Goal: Task Accomplishment & Management: Manage account settings

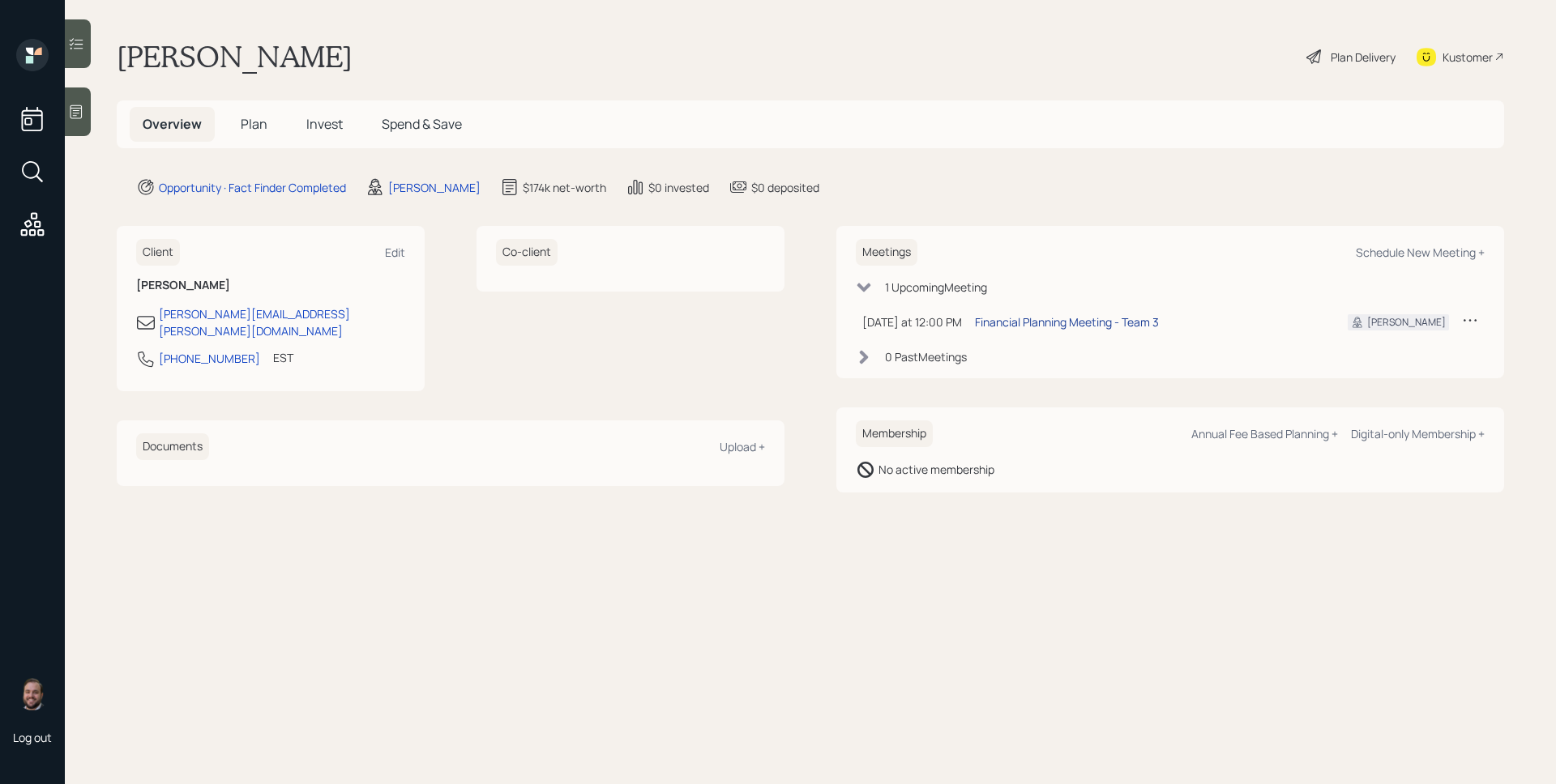
click at [1077, 322] on div "Financial Planning Meeting - Team 3" at bounding box center [1067, 322] width 184 height 17
click at [254, 118] on span "Plan" at bounding box center [254, 124] width 27 height 18
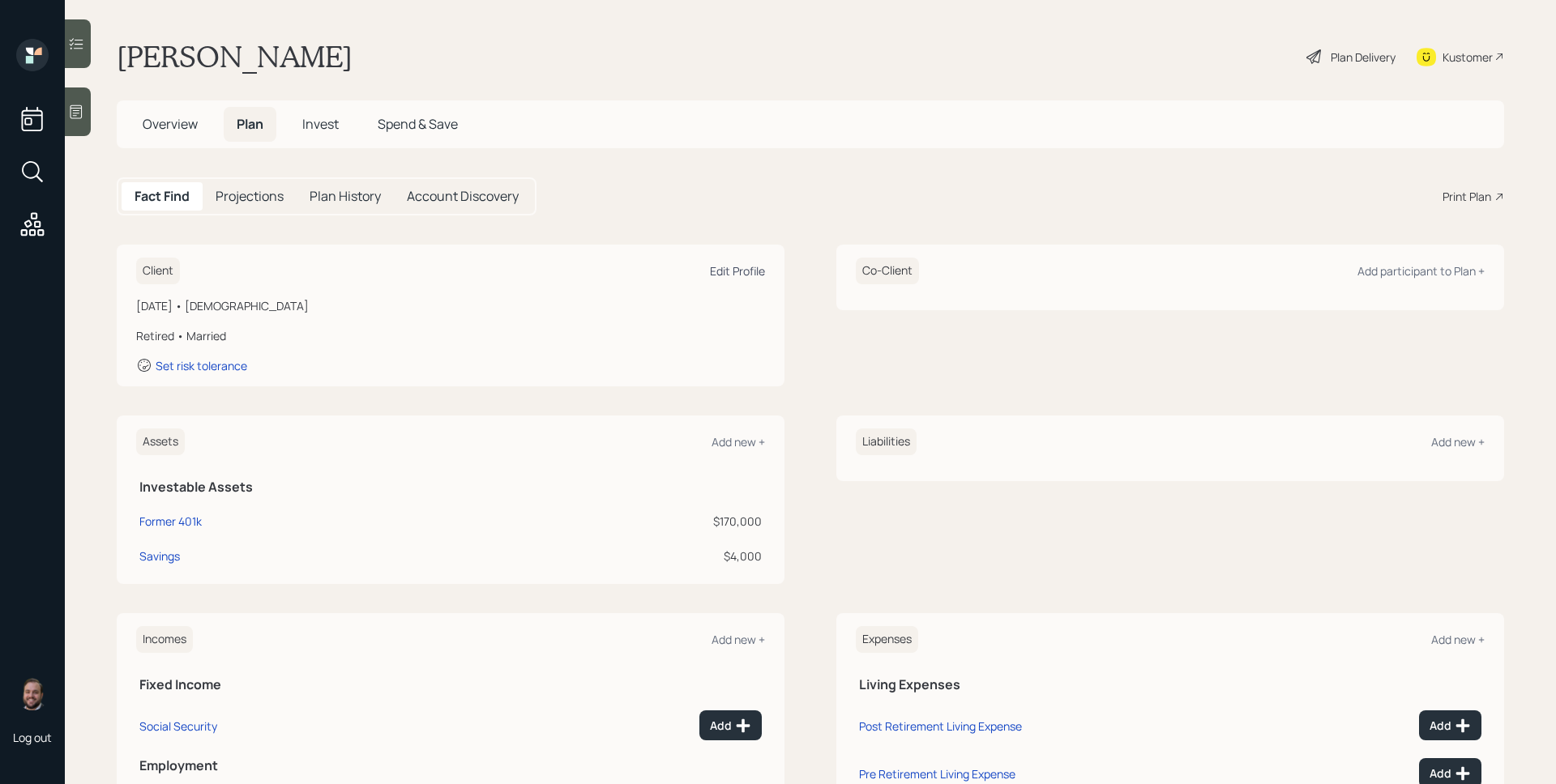
click at [743, 271] on div "Edit Profile" at bounding box center [737, 270] width 55 height 15
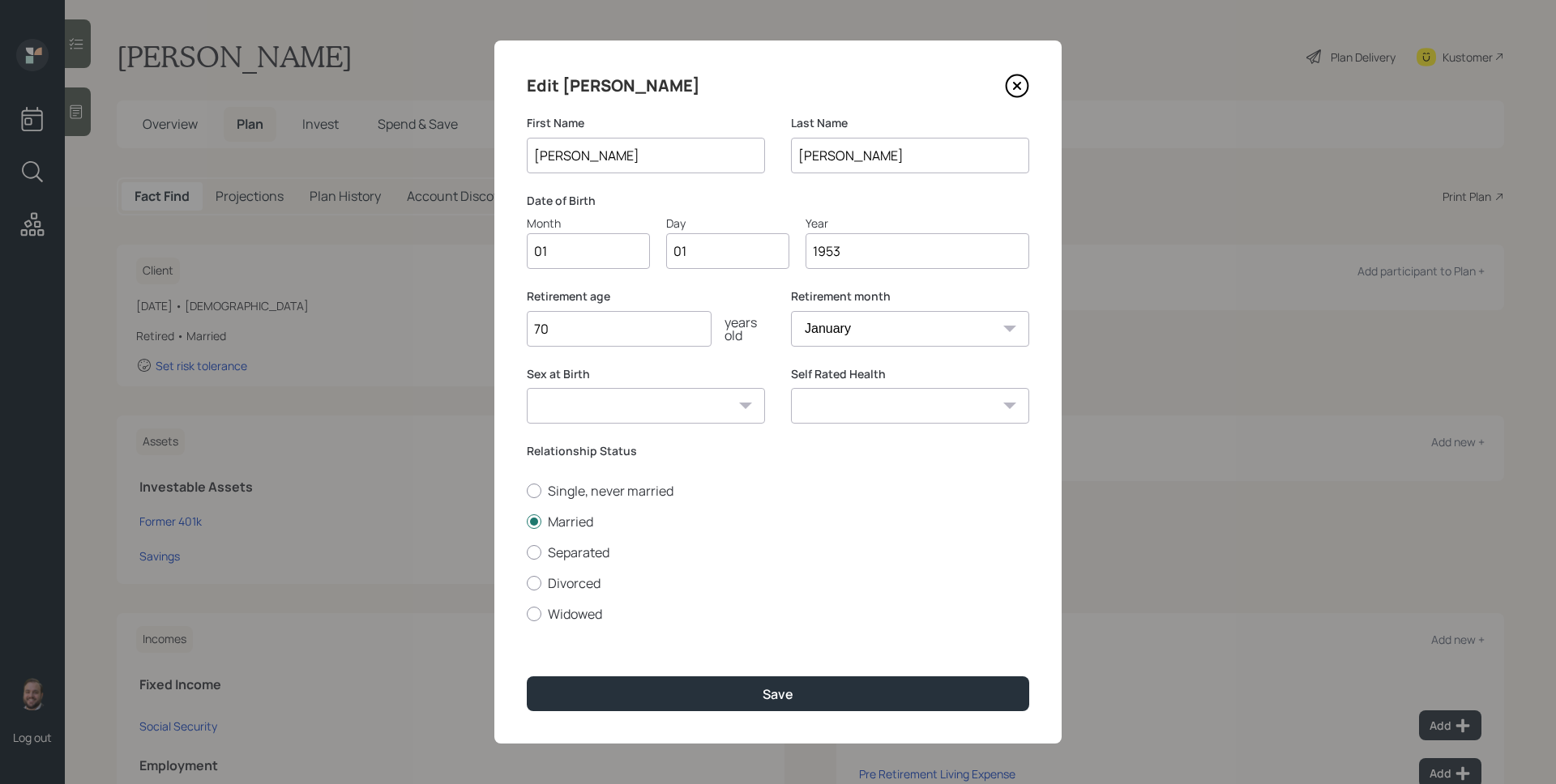
click at [620, 334] on input "70" at bounding box center [619, 329] width 185 height 35
type input "64"
click at [796, 717] on div "Edit [PERSON_NAME] First Name [PERSON_NAME] Name [PERSON_NAME] Date of Birth Mo…" at bounding box center [778, 392] width 567 height 703
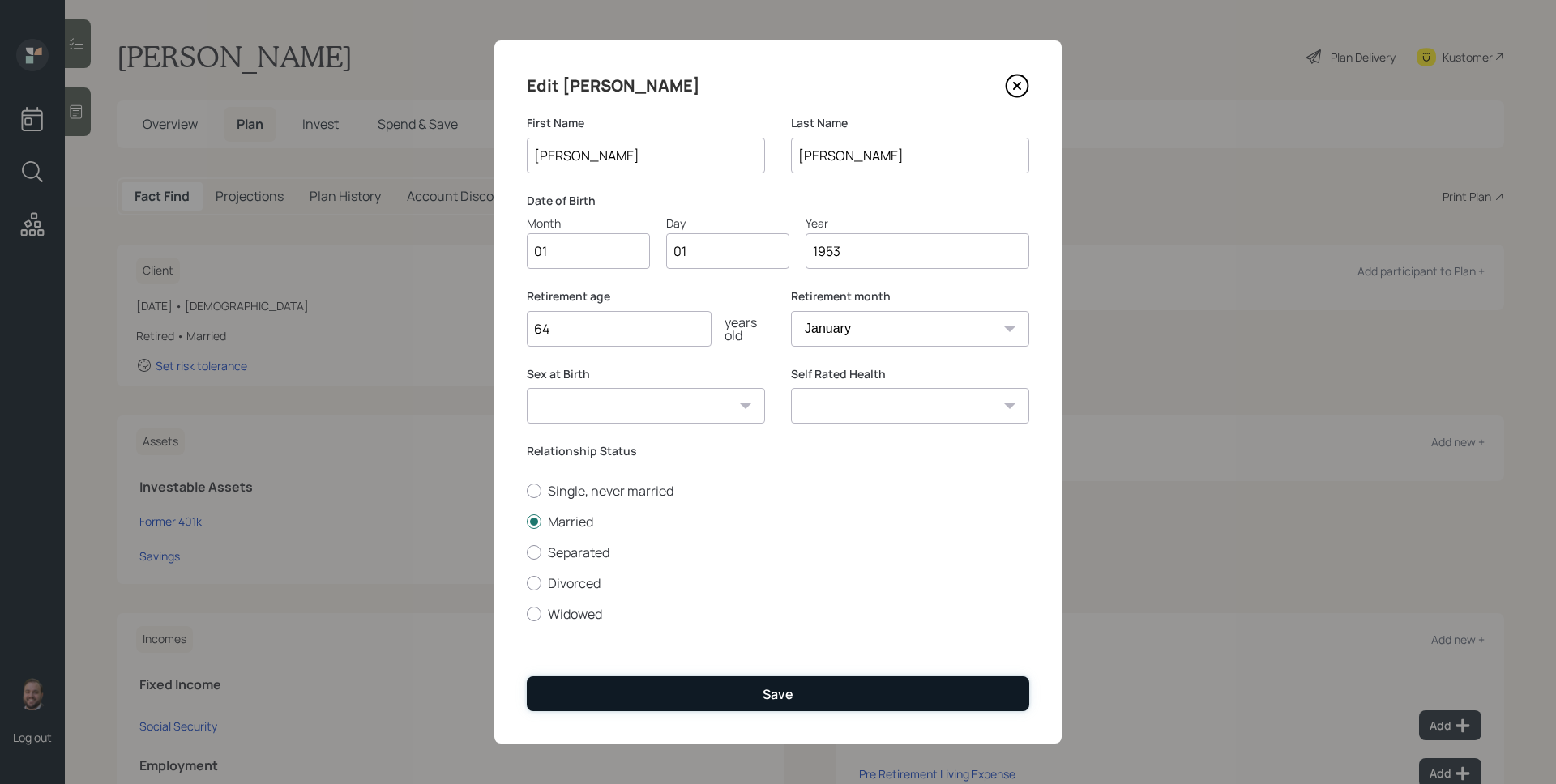
click at [800, 698] on button "Save" at bounding box center [777, 694] width 502 height 35
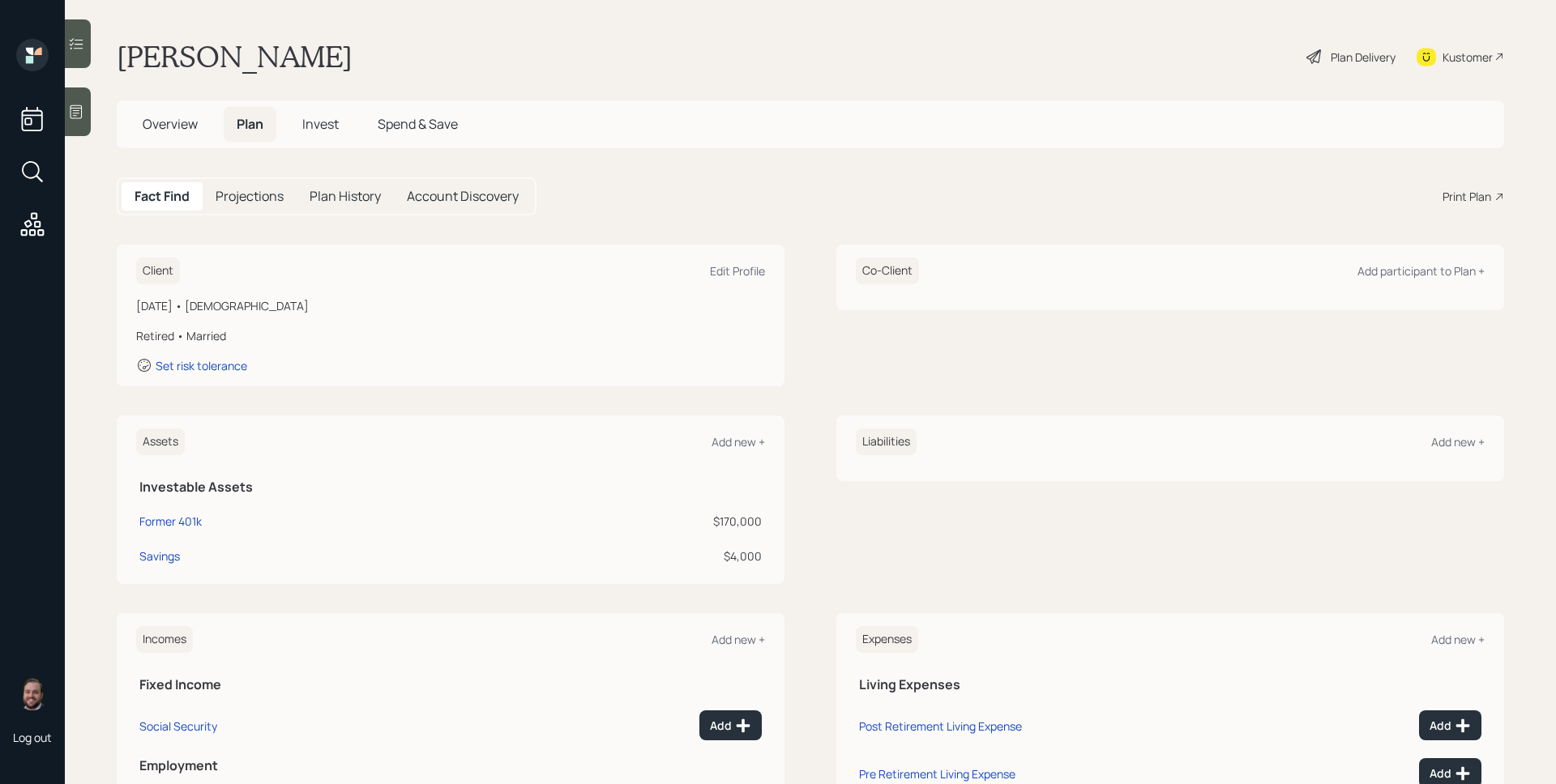
click at [83, 104] on icon at bounding box center [76, 112] width 16 height 16
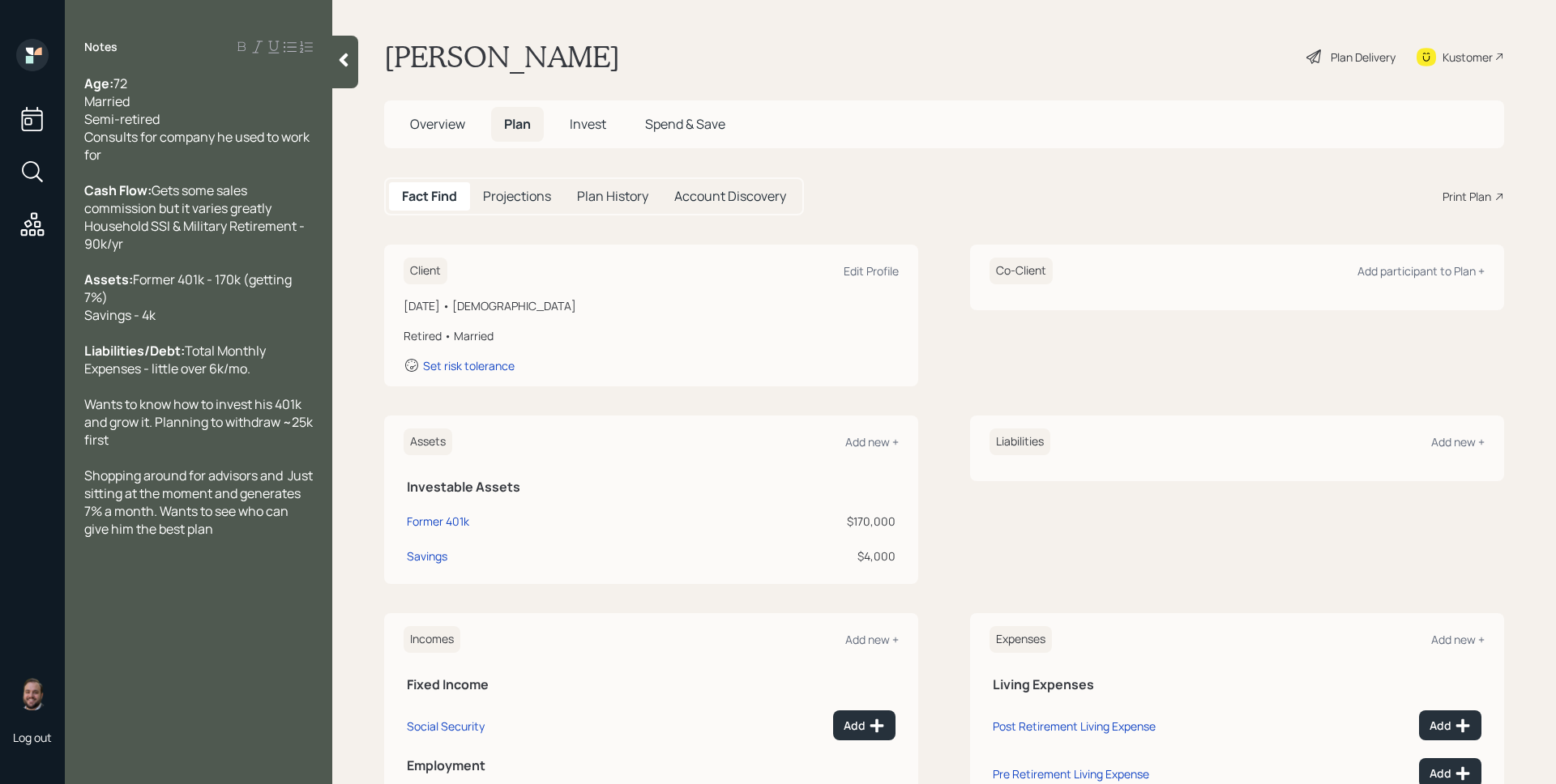
click at [423, 531] on td "Former 401k" at bounding box center [541, 518] width 275 height 35
click at [429, 519] on div "Former 401k" at bounding box center [438, 521] width 62 height 17
select select "ira"
select select "balanced"
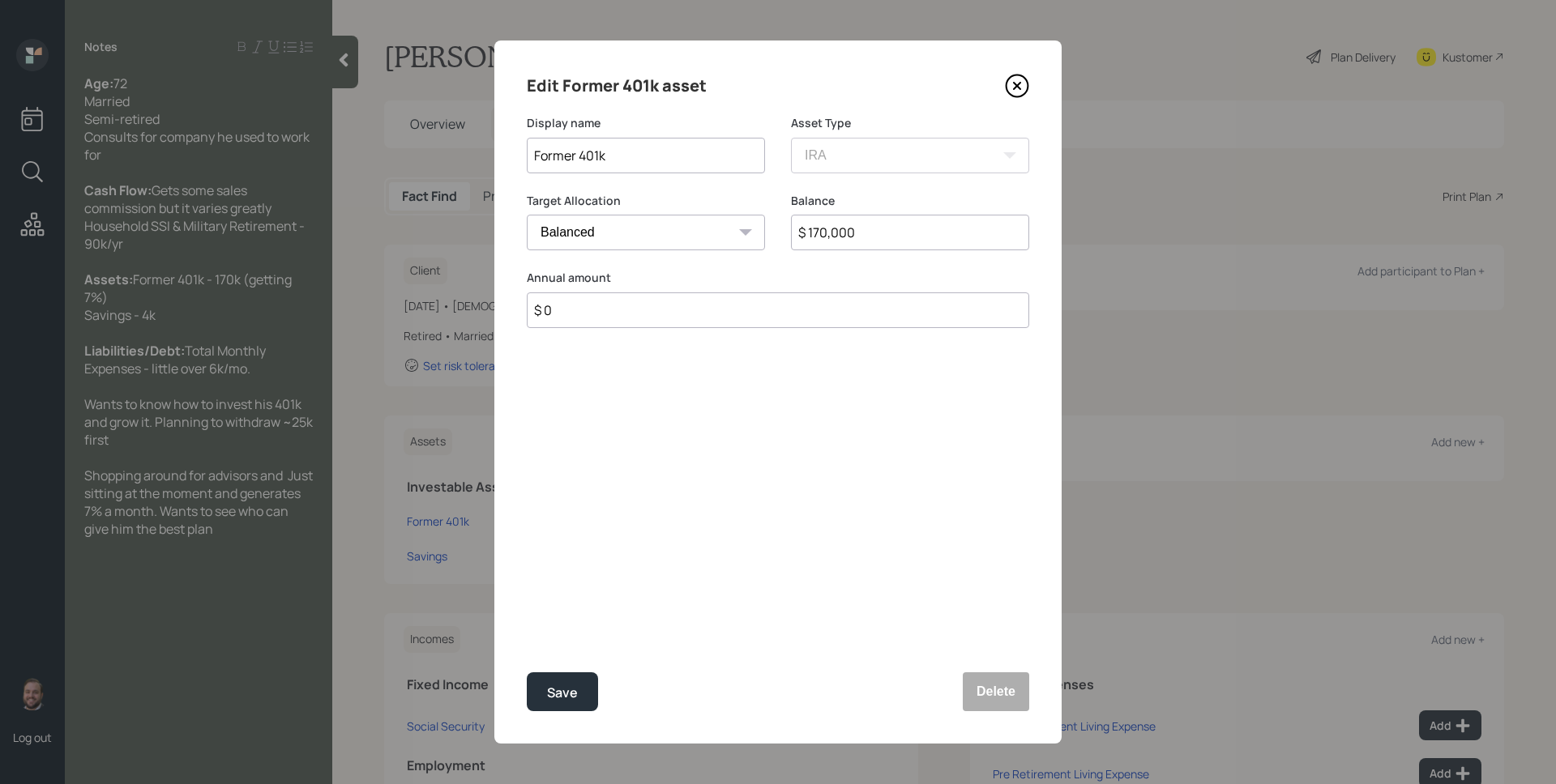
drag, startPoint x: 573, startPoint y: 161, endPoint x: 555, endPoint y: 162, distance: 18.0
click at [555, 162] on input "Former 401k" at bounding box center [645, 155] width 238 height 35
drag, startPoint x: 573, startPoint y: 159, endPoint x: 518, endPoint y: 159, distance: 55.0
click at [518, 159] on div "Edit Former 401k asset Display name Former 401k Asset Type SEP [PERSON_NAME] IR…" at bounding box center [778, 392] width 567 height 703
type input "ADP 401k"
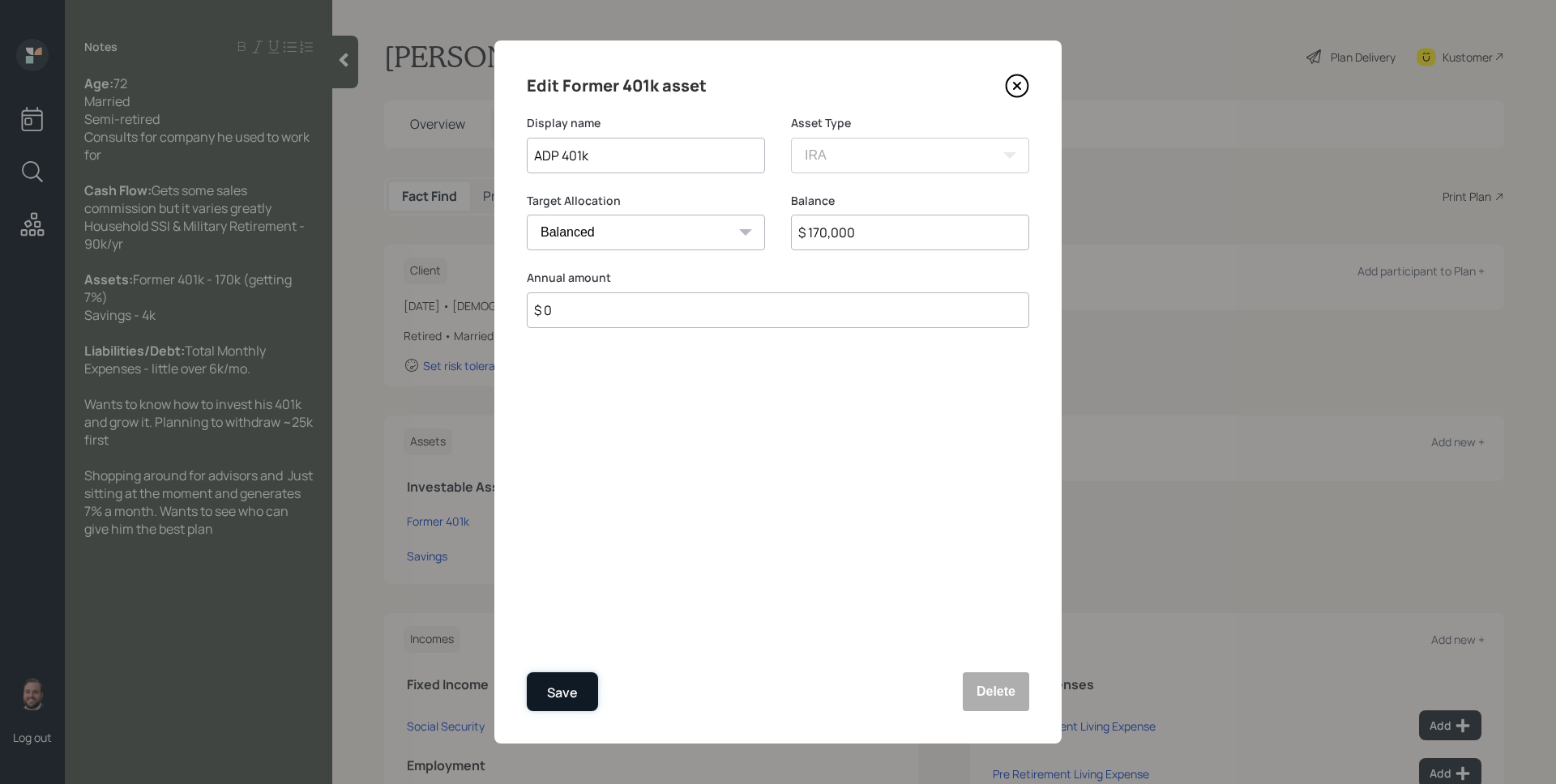
click at [583, 687] on button "Save" at bounding box center [562, 692] width 71 height 39
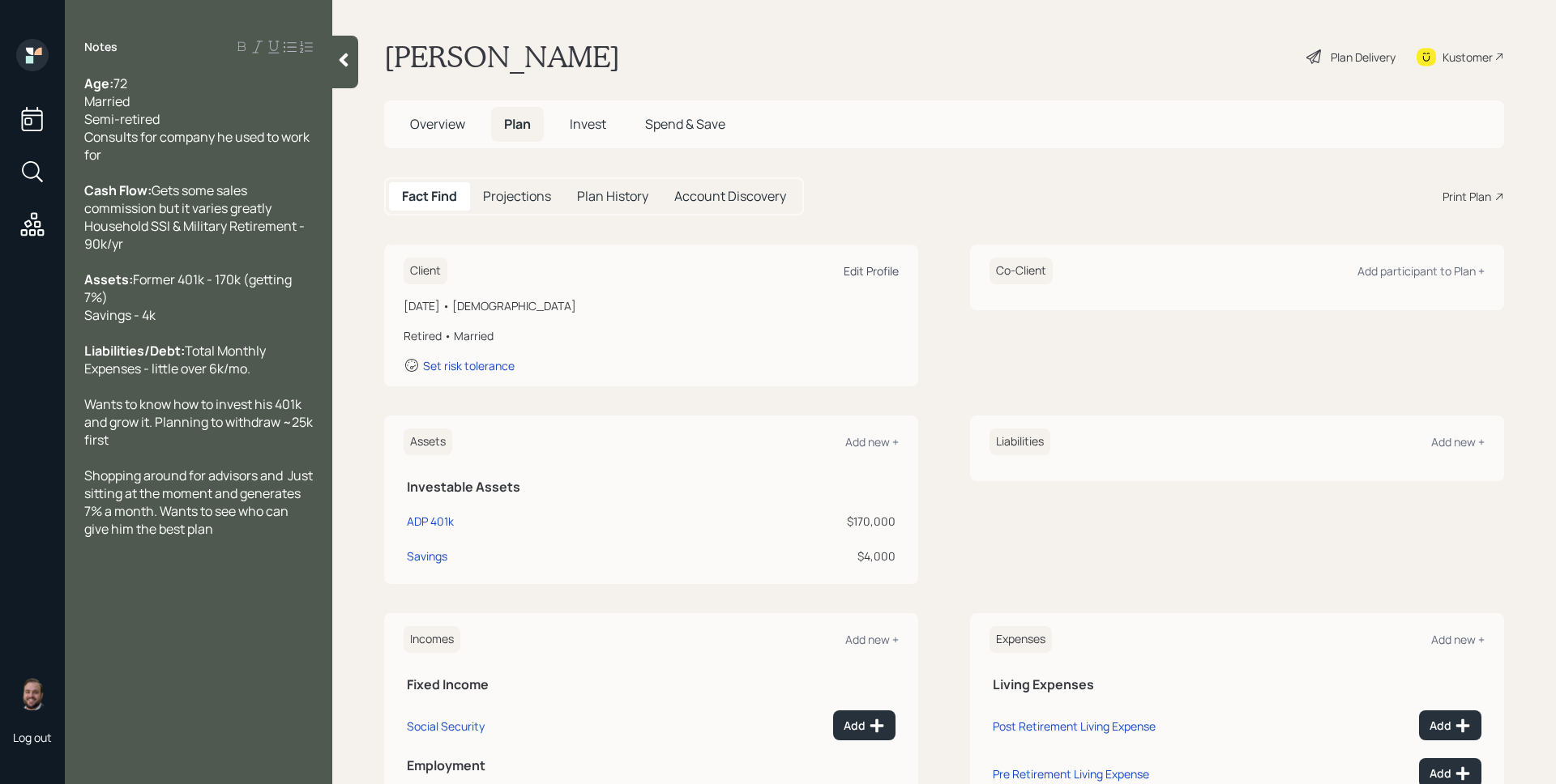
click at [860, 274] on div "Edit Profile" at bounding box center [871, 270] width 55 height 15
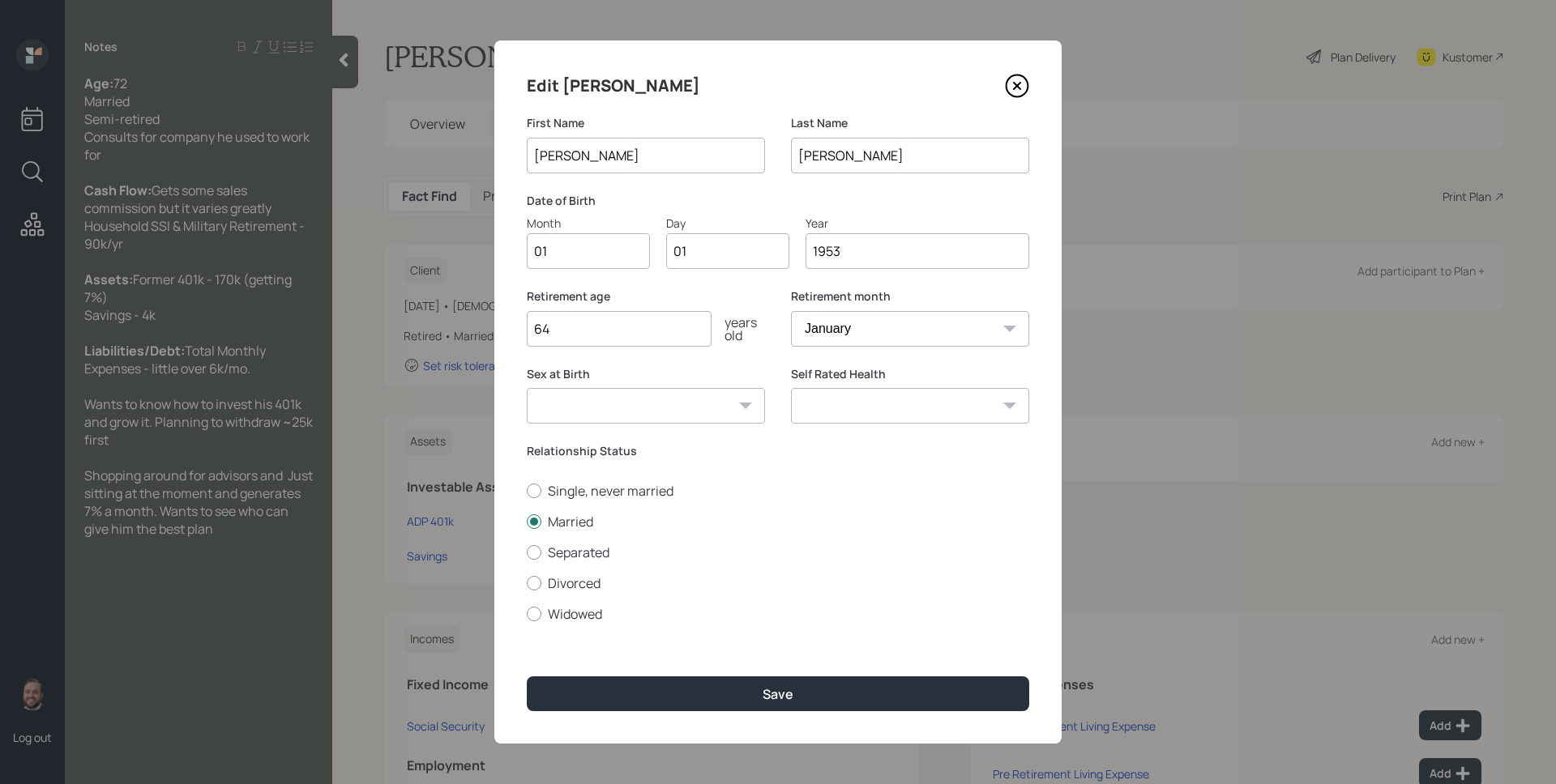
click at [589, 252] on input "01" at bounding box center [587, 251] width 123 height 35
type input "04"
type input "0"
type input "21"
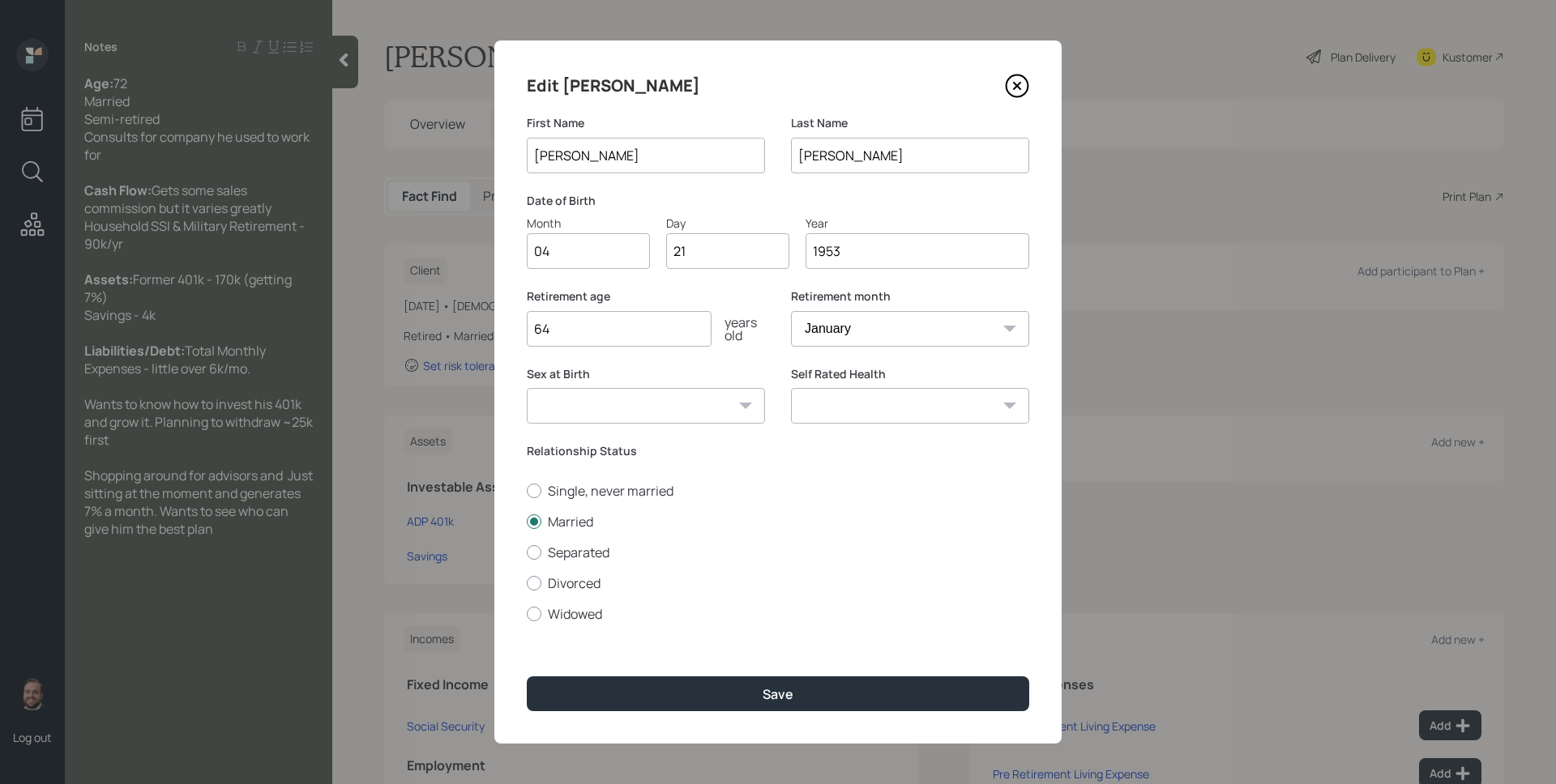
click at [874, 329] on select "January February March April May June July August September October November De…" at bounding box center [910, 329] width 238 height 35
select select "4"
click at [791, 311] on select "January February March April May June July August September October November De…" at bounding box center [910, 329] width 238 height 35
click at [775, 293] on div "Retirement age [DEMOGRAPHIC_DATA] years old Retirement month January February M…" at bounding box center [777, 328] width 502 height 78
click at [614, 325] on input "64" at bounding box center [619, 329] width 185 height 35
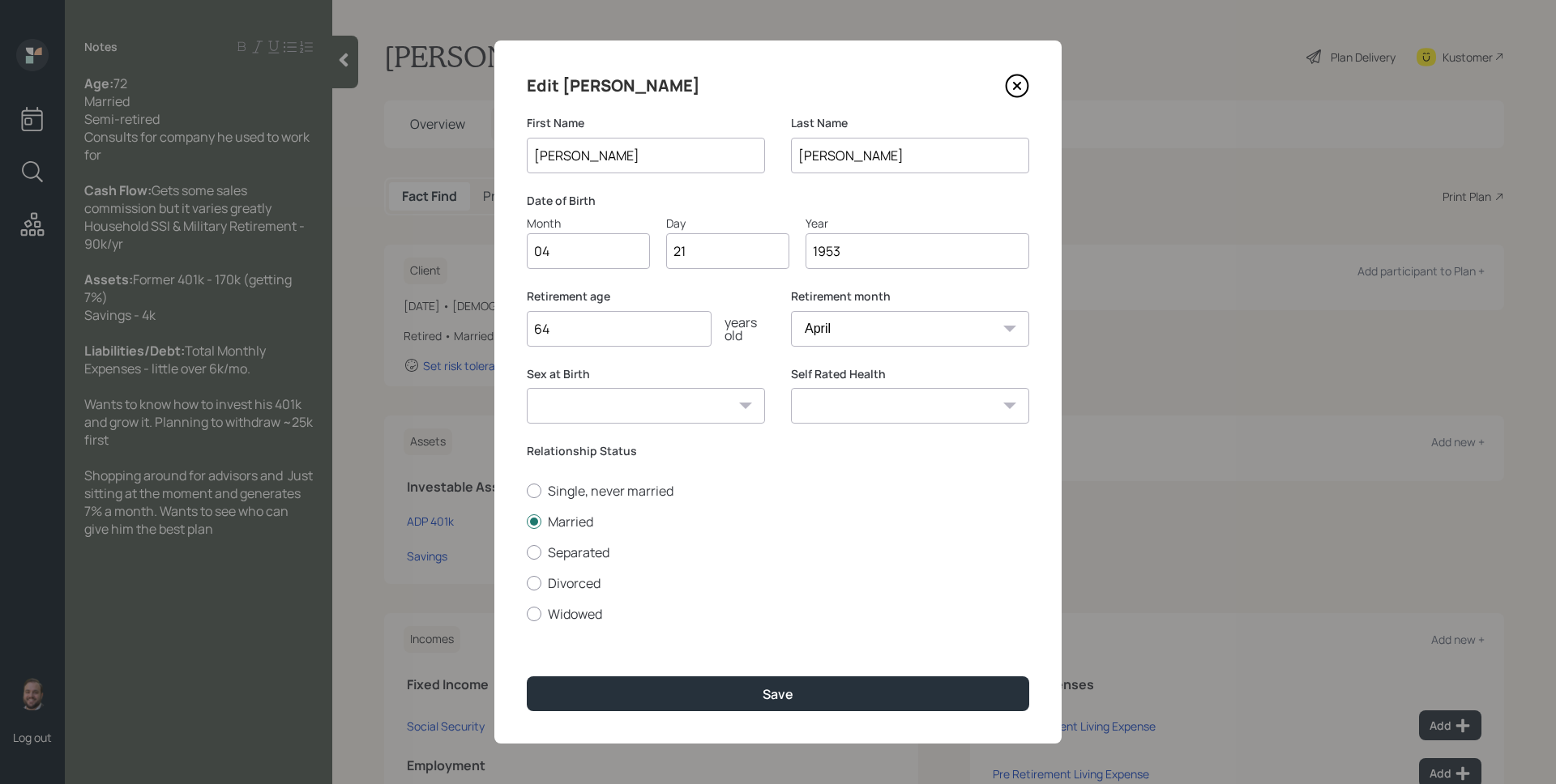
click at [614, 325] on input "64" at bounding box center [619, 329] width 185 height 35
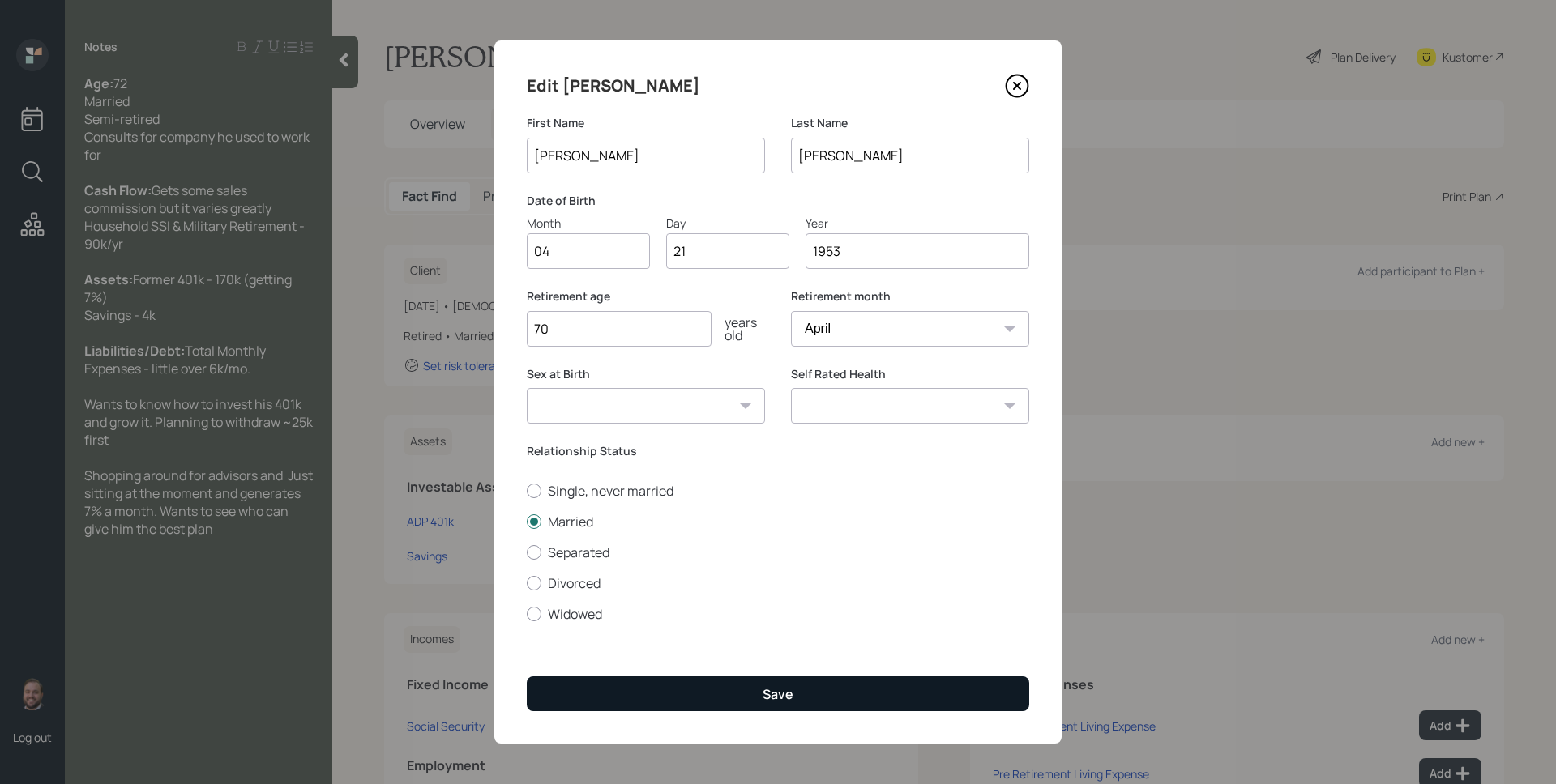
type input "70"
click at [791, 701] on div "Save" at bounding box center [778, 695] width 31 height 18
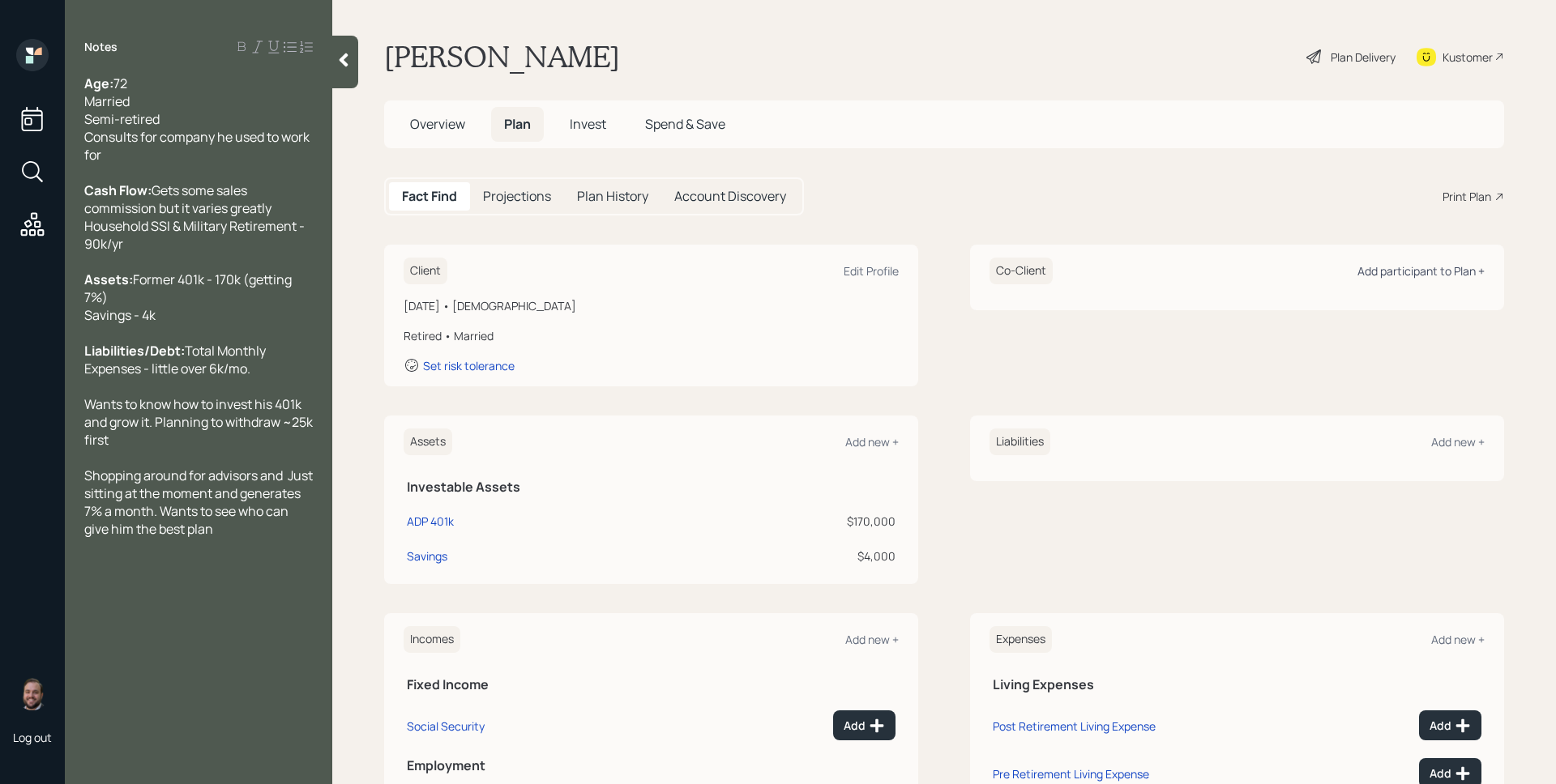
click at [1375, 276] on div "Add participant to Plan +" at bounding box center [1421, 270] width 128 height 15
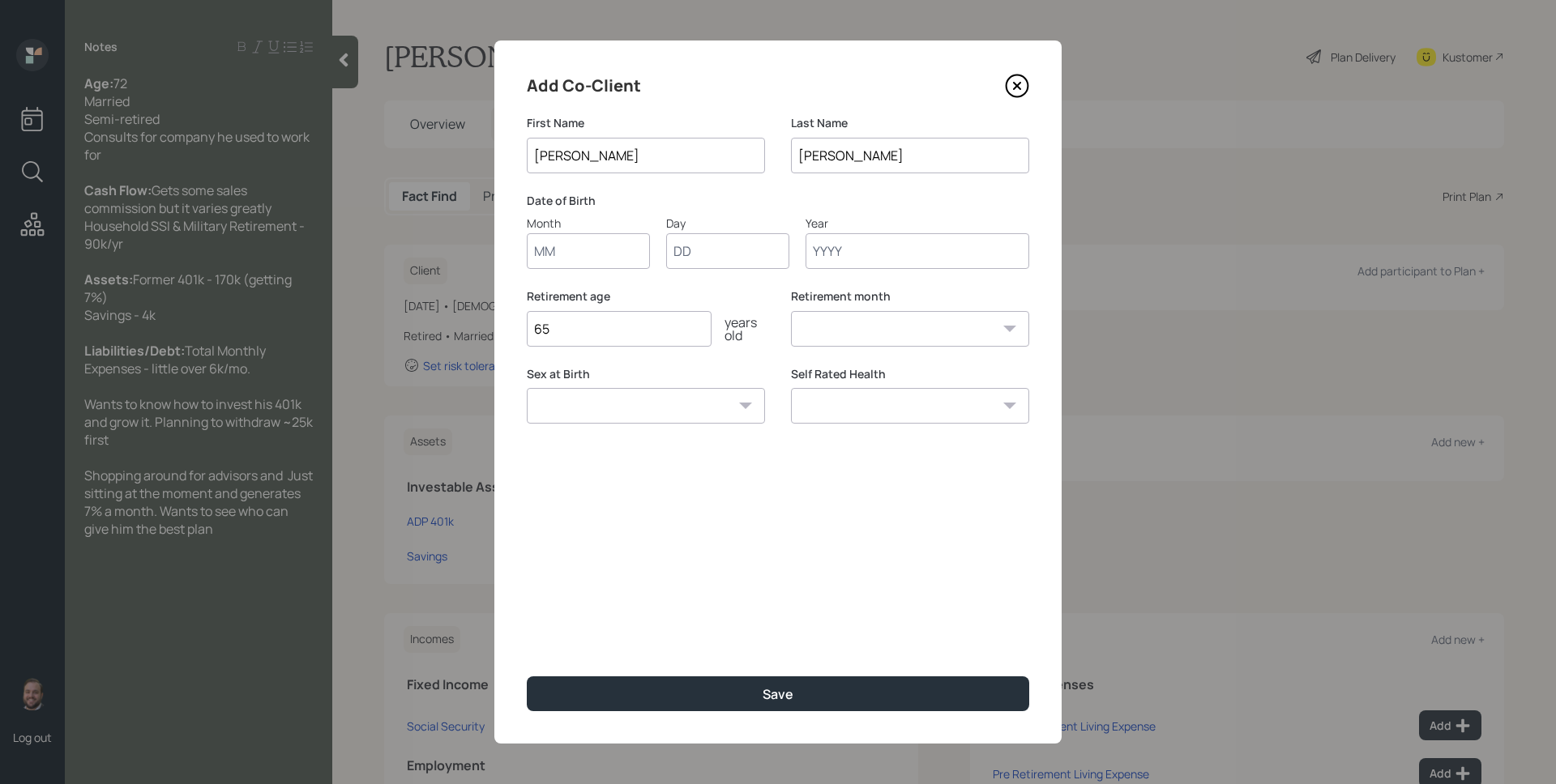
type input "[PERSON_NAME]"
click at [566, 249] on input "Month" at bounding box center [587, 251] width 123 height 35
type input "01"
type input "14"
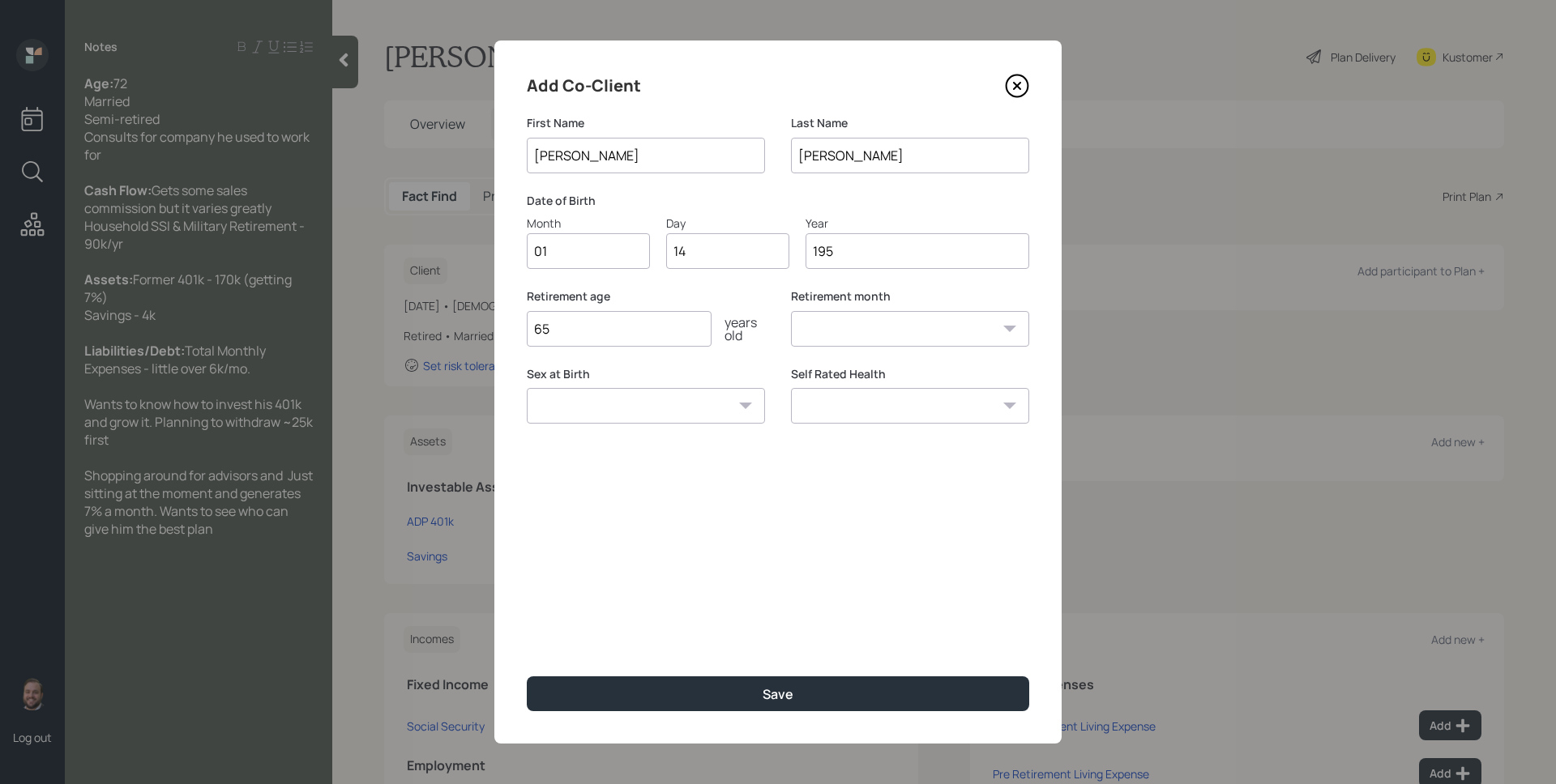
type input "1954"
select select "1"
type input "1954"
click at [624, 303] on label "Retirement age" at bounding box center [645, 297] width 238 height 16
click at [686, 340] on input "65" at bounding box center [619, 329] width 185 height 35
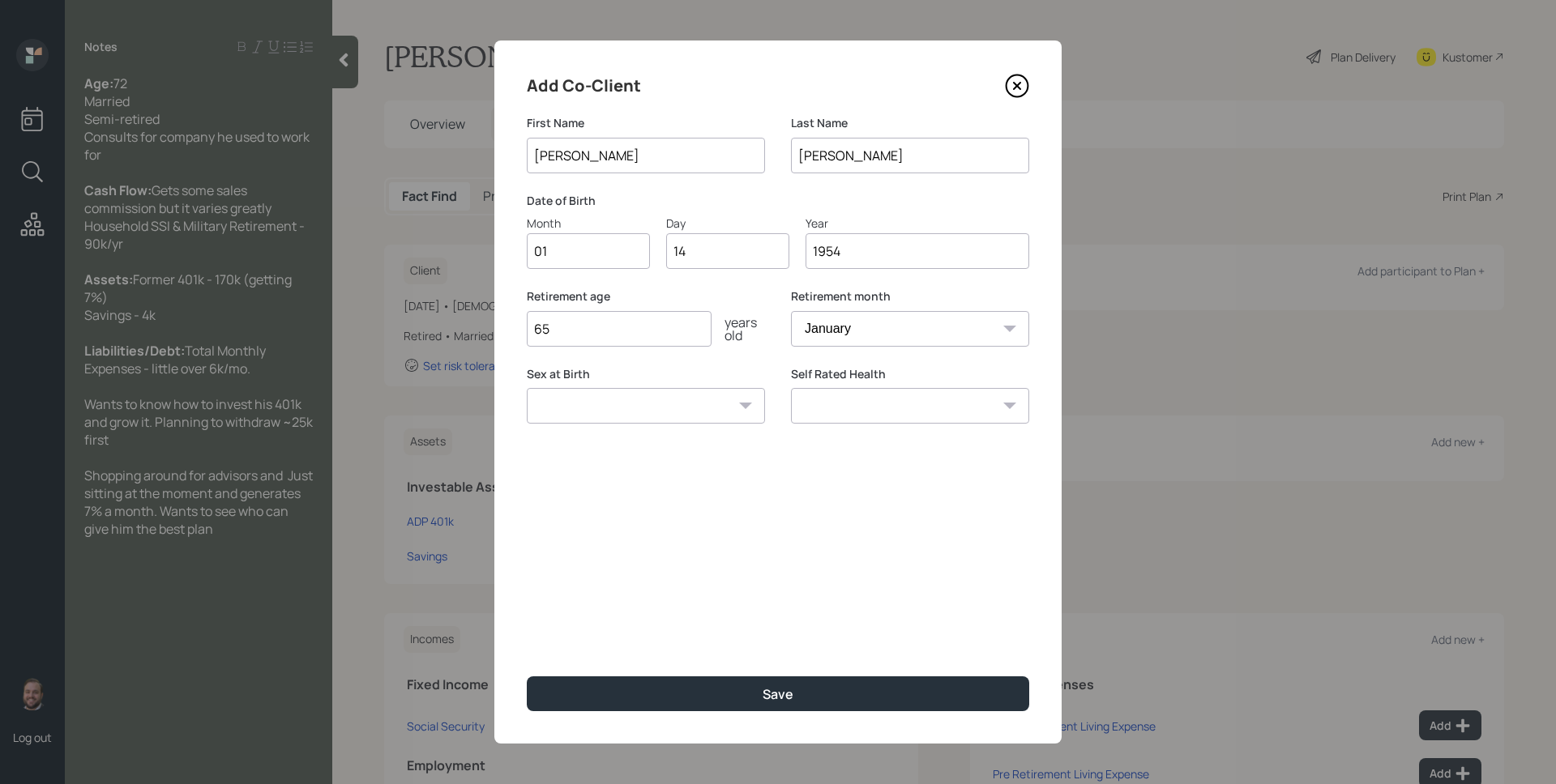
click at [686, 340] on input "65" at bounding box center [619, 329] width 185 height 35
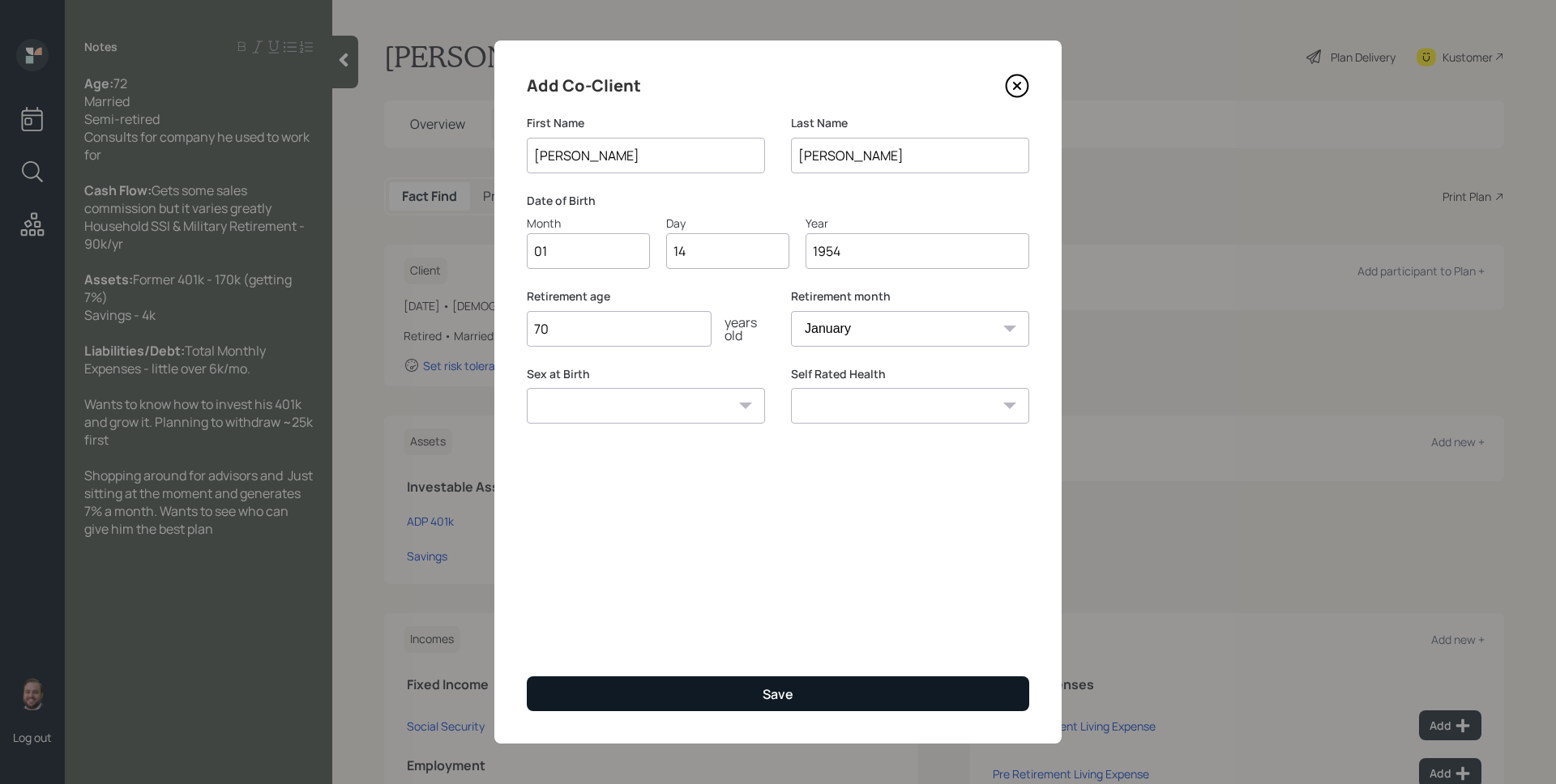
type input "70"
click at [833, 706] on button "Save" at bounding box center [777, 694] width 502 height 35
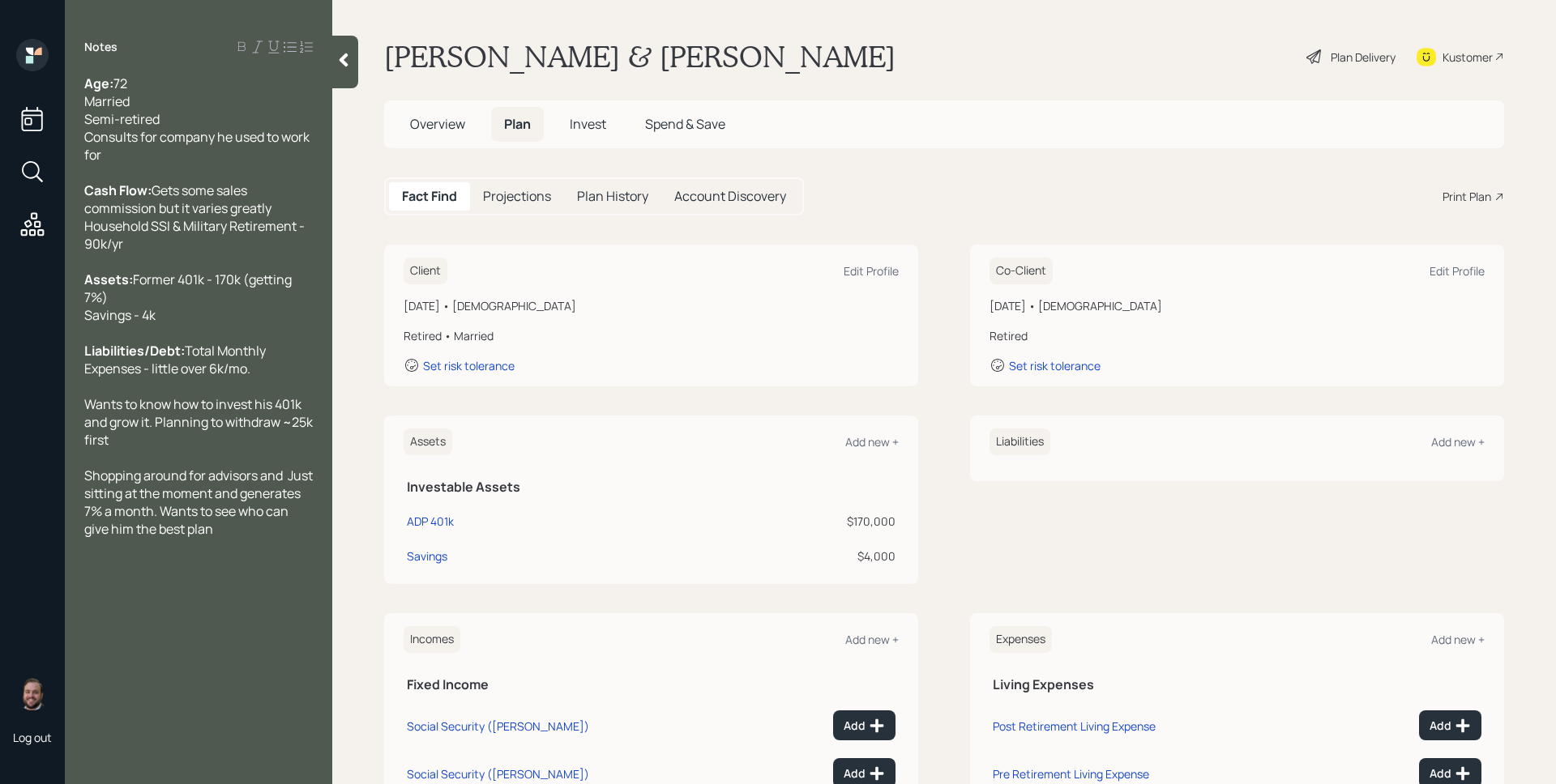
click at [1350, 62] on div "Plan Delivery" at bounding box center [1363, 57] width 65 height 17
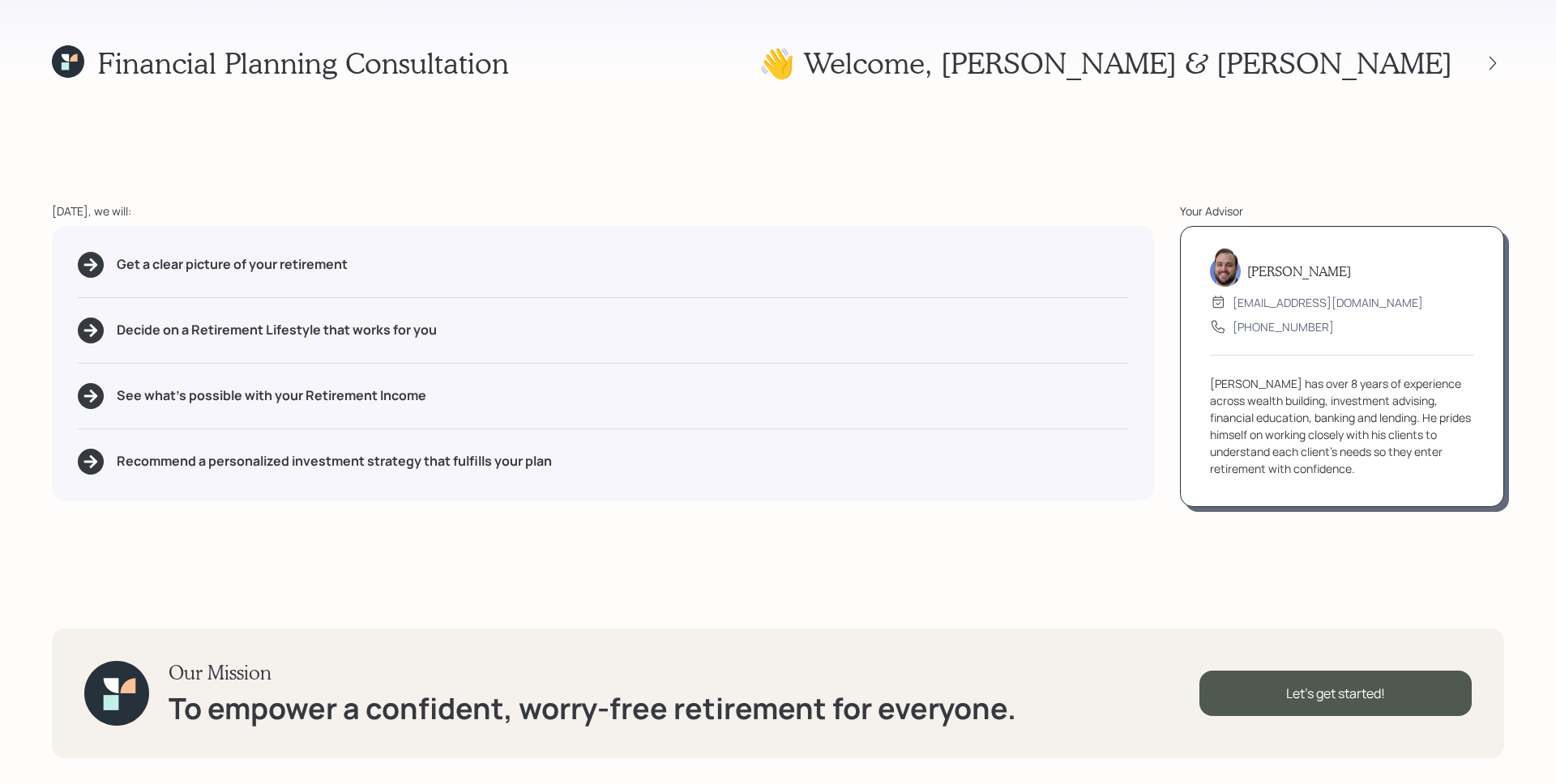
click at [1054, 148] on div "Financial Planning Consultation 👋 Welcome , [PERSON_NAME] & [PERSON_NAME] [DATE…" at bounding box center [778, 392] width 1556 height 784
click at [924, 213] on div "[DATE], we will:" at bounding box center [603, 211] width 1102 height 17
drag, startPoint x: 430, startPoint y: 394, endPoint x: 204, endPoint y: 390, distance: 226.0
click at [204, 390] on div "See what's possible with your Retirement Income" at bounding box center [603, 396] width 1050 height 26
click at [167, 393] on h5 "See what's possible with your Retirement Income" at bounding box center [271, 395] width 309 height 15
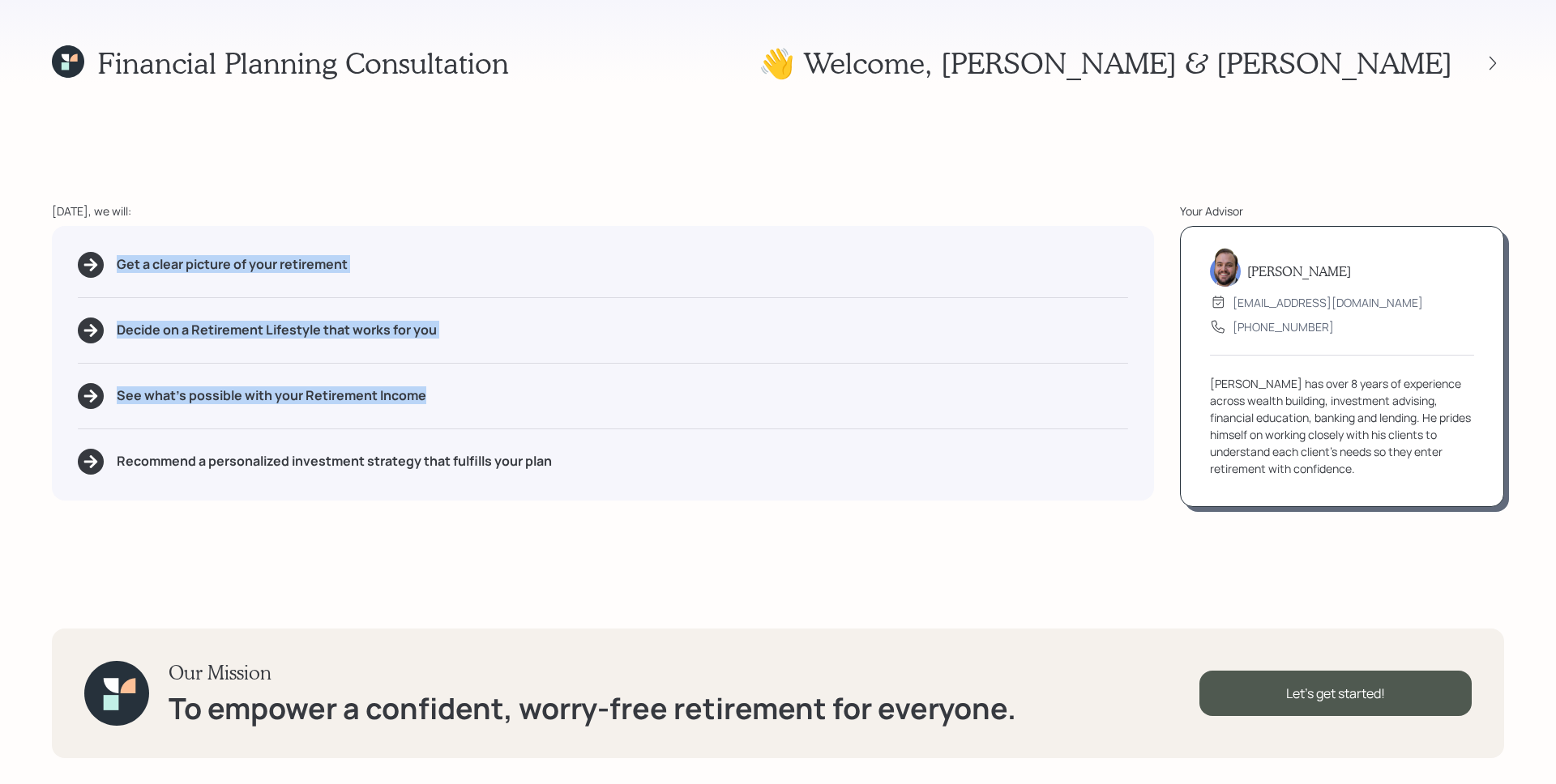
drag, startPoint x: 454, startPoint y: 400, endPoint x: 77, endPoint y: 262, distance: 401.5
click at [77, 262] on div "Get a clear picture of your retirement Decide on a Retirement Lifestyle that wo…" at bounding box center [603, 363] width 1102 height 275
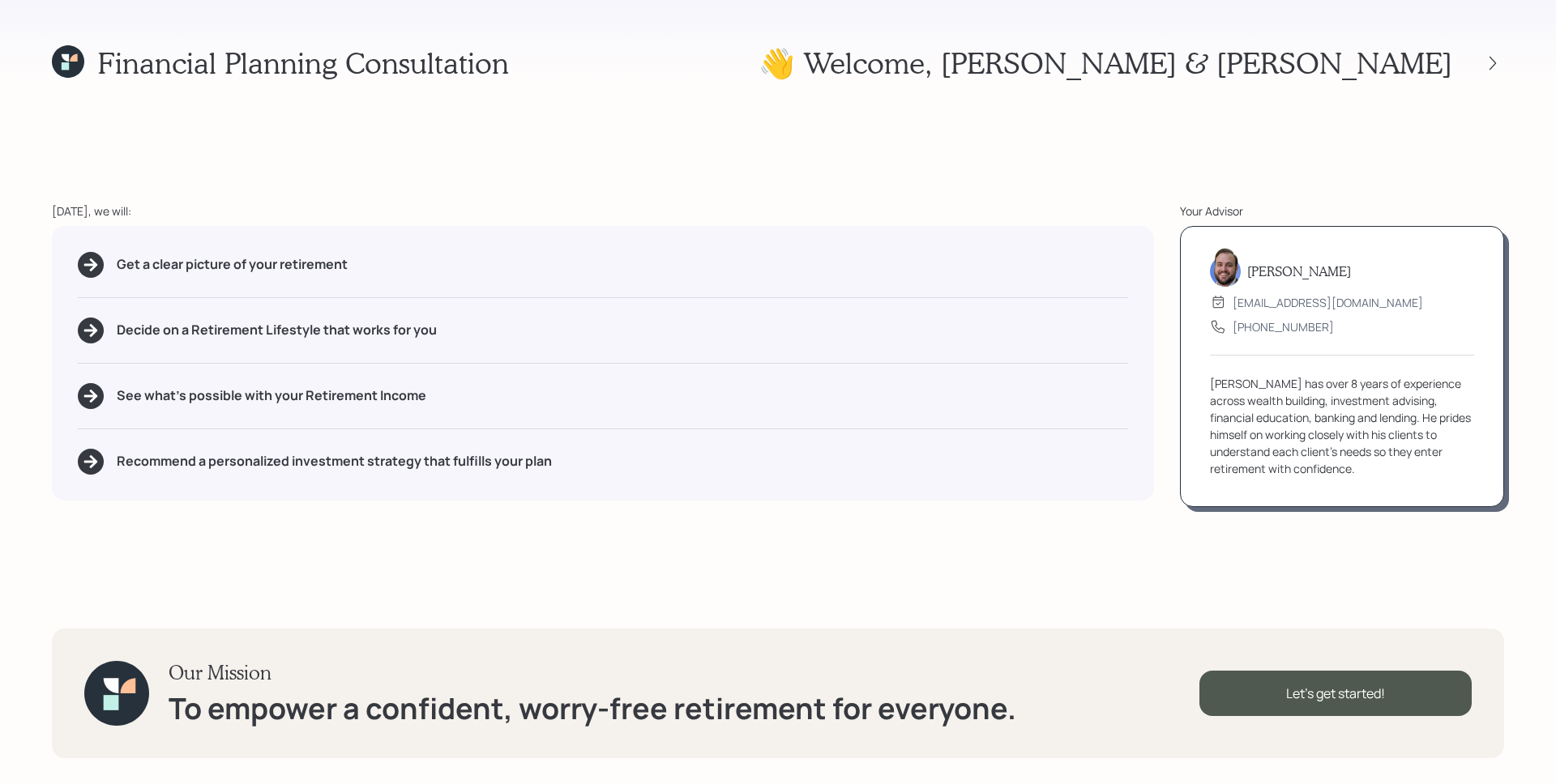
click at [78, 262] on div at bounding box center [90, 264] width 26 height 26
click at [830, 526] on div "Financial Planning Consultation 👋 Welcome , [PERSON_NAME] & [PERSON_NAME] [DATE…" at bounding box center [778, 392] width 1556 height 784
click at [1373, 692] on div "Let's get started!" at bounding box center [1334, 693] width 272 height 45
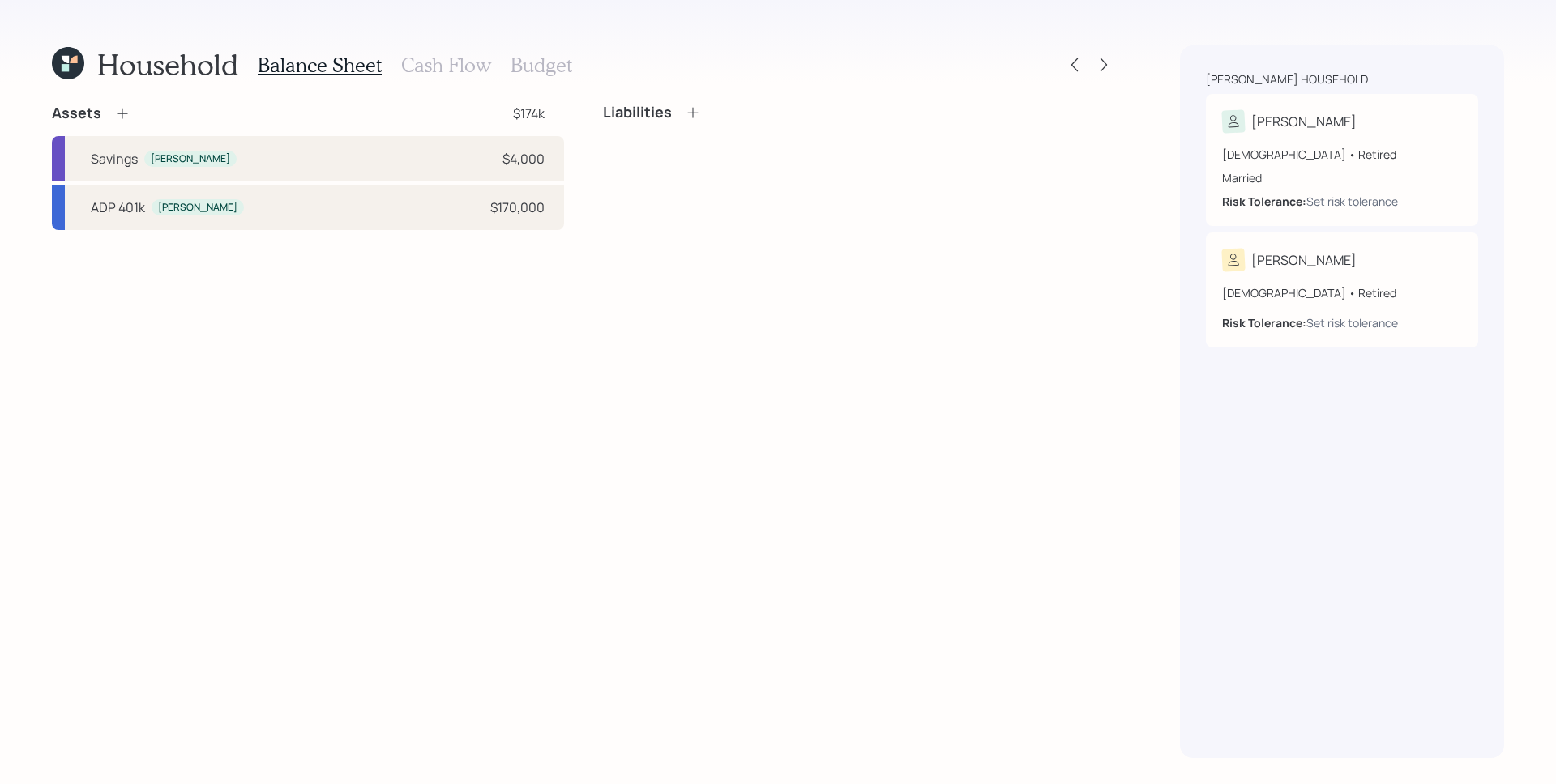
click at [577, 365] on div "Assets $174k Savings [PERSON_NAME] $4,000 ADP 401k [PERSON_NAME] $170,000 Liabi…" at bounding box center [584, 431] width 1063 height 655
click at [337, 164] on div "Savings [PERSON_NAME] $4,000" at bounding box center [308, 159] width 512 height 45
select select "emergency_fund"
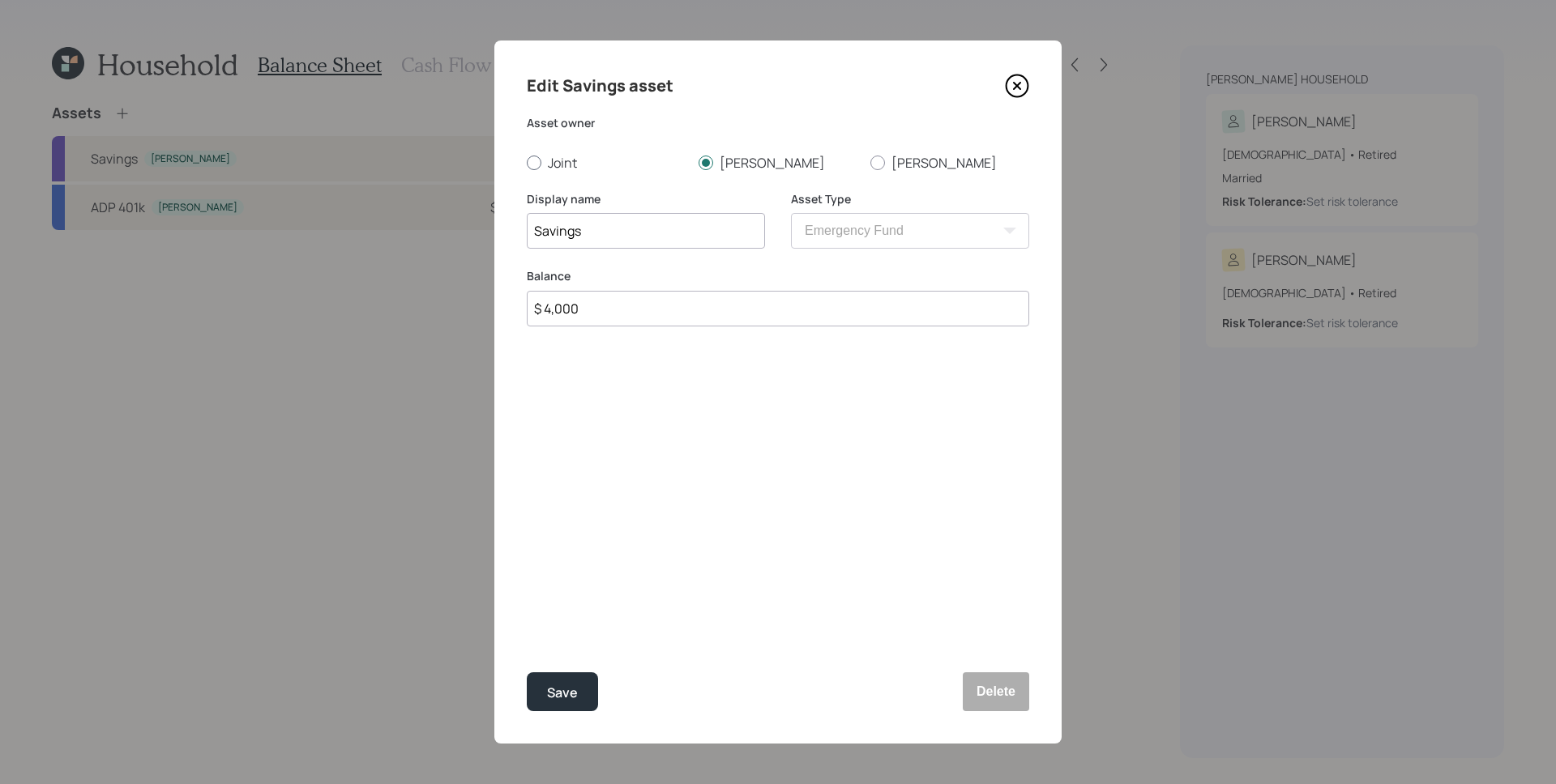
click at [536, 166] on div at bounding box center [533, 163] width 14 height 14
click at [526, 163] on input "Joint" at bounding box center [526, 162] width 1 height 1
radio input "true"
click at [573, 695] on div "Save" at bounding box center [562, 693] width 31 height 22
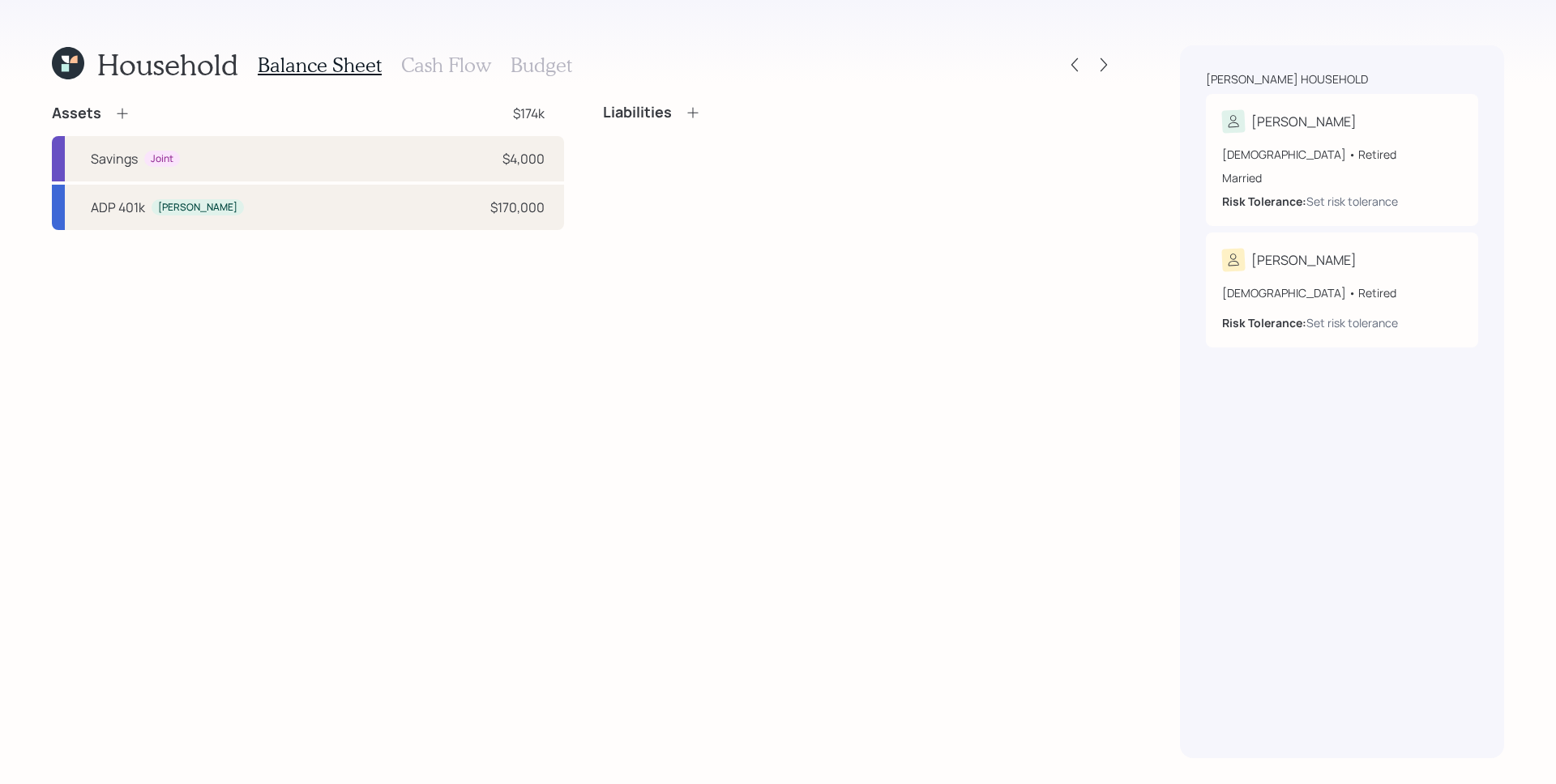
click at [463, 387] on div "Assets $174k Savings Joint $4,000 ADP 401k [PERSON_NAME] $170,000 Liabilities" at bounding box center [584, 431] width 1063 height 655
click at [626, 355] on div "Assets $174k Savings Joint $4,000 ADP 401k [PERSON_NAME] $170,000 Liabilities" at bounding box center [584, 431] width 1063 height 655
click at [995, 365] on div "Assets $174k Savings Joint $4,000 ADP 401k [PERSON_NAME] $170,000 Liabilities" at bounding box center [584, 431] width 1063 height 655
click at [127, 116] on icon at bounding box center [122, 113] width 16 height 16
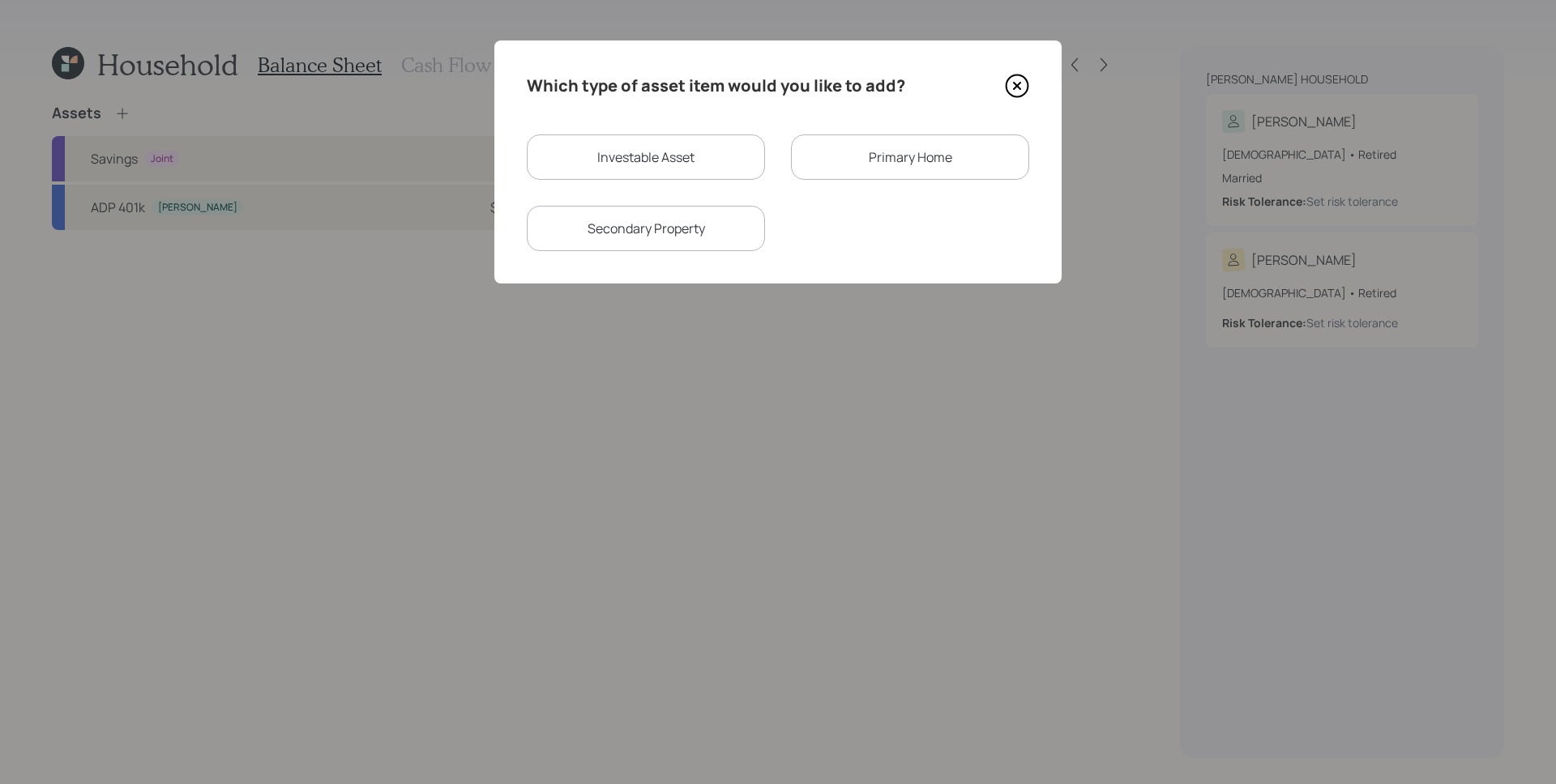
click at [867, 157] on div "Primary Home" at bounding box center [910, 157] width 238 height 45
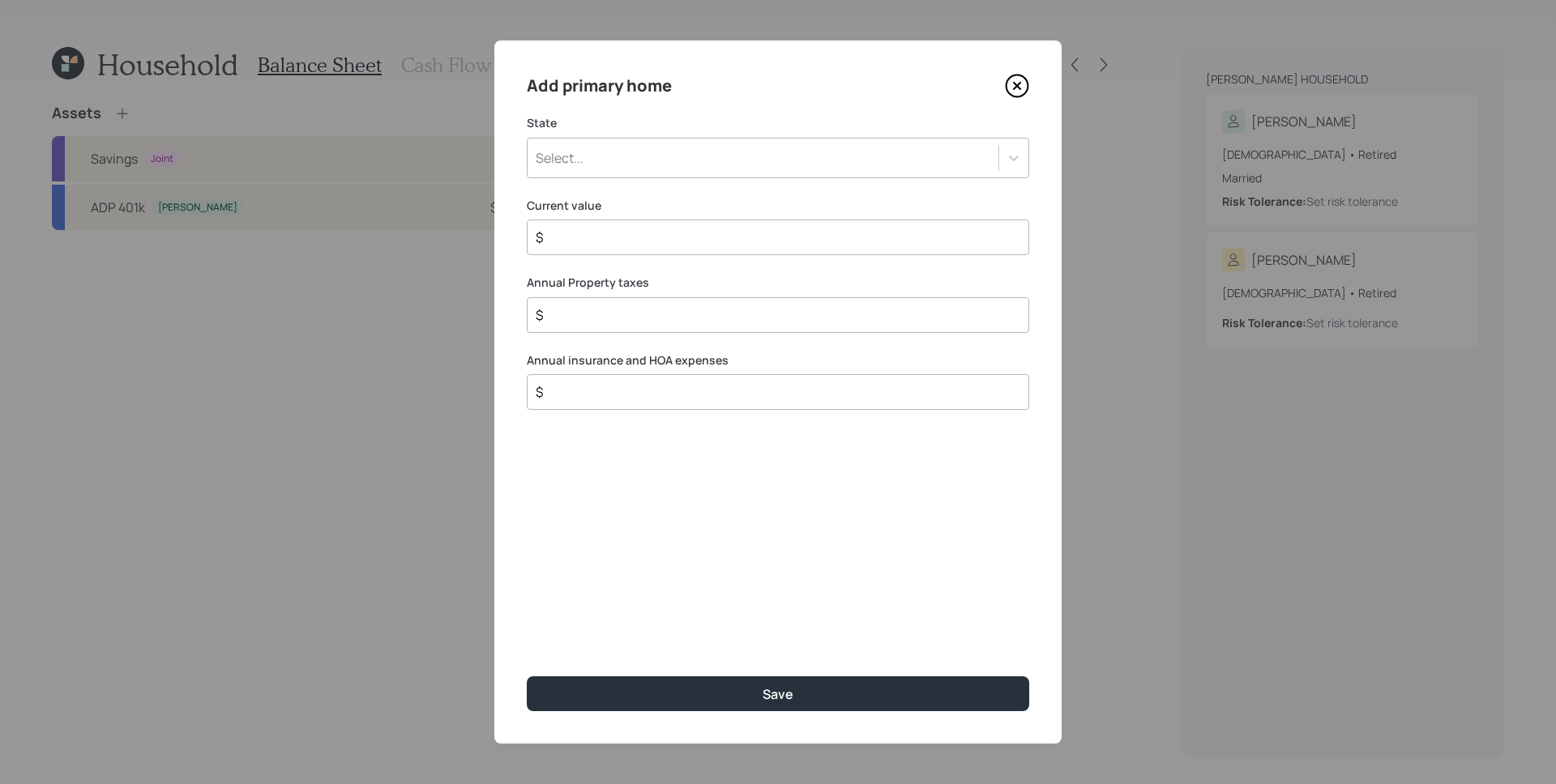
click at [704, 162] on div "Select..." at bounding box center [762, 158] width 471 height 27
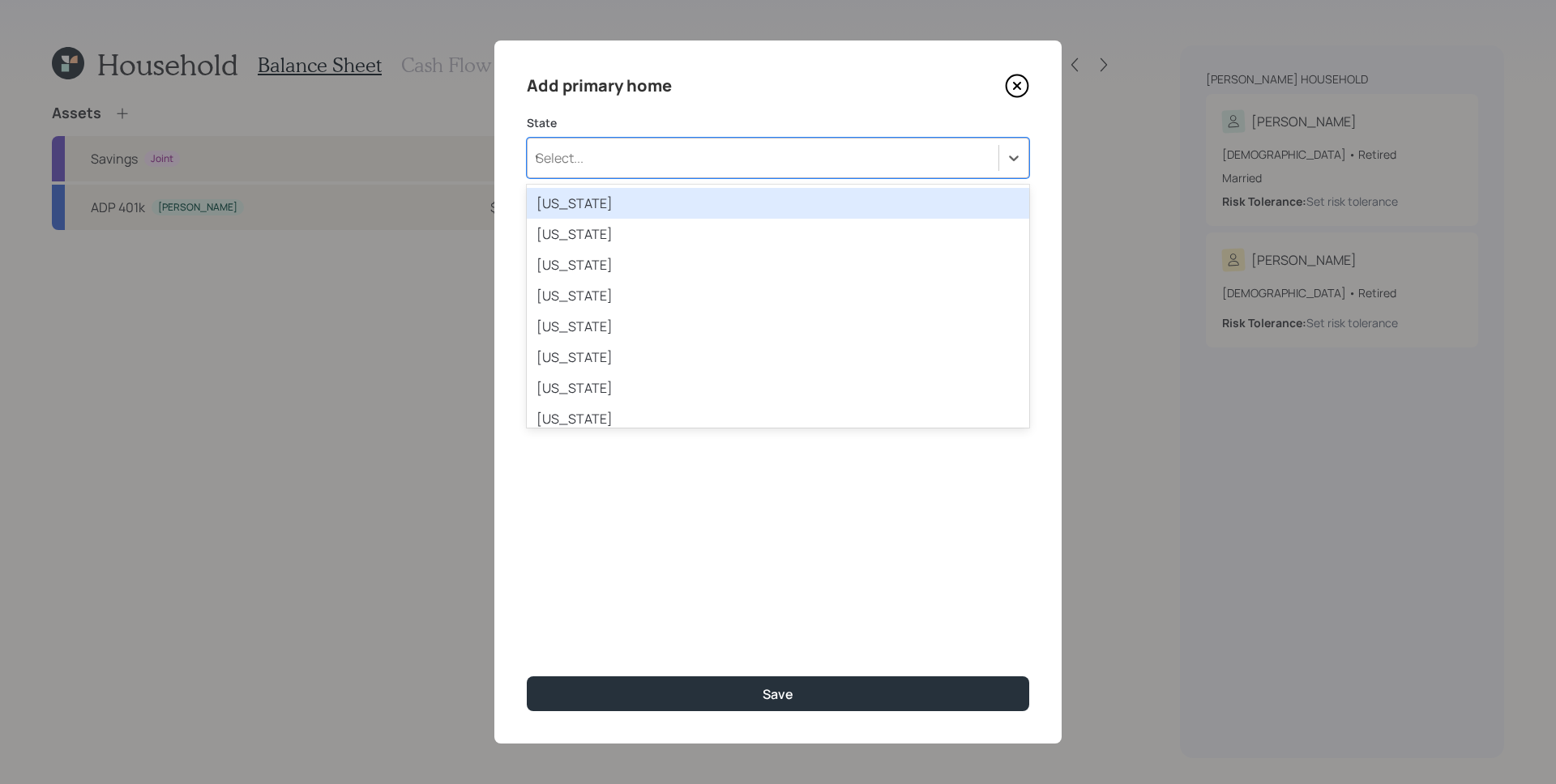
type input "wy"
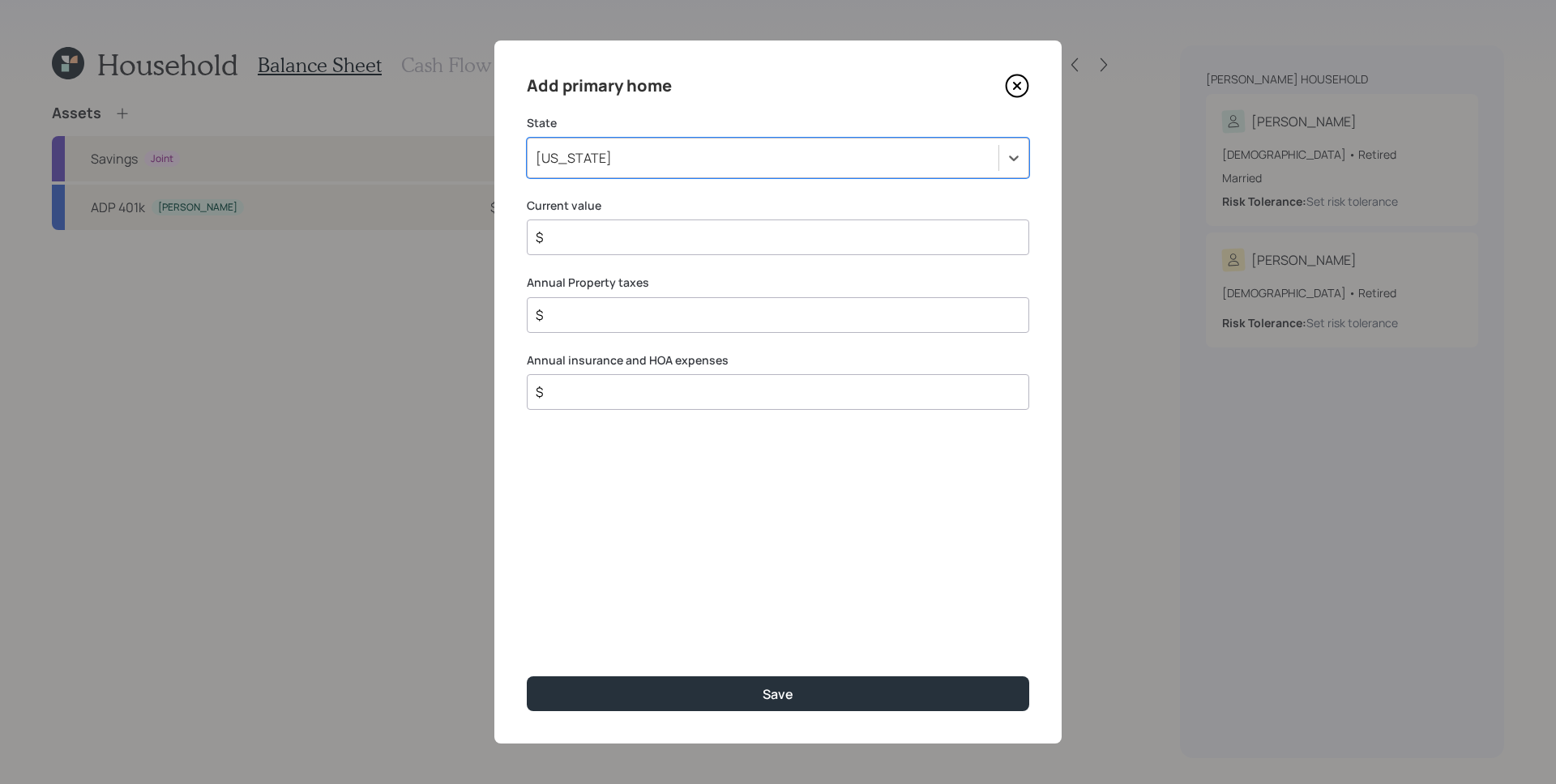
click at [699, 205] on label "Current value" at bounding box center [777, 206] width 502 height 16
click at [681, 249] on div "$" at bounding box center [777, 237] width 502 height 35
click at [681, 239] on input "$" at bounding box center [772, 237] width 475 height 19
type input "$ 850,000"
click at [576, 322] on input "$" at bounding box center [772, 315] width 475 height 19
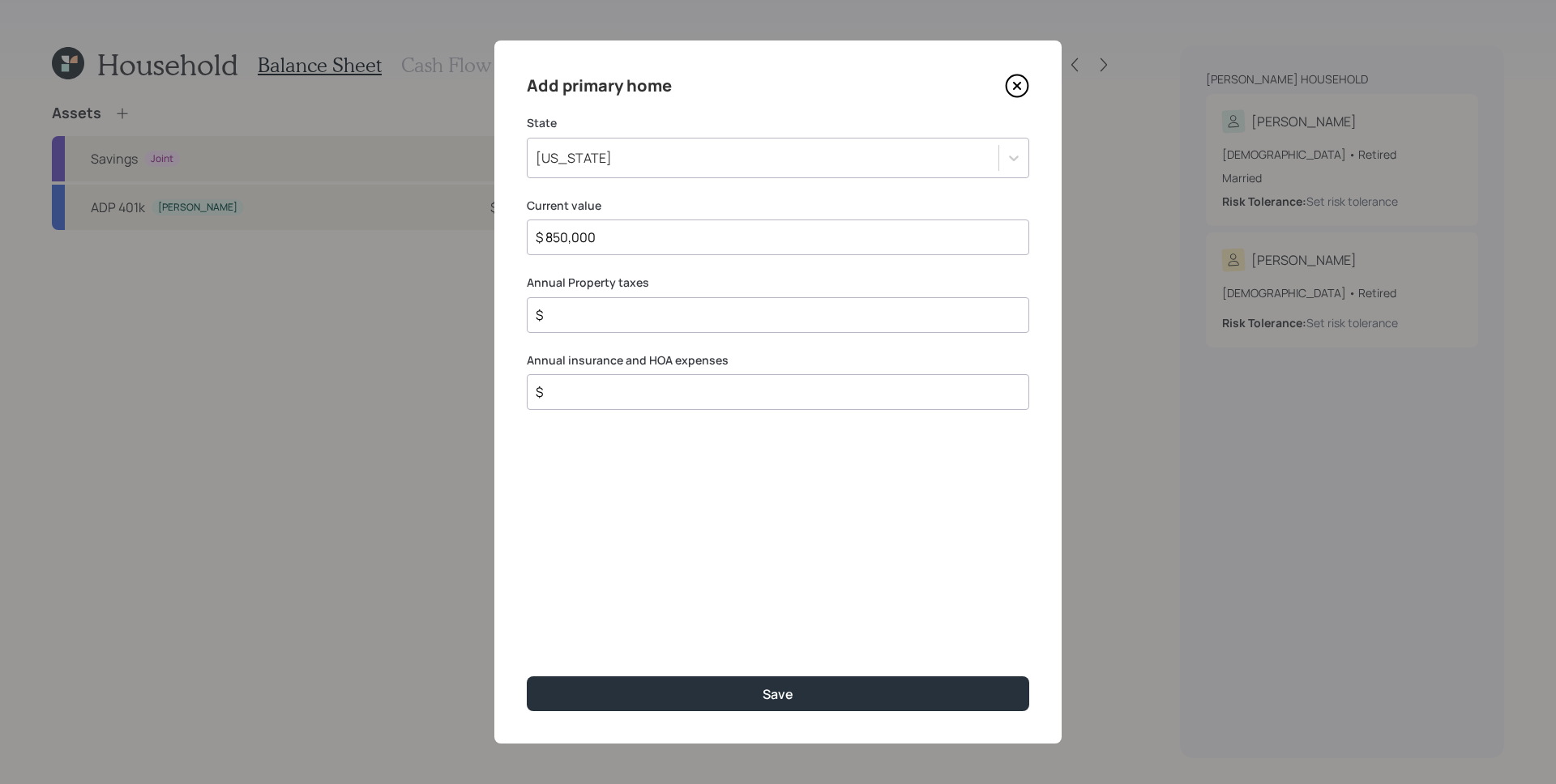
click at [576, 322] on input "$" at bounding box center [772, 315] width 475 height 19
click at [580, 317] on input "$" at bounding box center [772, 315] width 475 height 19
type input "$ 480"
click at [661, 403] on div "$" at bounding box center [777, 392] width 502 height 35
click at [664, 394] on input "$" at bounding box center [772, 392] width 475 height 19
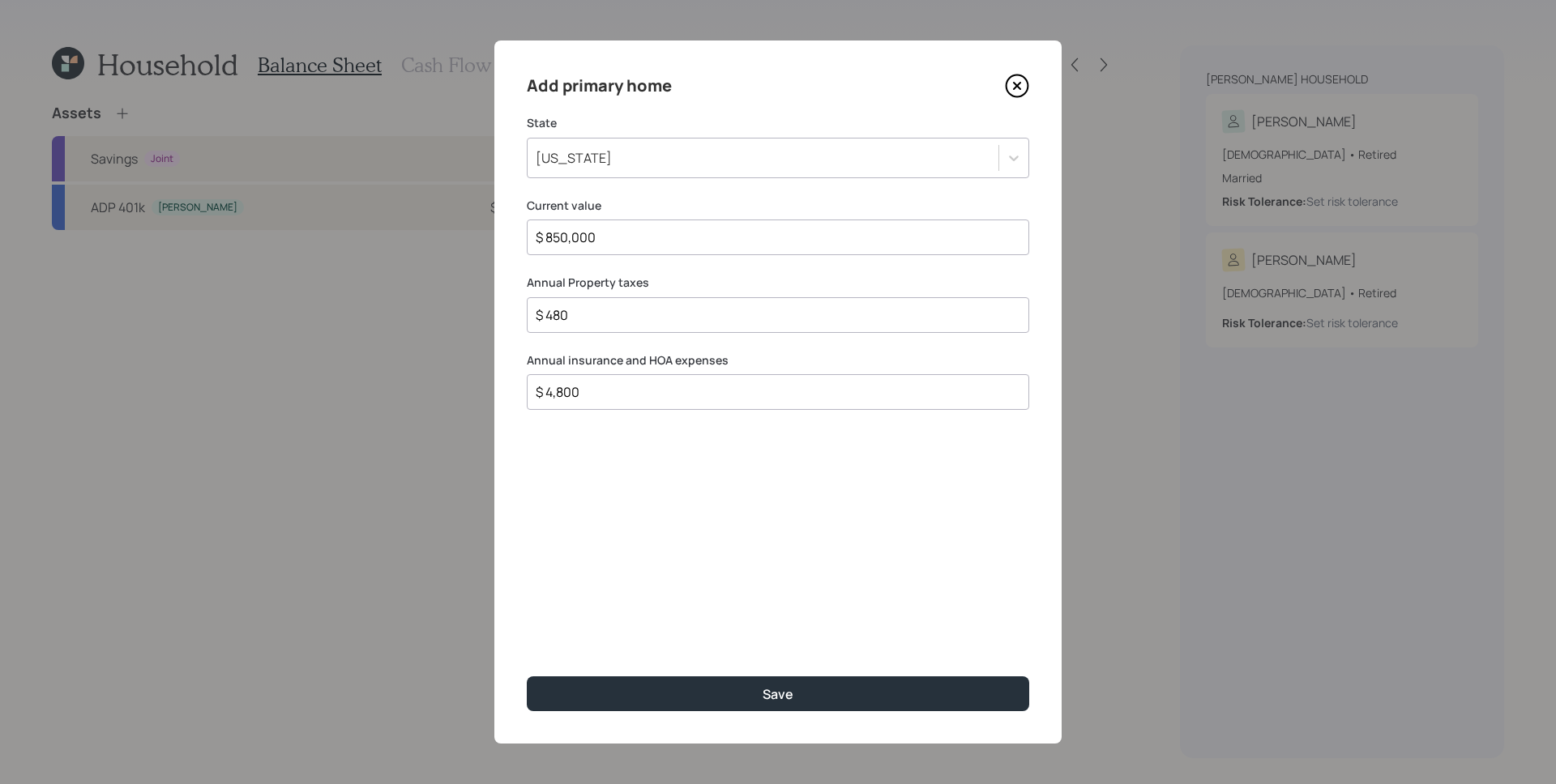
type input "$ 4,800"
click at [526, 677] on button "Save" at bounding box center [777, 694] width 502 height 35
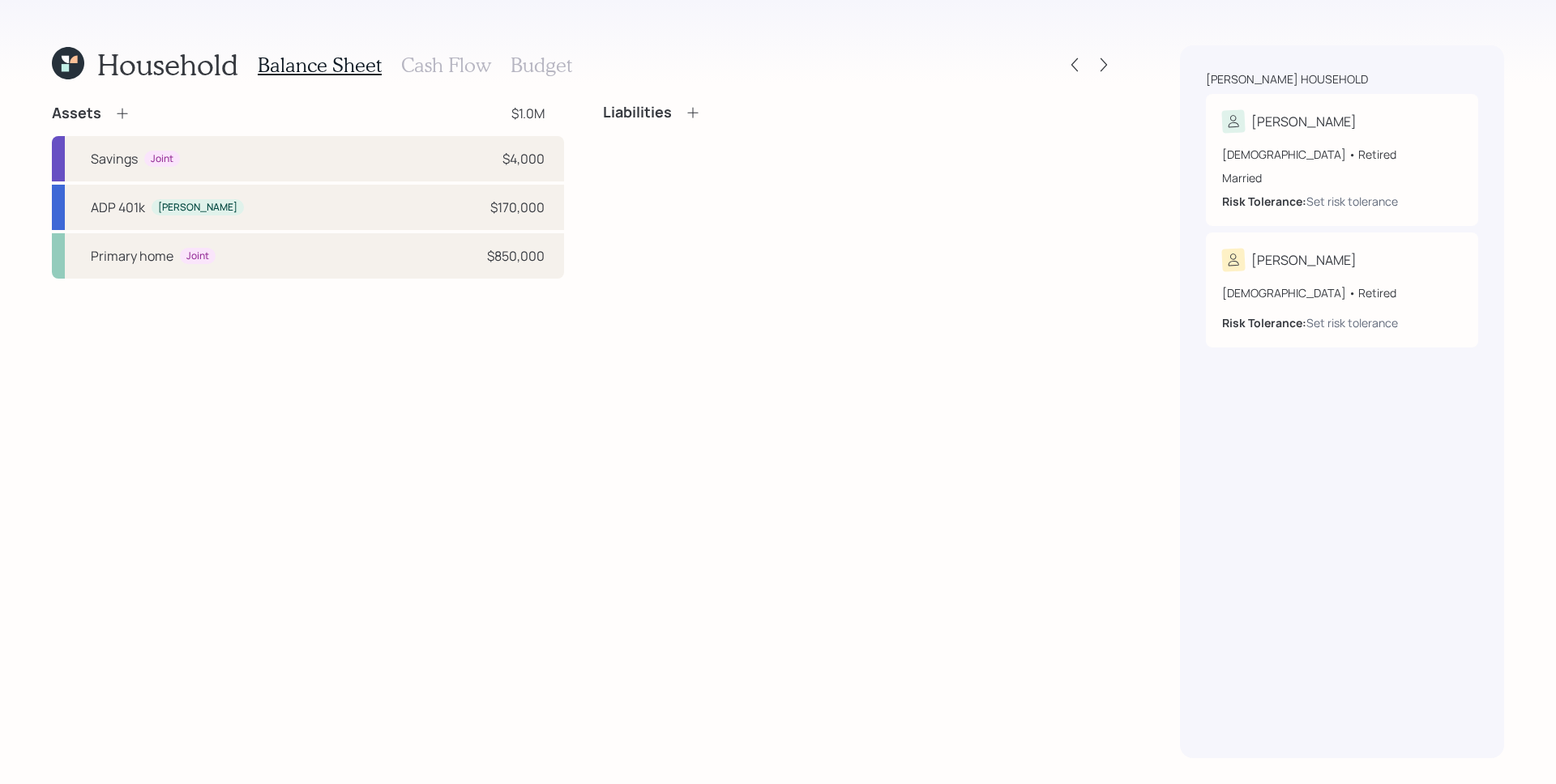
click at [122, 120] on icon at bounding box center [122, 113] width 16 height 16
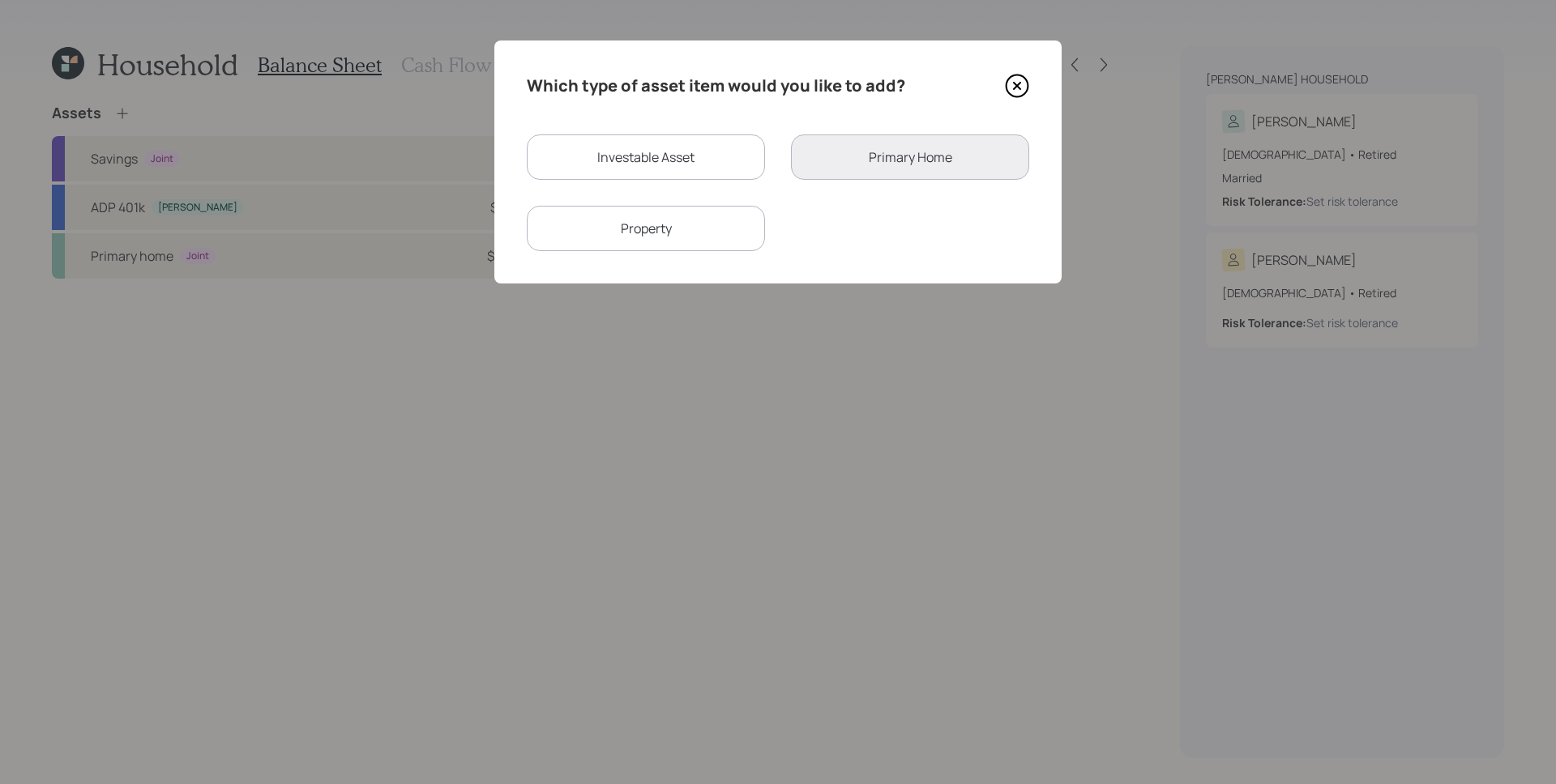
click at [708, 237] on div "Property" at bounding box center [645, 228] width 238 height 45
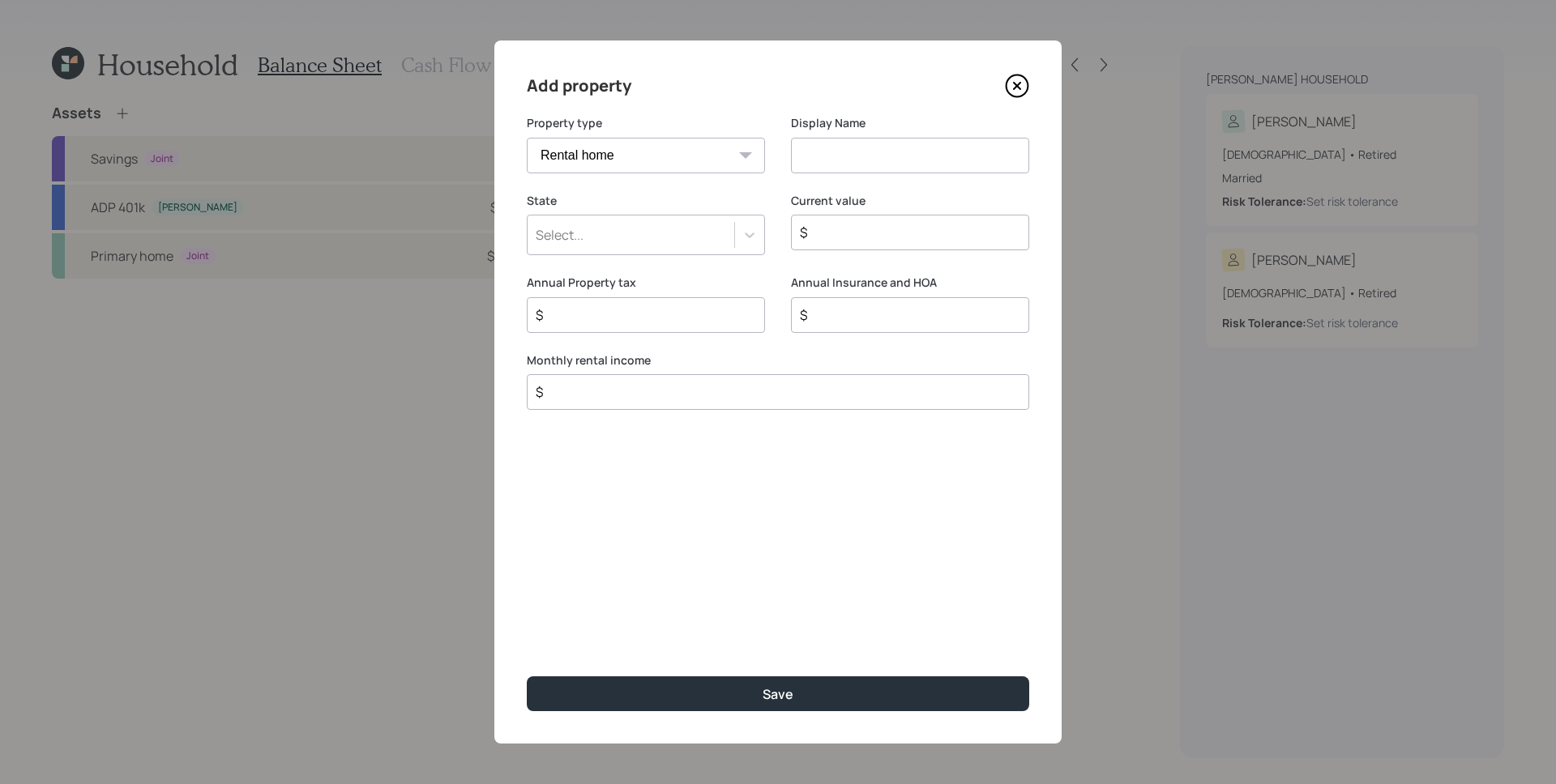
click at [654, 159] on select "Vacation home Rental home" at bounding box center [645, 155] width 238 height 35
select select "vacation_property"
click at [526, 137] on select "Vacation home Rental home" at bounding box center [645, 155] width 238 height 35
click at [915, 164] on input at bounding box center [910, 155] width 238 height 35
type input "Second Parcel"
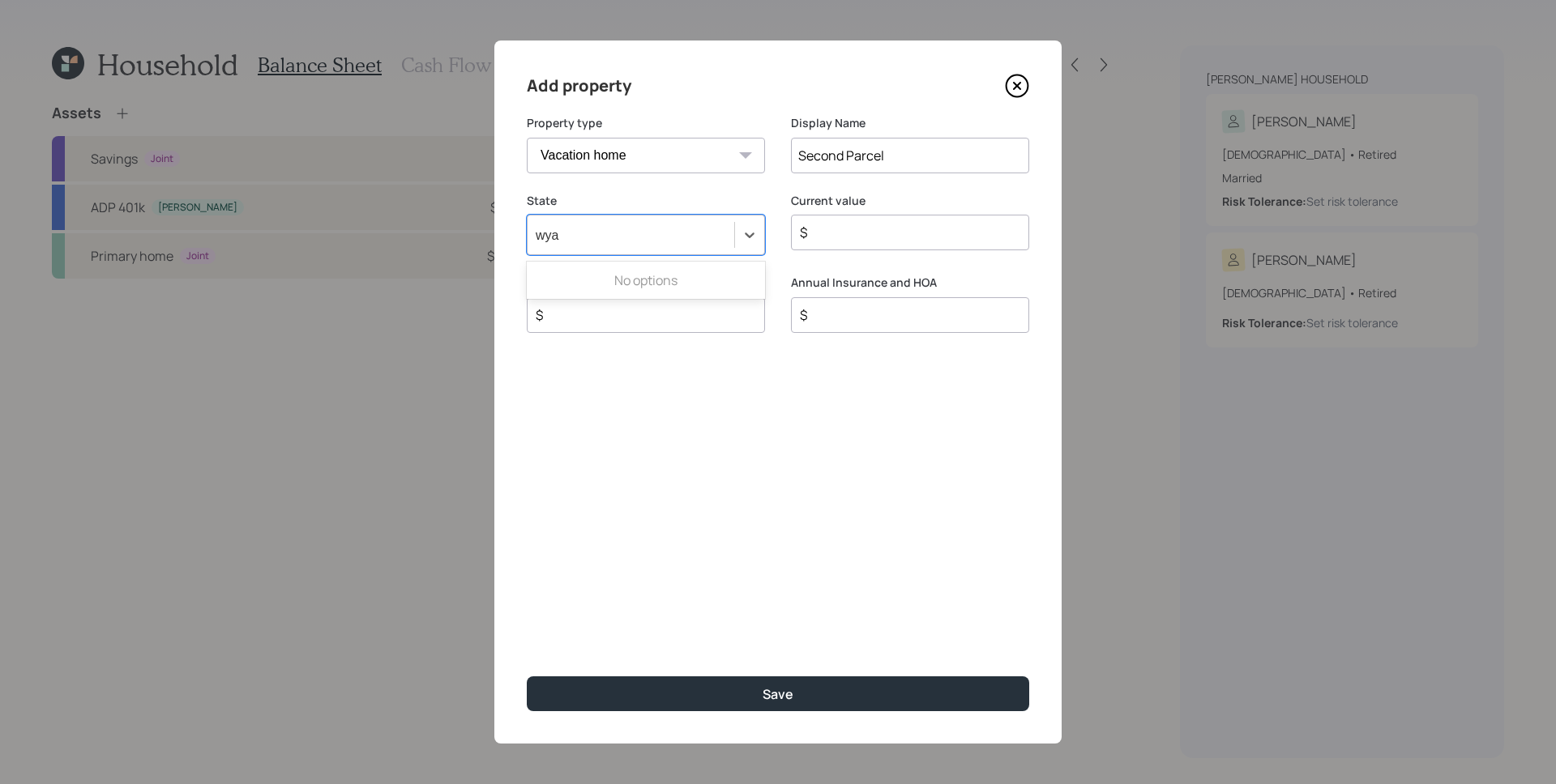
type input "wy"
type input "$ 200,000"
click at [665, 404] on div "Add property Property type Vacation home Rental home Display Name Second [GEOGR…" at bounding box center [778, 392] width 567 height 703
click at [653, 312] on input "$" at bounding box center [640, 315] width 211 height 19
click at [658, 319] on input "$" at bounding box center [640, 315] width 211 height 19
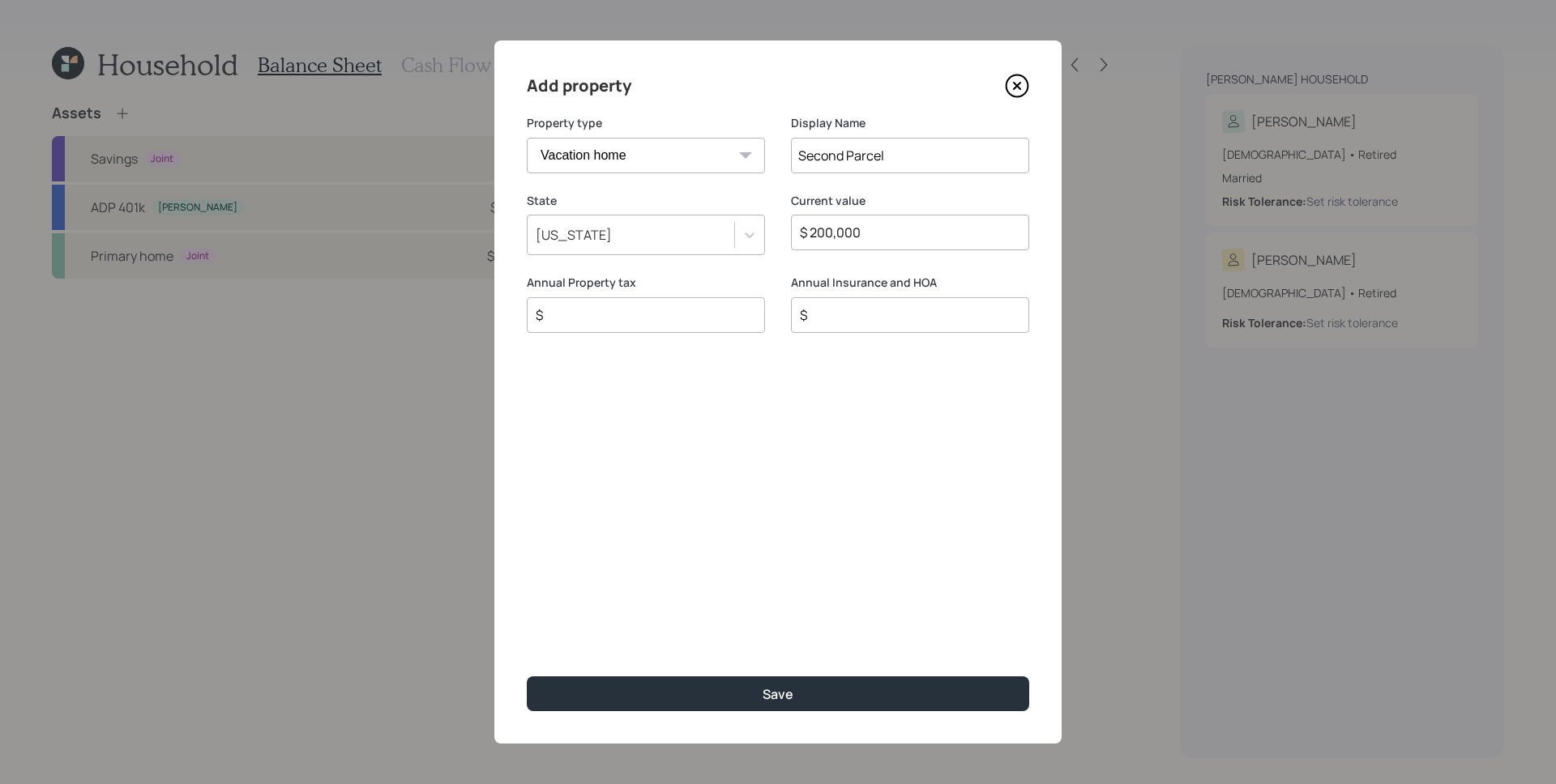
click at [853, 665] on div "Add property Property type Vacation home Rental home Display Name Second [GEOGR…" at bounding box center [778, 392] width 567 height 703
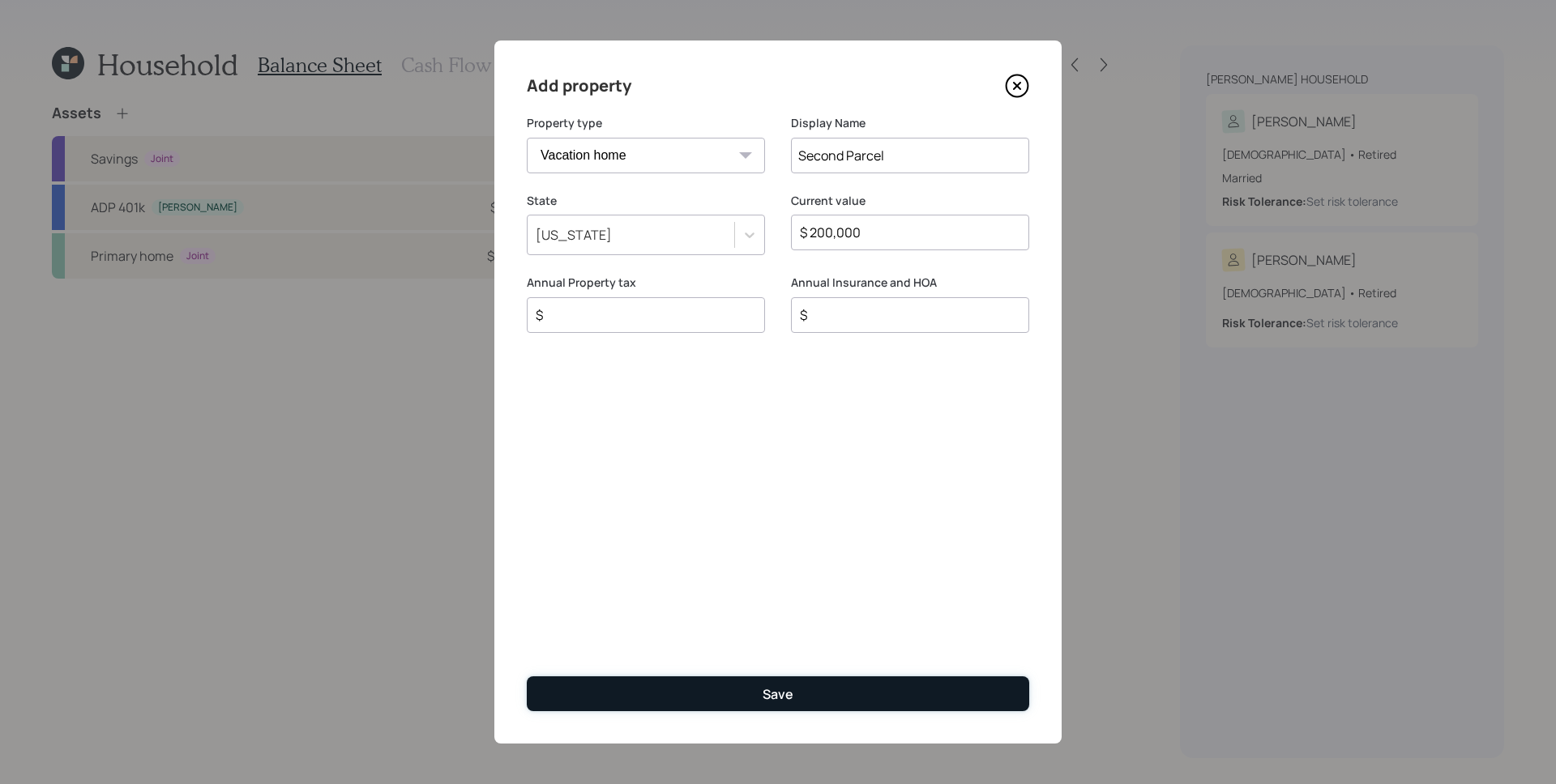
click at [840, 679] on button "Save" at bounding box center [777, 694] width 502 height 35
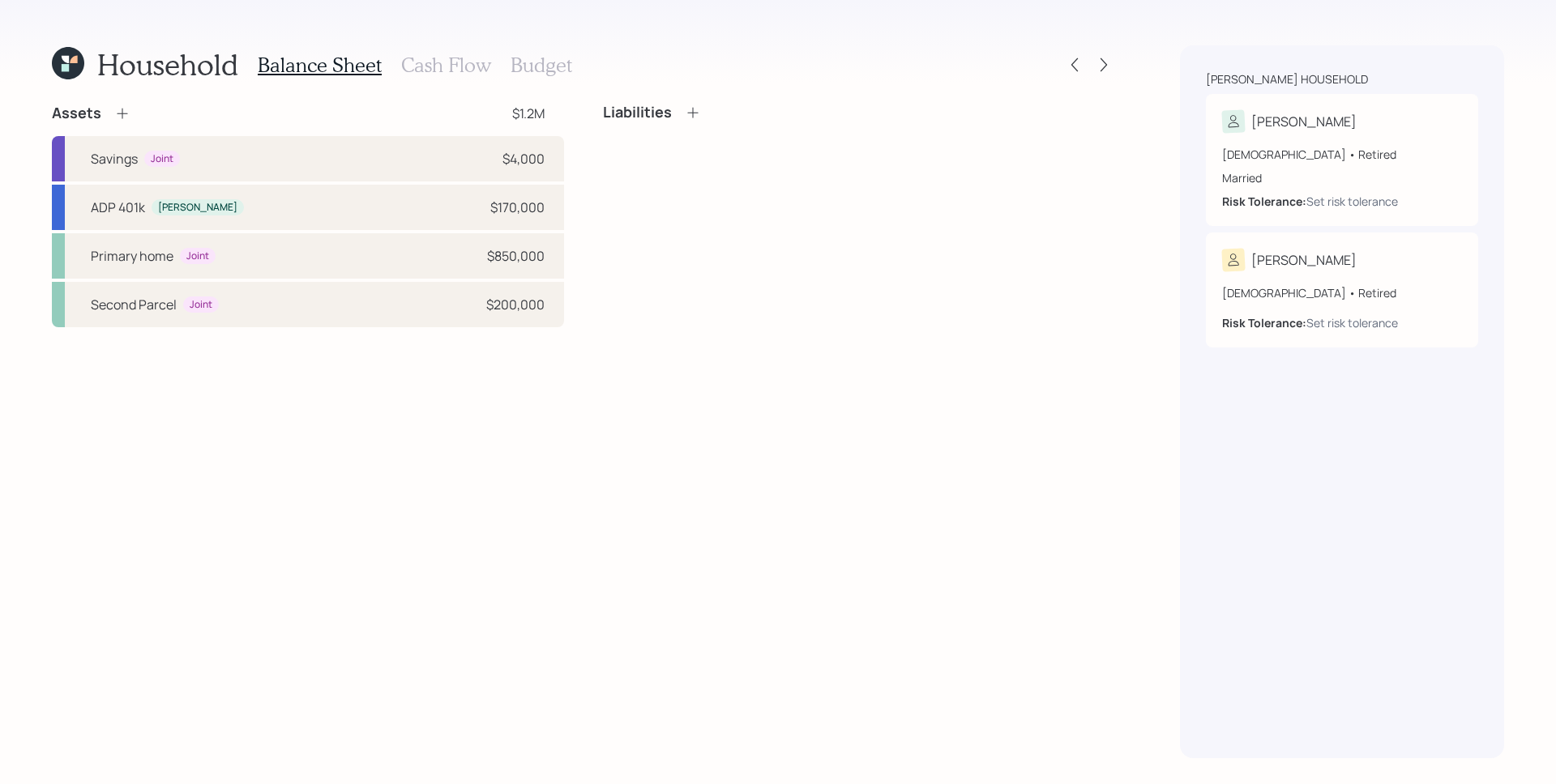
click at [280, 477] on div "Assets $1.2M Savings Joint $4,000 ADP 401k [PERSON_NAME] $170,000 Primary home …" at bounding box center [584, 431] width 1063 height 655
click at [807, 136] on div "Liabilities" at bounding box center [859, 215] width 512 height 223
click at [694, 105] on icon at bounding box center [693, 113] width 16 height 16
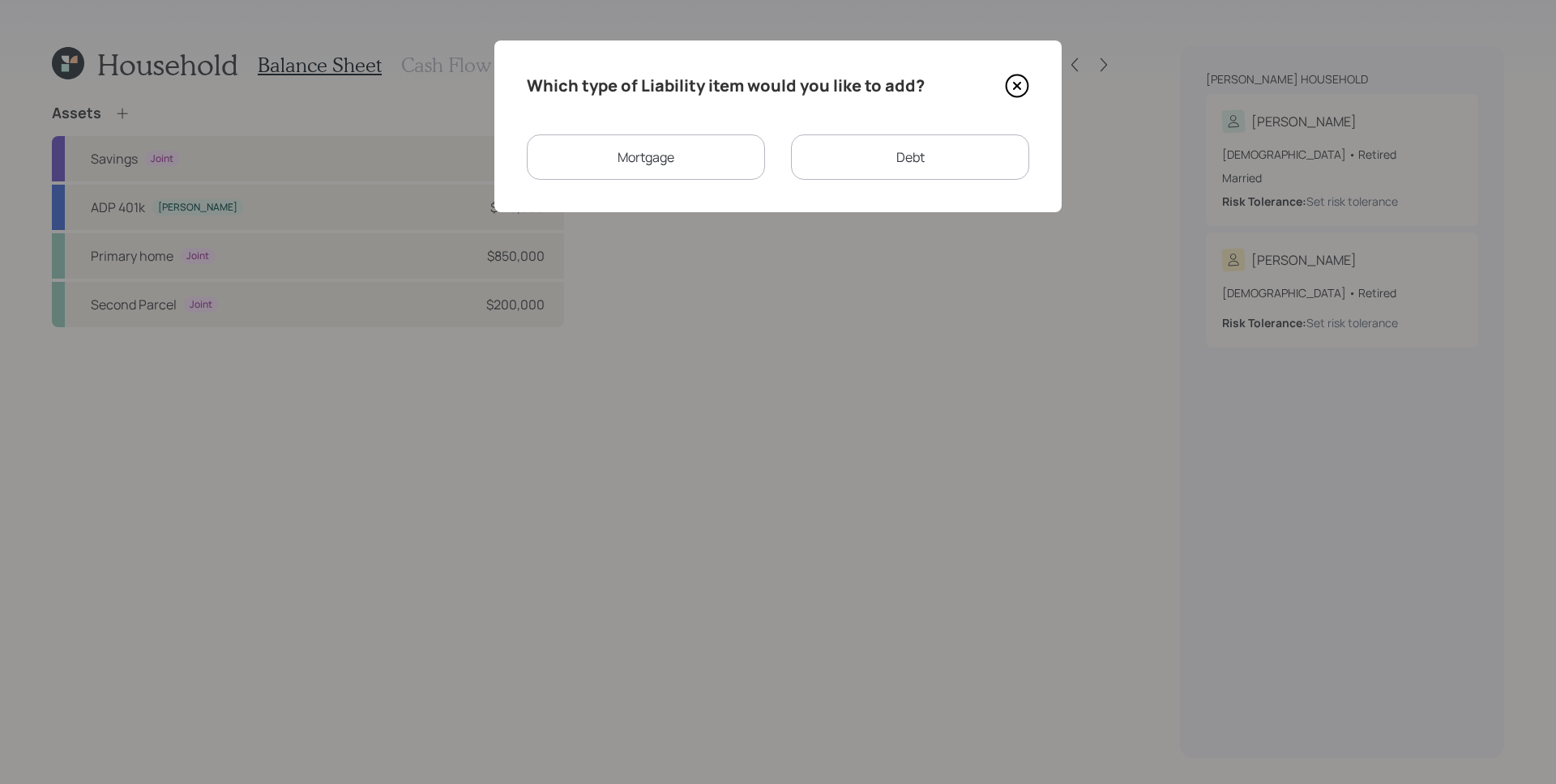
click at [676, 171] on div "Mortgage" at bounding box center [645, 157] width 238 height 45
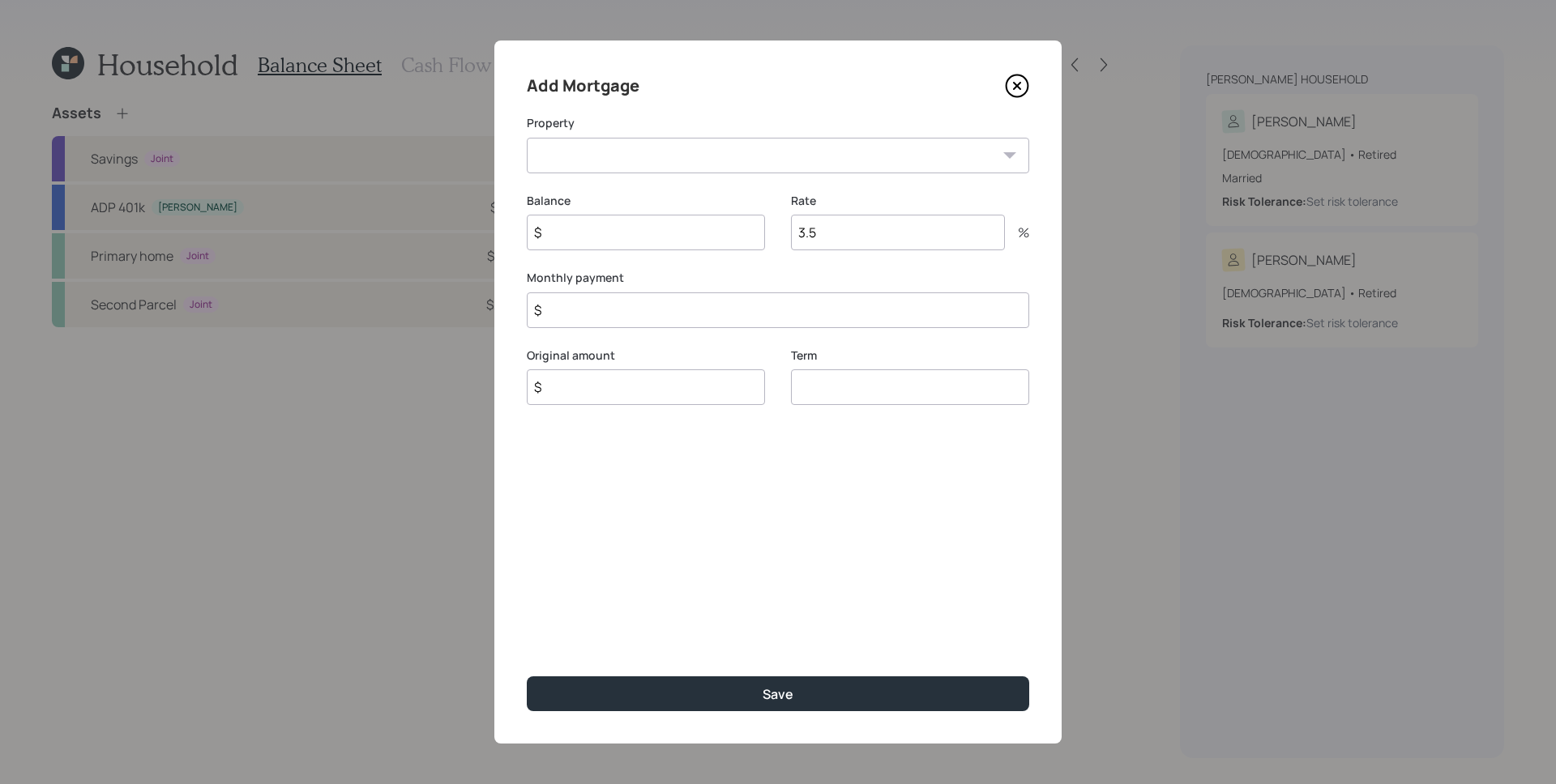
click at [643, 166] on select "WY Primary home Second Parcel" at bounding box center [777, 155] width 502 height 35
select select "b33744c0-7757-4ff1-929c-b26aafdeb278"
click at [526, 137] on select "WY Primary home Second Parcel" at bounding box center [777, 155] width 502 height 35
click at [640, 233] on input "$" at bounding box center [645, 232] width 238 height 35
type input "$ 220,000"
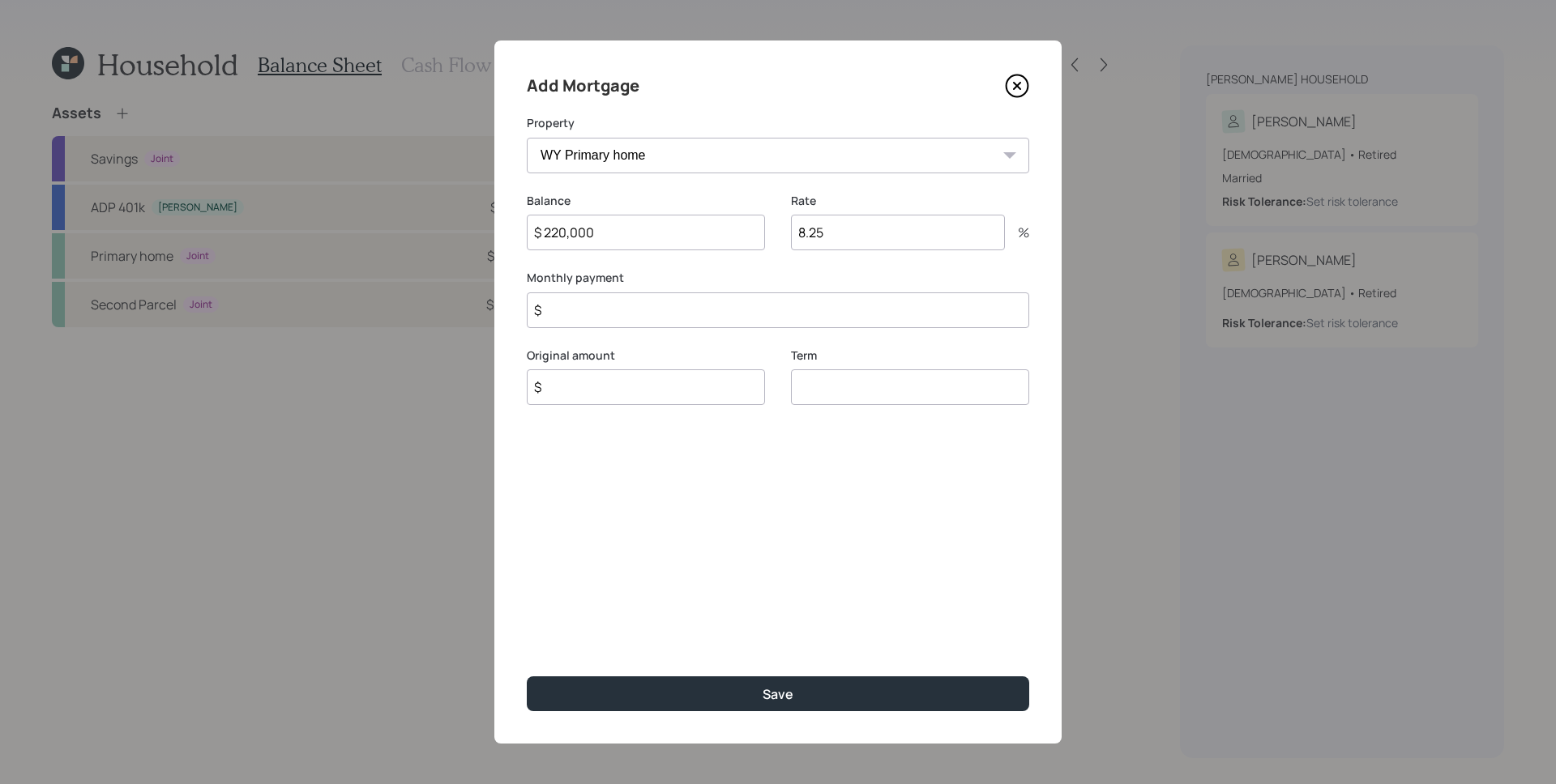
type input "8.25"
click at [614, 319] on input "$" at bounding box center [777, 310] width 502 height 35
click at [608, 311] on input "$" at bounding box center [777, 310] width 502 height 35
type input "$ 1,800"
click at [866, 398] on input "number" at bounding box center [910, 387] width 238 height 35
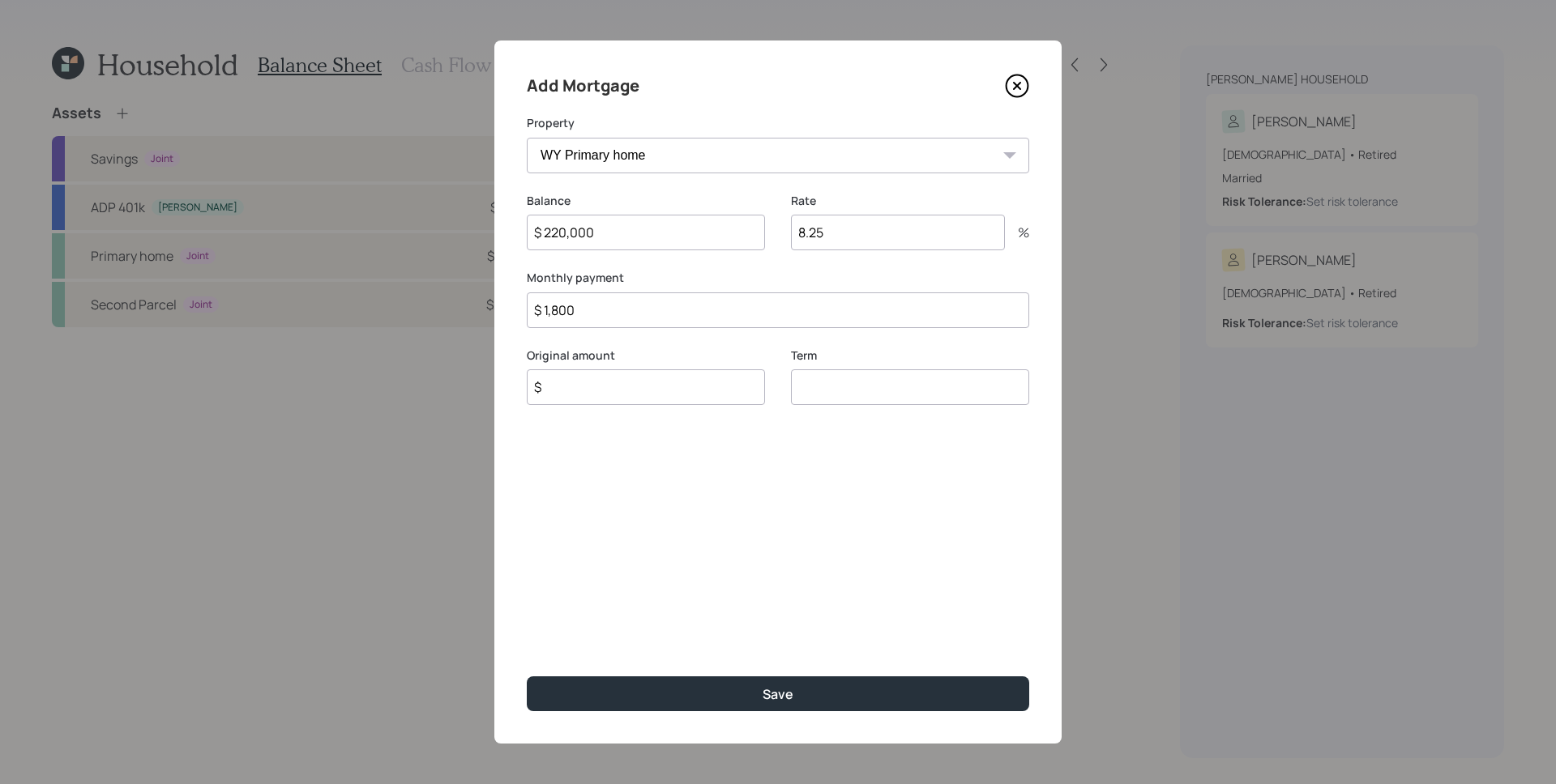
click at [866, 397] on input "number" at bounding box center [910, 387] width 238 height 35
click at [834, 141] on select "WY Primary home Second Parcel" at bounding box center [777, 155] width 502 height 35
click at [826, 270] on label "Monthly payment" at bounding box center [777, 278] width 502 height 16
click at [813, 381] on input "number" at bounding box center [910, 387] width 238 height 35
type input "30"
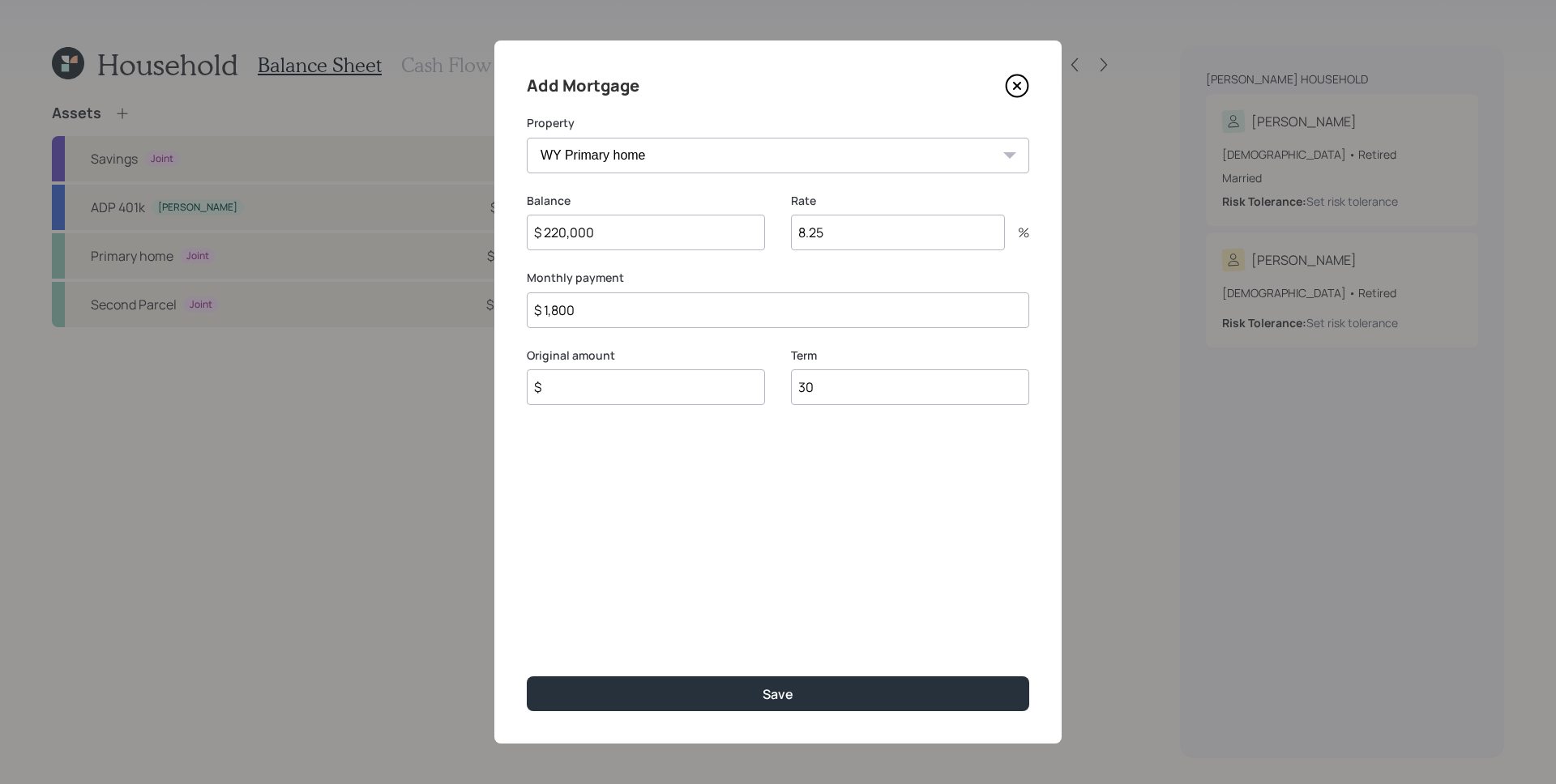
click at [710, 393] on input "$" at bounding box center [645, 387] width 238 height 35
drag, startPoint x: 852, startPoint y: 396, endPoint x: 747, endPoint y: 384, distance: 105.7
click at [747, 384] on div "Original amount $ Required Term 30" at bounding box center [777, 397] width 502 height 99
click at [842, 430] on div "Term 30" at bounding box center [910, 397] width 238 height 99
drag, startPoint x: 827, startPoint y: 393, endPoint x: 750, endPoint y: 384, distance: 77.5
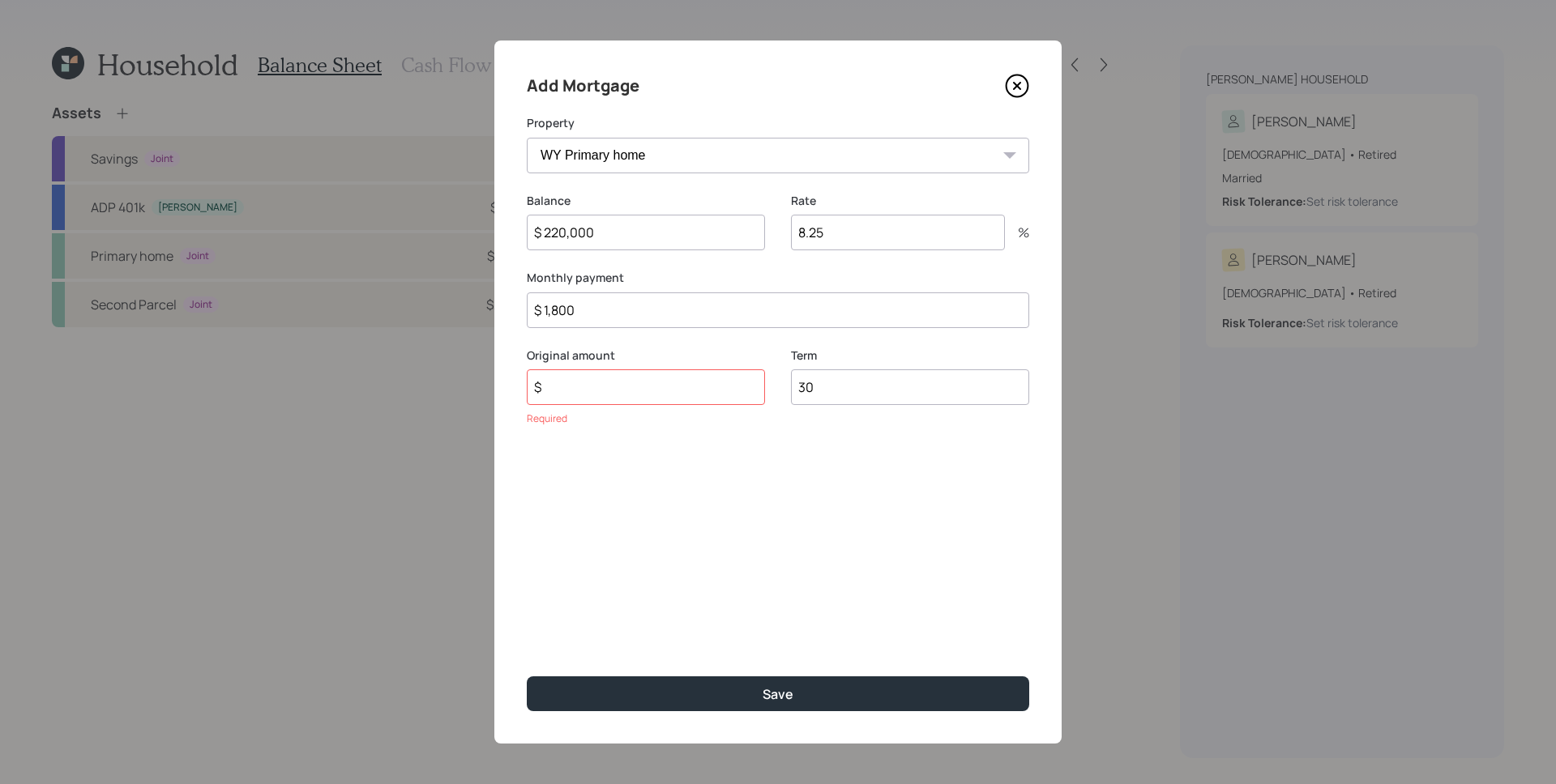
click at [750, 384] on div "Original amount $ Required Term 30" at bounding box center [777, 397] width 502 height 99
click at [827, 418] on div "Term 30" at bounding box center [910, 397] width 238 height 99
click at [704, 384] on input "$" at bounding box center [645, 387] width 238 height 35
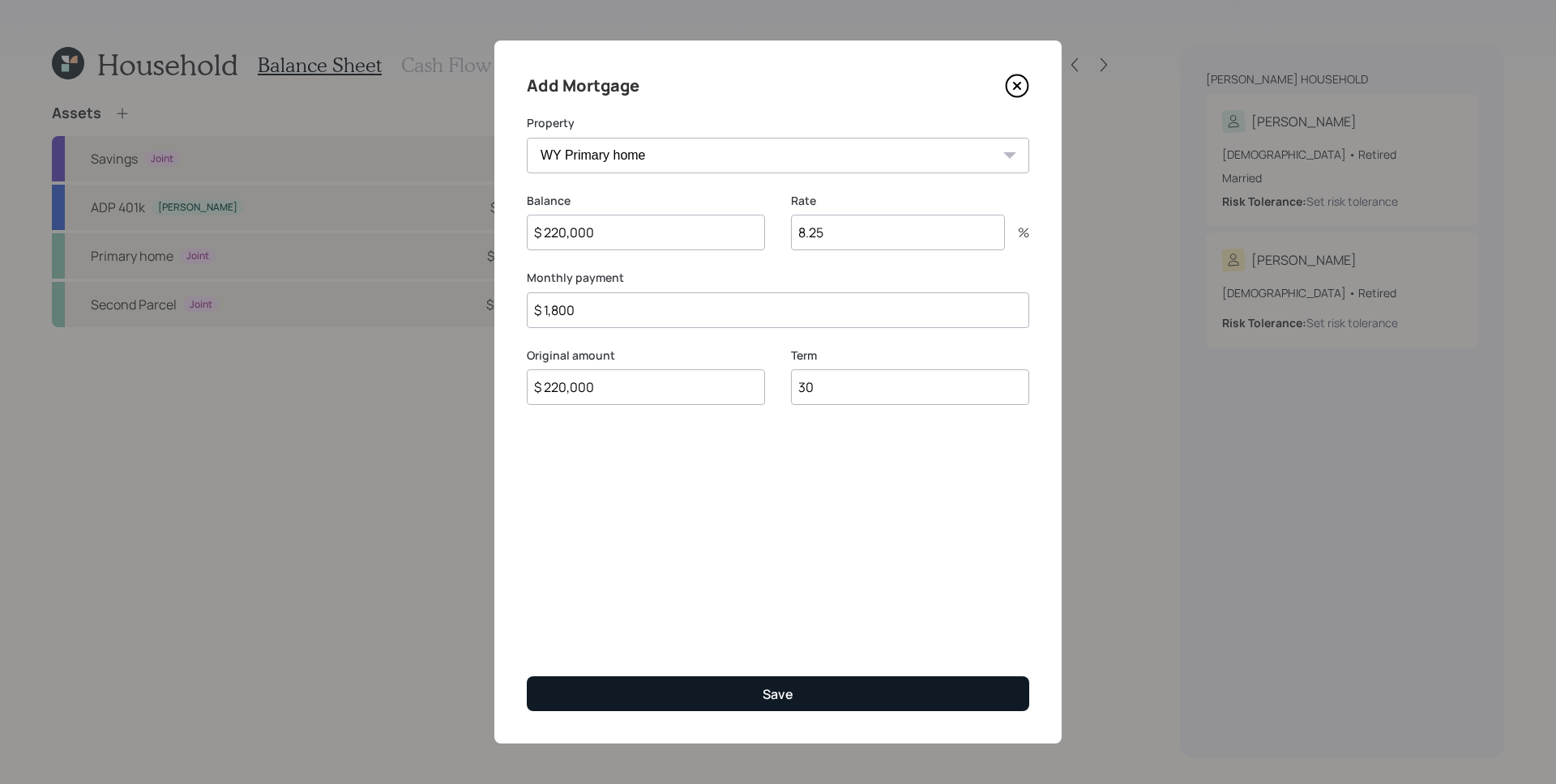
type input "$ 220,000"
click at [781, 695] on div "Save" at bounding box center [778, 695] width 31 height 18
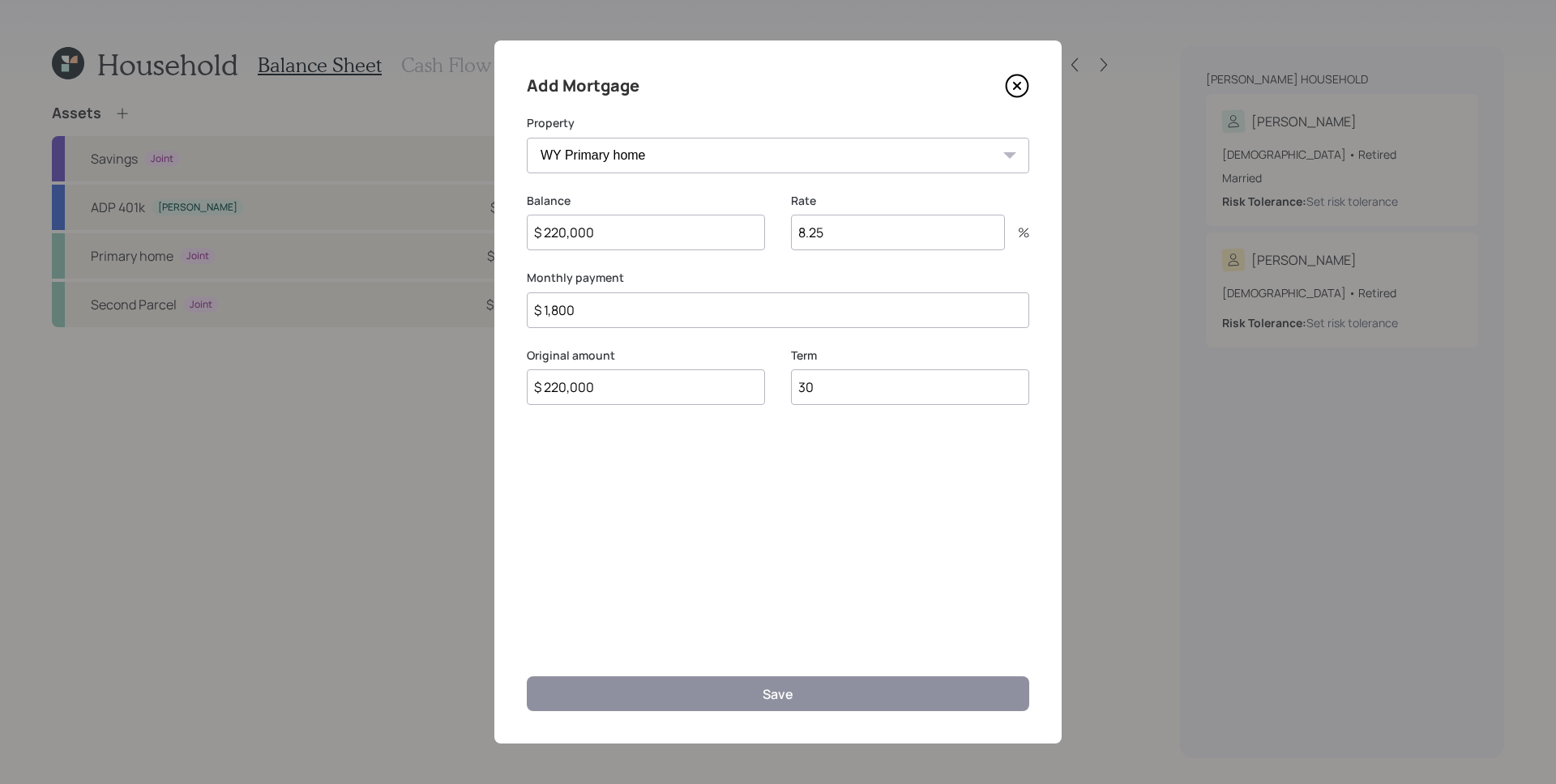
select select "432c856b-fcfc-4fc7-8a68-7229d248c707"
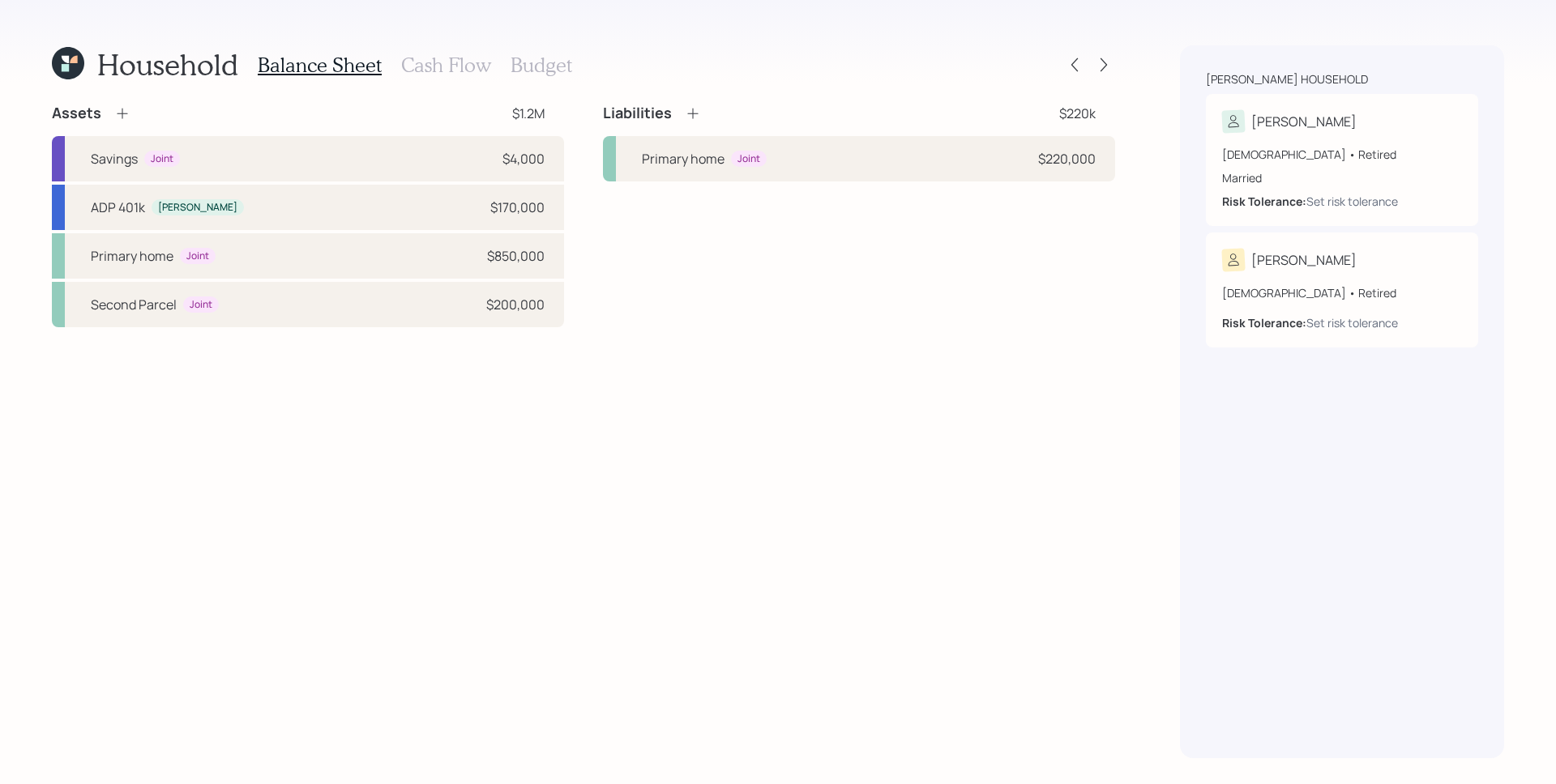
click at [695, 118] on icon at bounding box center [693, 113] width 16 height 16
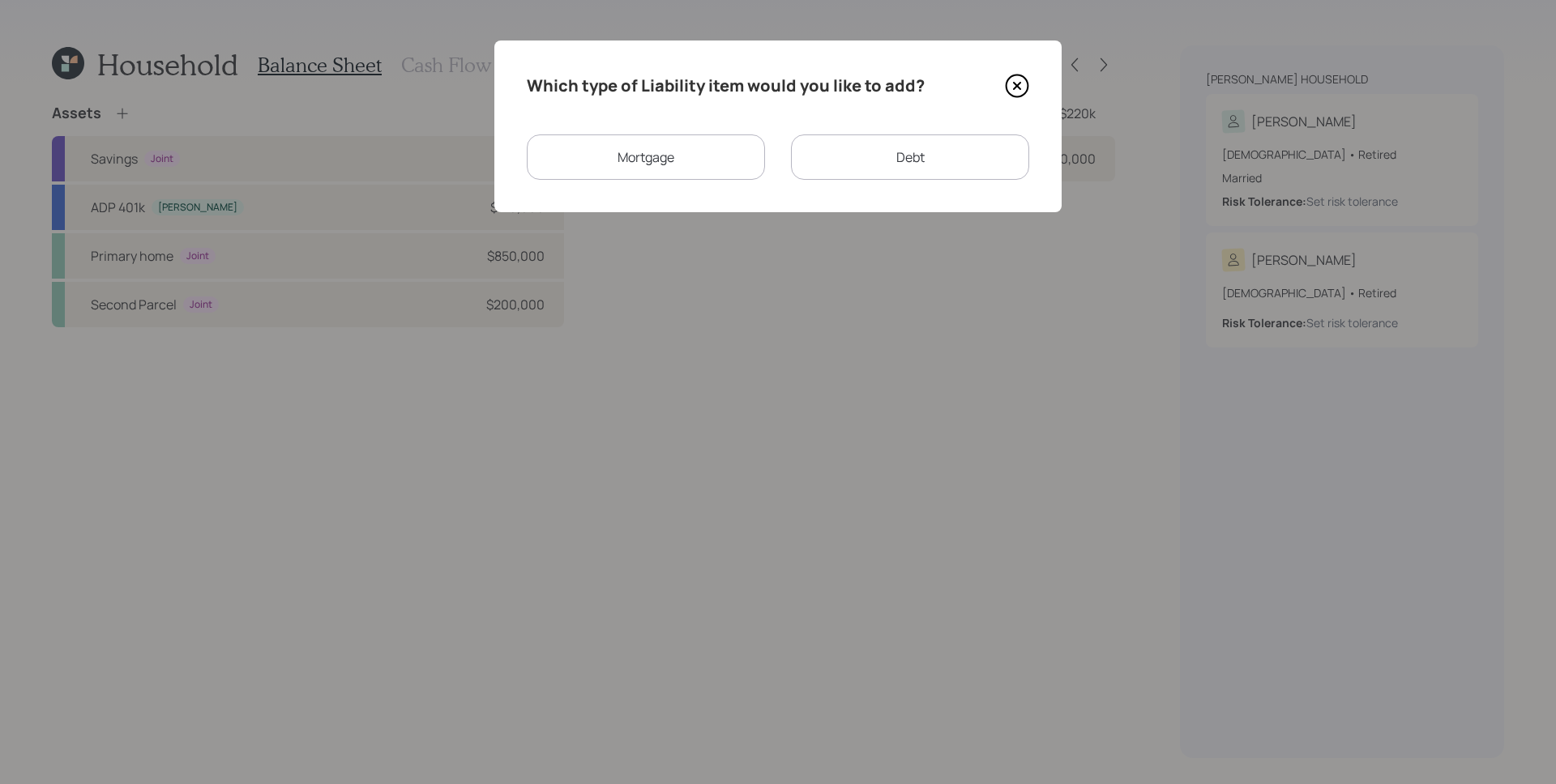
click at [888, 144] on div "Debt" at bounding box center [910, 157] width 238 height 45
select select "credit_card"
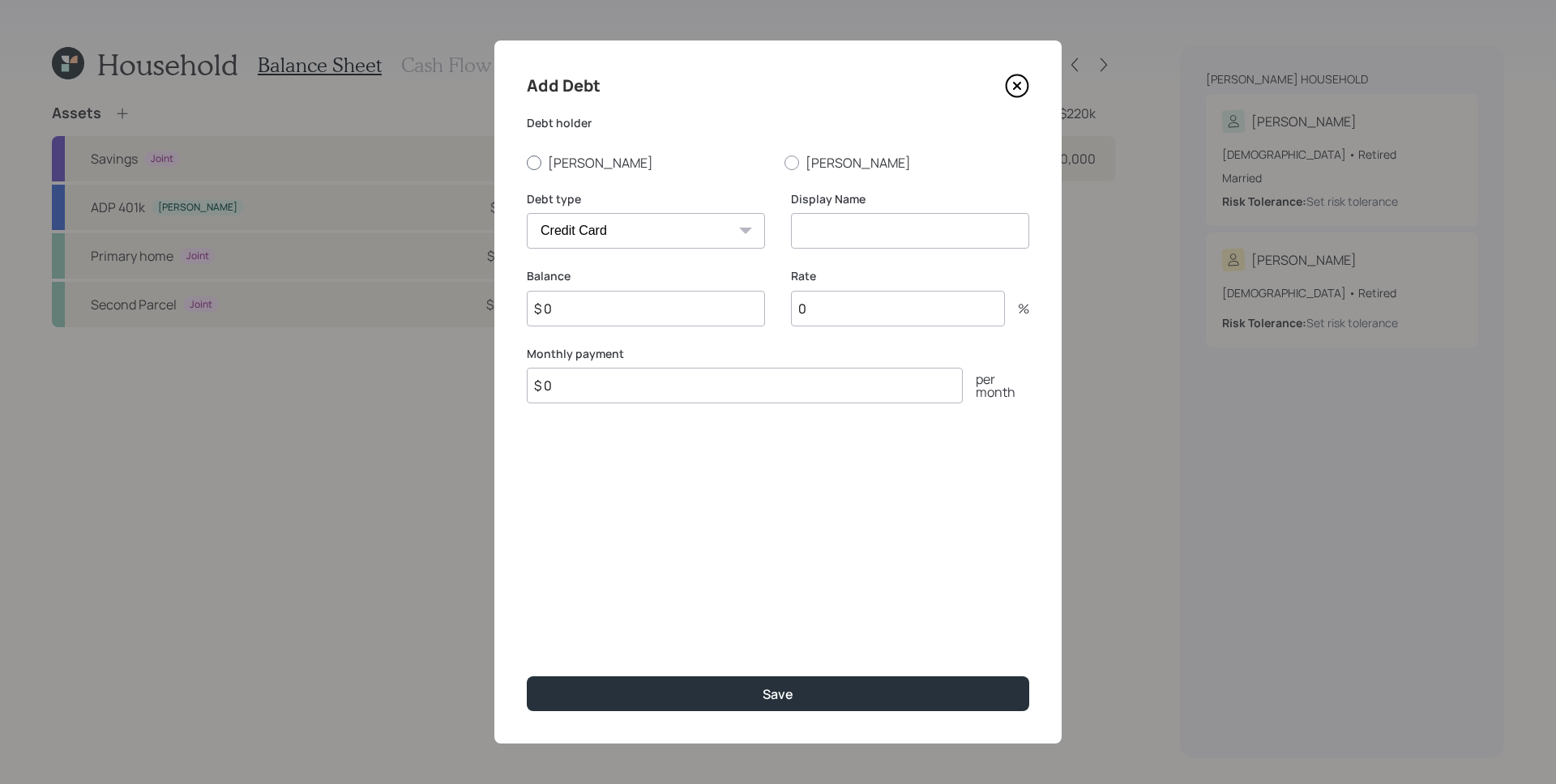
click at [555, 159] on label "[PERSON_NAME]" at bounding box center [649, 163] width 245 height 18
click at [526, 162] on input "[PERSON_NAME]" at bounding box center [526, 162] width 1 height 1
radio input "true"
click at [906, 243] on input at bounding box center [910, 231] width 238 height 35
type input "Credit Card"
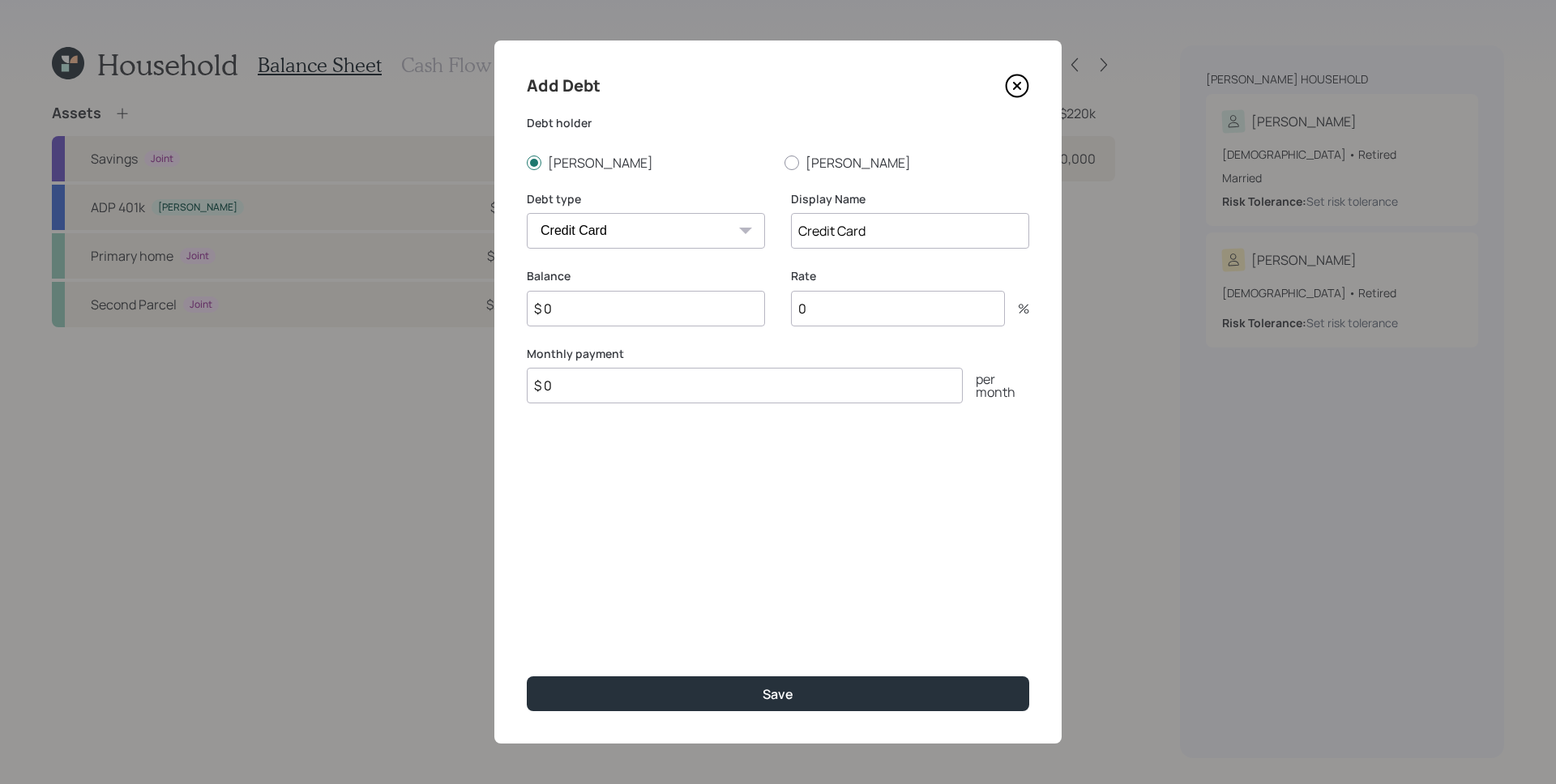
click at [620, 312] on input "$ 0" at bounding box center [645, 308] width 238 height 35
click at [620, 310] on input "$ 0" at bounding box center [645, 308] width 238 height 35
type input "$ 10,000"
click at [817, 307] on input "0" at bounding box center [898, 308] width 214 height 35
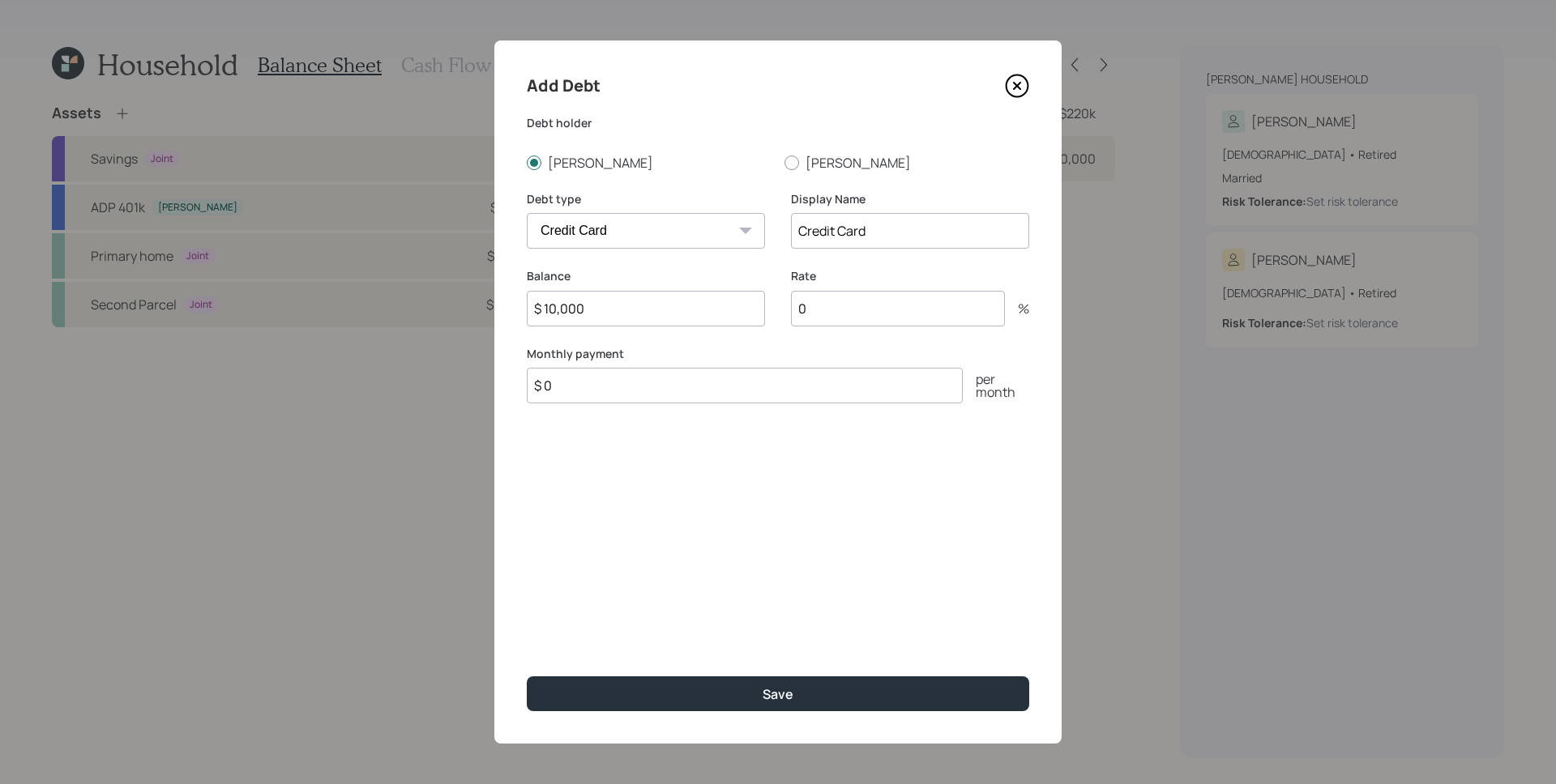
click at [878, 304] on input "0" at bounding box center [898, 308] width 214 height 35
click at [880, 305] on input "0" at bounding box center [898, 308] width 214 height 35
click at [880, 308] on input "0" at bounding box center [898, 308] width 214 height 35
click at [884, 312] on input "0" at bounding box center [898, 308] width 214 height 35
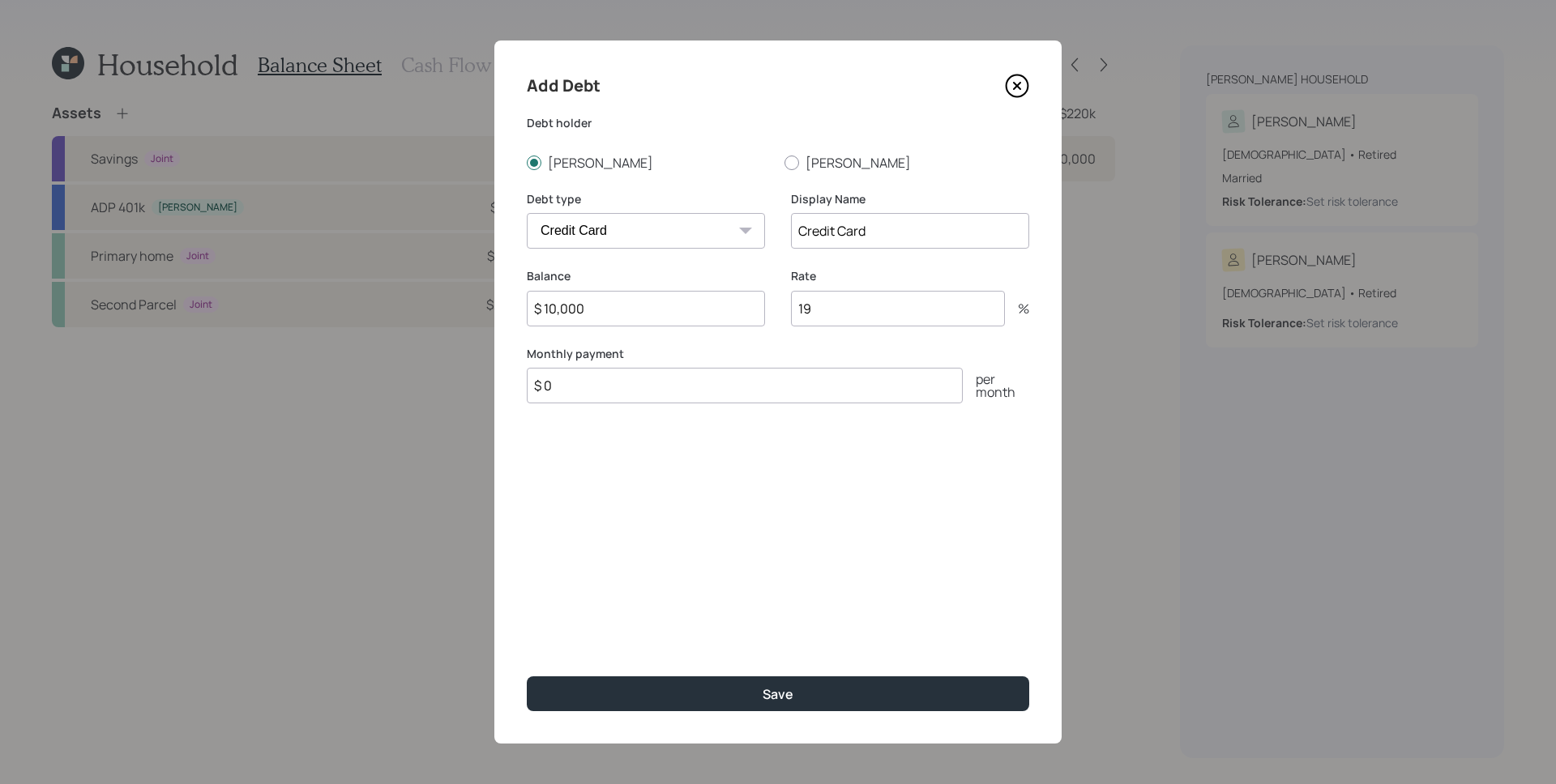
click at [834, 300] on input "19" at bounding box center [898, 308] width 214 height 35
click at [836, 312] on input "19" at bounding box center [898, 308] width 214 height 35
click at [836, 312] on input "19" at bounding box center [898, 308] width 214 height 35
click at [836, 311] on input "19" at bounding box center [898, 308] width 214 height 35
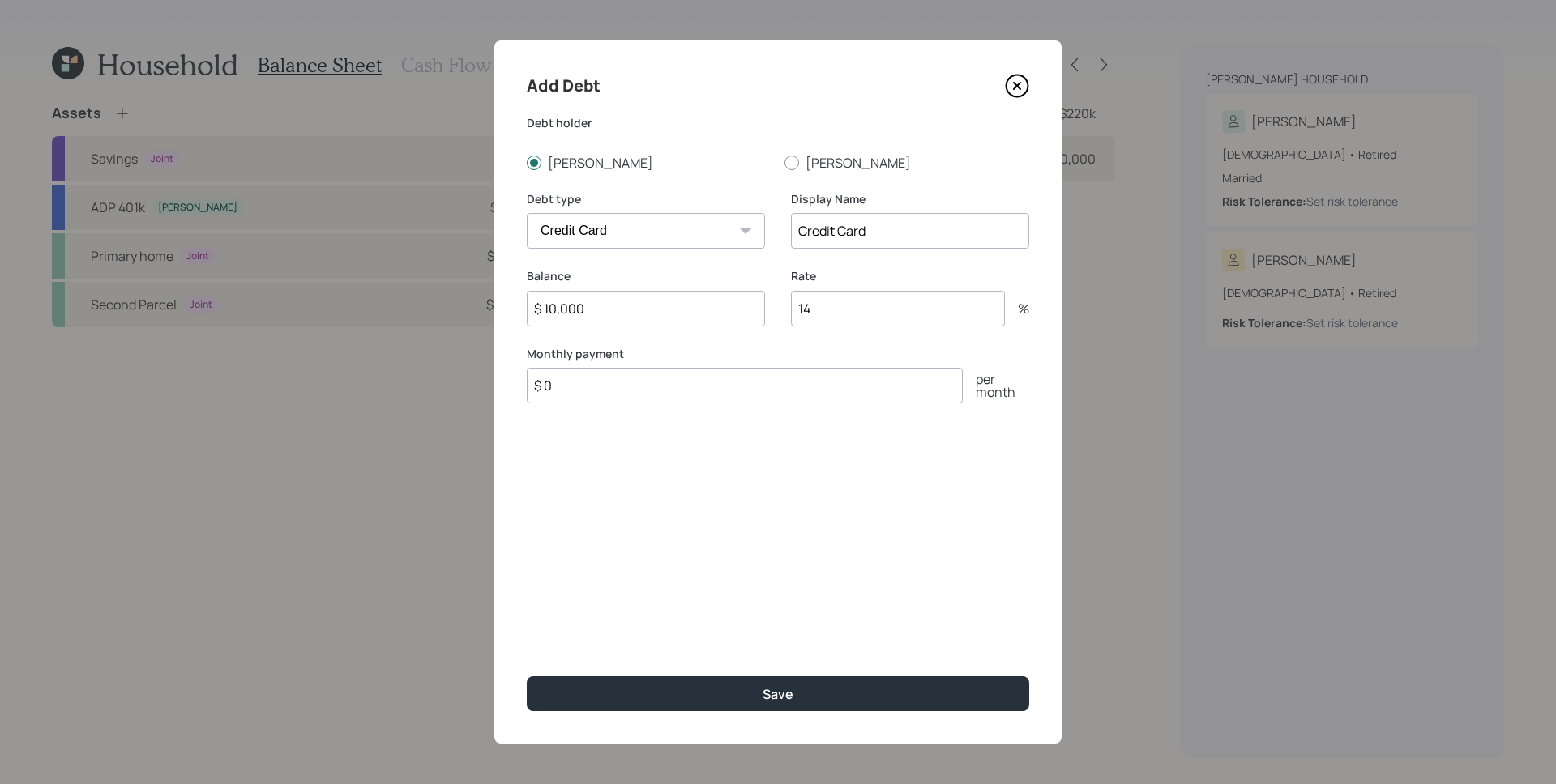
type input "14"
click at [705, 384] on input "$ 0" at bounding box center [744, 385] width 436 height 35
type input "$ 300"
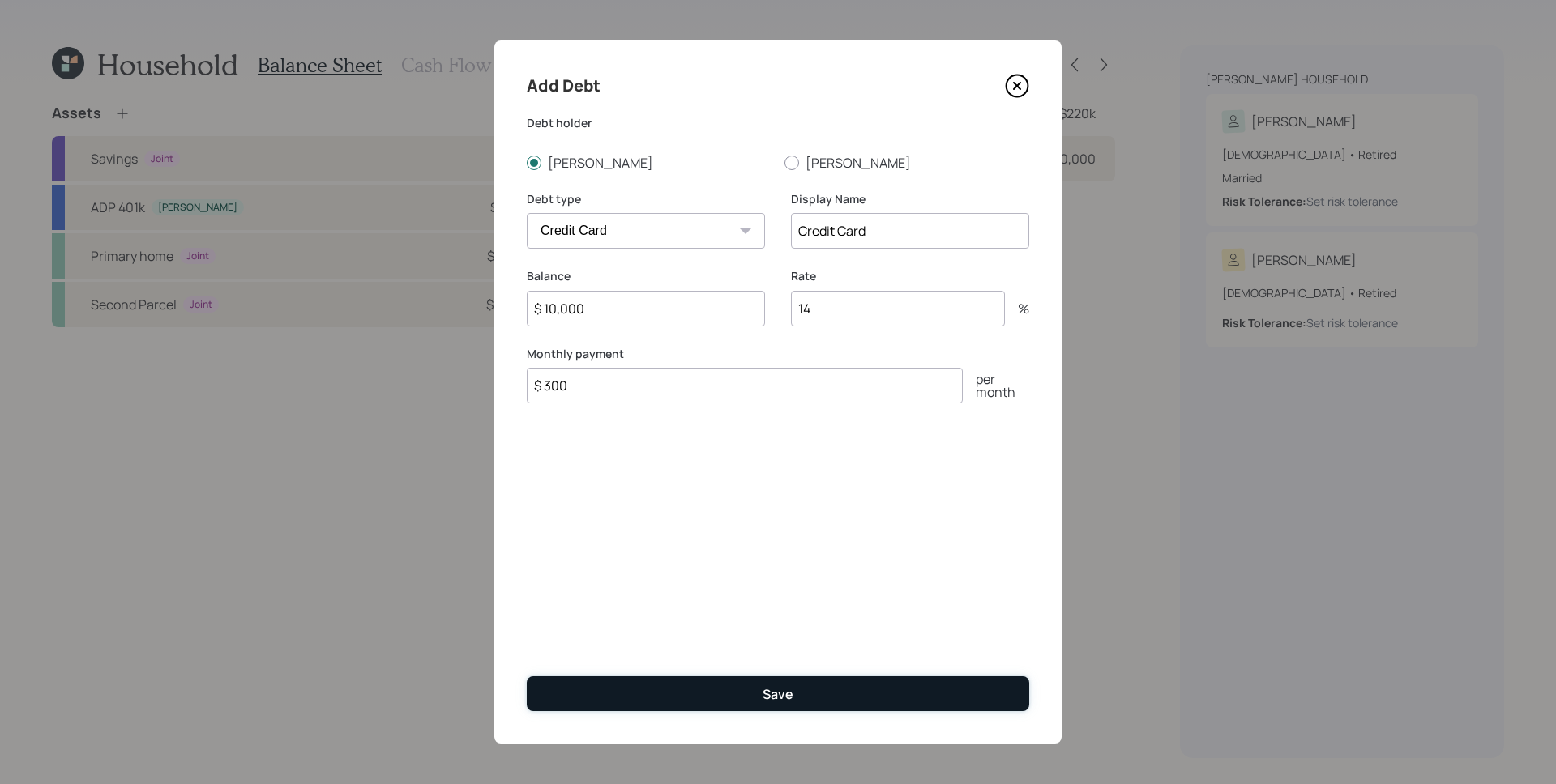
click at [796, 692] on button "Save" at bounding box center [777, 694] width 502 height 35
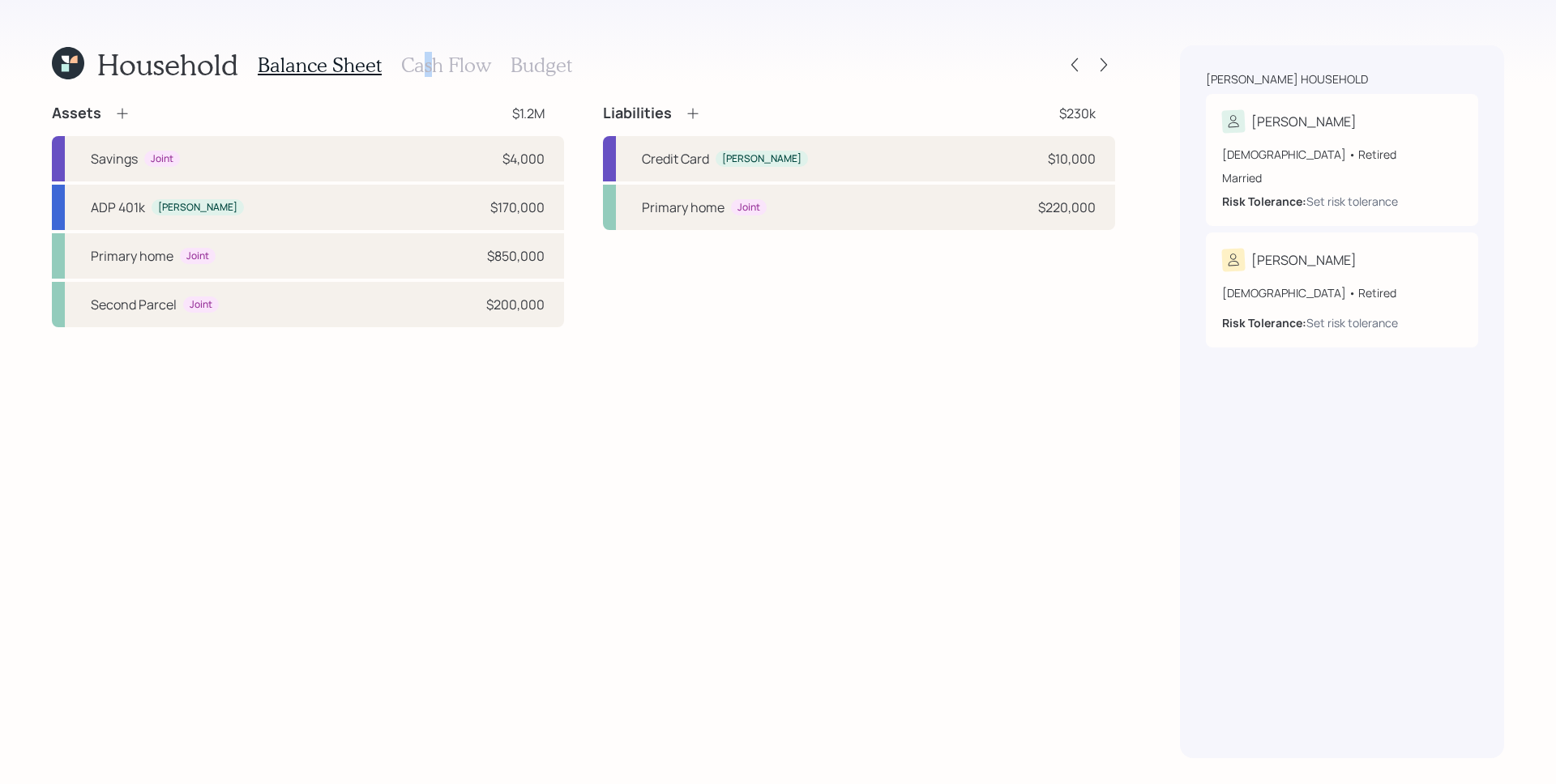
drag, startPoint x: 431, startPoint y: 66, endPoint x: 408, endPoint y: 63, distance: 23.2
click at [423, 65] on h3 "Cash Flow" at bounding box center [447, 65] width 90 height 24
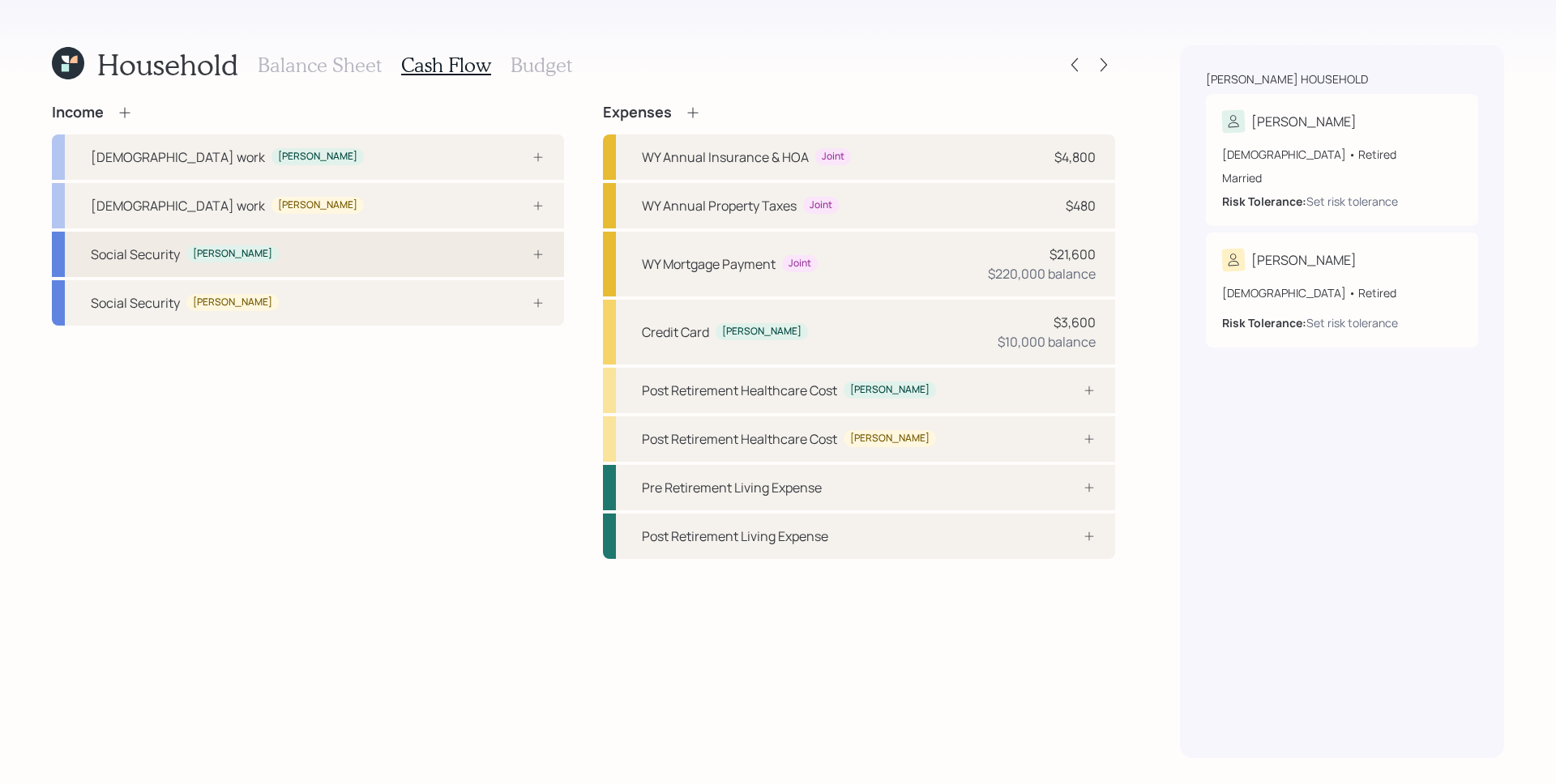
click at [427, 259] on div "Social Security [PERSON_NAME]" at bounding box center [308, 254] width 512 height 45
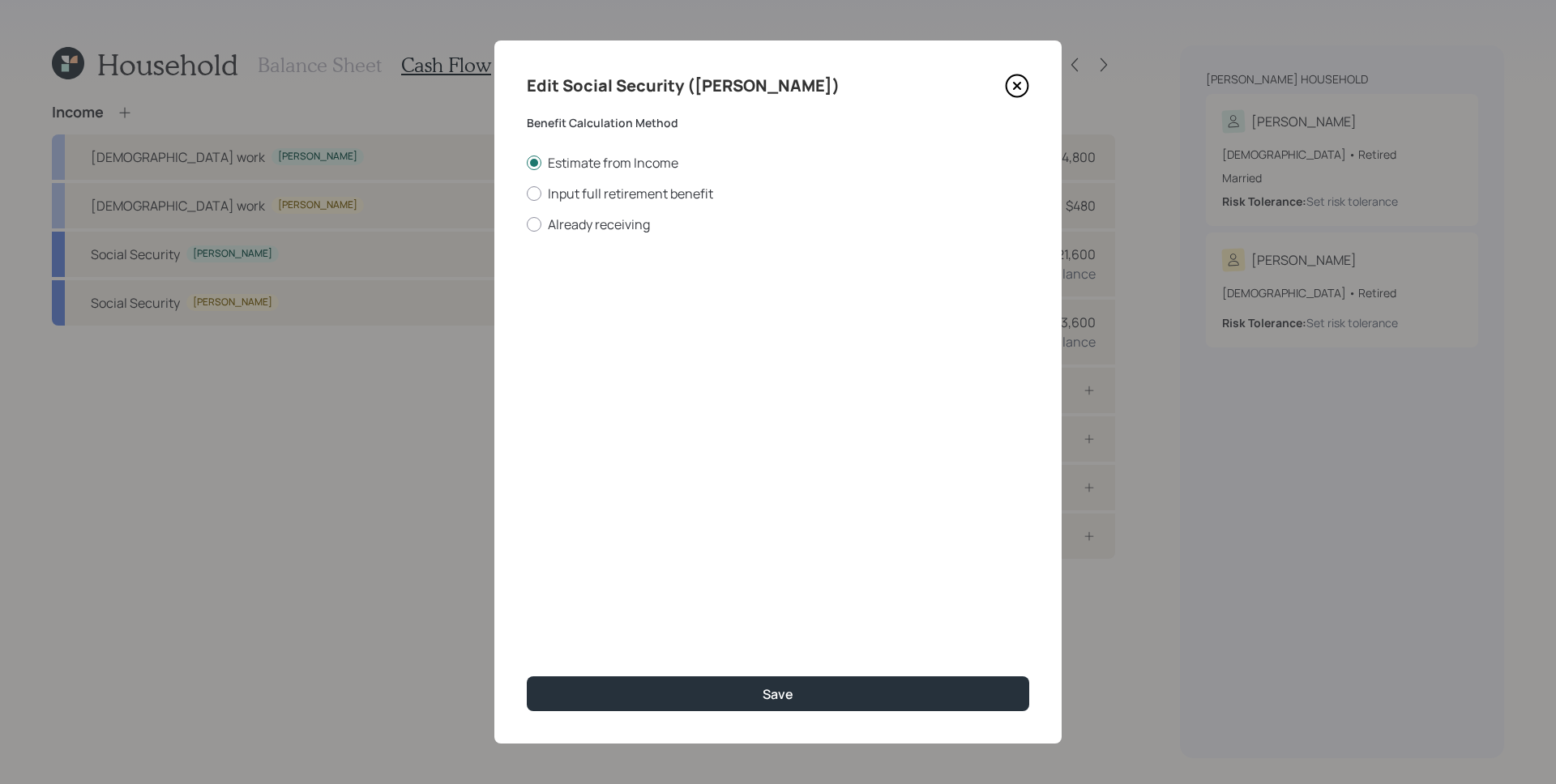
click at [579, 237] on div "Edit Social Security ([PERSON_NAME]) Benefit Calculation Method Estimate from I…" at bounding box center [778, 392] width 567 height 703
click at [583, 219] on label "Already receiving" at bounding box center [777, 224] width 502 height 18
click at [526, 223] on input "Already receiving" at bounding box center [526, 223] width 1 height 1
radio input "true"
click at [659, 298] on input "$" at bounding box center [777, 292] width 502 height 35
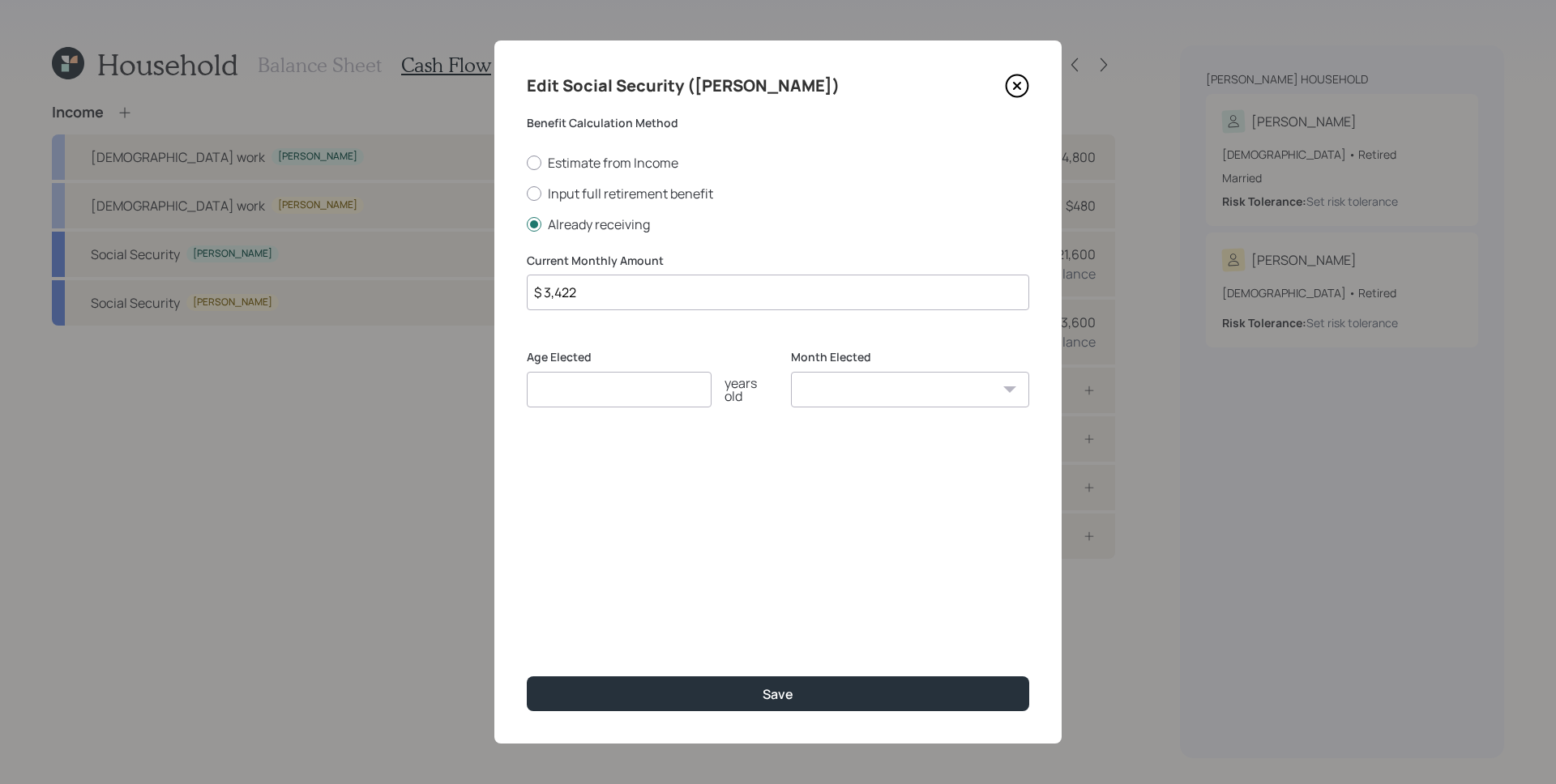
type input "$ 3,422"
click at [642, 392] on input "number" at bounding box center [619, 390] width 185 height 35
type input "67"
select select "4"
click at [791, 372] on select "January February March April May June July August September October November De…" at bounding box center [910, 390] width 238 height 35
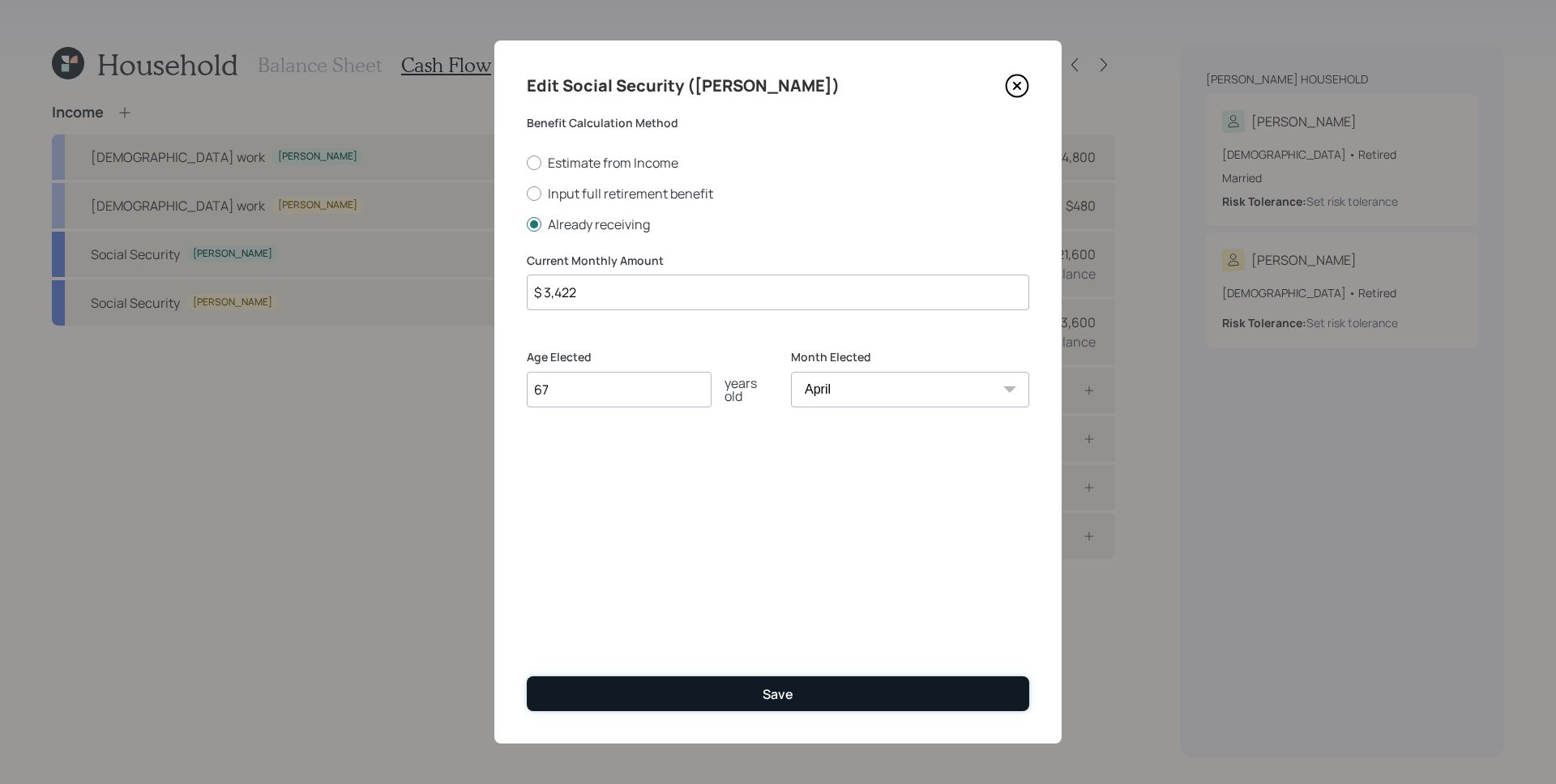
click at [763, 687] on div "Save" at bounding box center [778, 695] width 31 height 18
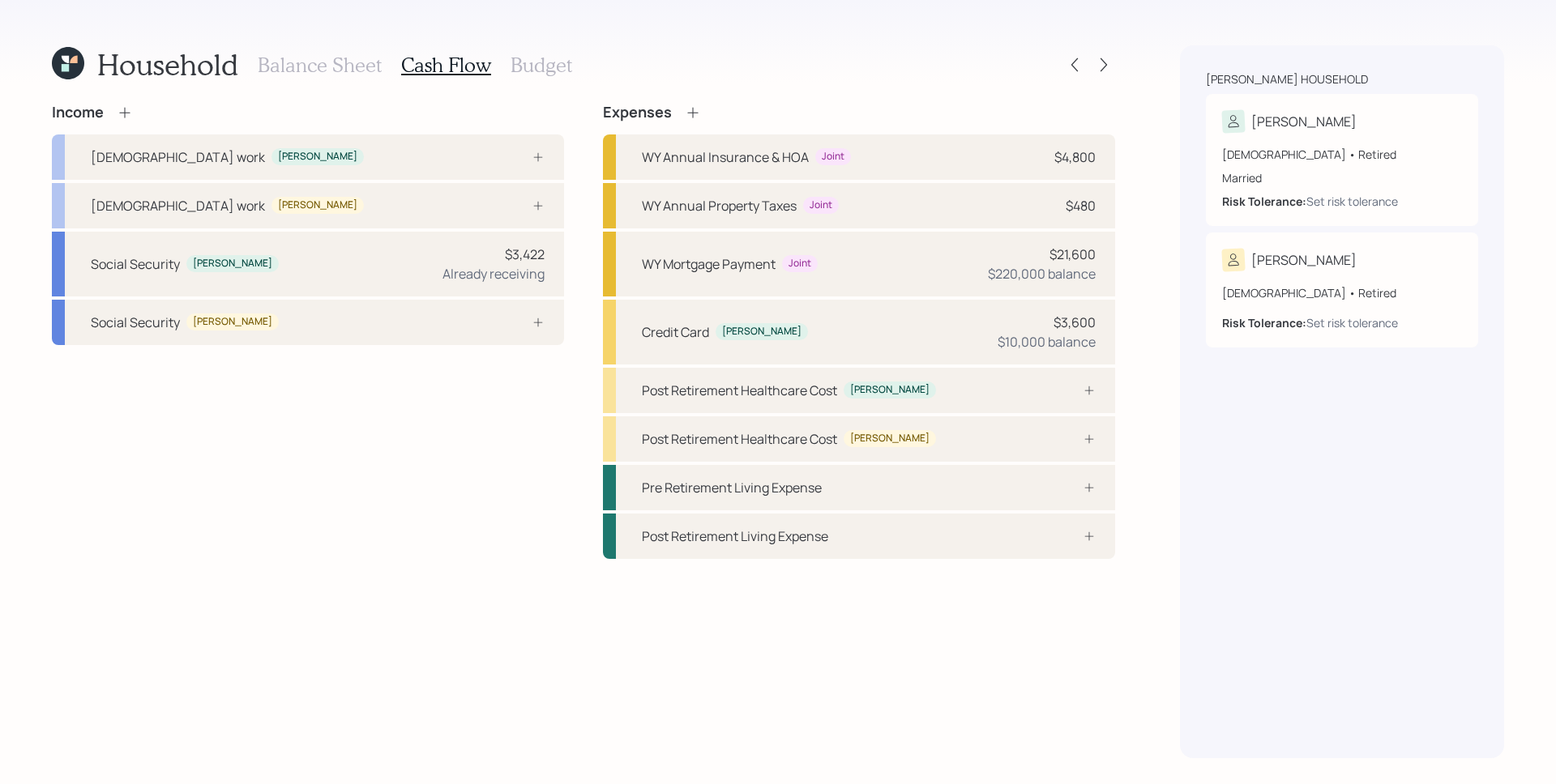
click at [391, 469] on div "Income [DEMOGRAPHIC_DATA] work [PERSON_NAME] [DEMOGRAPHIC_DATA] work [PERSON_NA…" at bounding box center [308, 331] width 512 height 455
click at [605, 337] on div "Credit Card [PERSON_NAME] $3,600 $10,000 balance" at bounding box center [859, 331] width 512 height 65
select select "credit_card"
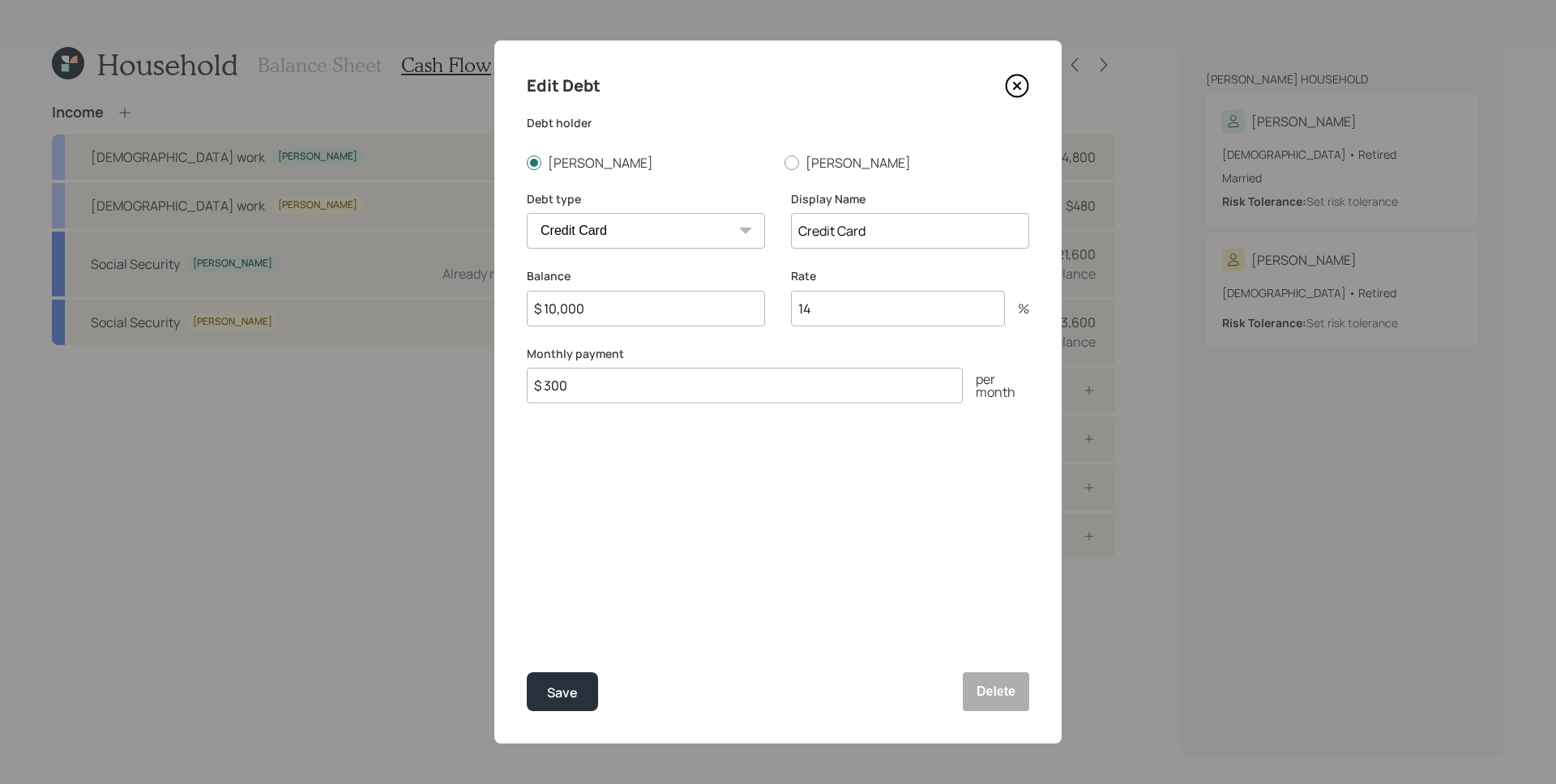
click at [1023, 79] on icon at bounding box center [1016, 85] width 24 height 24
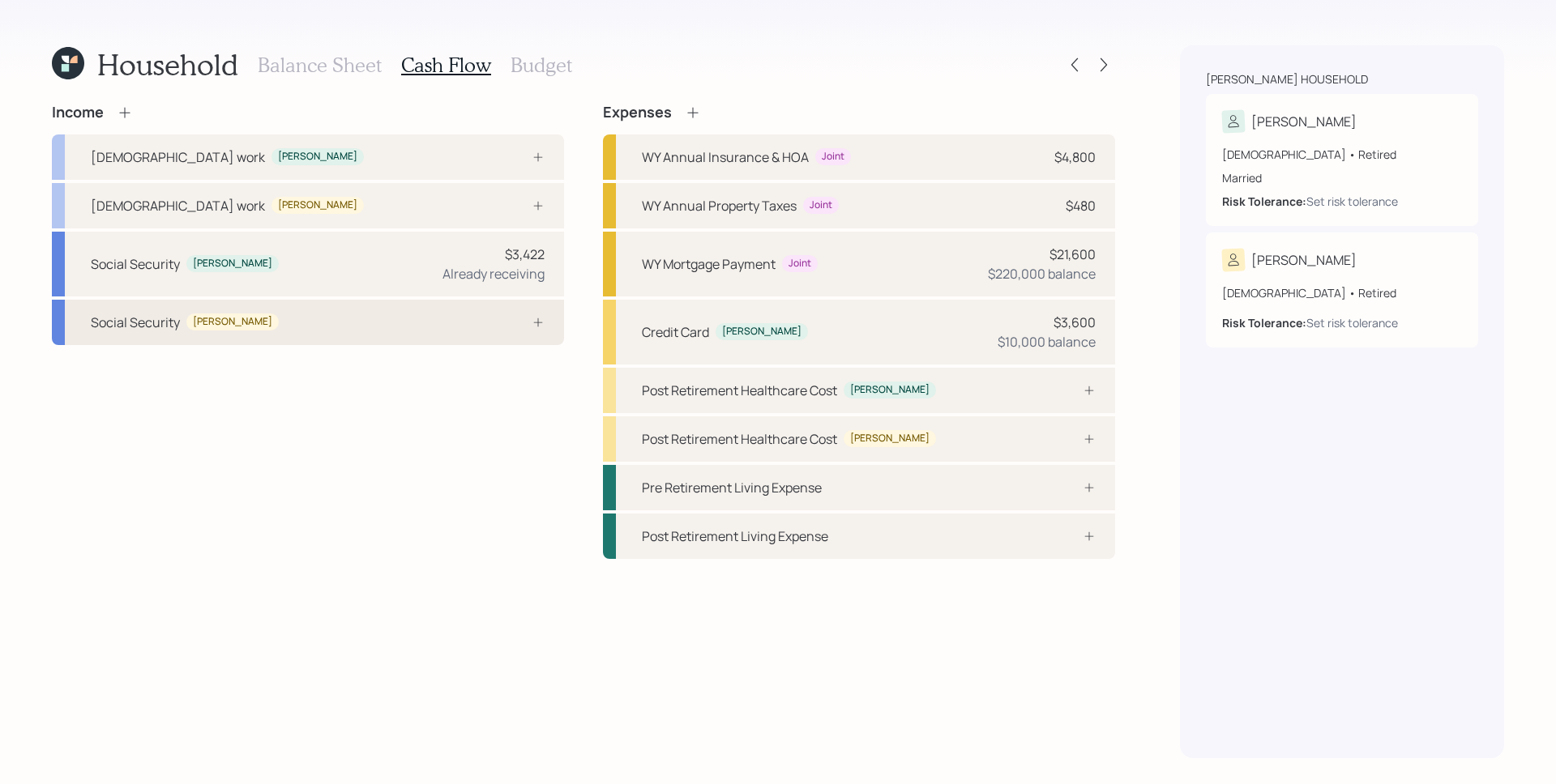
drag, startPoint x: 763, startPoint y: 687, endPoint x: 535, endPoint y: 322, distance: 430.4
click at [535, 322] on icon at bounding box center [539, 322] width 9 height 9
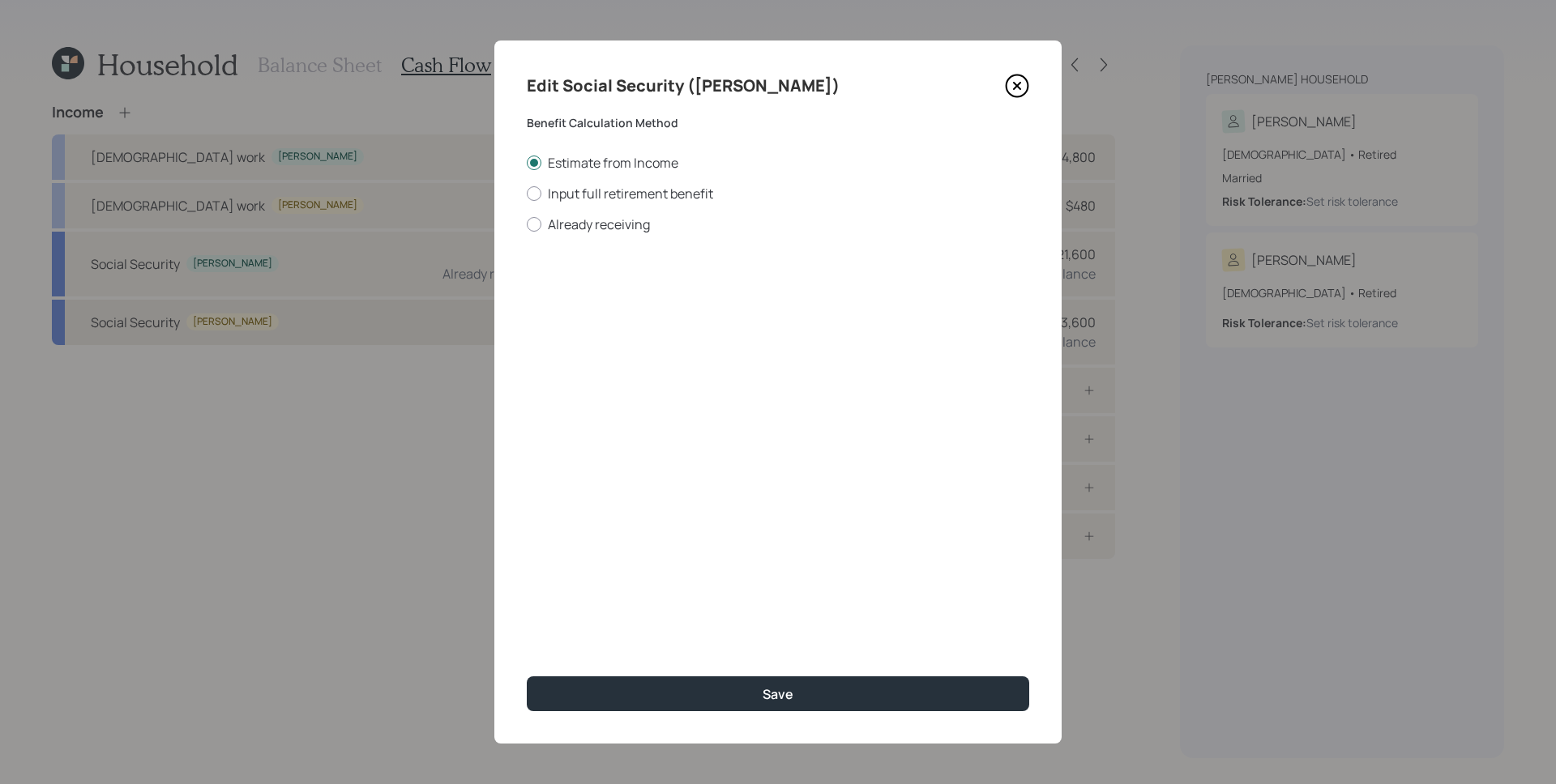
click at [598, 222] on label "Already receiving" at bounding box center [777, 224] width 502 height 18
click at [526, 223] on input "Already receiving" at bounding box center [526, 223] width 1 height 1
radio input "true"
click at [592, 297] on input "$" at bounding box center [777, 292] width 502 height 35
type input "$ 1,711"
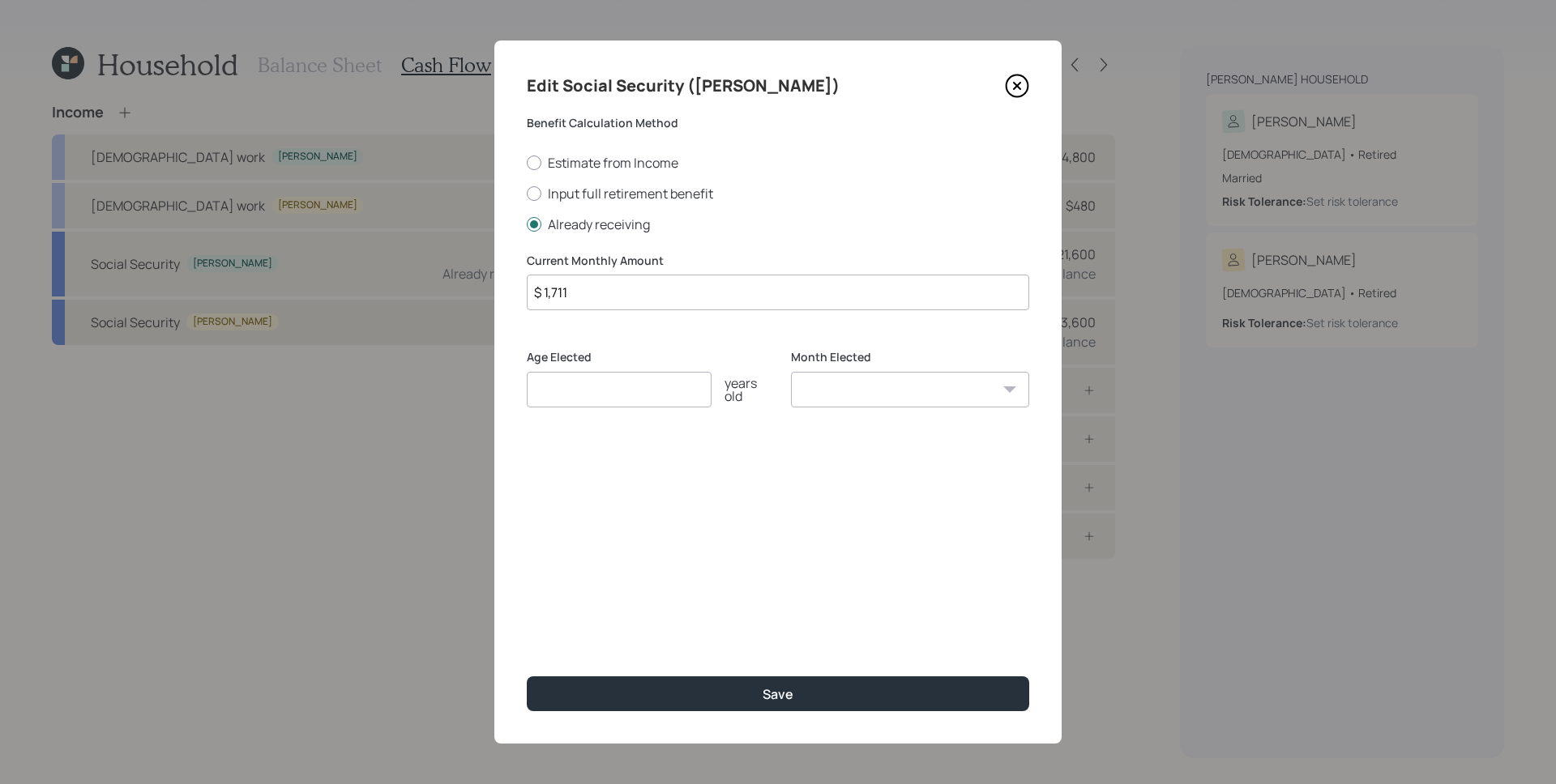
click at [585, 400] on input "number" at bounding box center [619, 390] width 185 height 35
drag, startPoint x: 535, startPoint y: 322, endPoint x: 538, endPoint y: 289, distance: 33.1
click at [538, 289] on input "$ 1,711" at bounding box center [777, 292] width 502 height 35
drag, startPoint x: 538, startPoint y: 289, endPoint x: 548, endPoint y: 321, distance: 33.5
click at [548, 321] on div "Current Monthly Amount $ 1,711 Age Elected years old Month Elected January Febr…" at bounding box center [777, 339] width 502 height 175
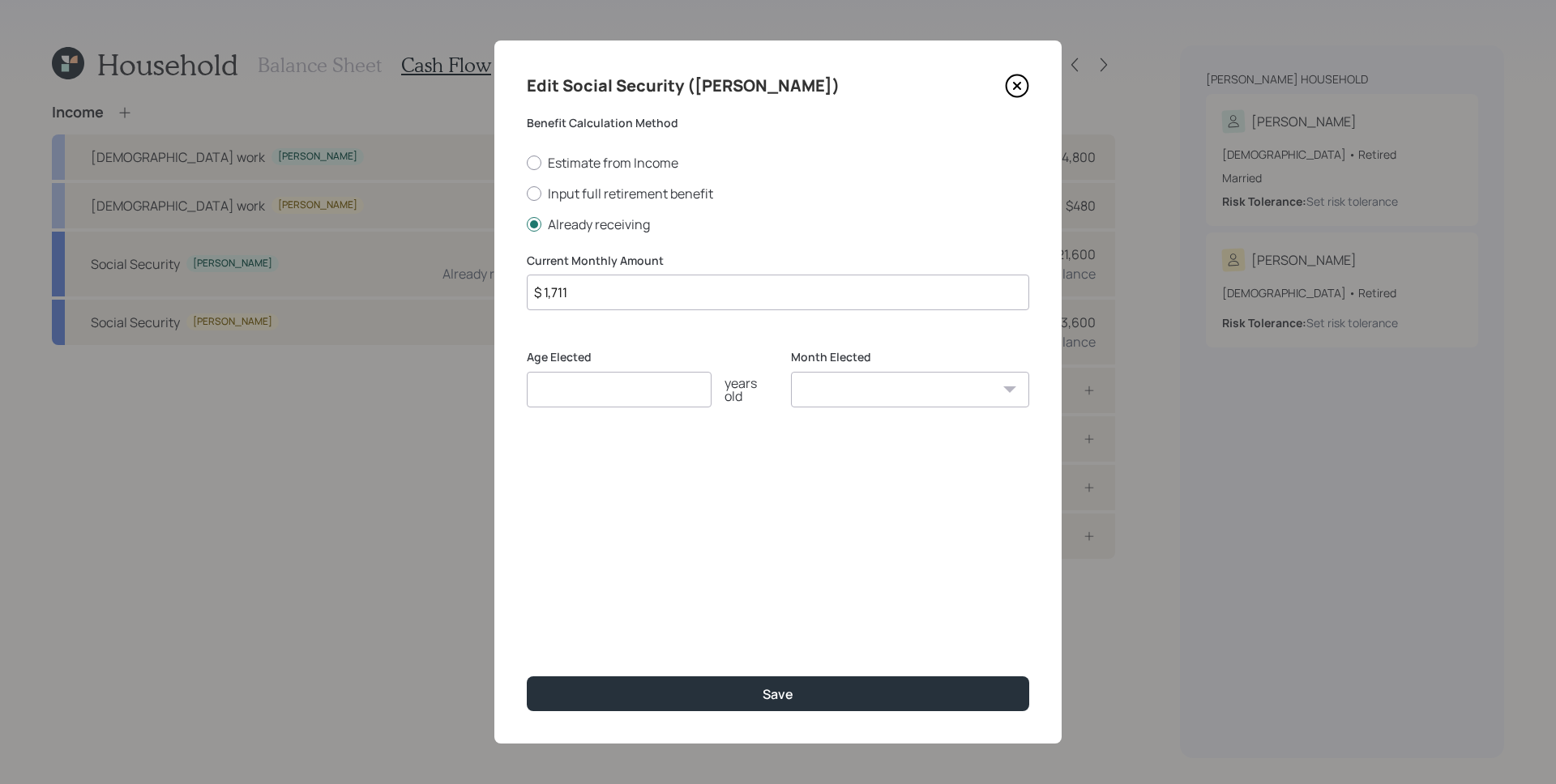
click at [735, 354] on label "Age Elected" at bounding box center [645, 357] width 238 height 16
click at [590, 402] on input "number" at bounding box center [619, 390] width 185 height 35
type input "67"
select select "1"
click at [791, 372] on select "January February March April May June July August September October November De…" at bounding box center [910, 390] width 238 height 35
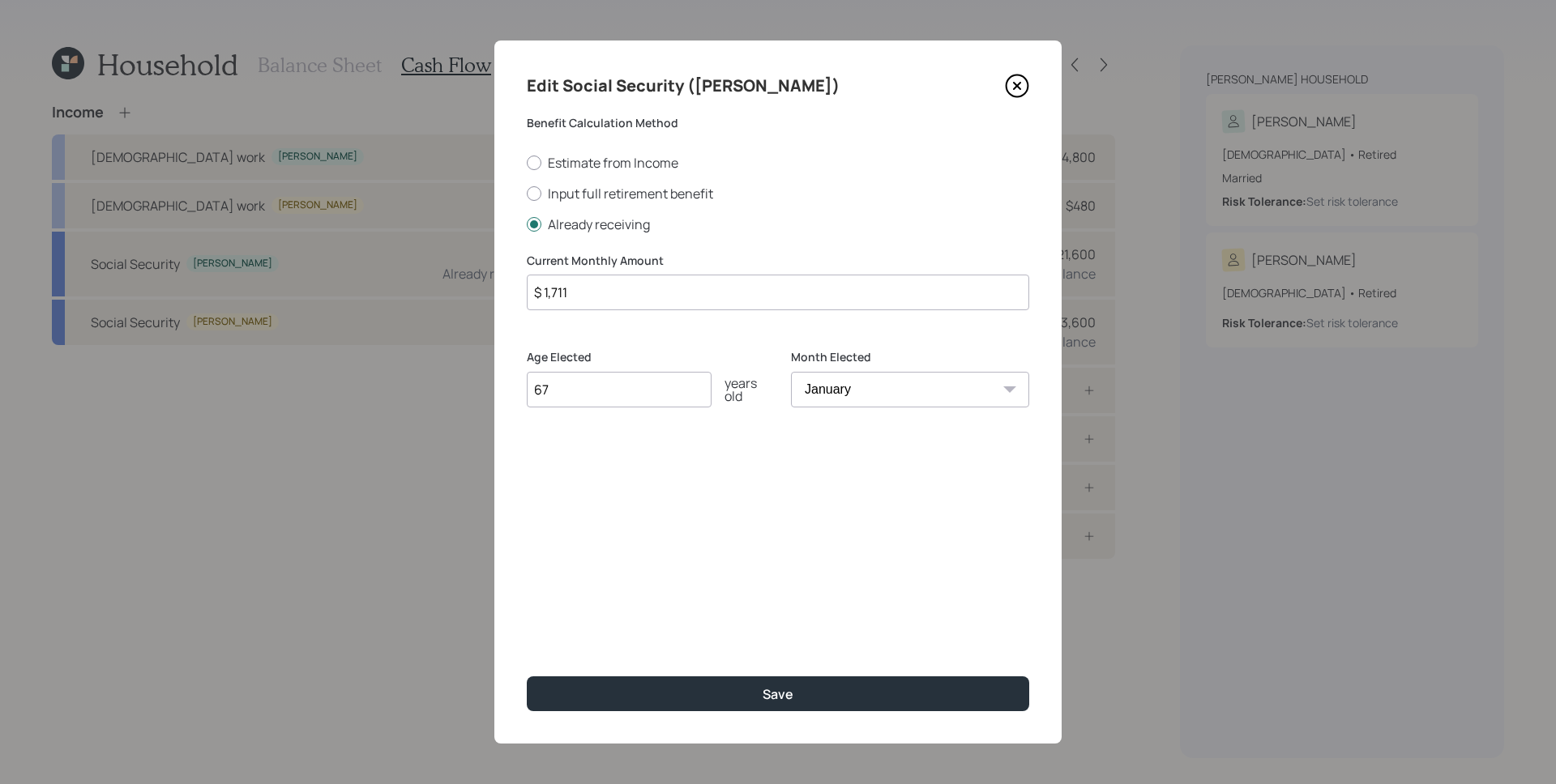
click at [526, 677] on button "Save" at bounding box center [777, 694] width 502 height 35
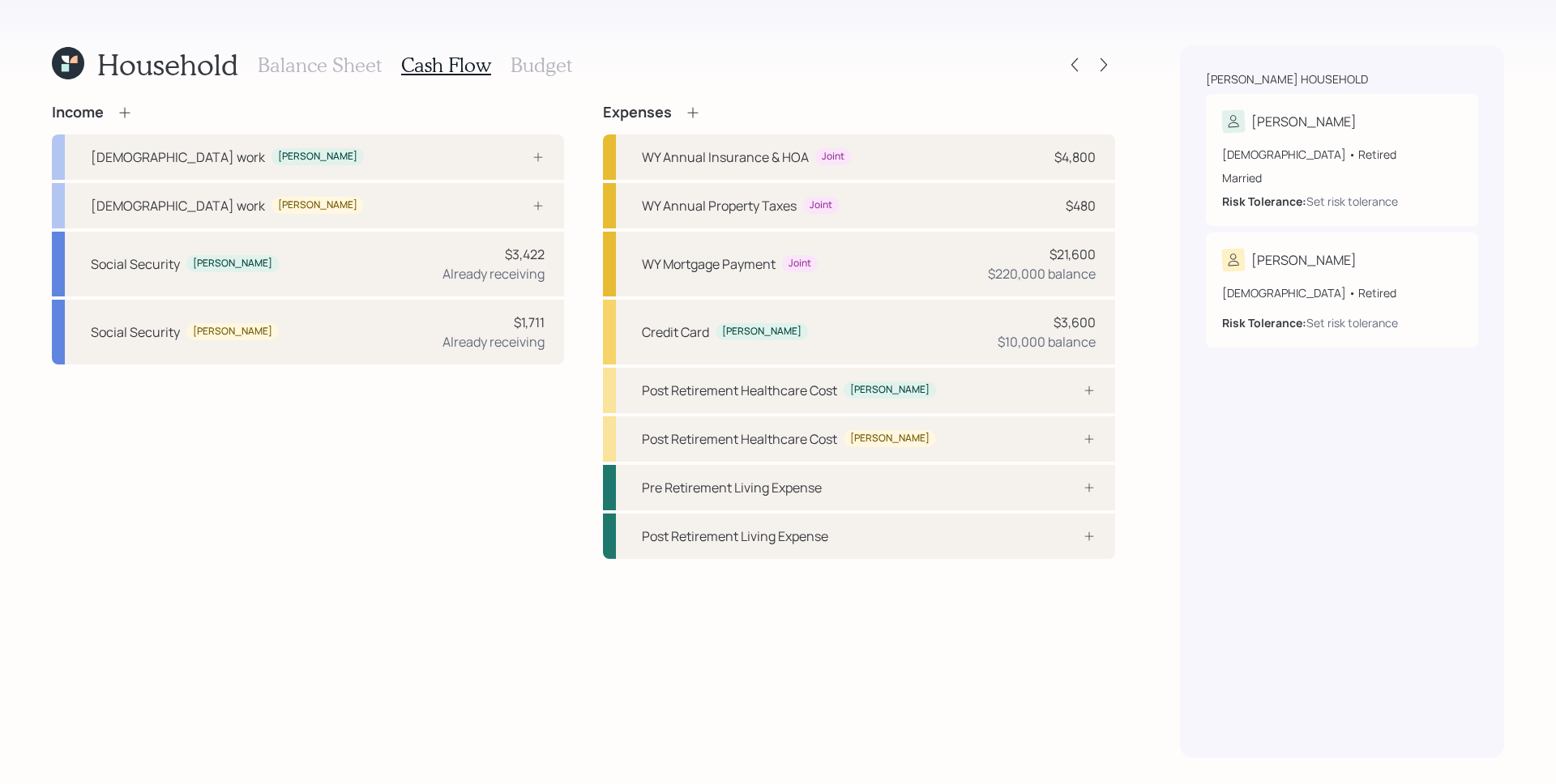
click at [128, 113] on icon at bounding box center [125, 113] width 16 height 16
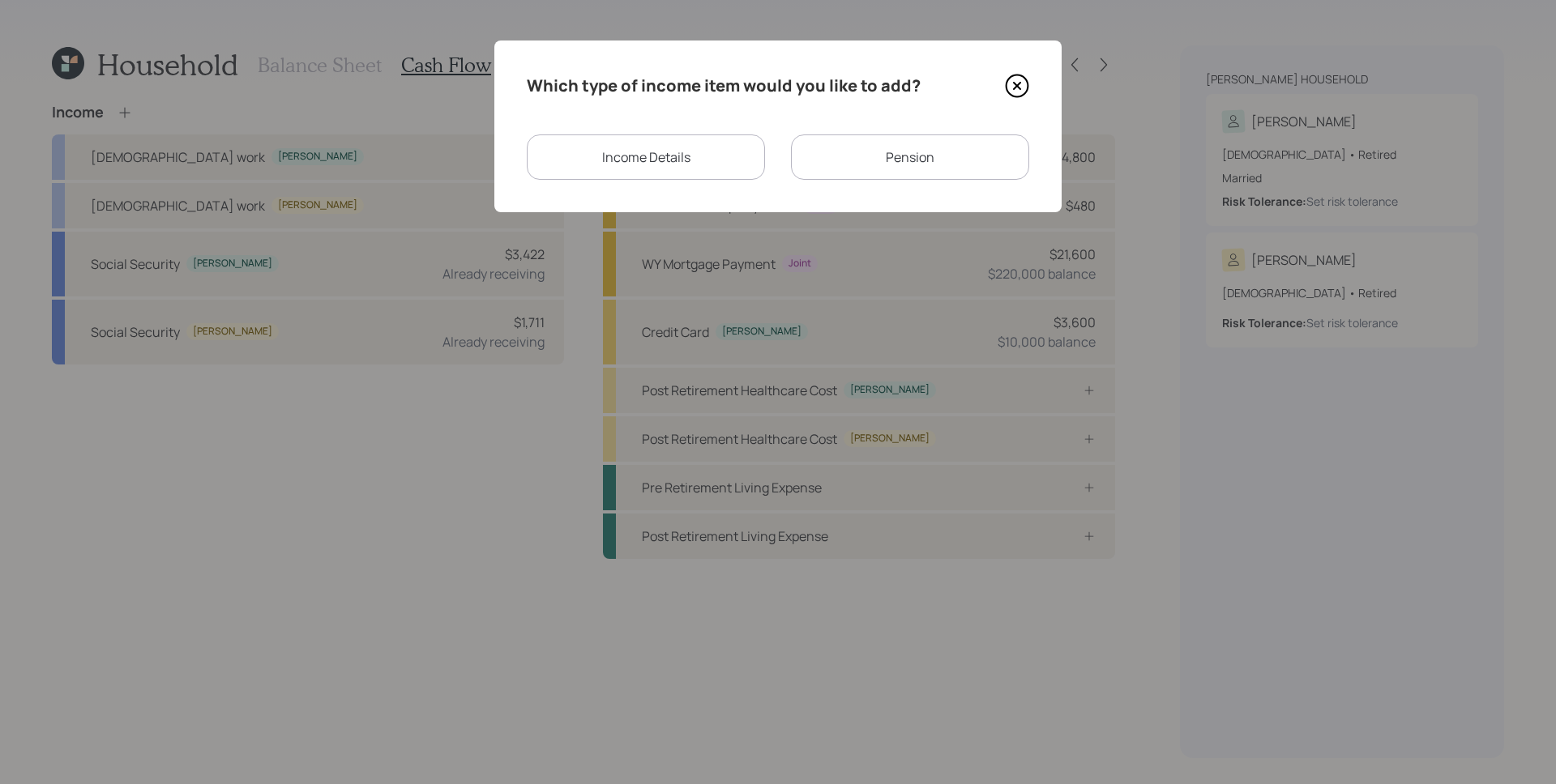
click at [913, 152] on div "Pension" at bounding box center [910, 157] width 238 height 45
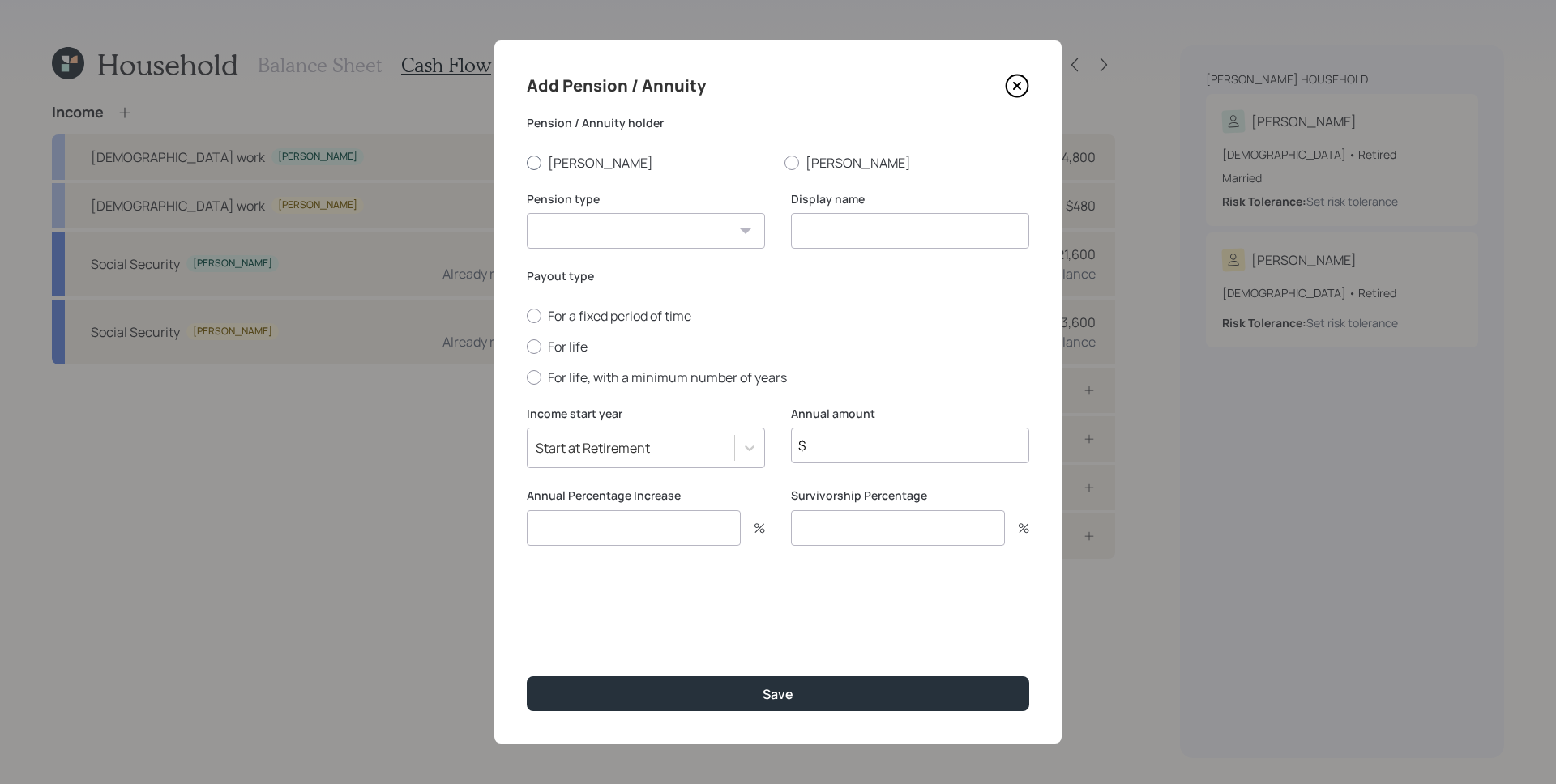
click at [556, 166] on label "[PERSON_NAME]" at bounding box center [649, 163] width 245 height 18
click at [526, 163] on input "[PERSON_NAME]" at bounding box center [526, 162] width 1 height 1
radio input "true"
click at [583, 213] on select "Pension Annuity" at bounding box center [645, 231] width 238 height 35
select select "pension"
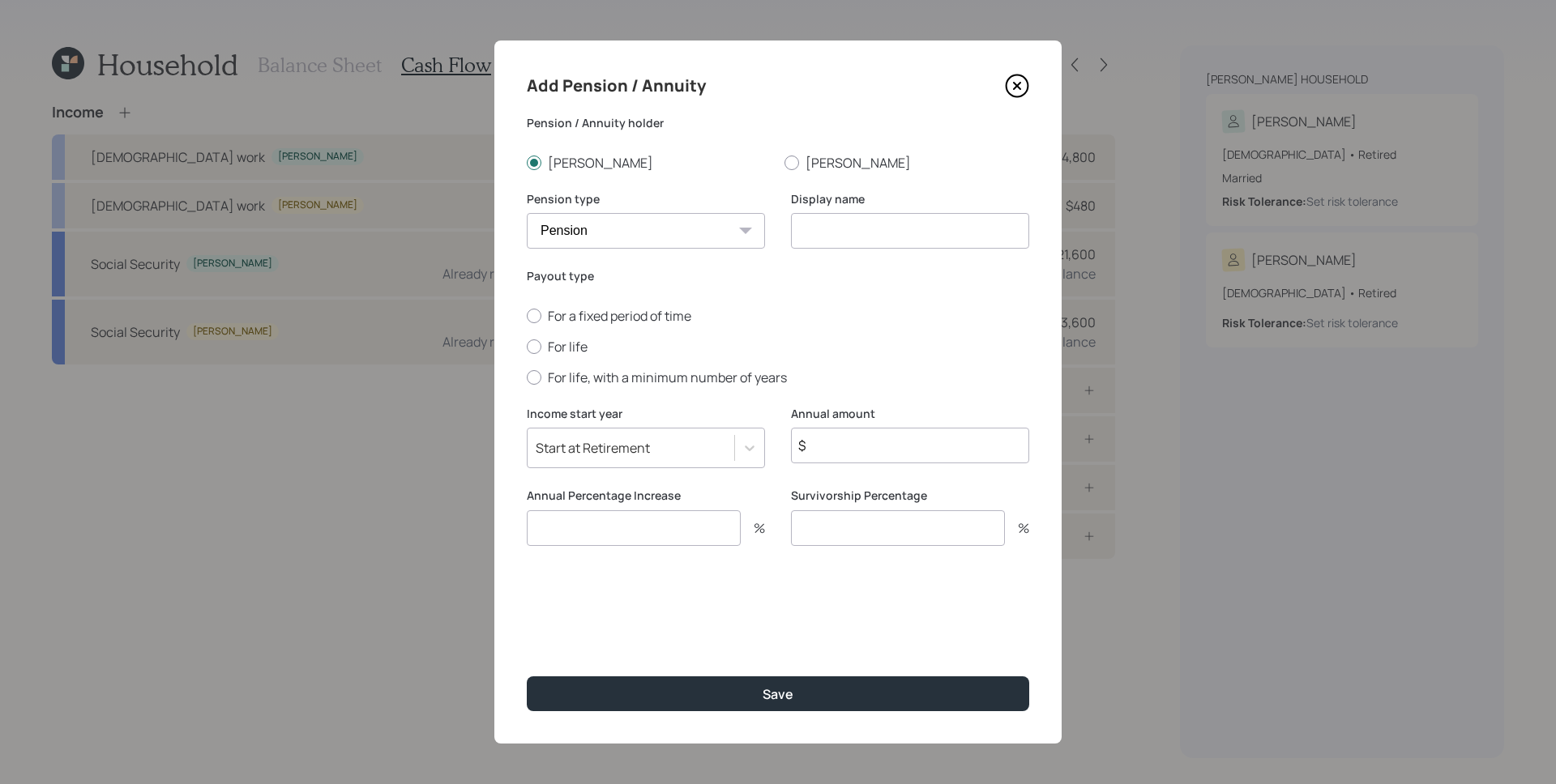
click at [526, 213] on select "Pension Annuity" at bounding box center [645, 231] width 238 height 35
click at [982, 229] on input at bounding box center [910, 231] width 238 height 35
type input "Military Pension"
click at [540, 345] on div at bounding box center [533, 346] width 14 height 14
click at [526, 346] on input "For life" at bounding box center [526, 346] width 1 height 1
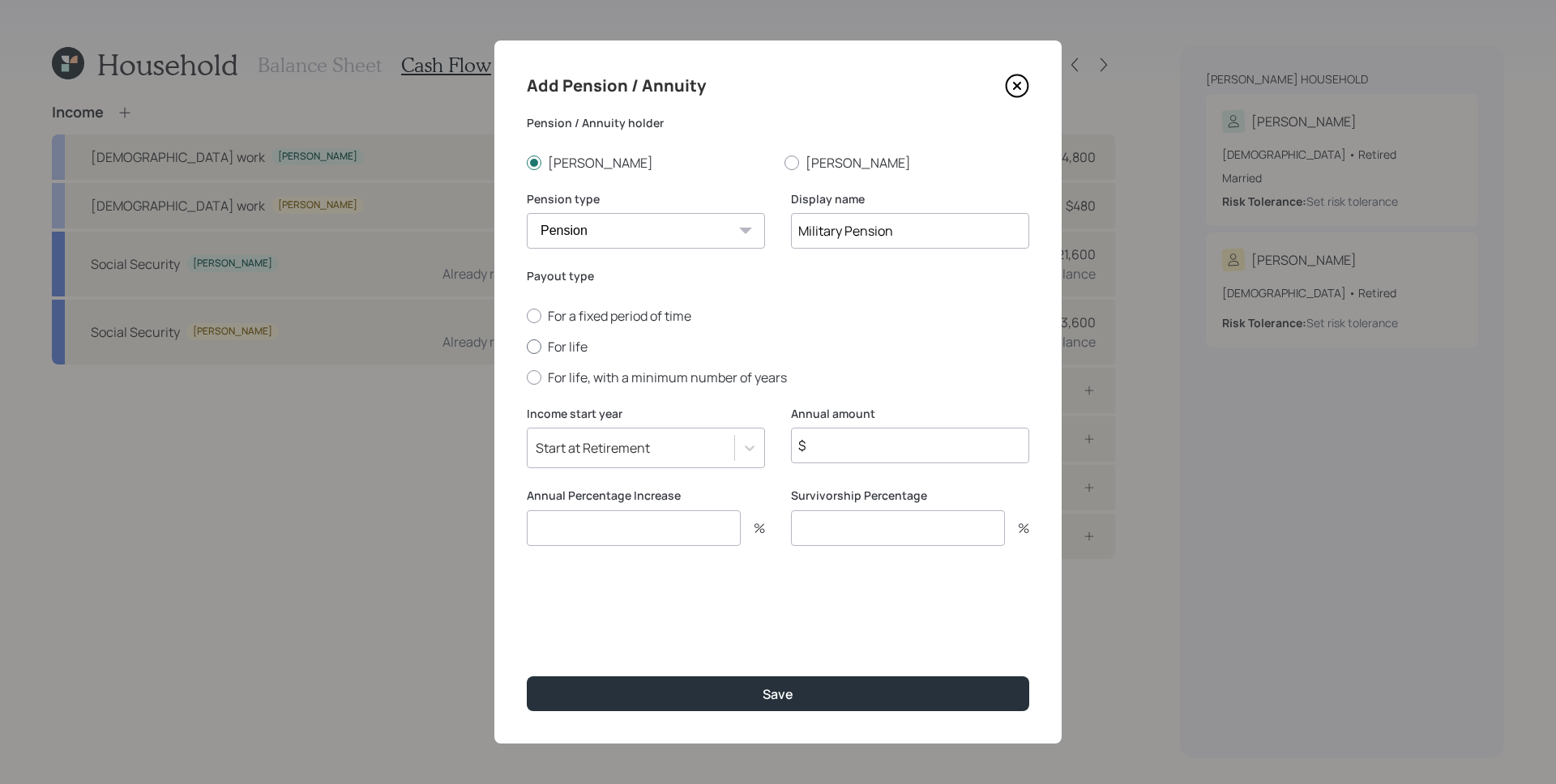
radio input "true"
click at [912, 455] on input "$" at bounding box center [910, 446] width 238 height 35
type input "$ 45,600"
type input "3"
click at [910, 533] on input "number" at bounding box center [898, 528] width 214 height 35
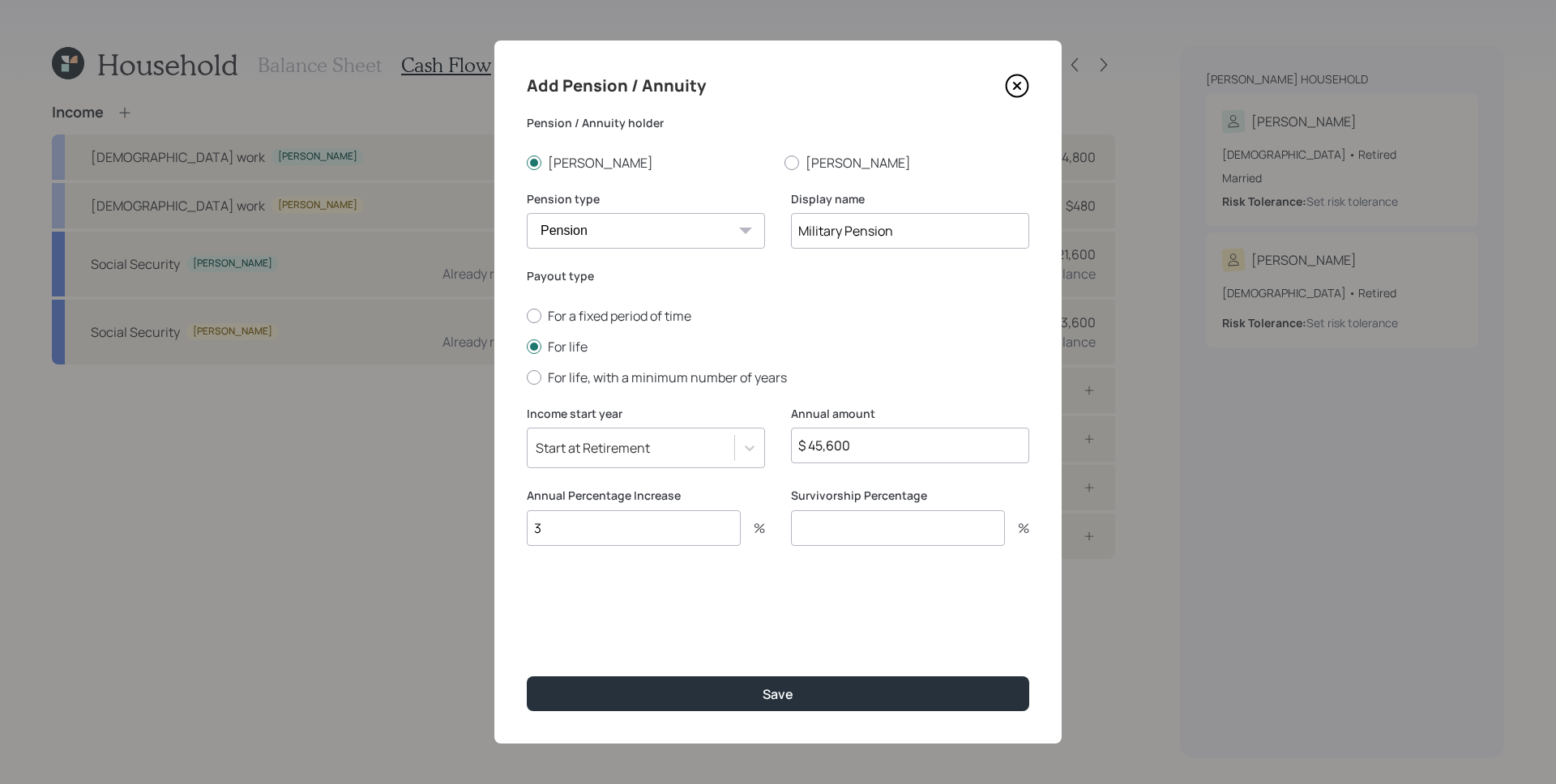
type input "0"
type input "85"
click at [526, 677] on button "Save" at bounding box center [777, 694] width 502 height 35
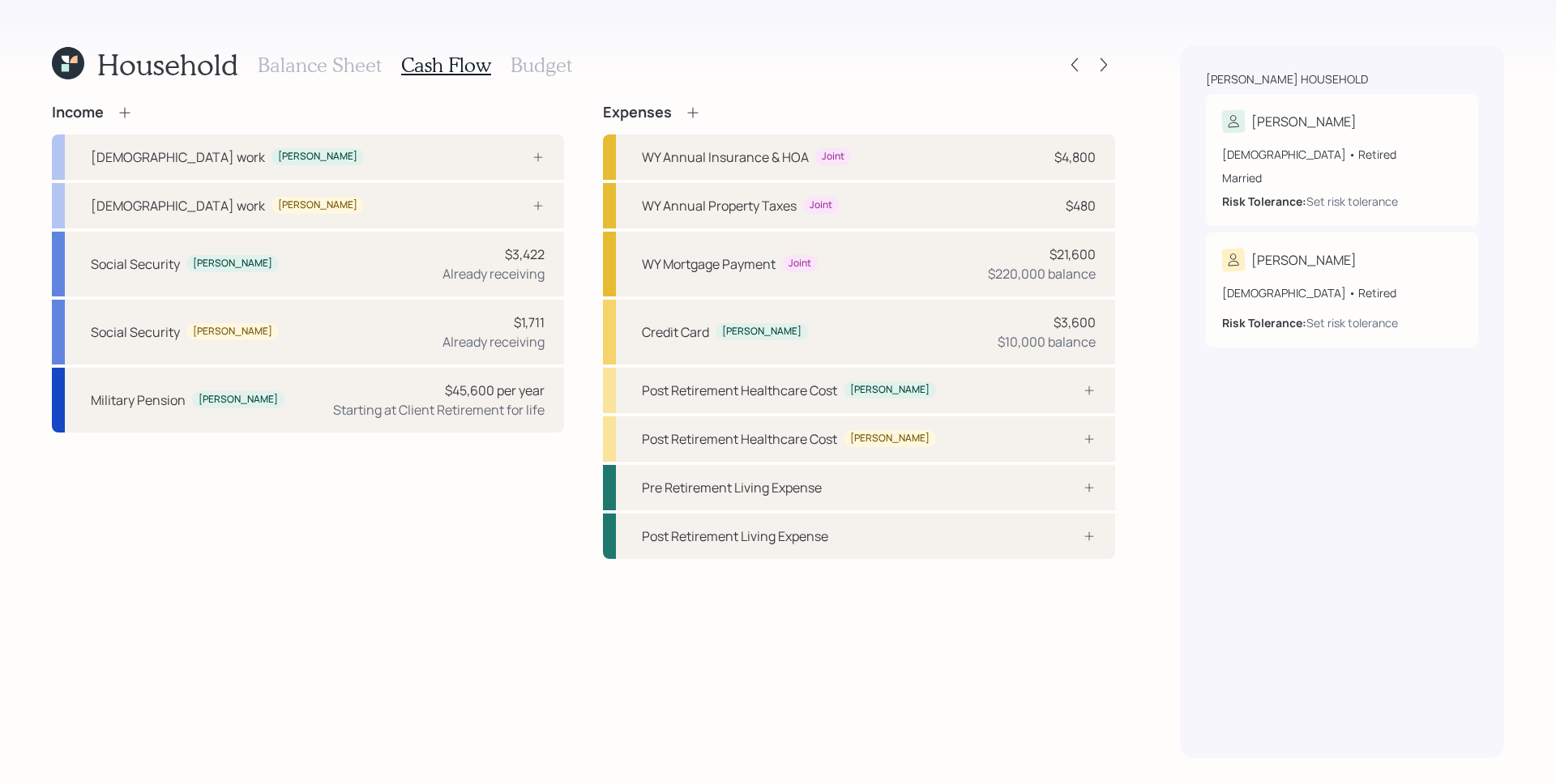
click at [411, 514] on div "Income [DEMOGRAPHIC_DATA] work [PERSON_NAME] [DEMOGRAPHIC_DATA] work [PERSON_NA…" at bounding box center [308, 331] width 512 height 455
click at [126, 114] on icon at bounding box center [125, 113] width 16 height 16
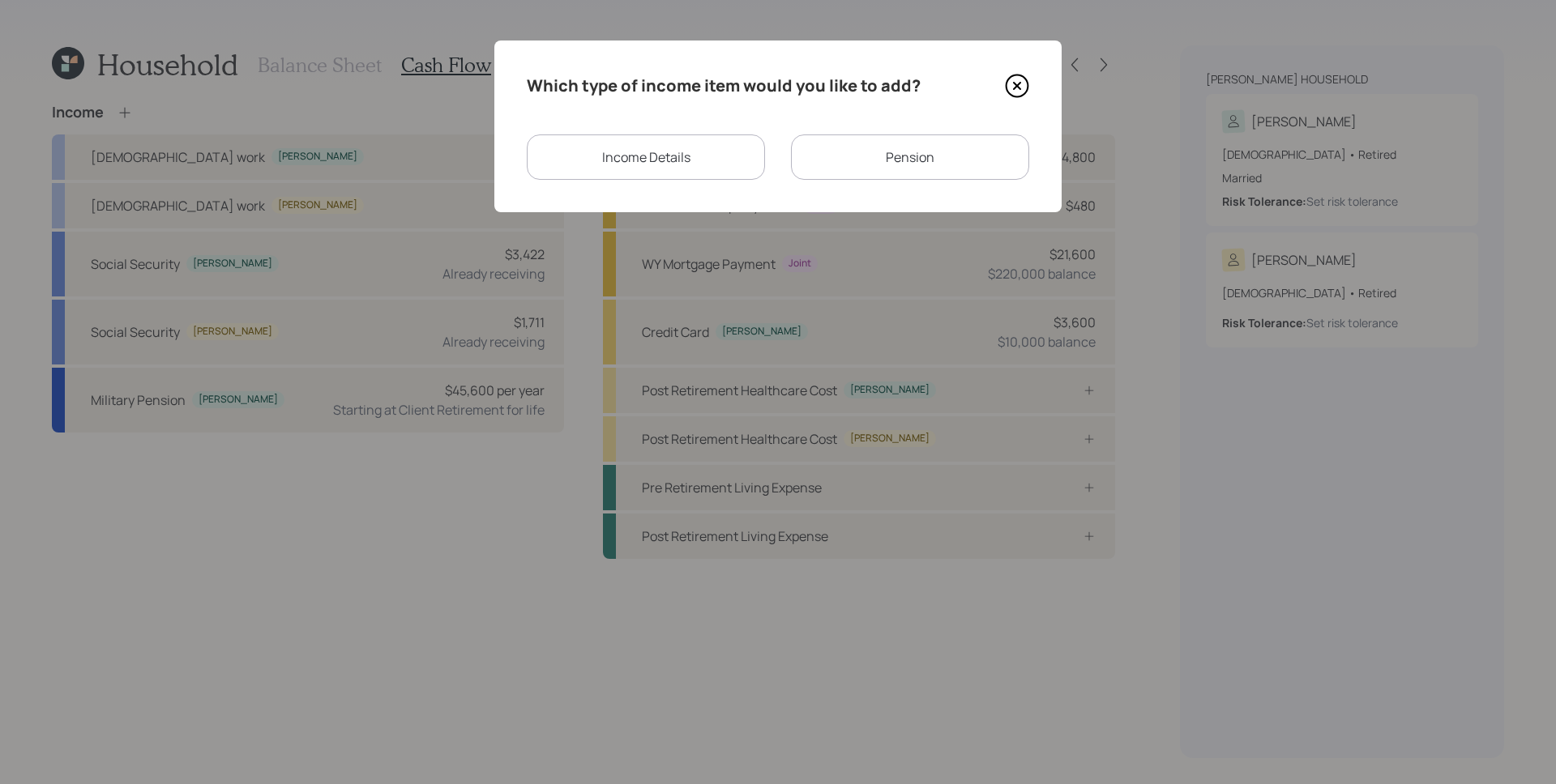
click at [718, 142] on div "Income Details" at bounding box center [645, 157] width 238 height 45
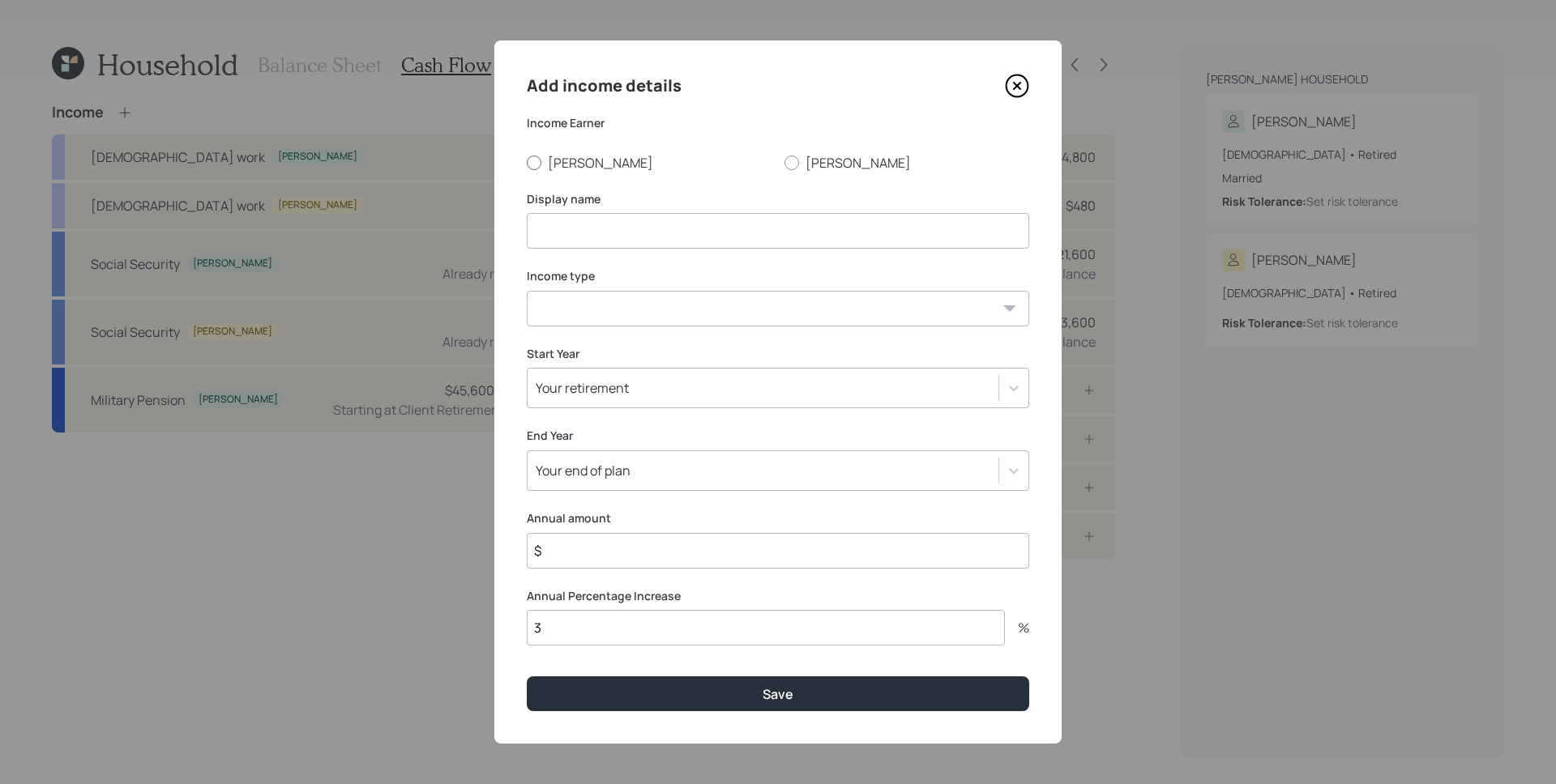
click at [540, 159] on div at bounding box center [533, 163] width 14 height 14
click at [526, 162] on input "[PERSON_NAME]" at bounding box center [526, 162] width 1 height 1
radio input "true"
click at [583, 240] on input at bounding box center [777, 231] width 502 height 35
type input "Consulting"
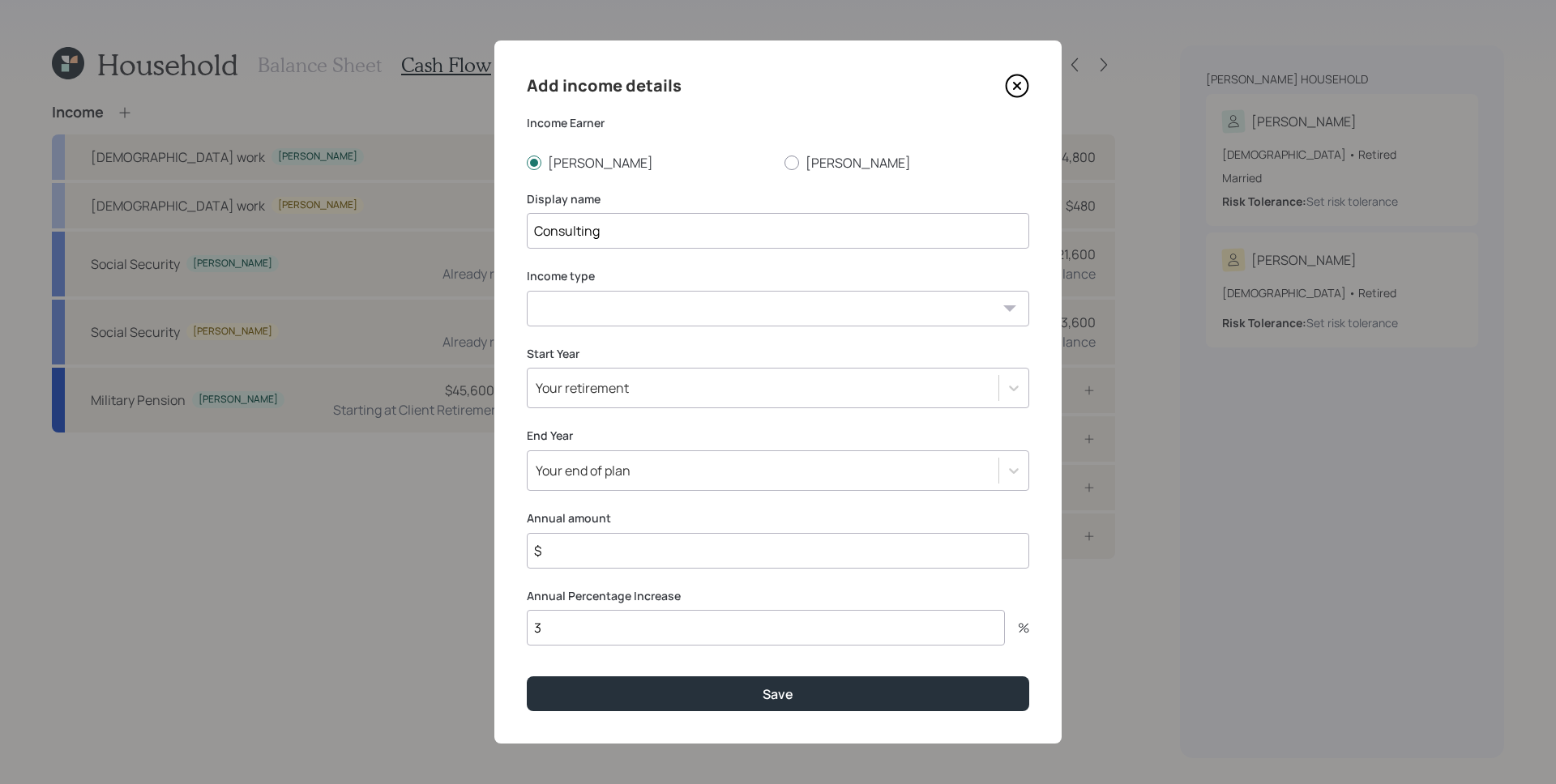
click at [615, 301] on select "[DEMOGRAPHIC_DATA] work [DEMOGRAPHIC_DATA] work Self employment Other" at bounding box center [777, 308] width 502 height 35
select select "part_time"
click at [526, 291] on select "[DEMOGRAPHIC_DATA] work [DEMOGRAPHIC_DATA] work Self employment Other" at bounding box center [777, 308] width 502 height 35
click at [617, 338] on div "Add income details Income Earner [PERSON_NAME] Display name Consulting Income t…" at bounding box center [778, 392] width 567 height 703
click at [634, 467] on div "Your end of plan" at bounding box center [762, 470] width 471 height 27
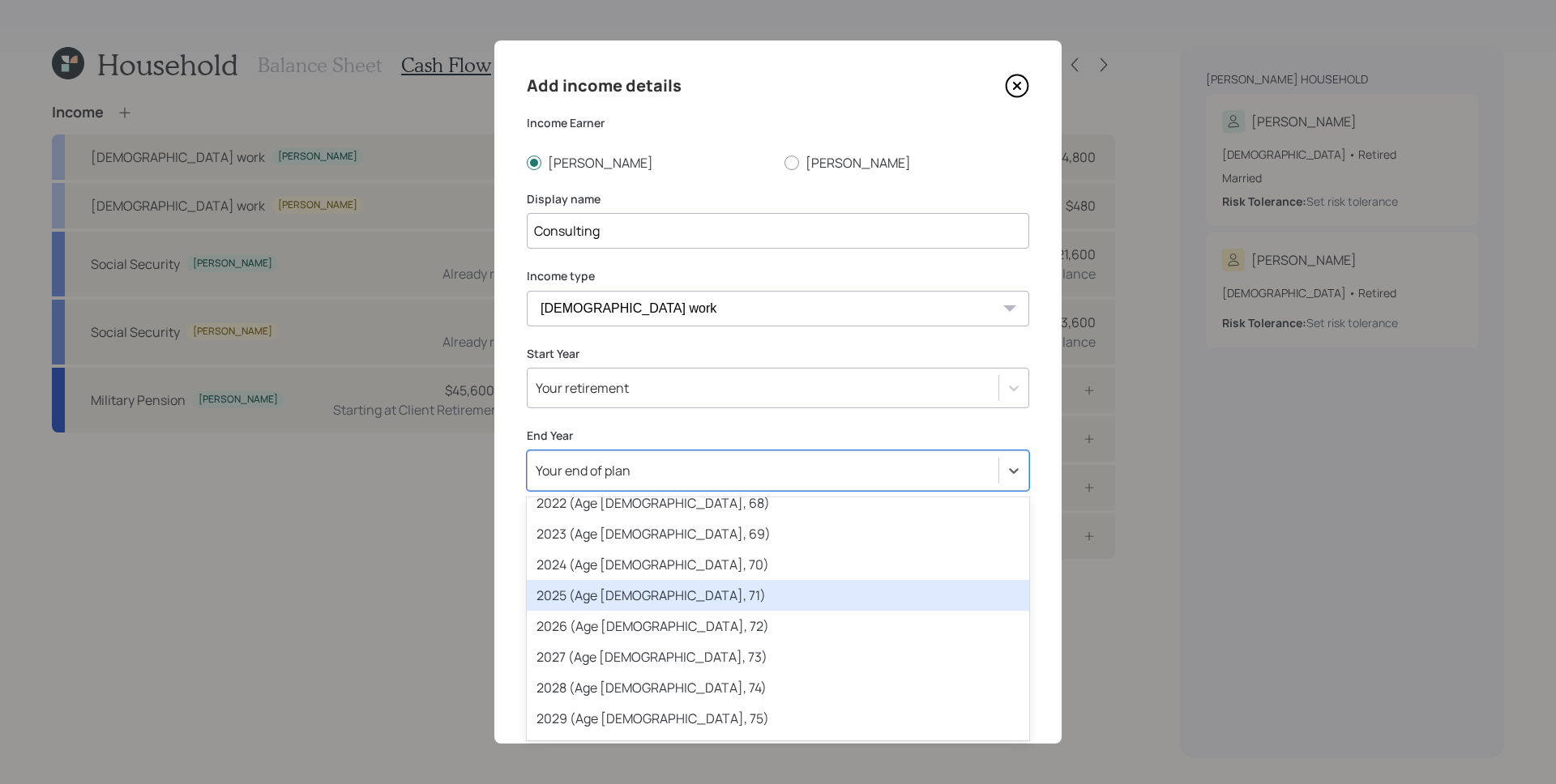
scroll to position [161, 0]
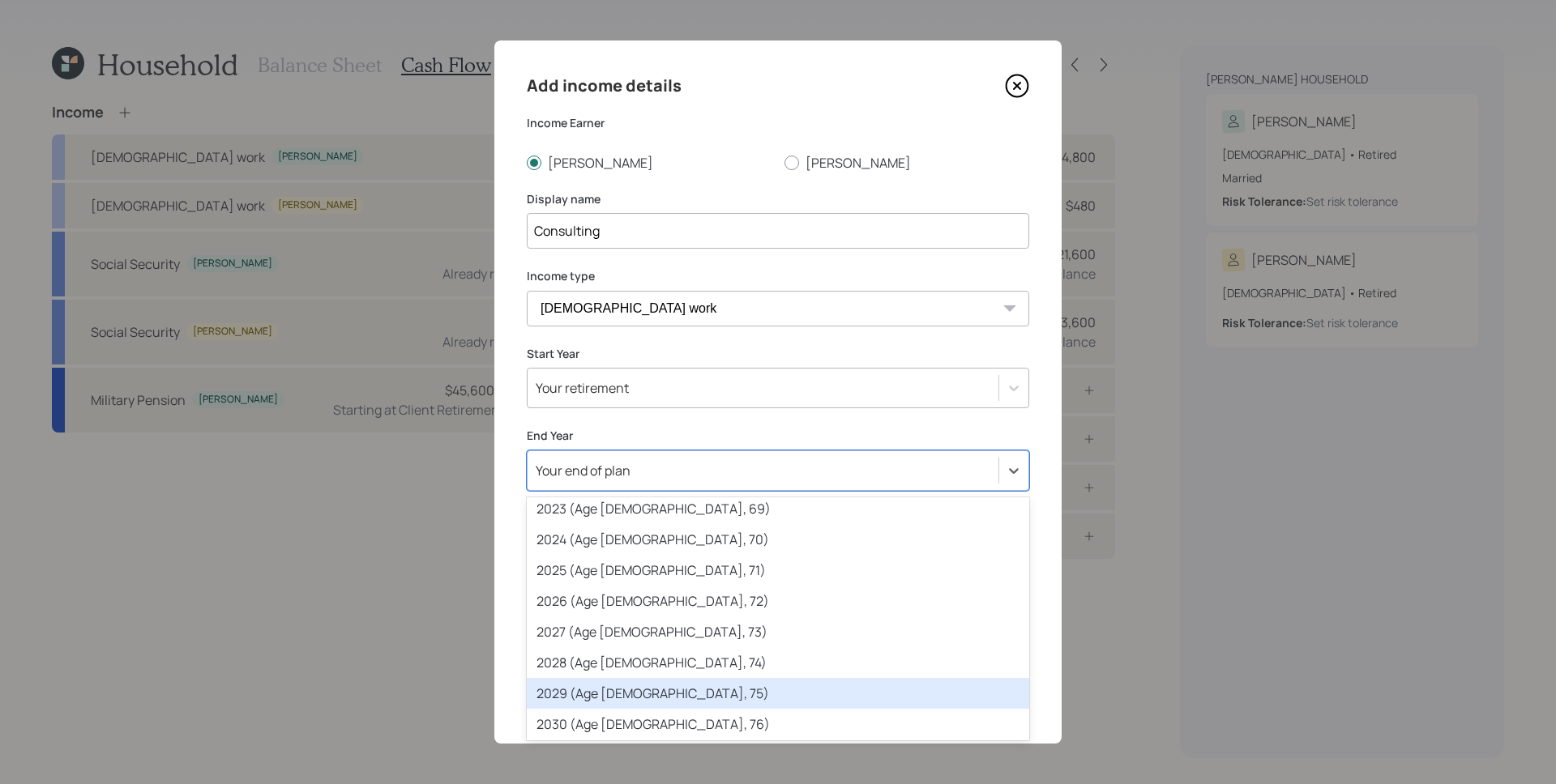
click at [662, 690] on div "2029 (Age [DEMOGRAPHIC_DATA], 75)" at bounding box center [777, 693] width 502 height 31
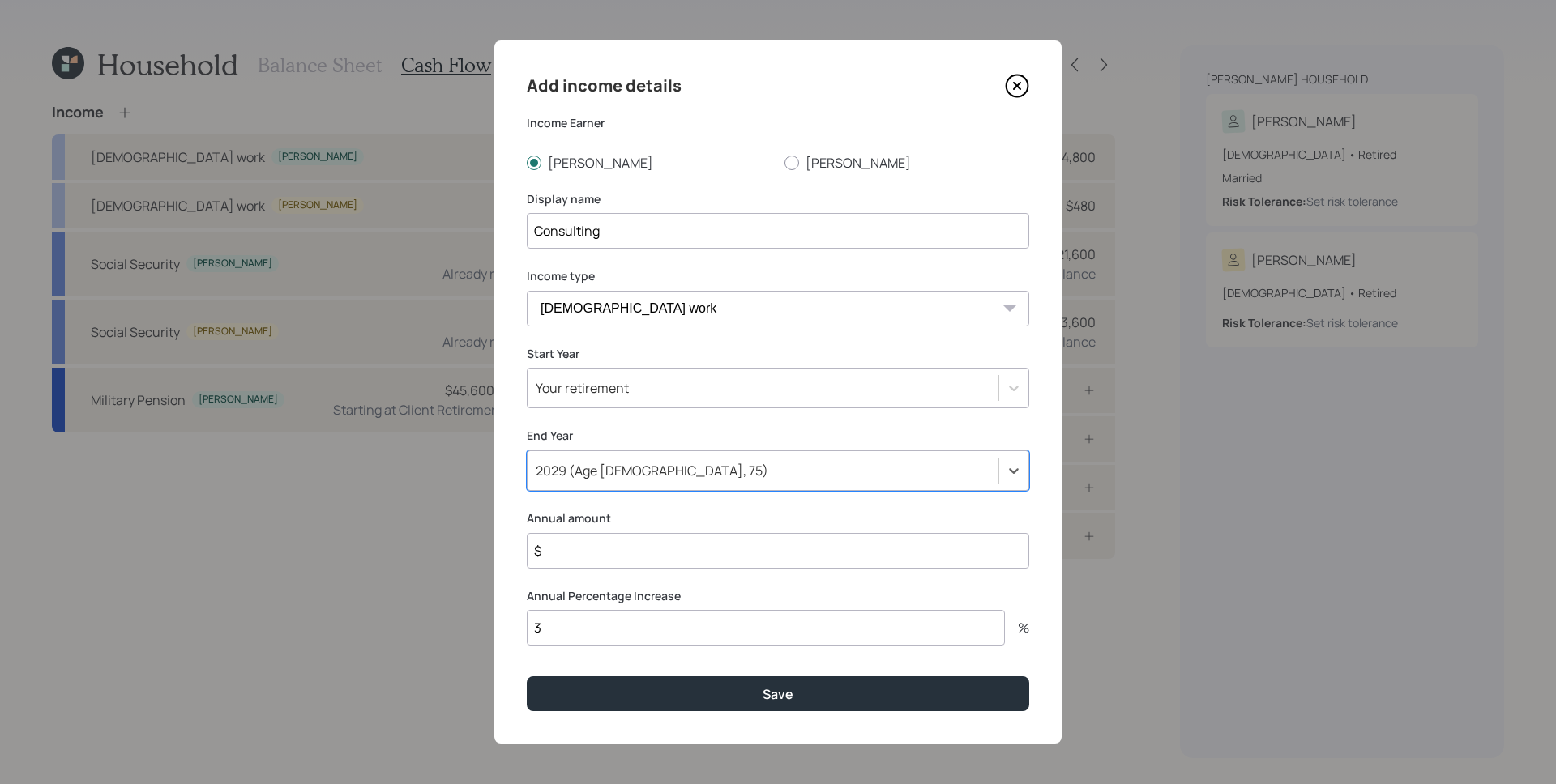
click at [647, 510] on label "Annual amount" at bounding box center [777, 518] width 502 height 16
click at [637, 508] on div "Add income details Income Earner [PERSON_NAME] Display name Consulting Income t…" at bounding box center [778, 392] width 567 height 703
click at [622, 549] on input "$" at bounding box center [777, 551] width 502 height 35
type input "$ 60,000"
click at [657, 470] on div "2029 (Age [DEMOGRAPHIC_DATA], 75)" at bounding box center [762, 470] width 471 height 27
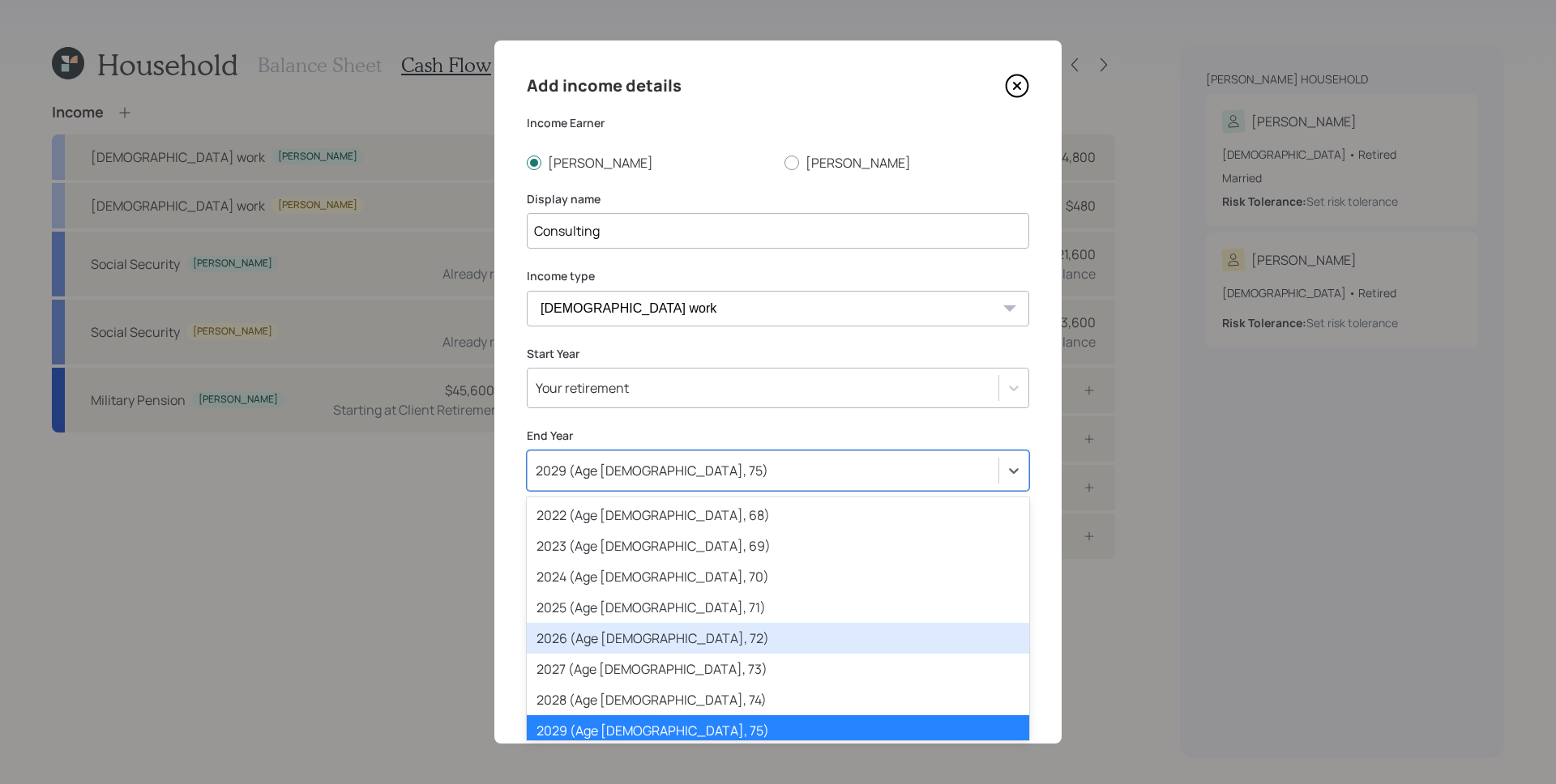
scroll to position [147, 0]
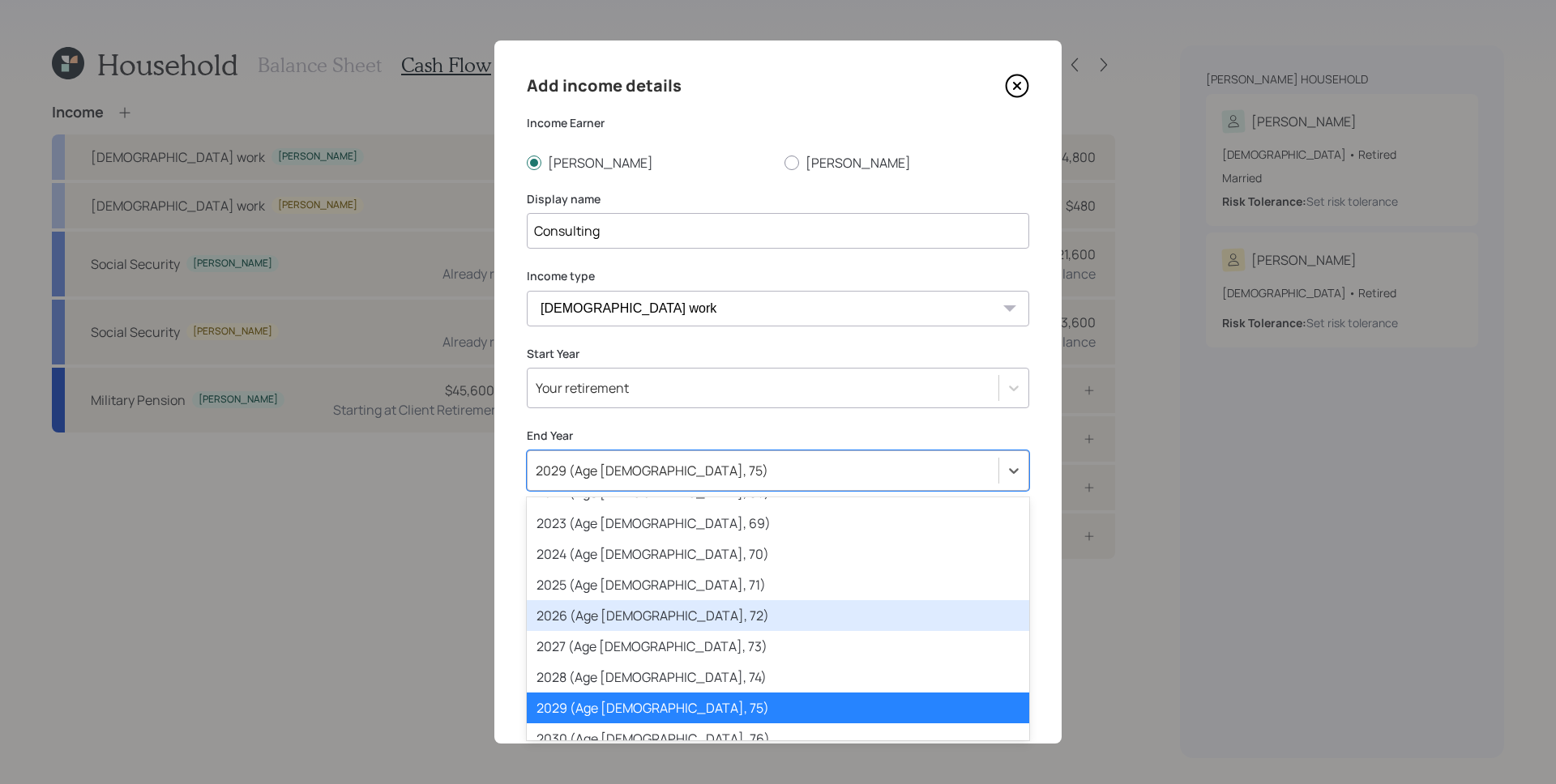
click at [659, 620] on div "2026 (Age [DEMOGRAPHIC_DATA], 72)" at bounding box center [777, 616] width 502 height 31
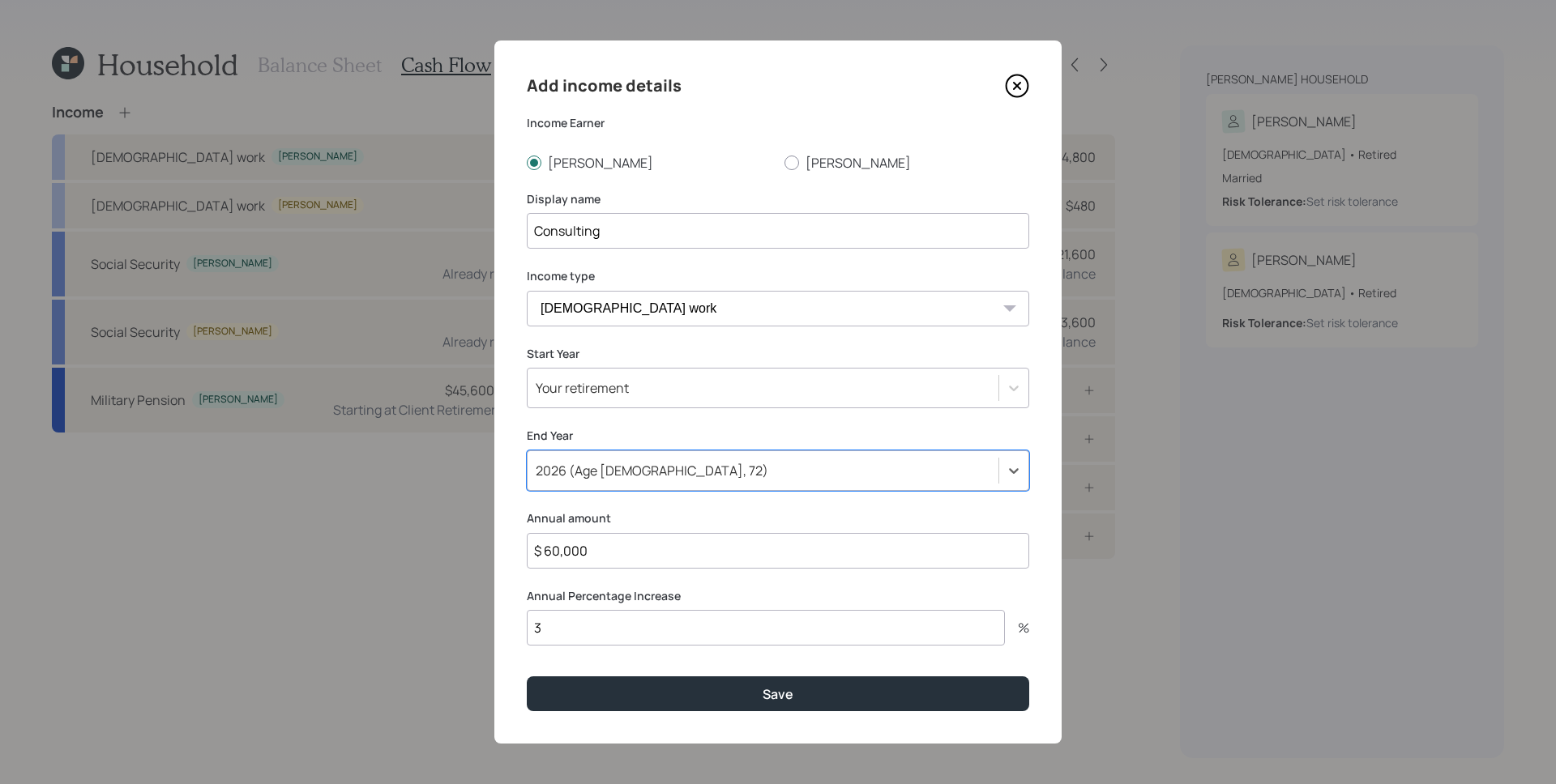
click at [676, 640] on input "3" at bounding box center [766, 628] width 478 height 35
click at [672, 638] on input "3" at bounding box center [766, 628] width 478 height 35
type input "0"
click at [526, 677] on button "Save" at bounding box center [777, 694] width 502 height 35
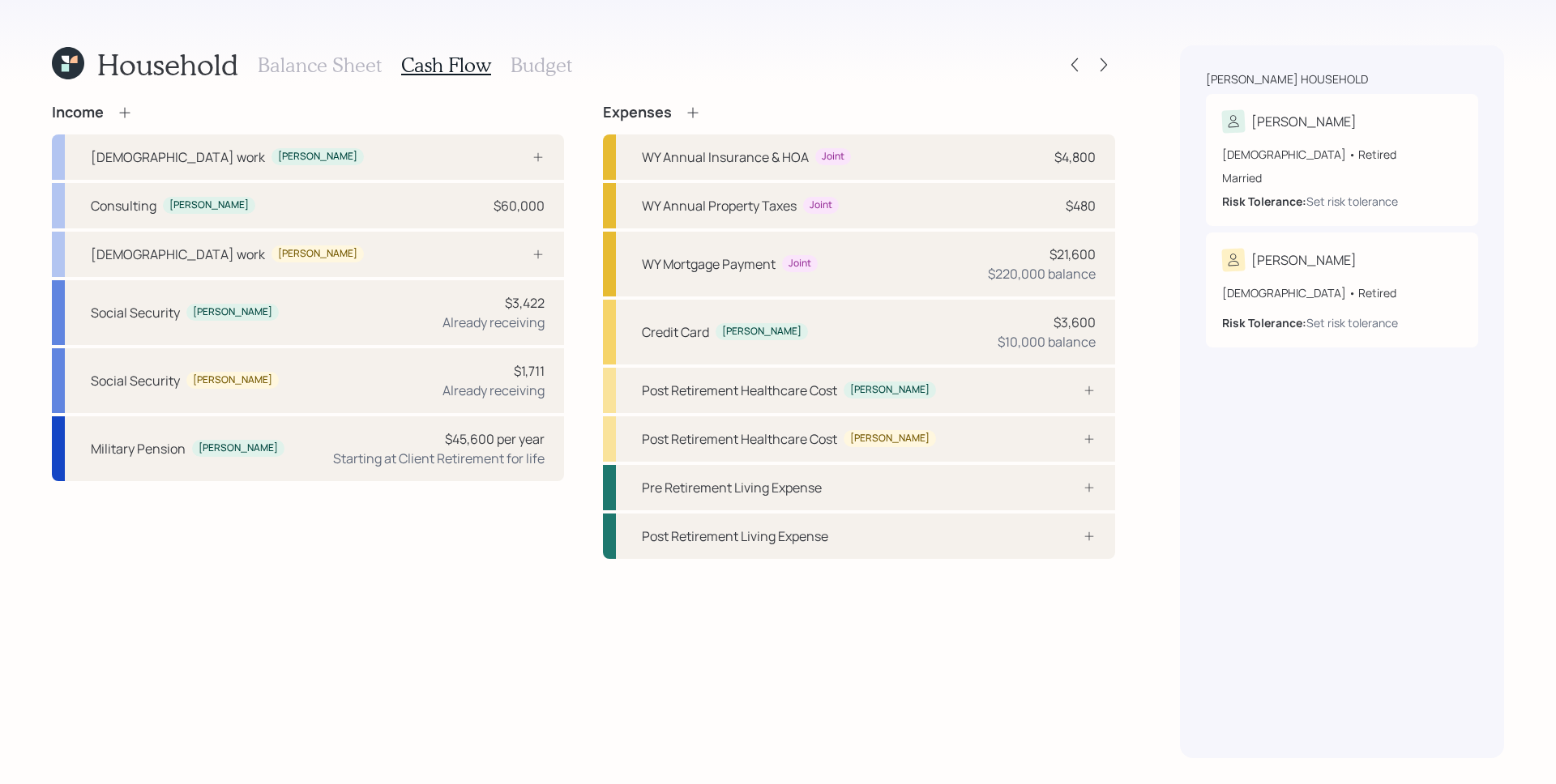
click at [131, 117] on icon at bounding box center [125, 113] width 16 height 16
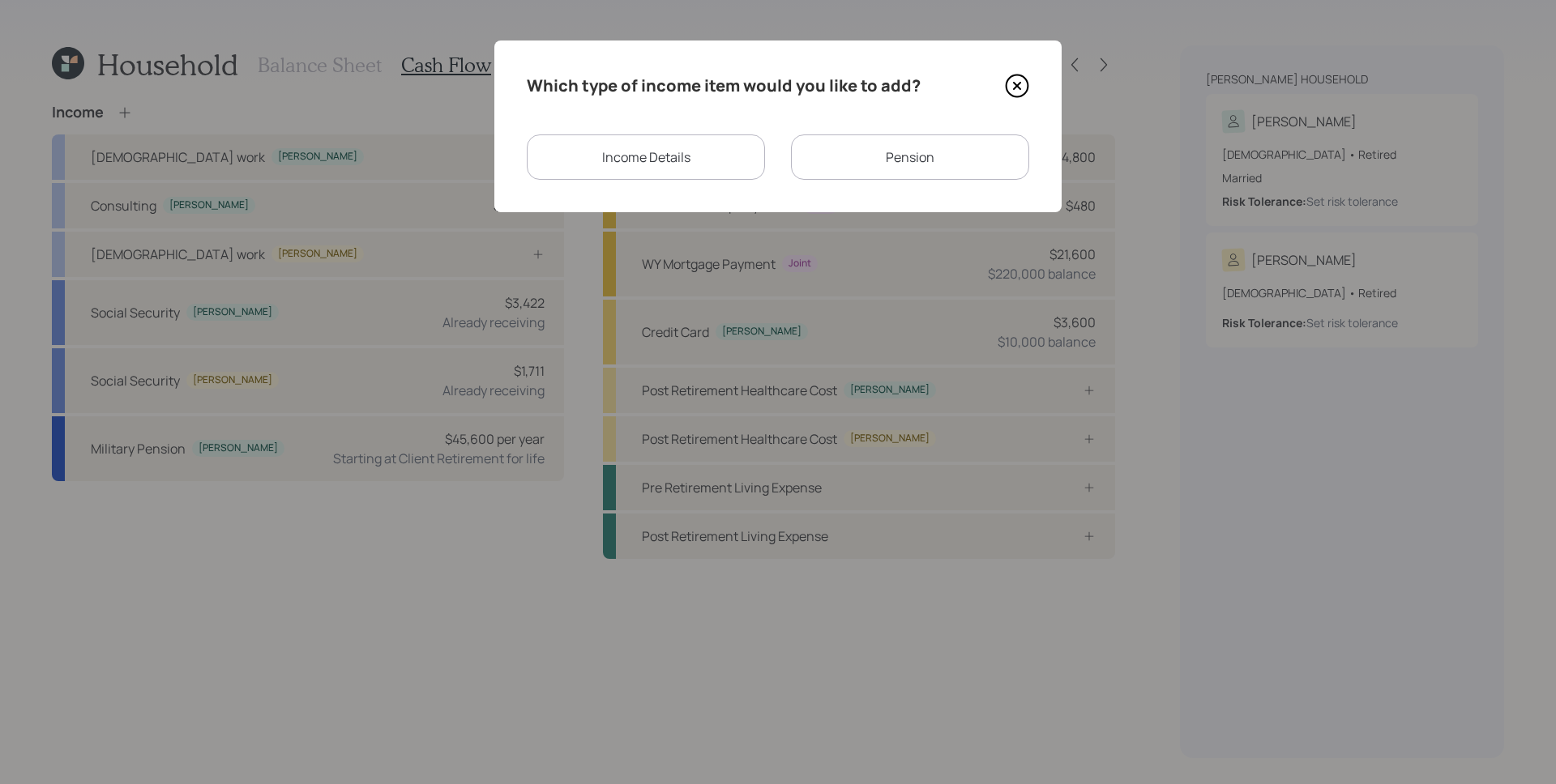
click at [593, 167] on div "Income Details" at bounding box center [645, 157] width 238 height 45
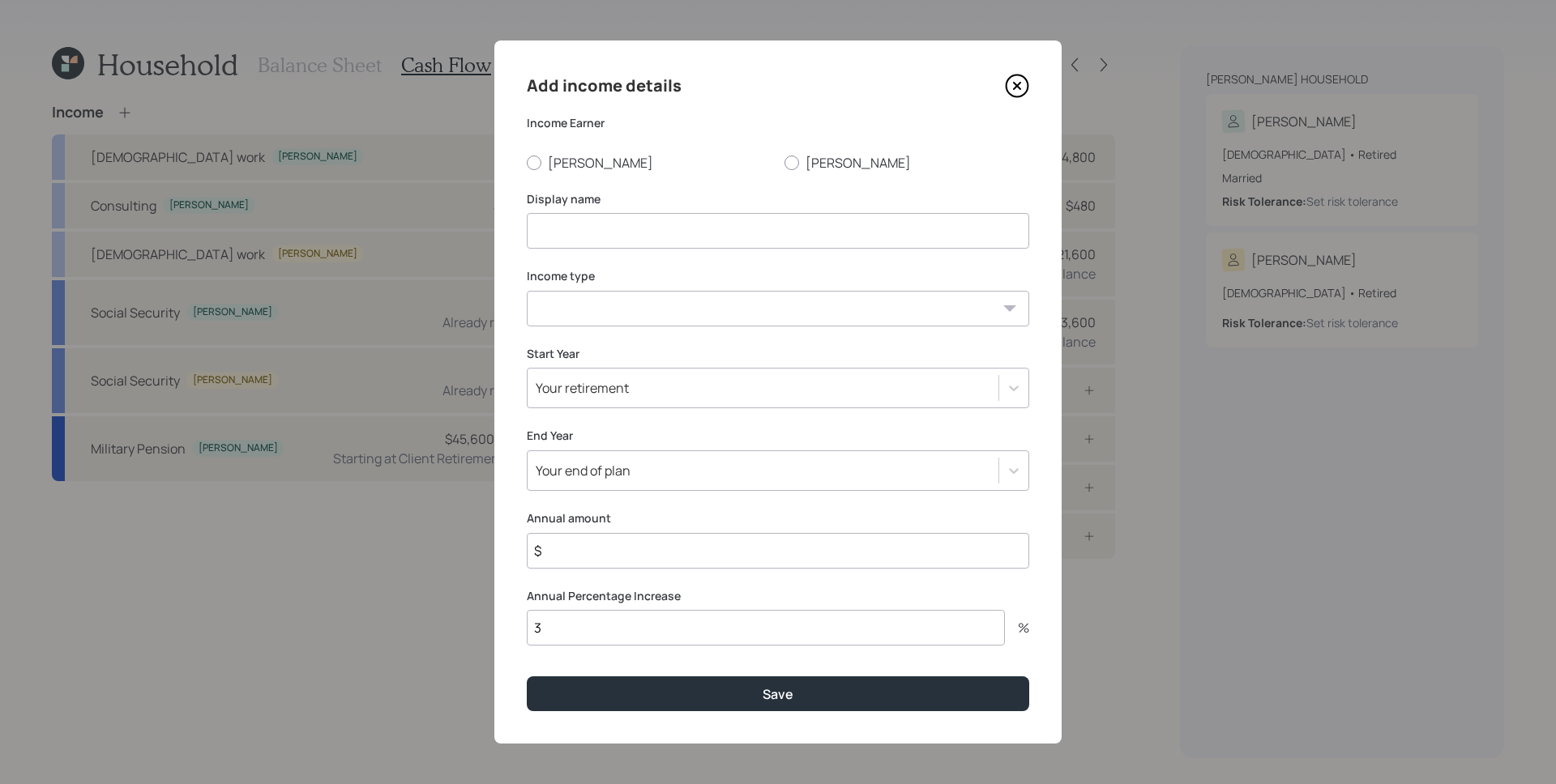
drag, startPoint x: 595, startPoint y: 171, endPoint x: 600, endPoint y: 199, distance: 28.4
click at [595, 170] on label "[PERSON_NAME]" at bounding box center [649, 163] width 245 height 18
click at [526, 163] on input "[PERSON_NAME]" at bounding box center [526, 162] width 1 height 1
radio input "true"
click at [609, 233] on input at bounding box center [777, 231] width 502 height 35
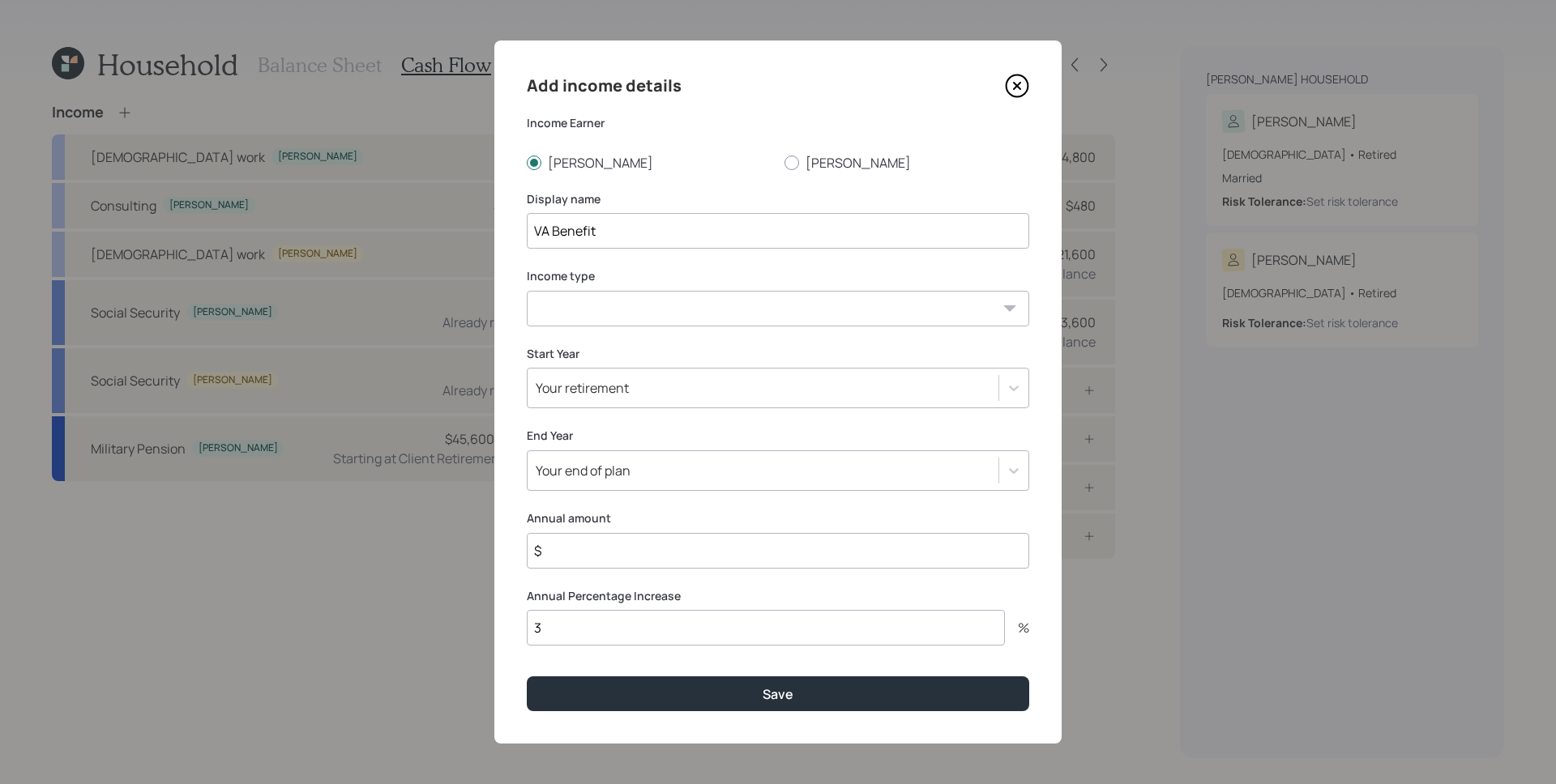
type input "VA Benefit"
click at [639, 305] on select "[DEMOGRAPHIC_DATA] work [DEMOGRAPHIC_DATA] work Self employment Other" at bounding box center [777, 308] width 502 height 35
select select "other"
click at [526, 291] on select "[DEMOGRAPHIC_DATA] work [DEMOGRAPHIC_DATA] work Self employment Other" at bounding box center [777, 308] width 502 height 35
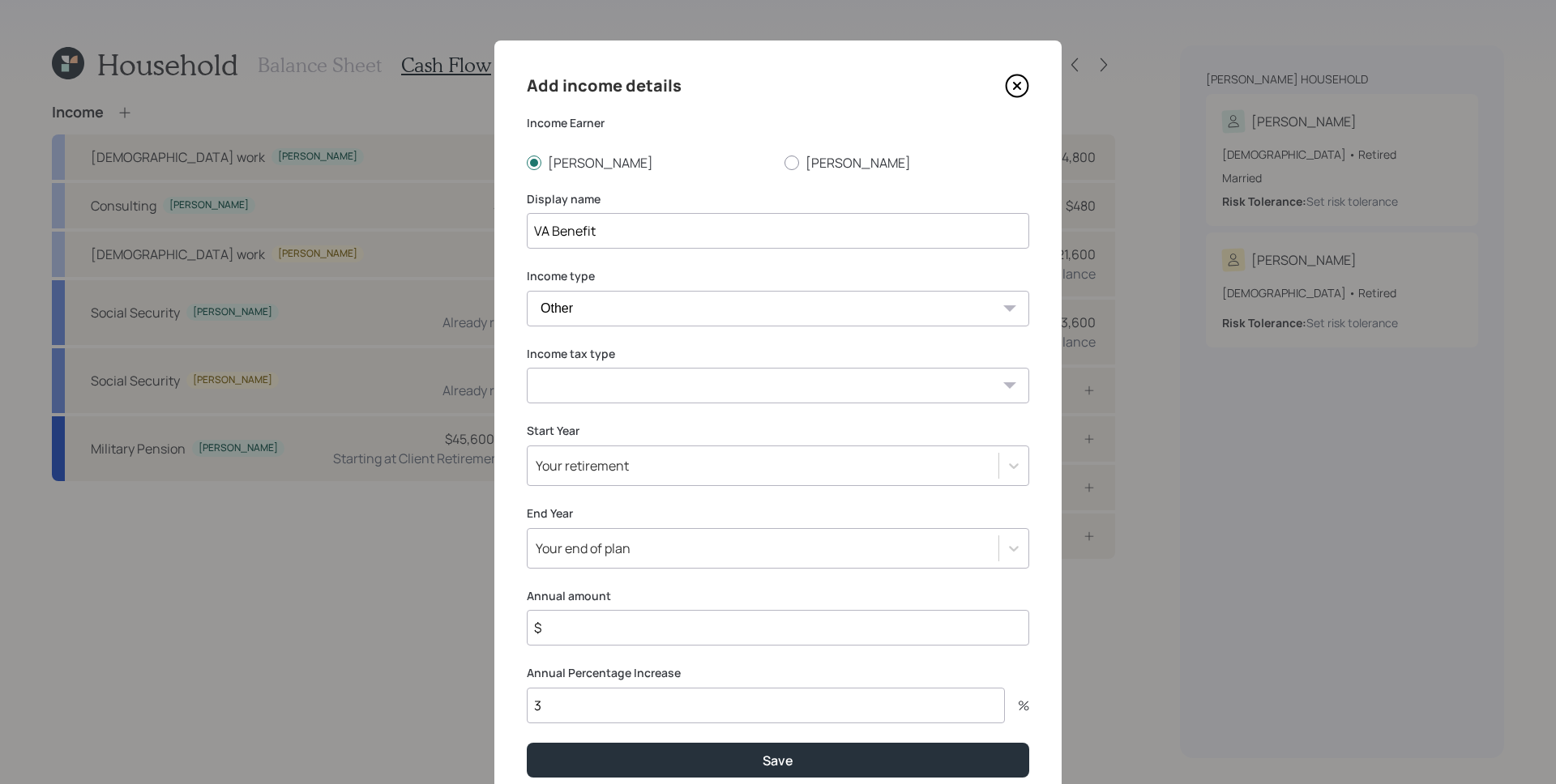
click at [601, 381] on select "Tax-free Earned Self Employment Alimony Royalties Pension / Annuity Interest Di…" at bounding box center [777, 385] width 502 height 35
click at [526, 368] on select "Tax-free Earned Self Employment Alimony Royalties Pension / Annuity Interest Di…" at bounding box center [777, 385] width 502 height 35
click at [602, 374] on select "Tax-free Earned Self Employment Alimony Royalties Pension / Annuity Interest Di…" at bounding box center [777, 385] width 502 height 35
select select "tax_free"
click at [526, 368] on select "Tax-free Earned Self Employment Alimony Royalties Pension / Annuity Interest Di…" at bounding box center [777, 385] width 502 height 35
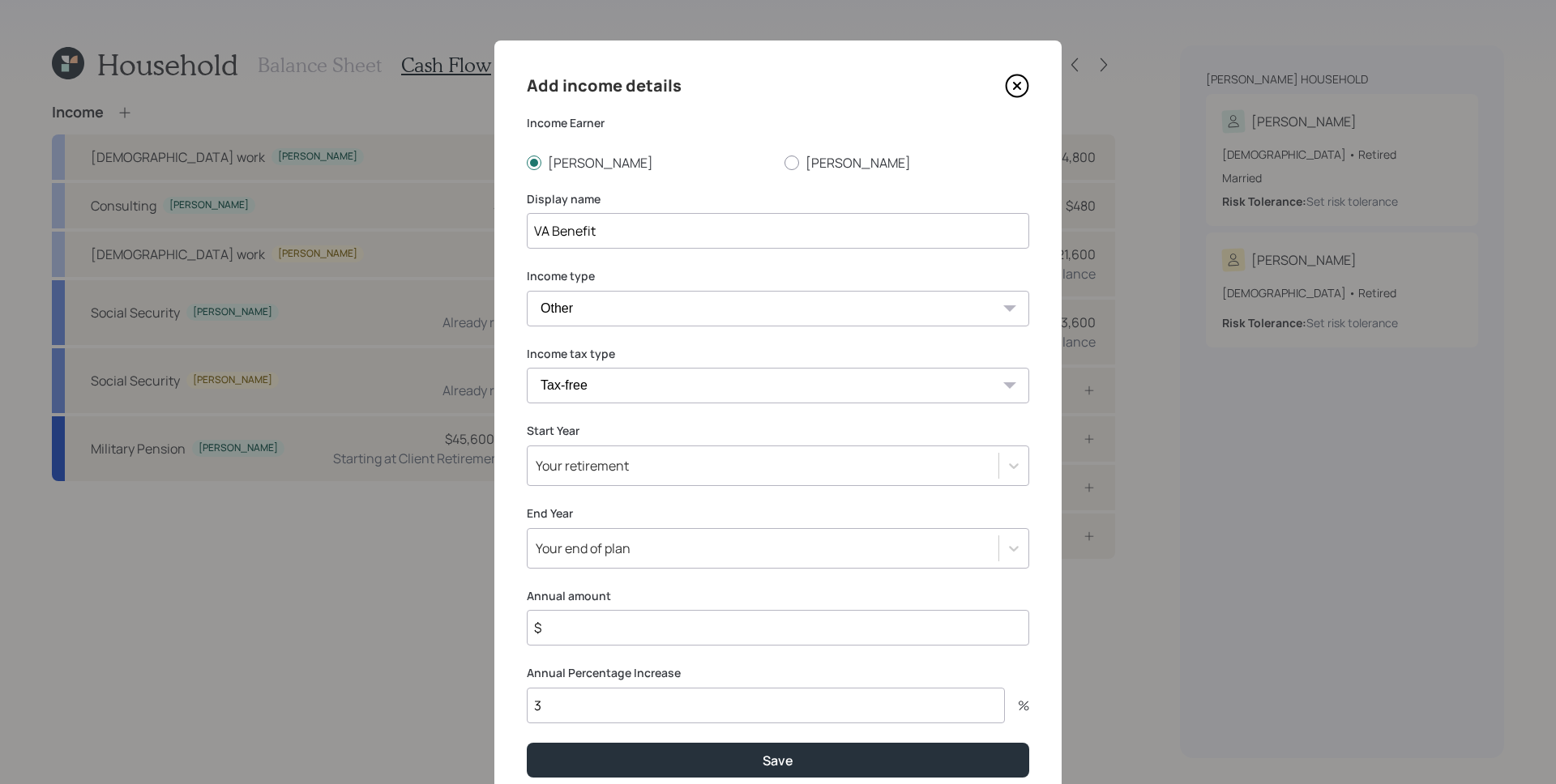
click at [590, 633] on input "$" at bounding box center [777, 628] width 502 height 35
type input "$ 1,440"
click at [526, 743] on button "Save" at bounding box center [777, 760] width 502 height 35
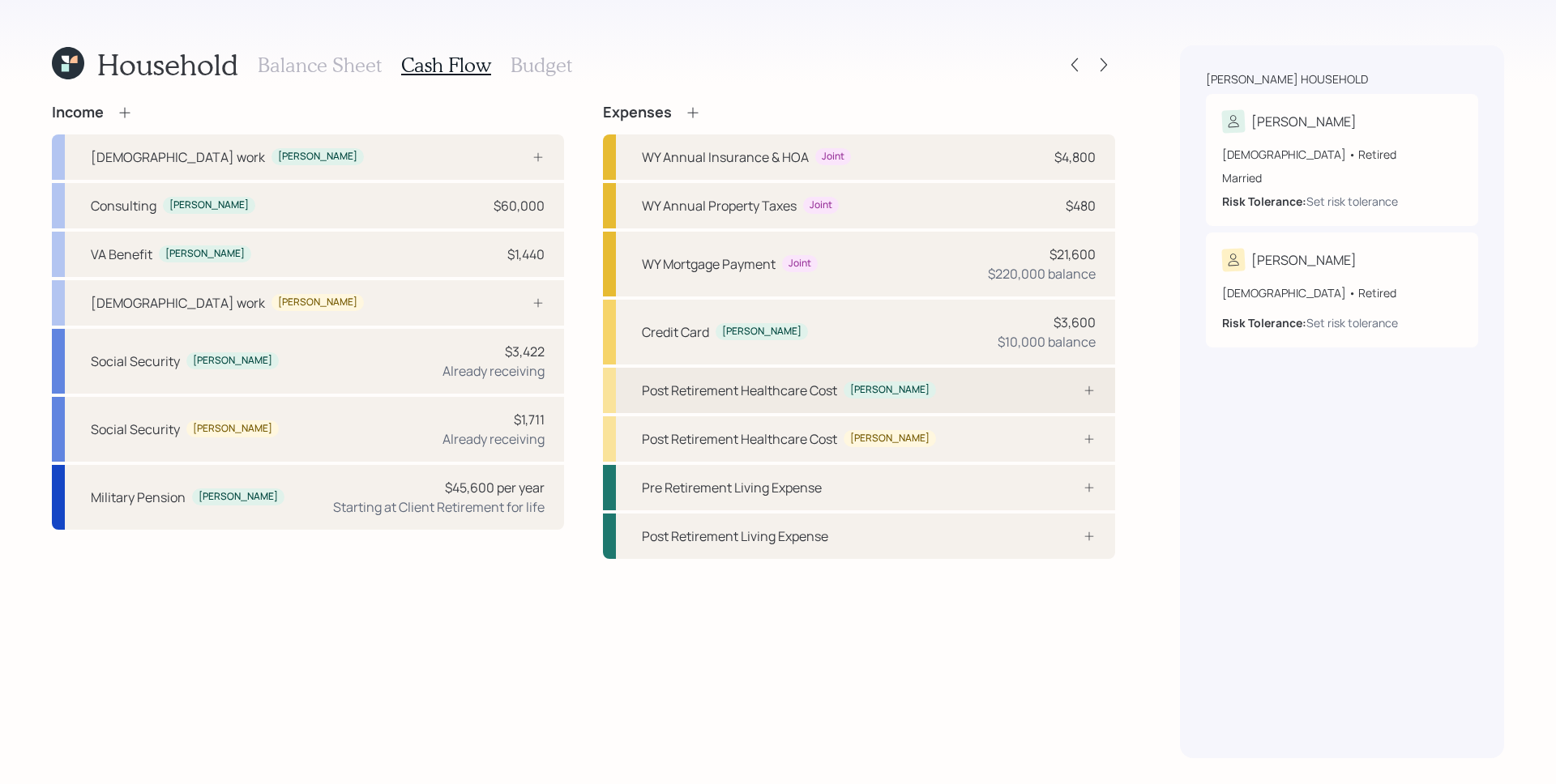
click at [945, 408] on div "Post Retirement Healthcare Cost [PERSON_NAME]" at bounding box center [859, 390] width 512 height 45
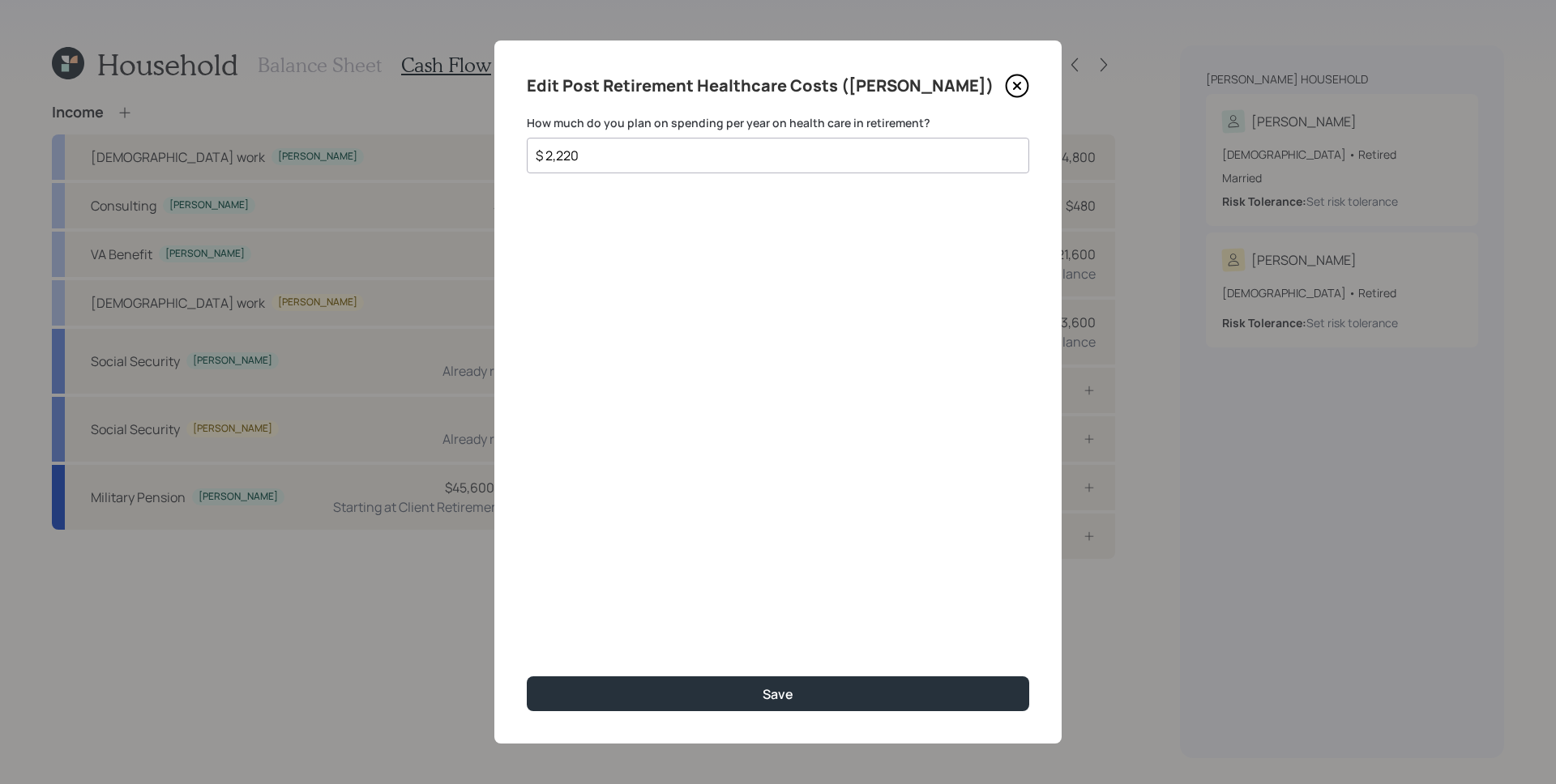
type input "$ 2,220"
click at [526, 677] on button "Save" at bounding box center [777, 694] width 502 height 35
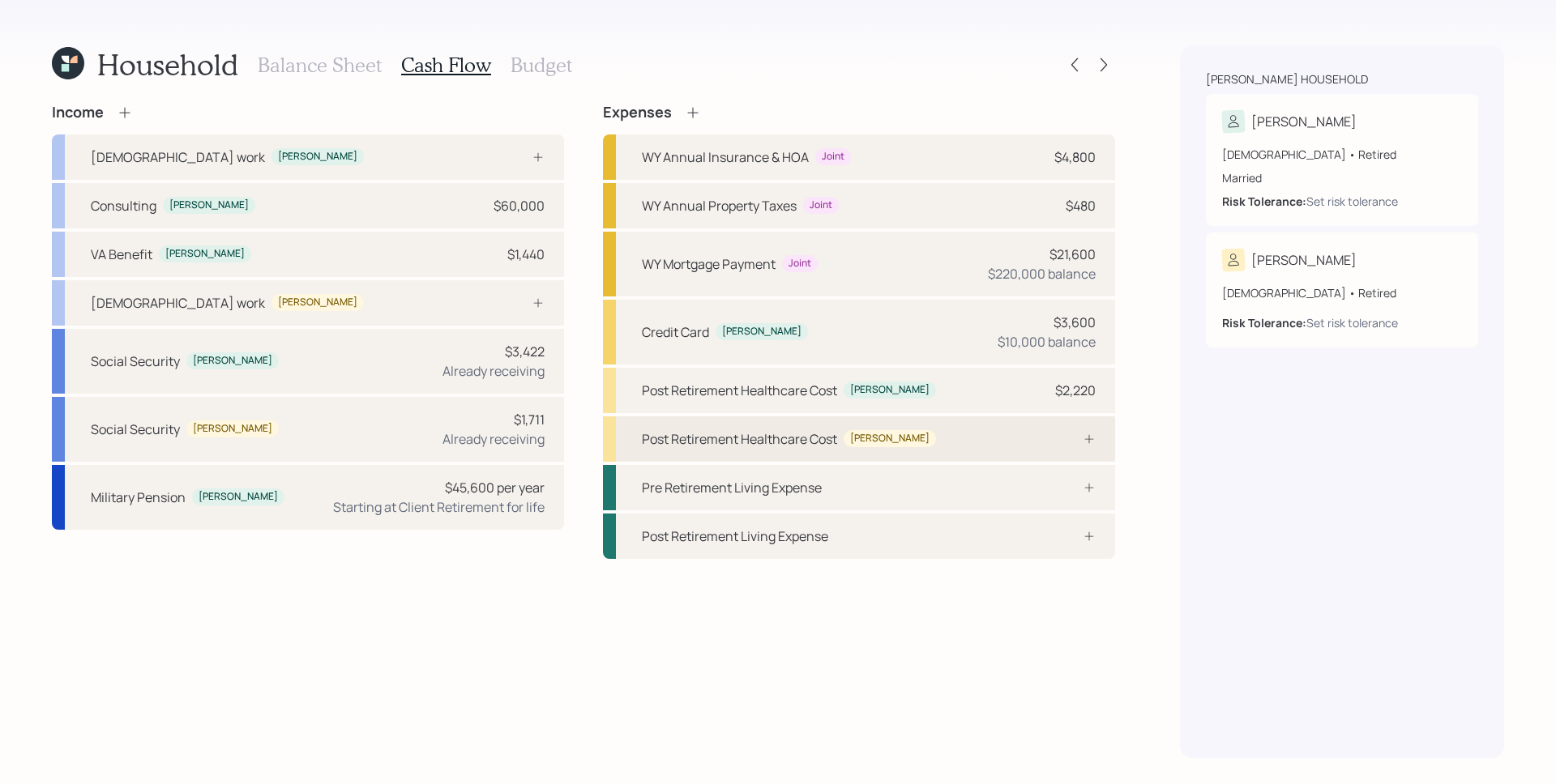
click at [1057, 449] on div "Post Retirement Healthcare Cost [PERSON_NAME]" at bounding box center [859, 439] width 512 height 45
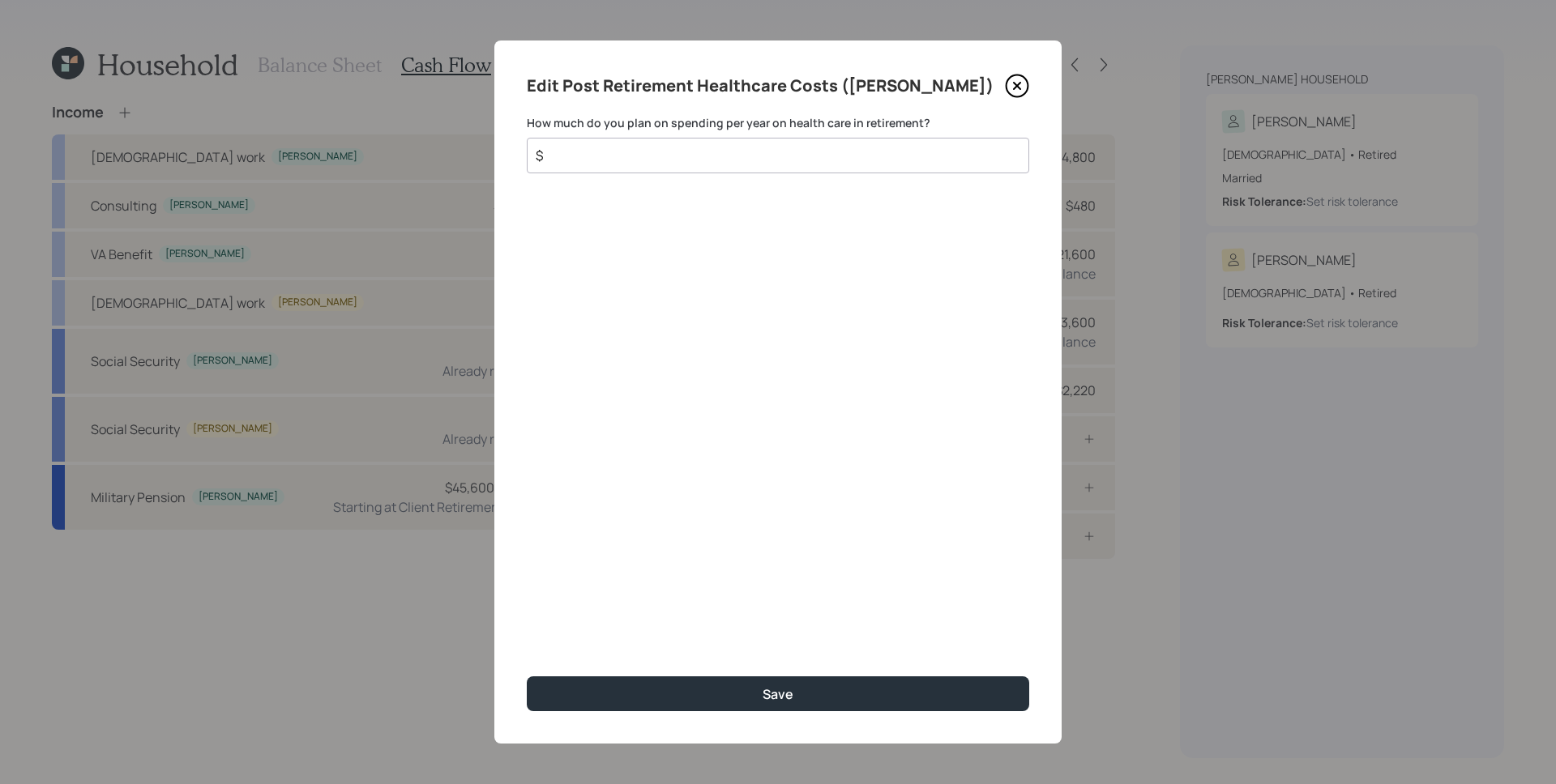
click at [791, 166] on div "$" at bounding box center [777, 155] width 502 height 35
click at [793, 163] on input "$" at bounding box center [772, 156] width 475 height 19
type input "$ 2,220"
click at [526, 677] on button "Save" at bounding box center [777, 694] width 502 height 35
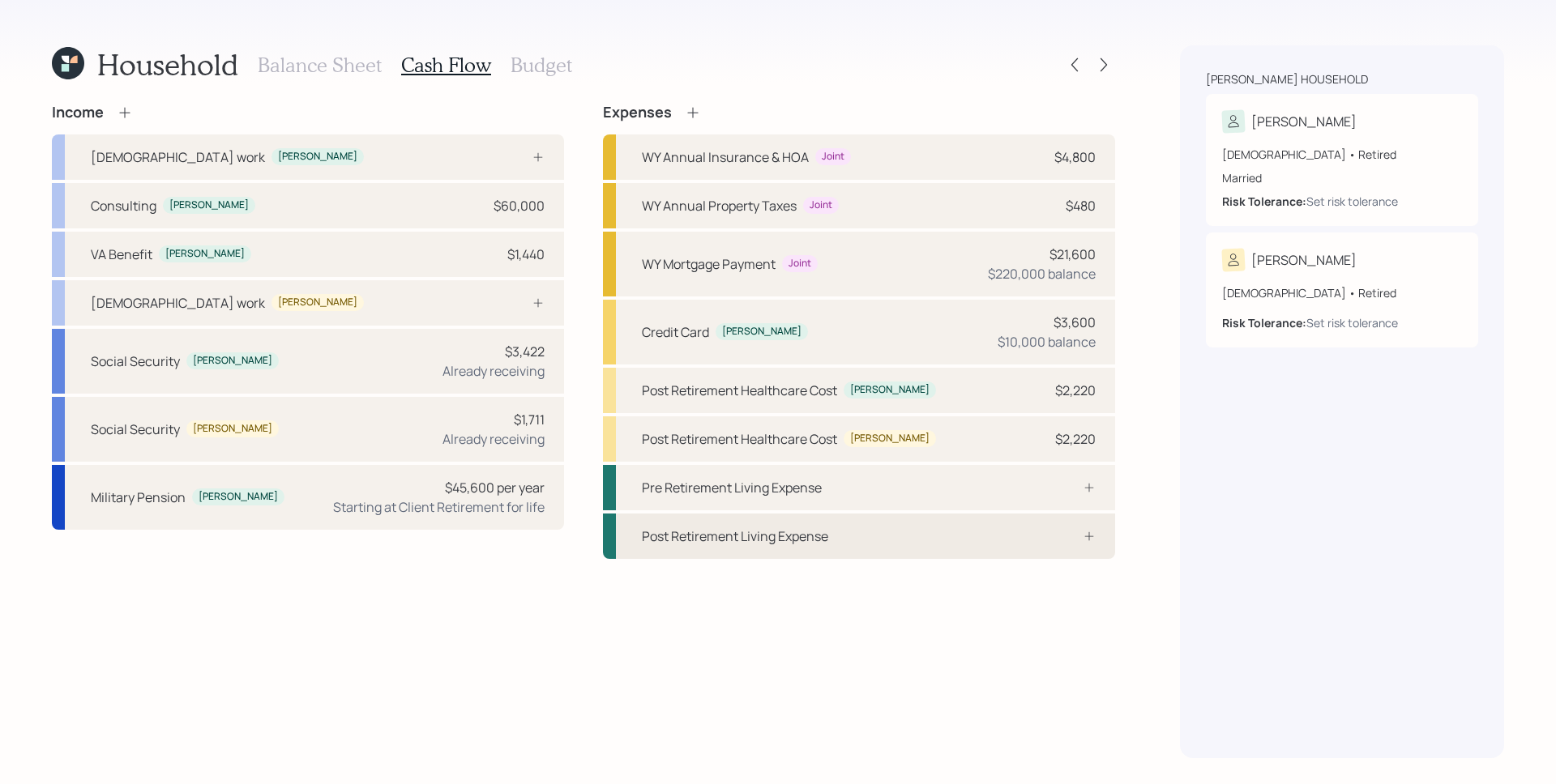
click at [992, 541] on div "Post Retirement Living Expense" at bounding box center [859, 536] width 512 height 45
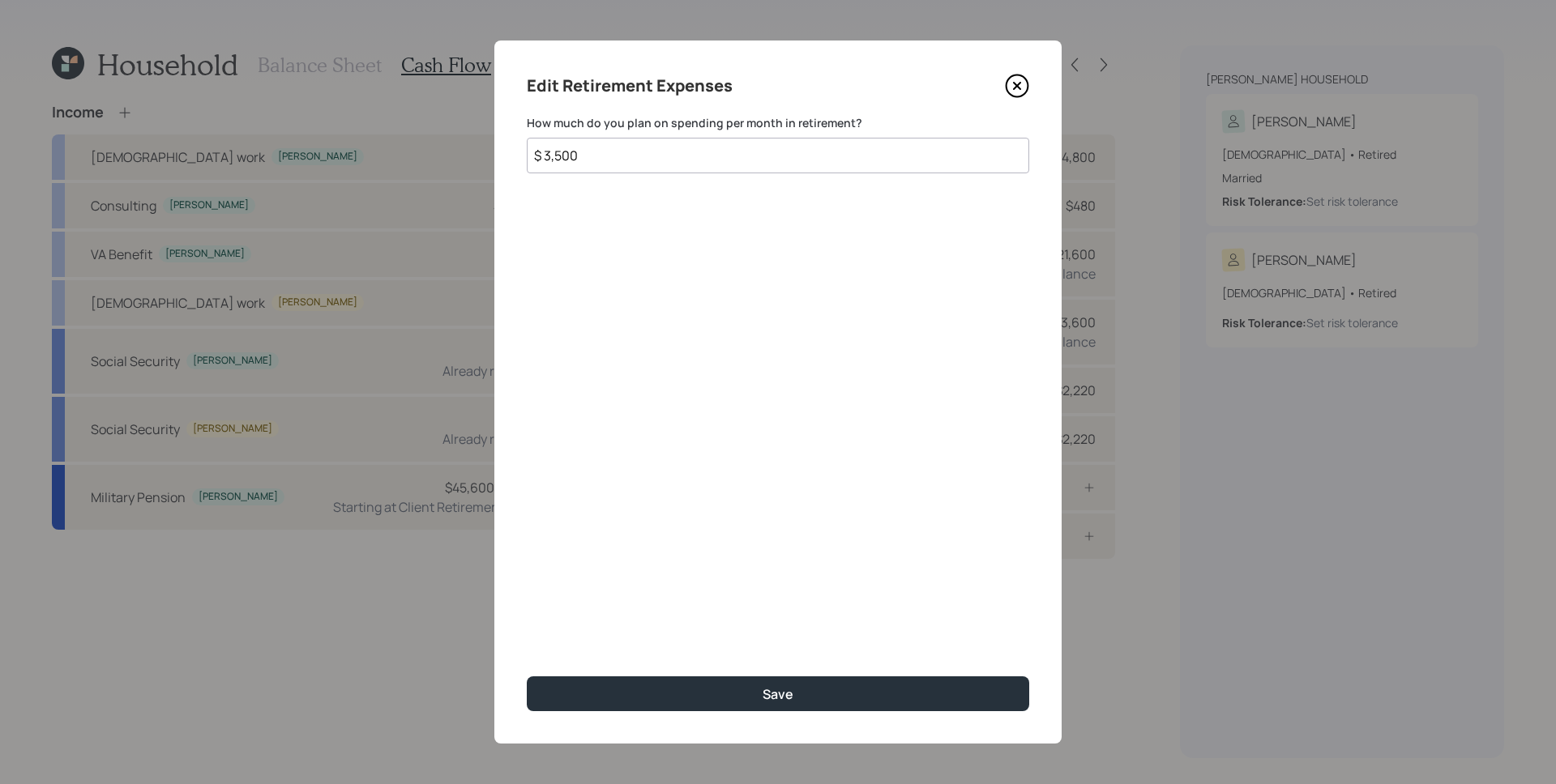
type input "$ 3,500"
click at [526, 677] on button "Save" at bounding box center [777, 694] width 502 height 35
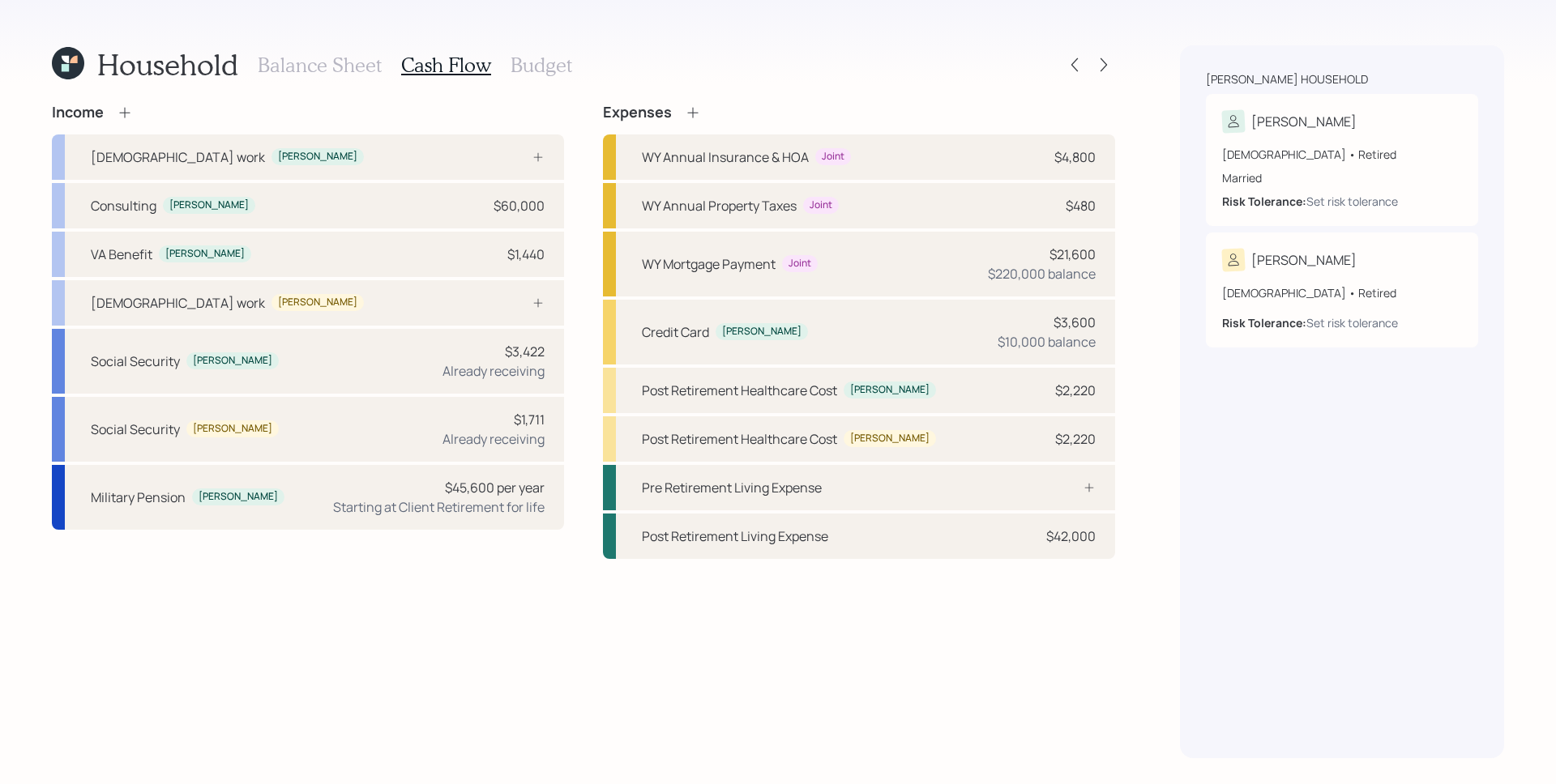
click at [697, 109] on icon at bounding box center [693, 113] width 16 height 16
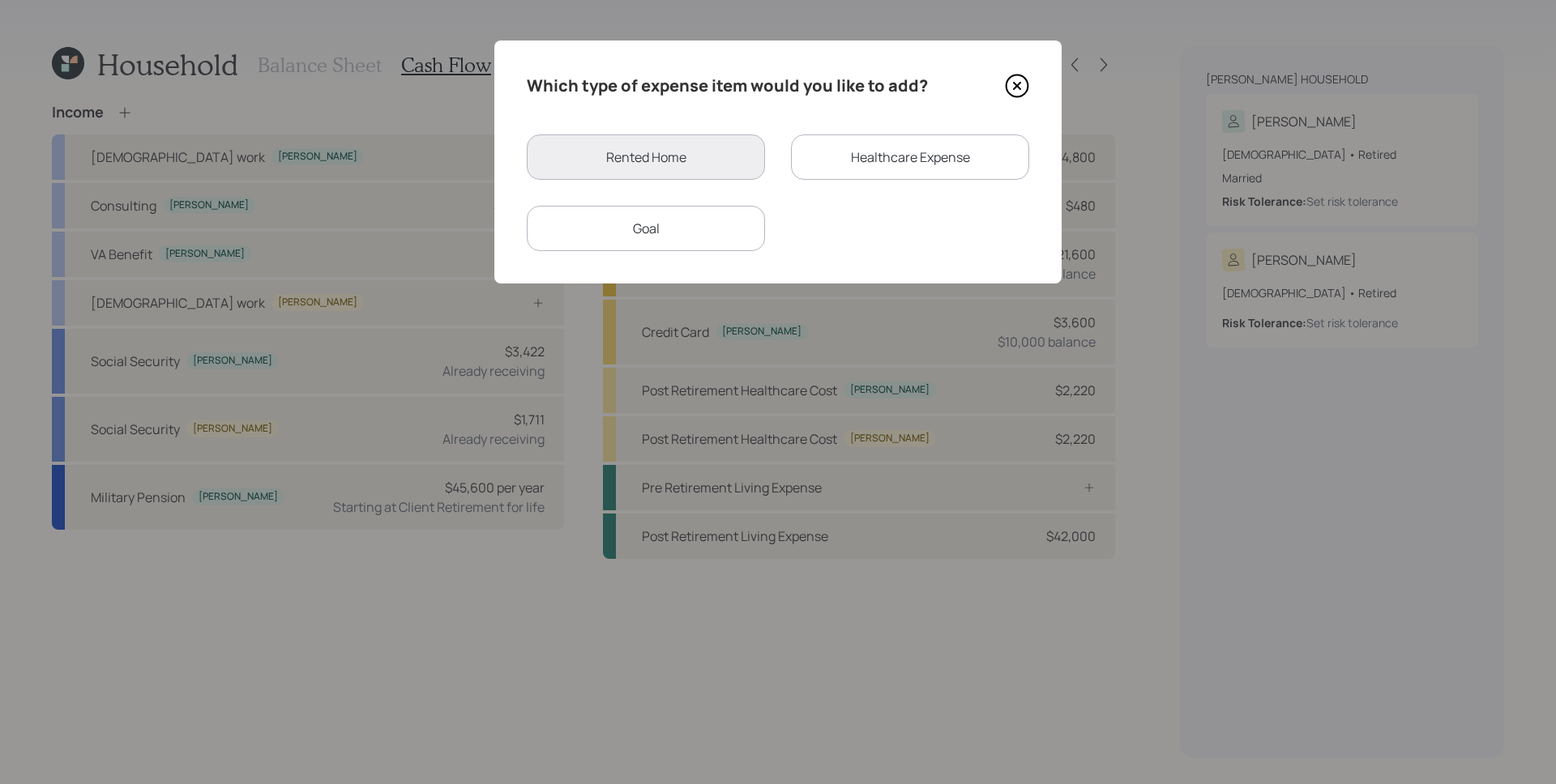
click at [657, 241] on div "Goal" at bounding box center [645, 228] width 238 height 45
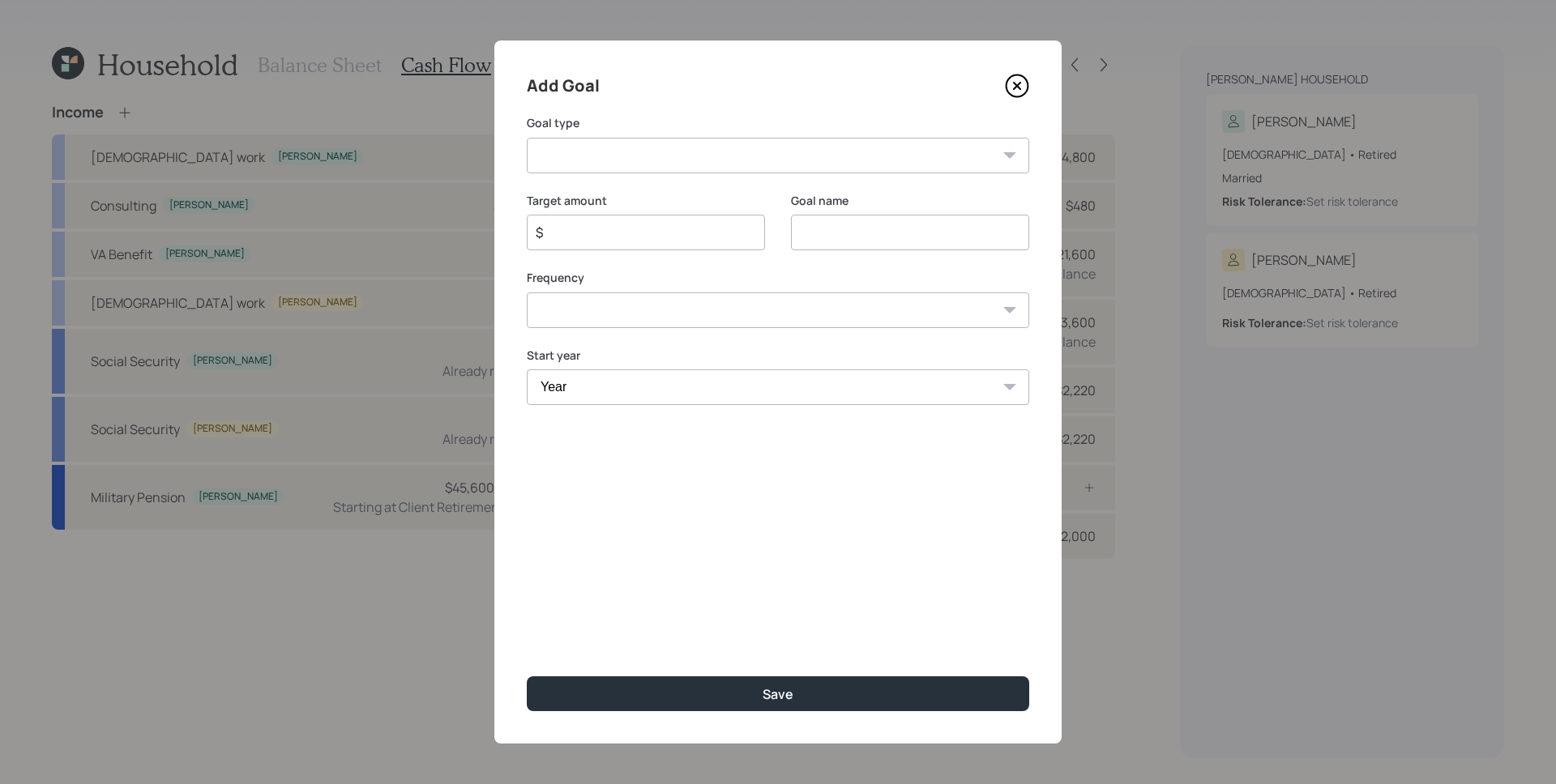
click at [654, 155] on select "Create an emergency fund Donate to charity Purchase a home Make a purchase Supp…" at bounding box center [777, 155] width 502 height 35
select select "other"
click at [526, 137] on select "Create an emergency fund Donate to charity Purchase a home Make a purchase Supp…" at bounding box center [777, 155] width 502 height 35
click at [971, 229] on input "Other" at bounding box center [910, 232] width 238 height 35
click at [967, 229] on input "Other" at bounding box center [910, 232] width 238 height 35
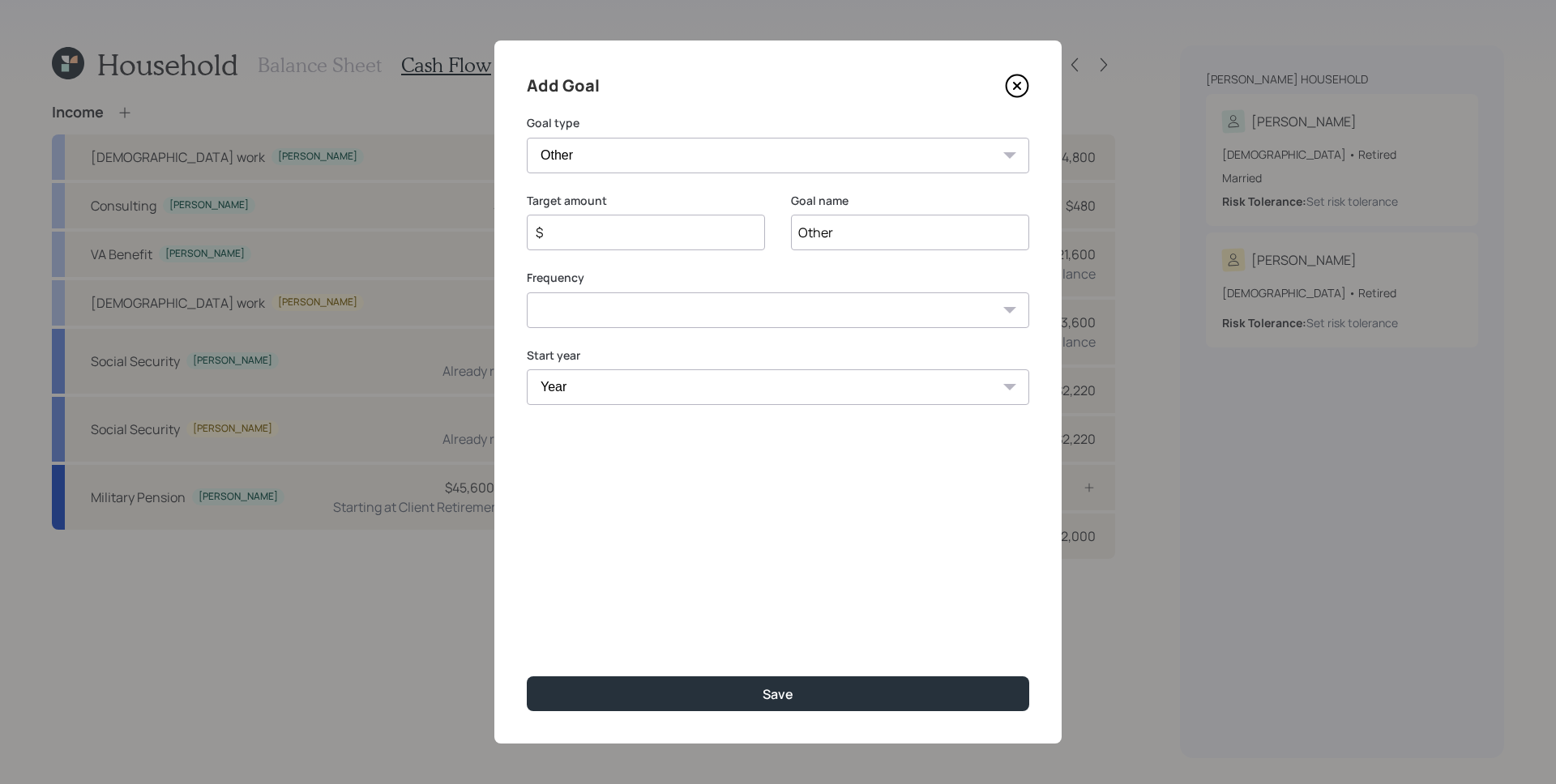
click at [967, 229] on input "Other" at bounding box center [910, 232] width 238 height 35
type input "Bathroom Renovations"
click at [625, 224] on input "$" at bounding box center [640, 232] width 211 height 19
drag, startPoint x: 633, startPoint y: 238, endPoint x: 525, endPoint y: 222, distance: 109.2
click at [525, 222] on div "Add Goal Goal type Create an emergency fund Donate to charity Purchase a home M…" at bounding box center [778, 392] width 567 height 703
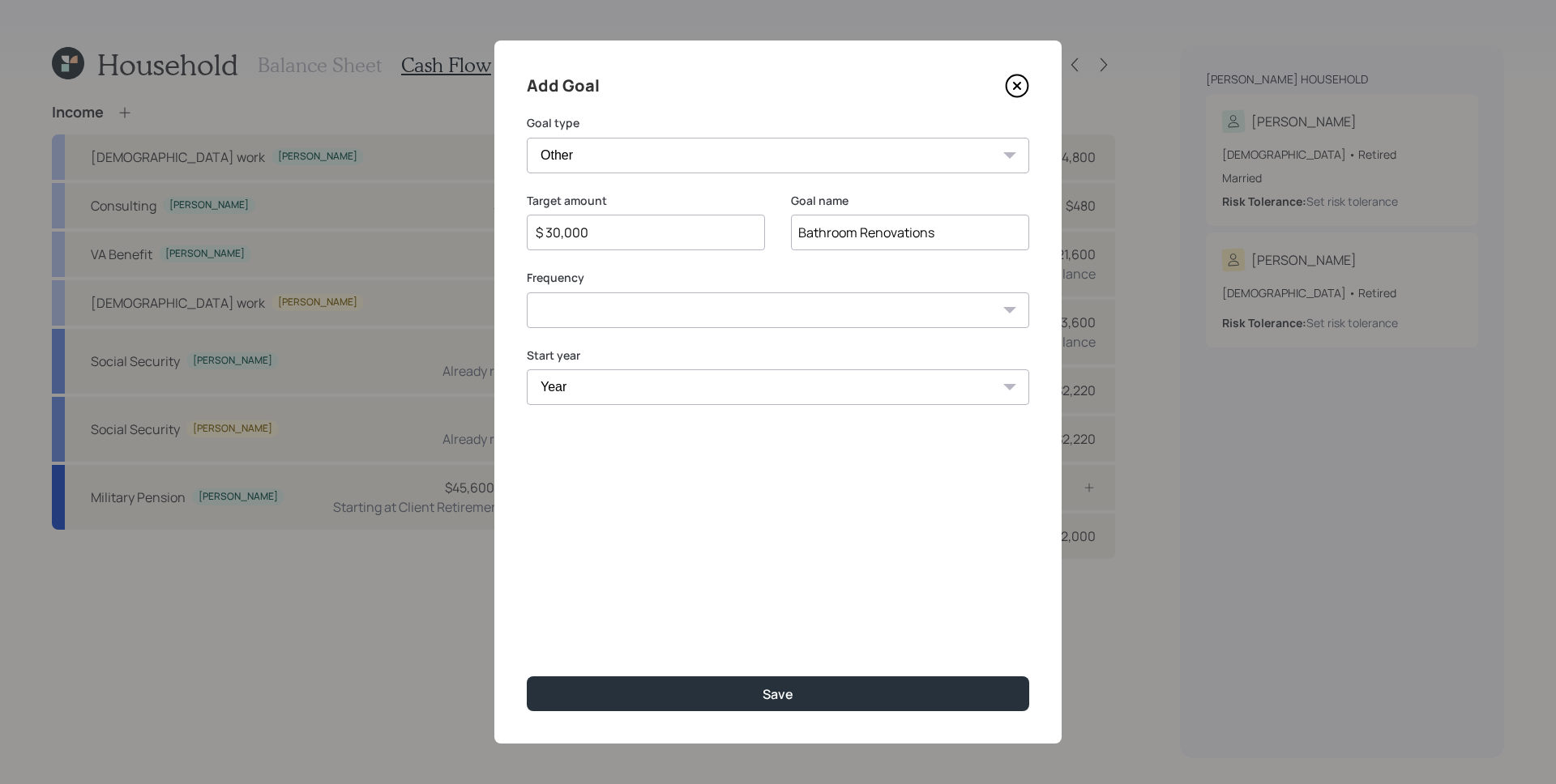
type input "$ 30,000"
click at [660, 308] on select "One time Every 1 year Every 2 years Every 3 years Every 4 years Every 5 years E…" at bounding box center [777, 310] width 502 height 35
select select "0"
click at [526, 292] on select "One time Every 1 year Every 2 years Every 3 years Every 4 years Every 5 years E…" at bounding box center [777, 310] width 502 height 35
click at [626, 396] on select "Year [DATE] 2026 2027 2028 2029 2030 2031 2032 2033 2034 2035 2036 2037 2038 20…" at bounding box center [777, 387] width 502 height 35
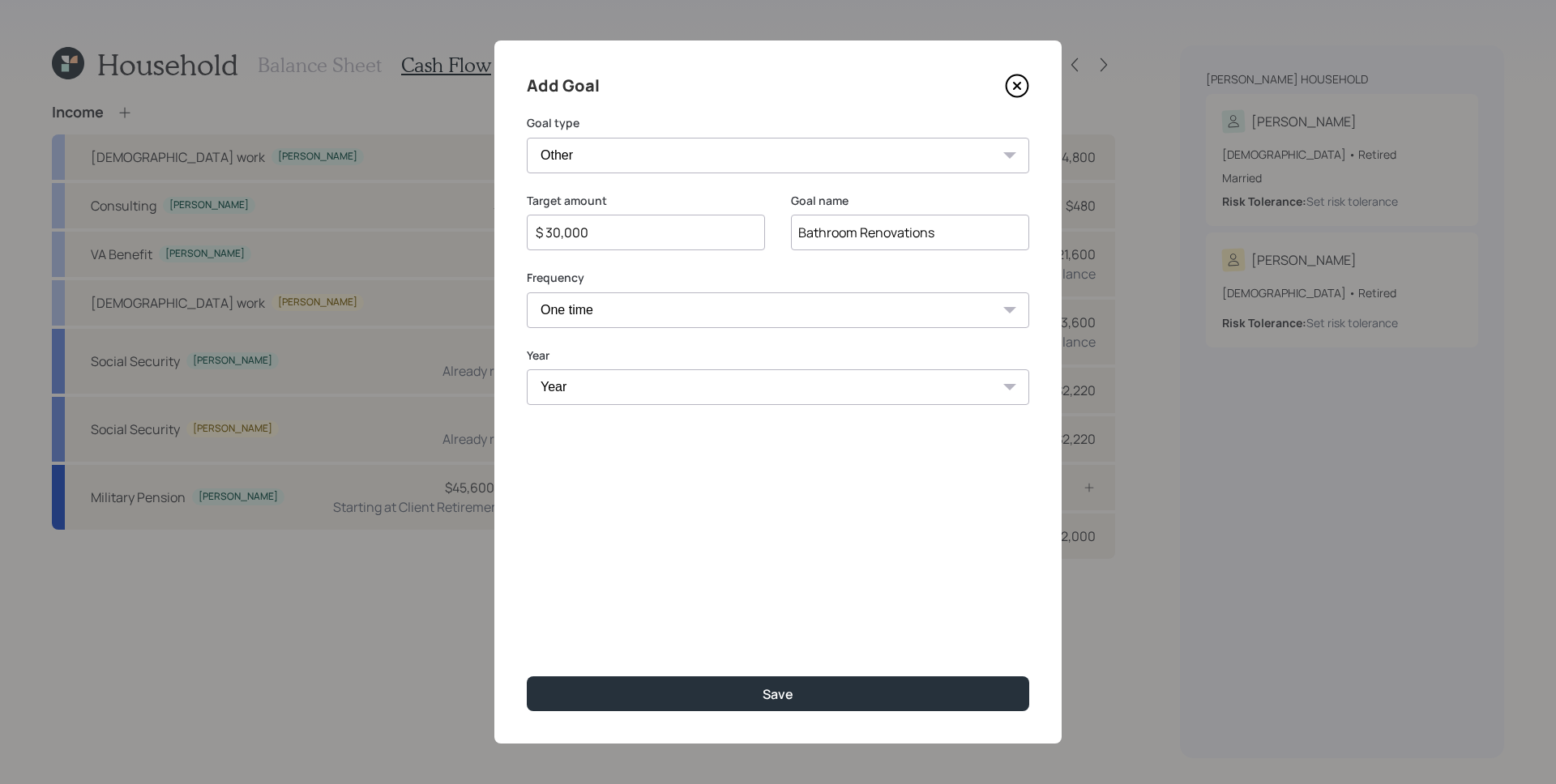
select select "2025"
click at [526, 369] on select "Year [DATE] 2026 2027 2028 2029 2030 2031 2032 2033 2034 2035 2036 2037 2038 20…" at bounding box center [777, 387] width 502 height 35
click at [638, 556] on div "Add Goal Goal type Create an emergency fund Donate to charity Purchase a home M…" at bounding box center [778, 392] width 567 height 703
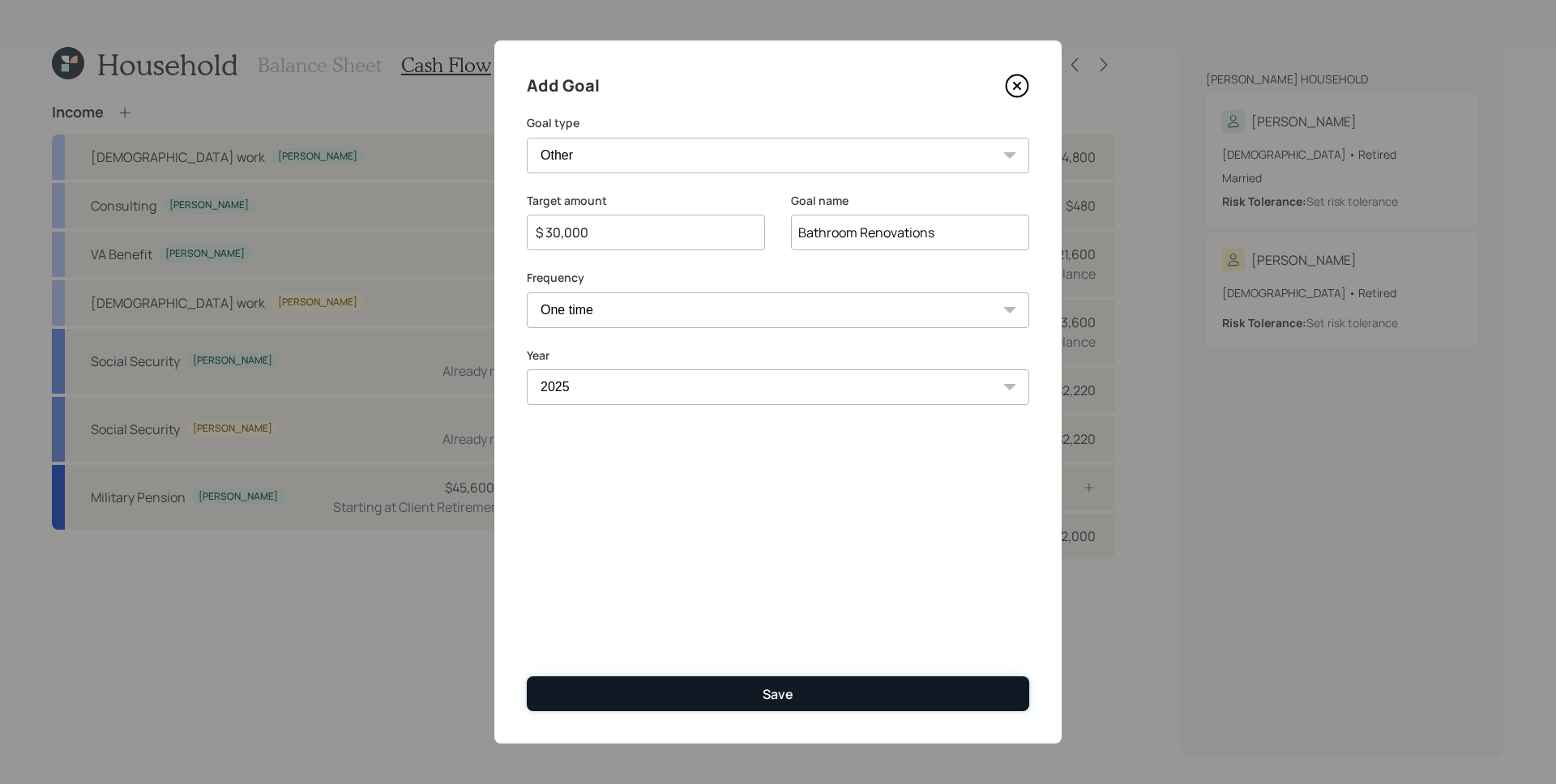
click at [743, 695] on button "Save" at bounding box center [777, 694] width 502 height 35
type input "$"
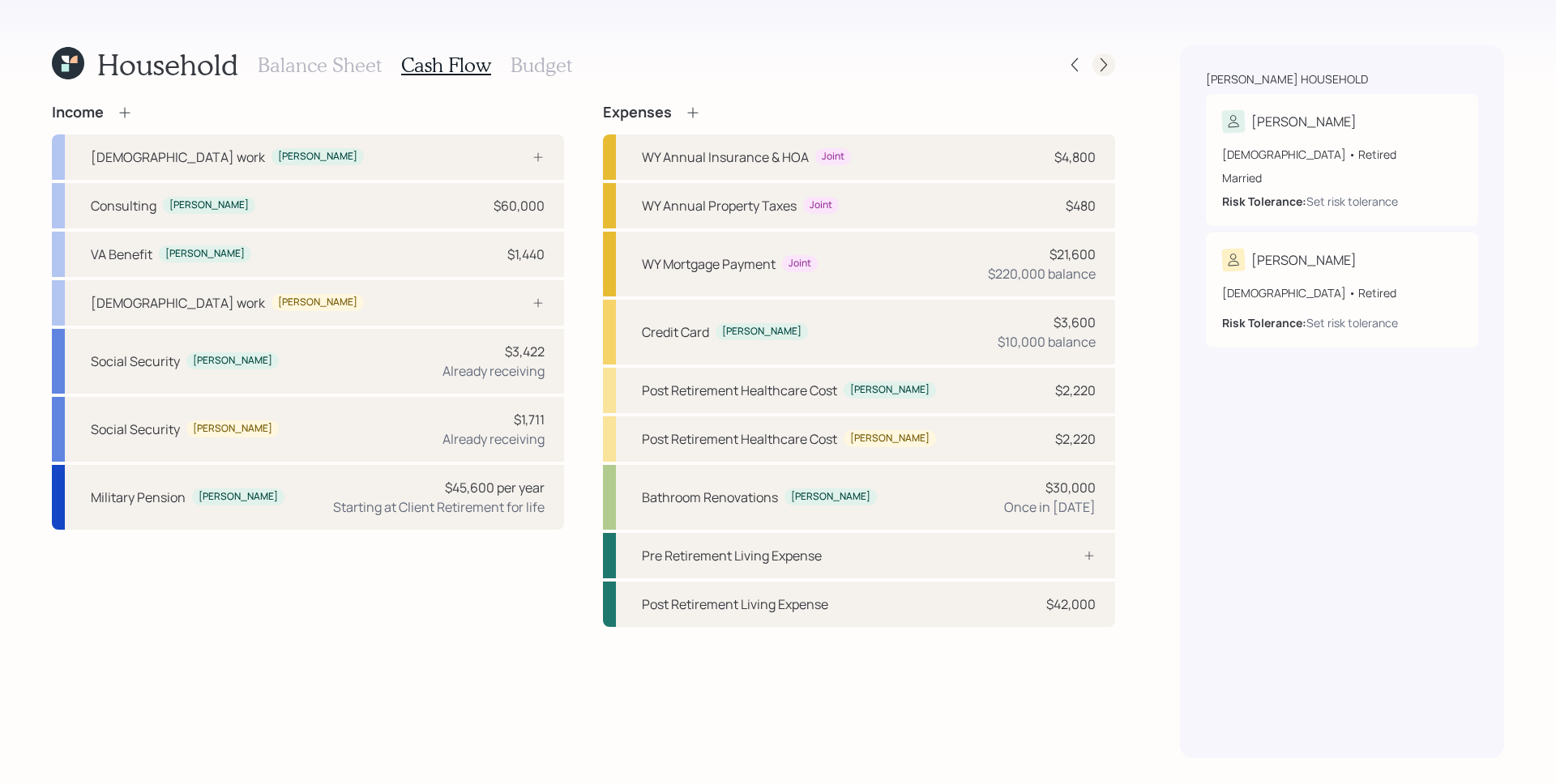
click at [1107, 66] on icon at bounding box center [1103, 65] width 16 height 16
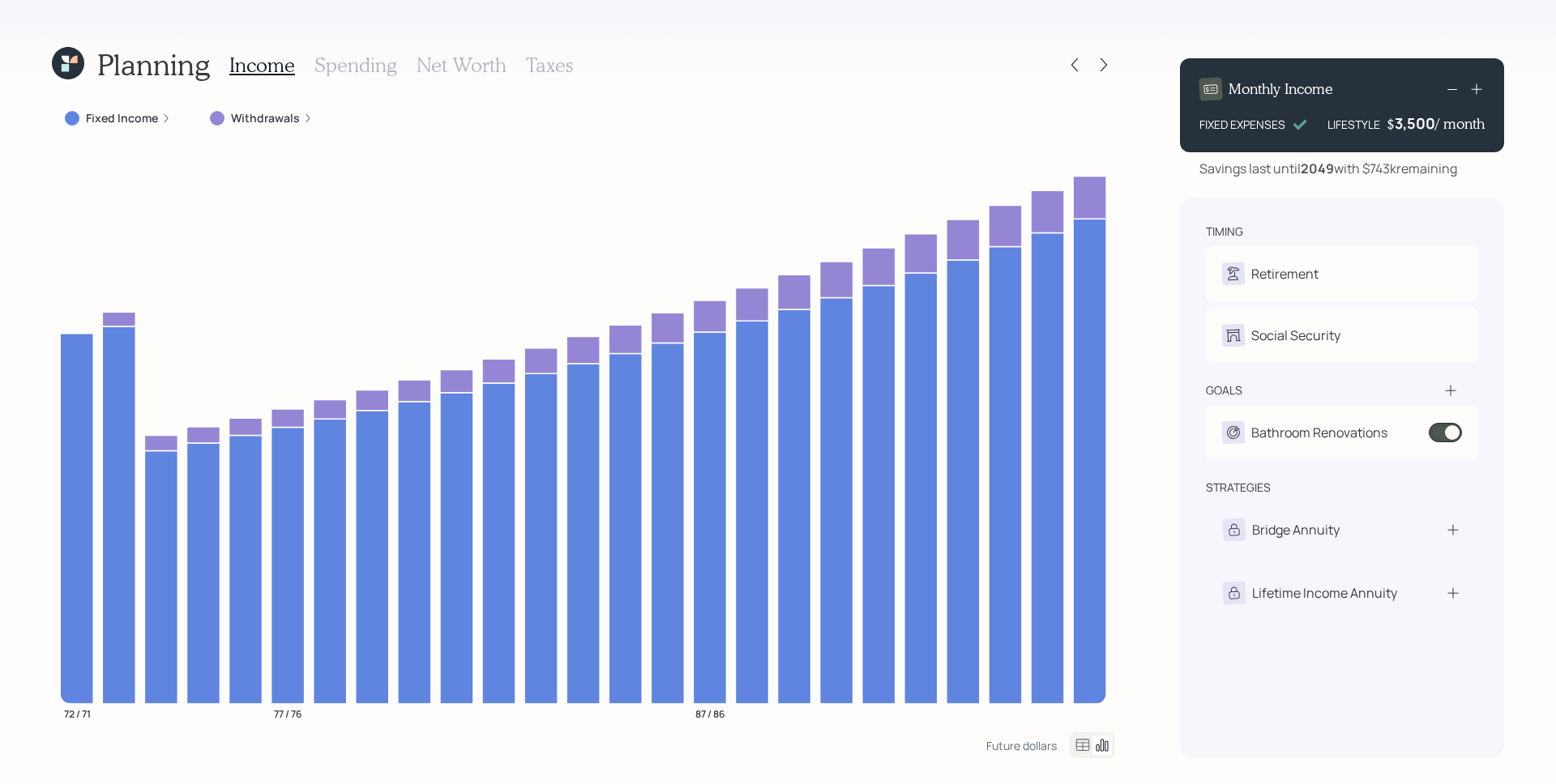
click at [156, 119] on label "Fixed Income" at bounding box center [121, 118] width 72 height 16
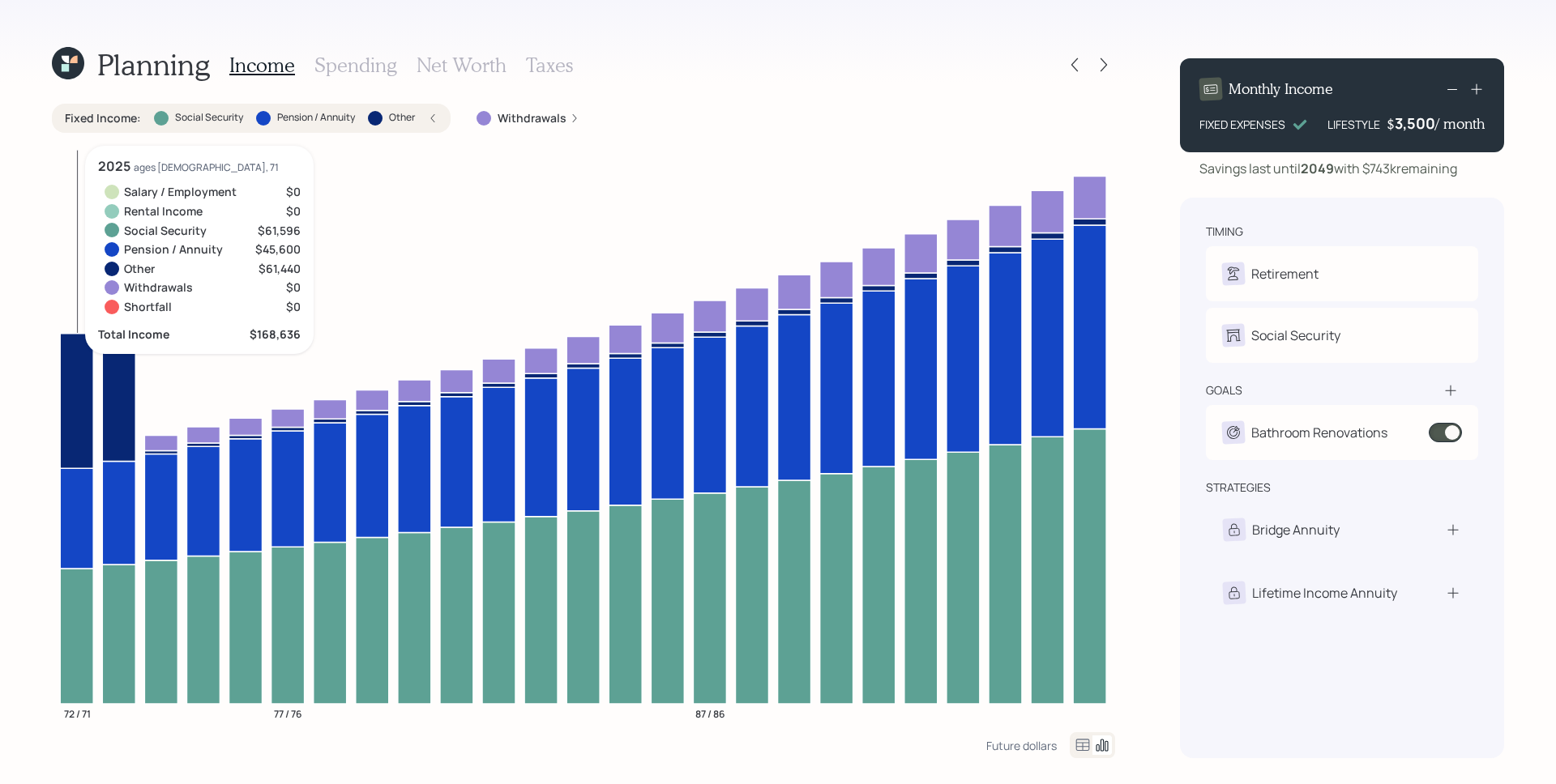
click at [65, 652] on icon at bounding box center [76, 636] width 33 height 136
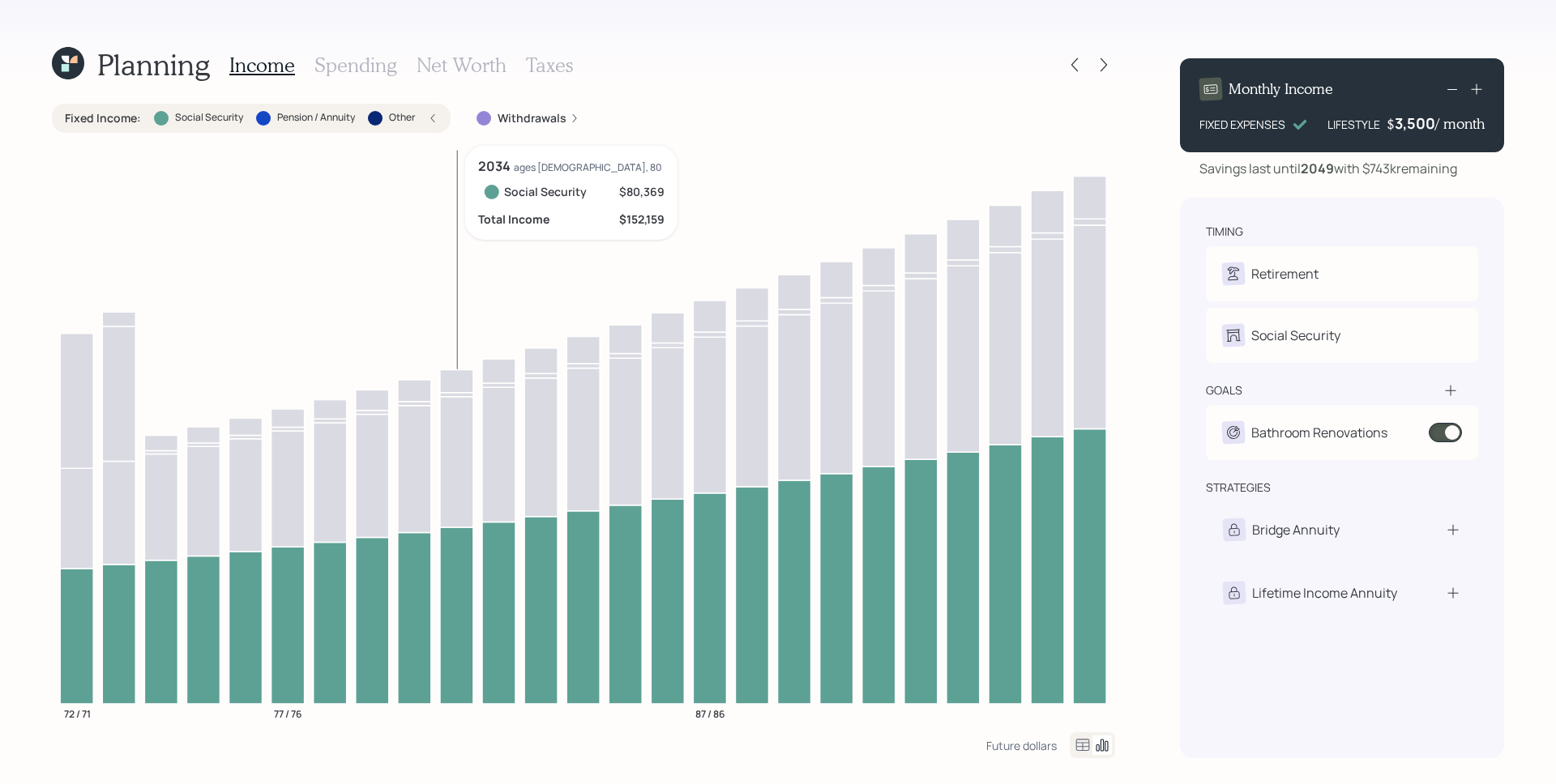
click at [469, 609] on icon at bounding box center [456, 615] width 33 height 176
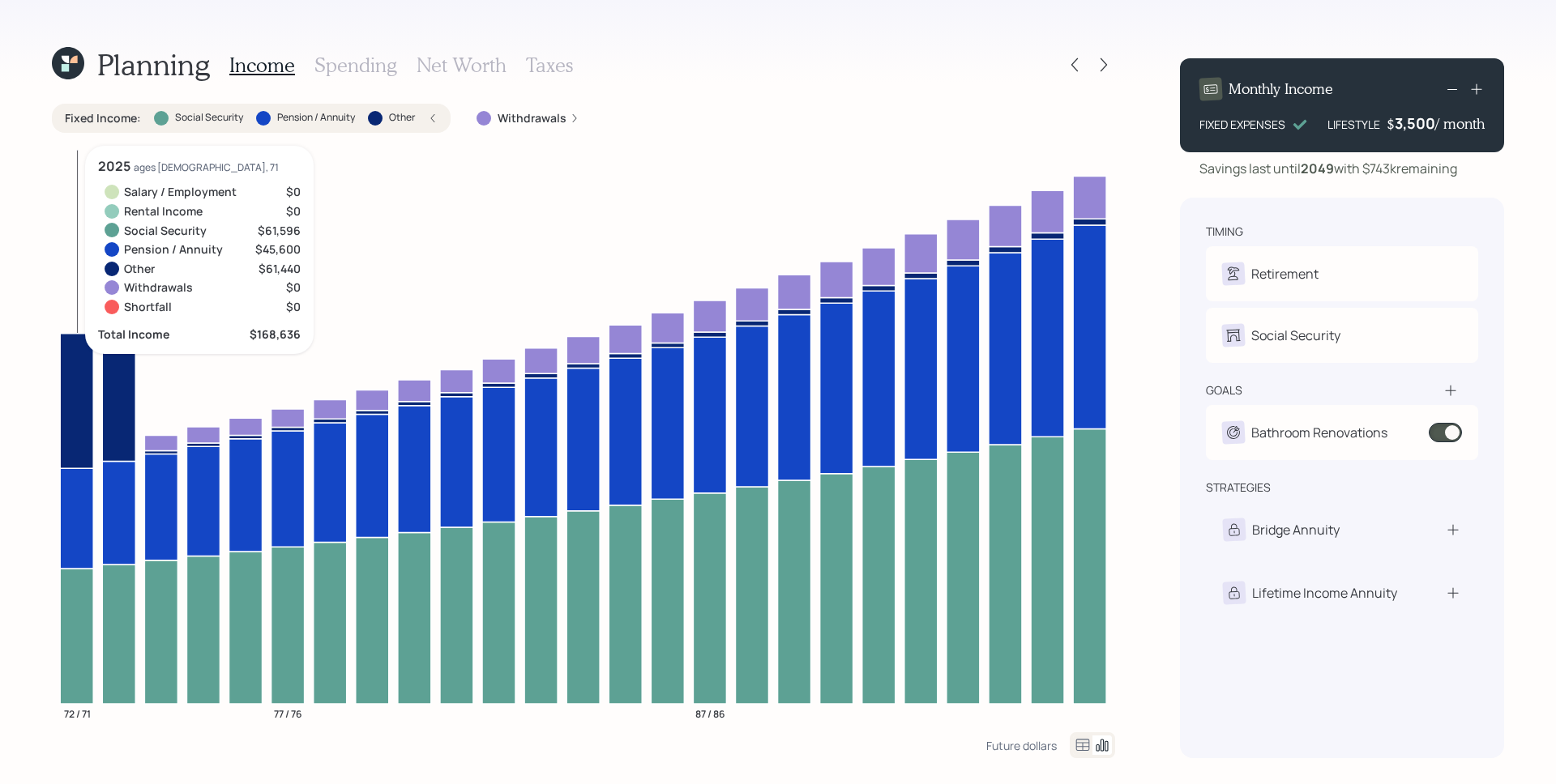
click at [70, 510] on icon at bounding box center [76, 518] width 33 height 100
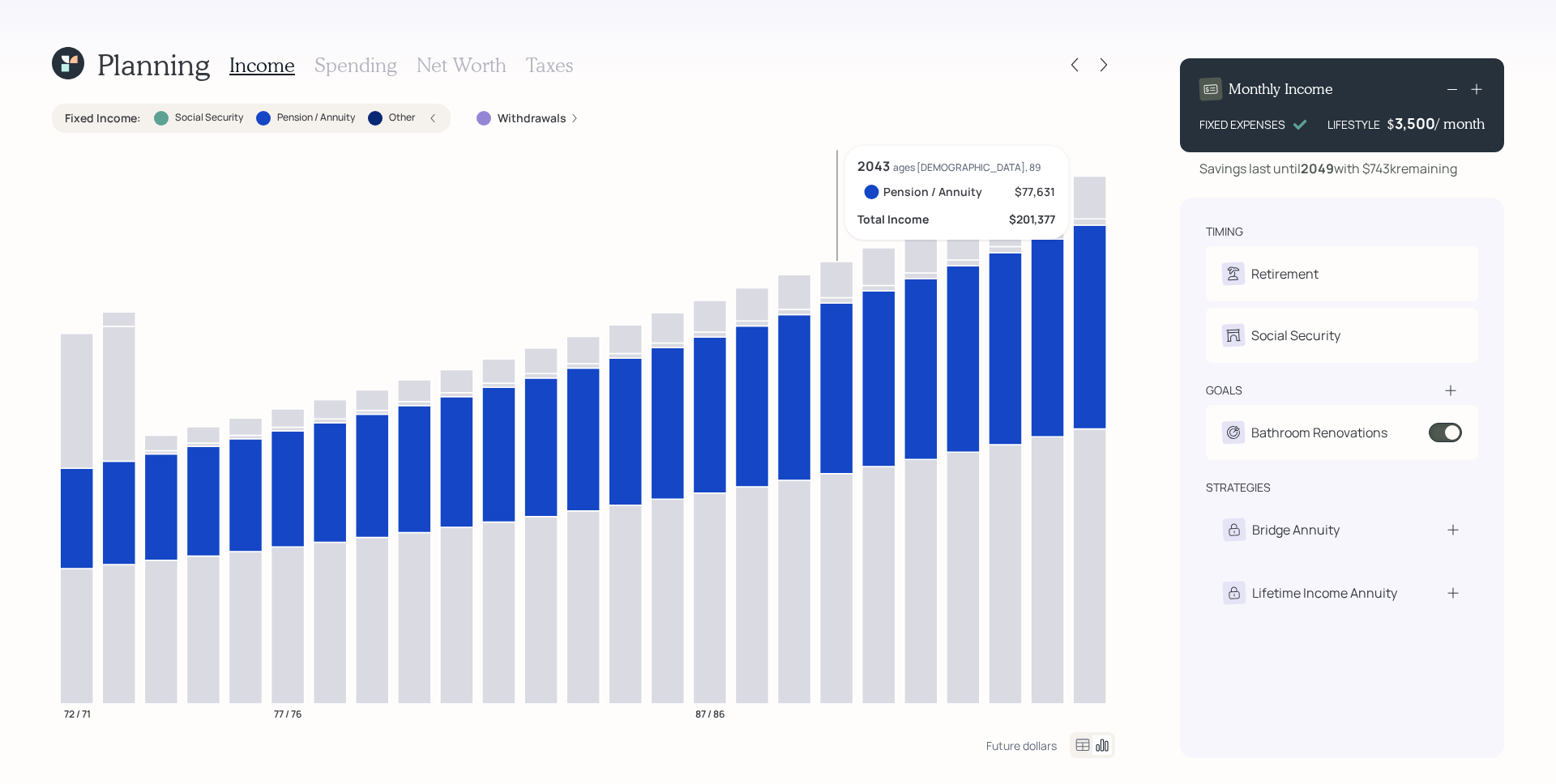
click at [843, 392] on icon at bounding box center [836, 388] width 33 height 171
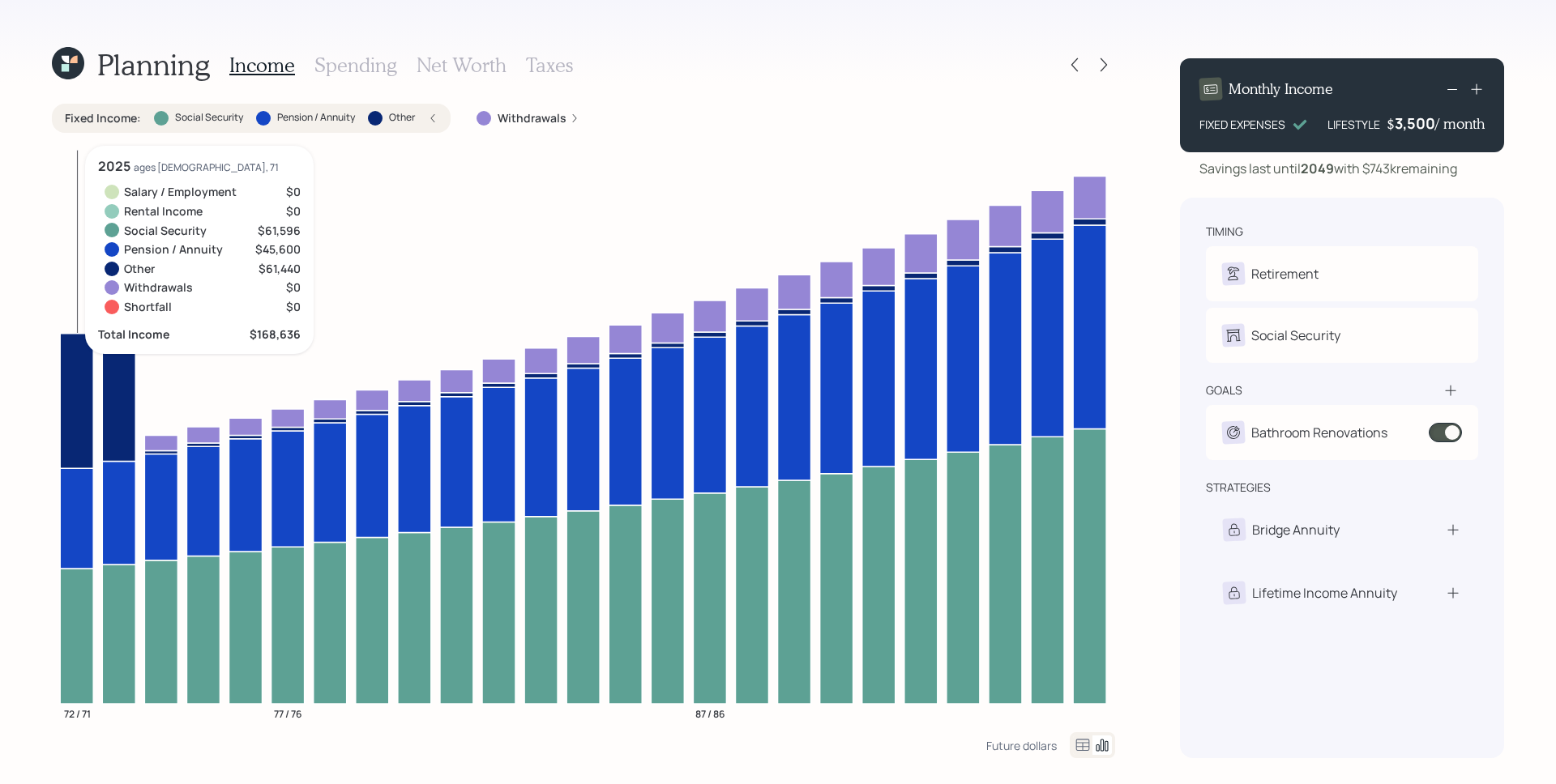
click at [71, 408] on icon at bounding box center [76, 400] width 33 height 136
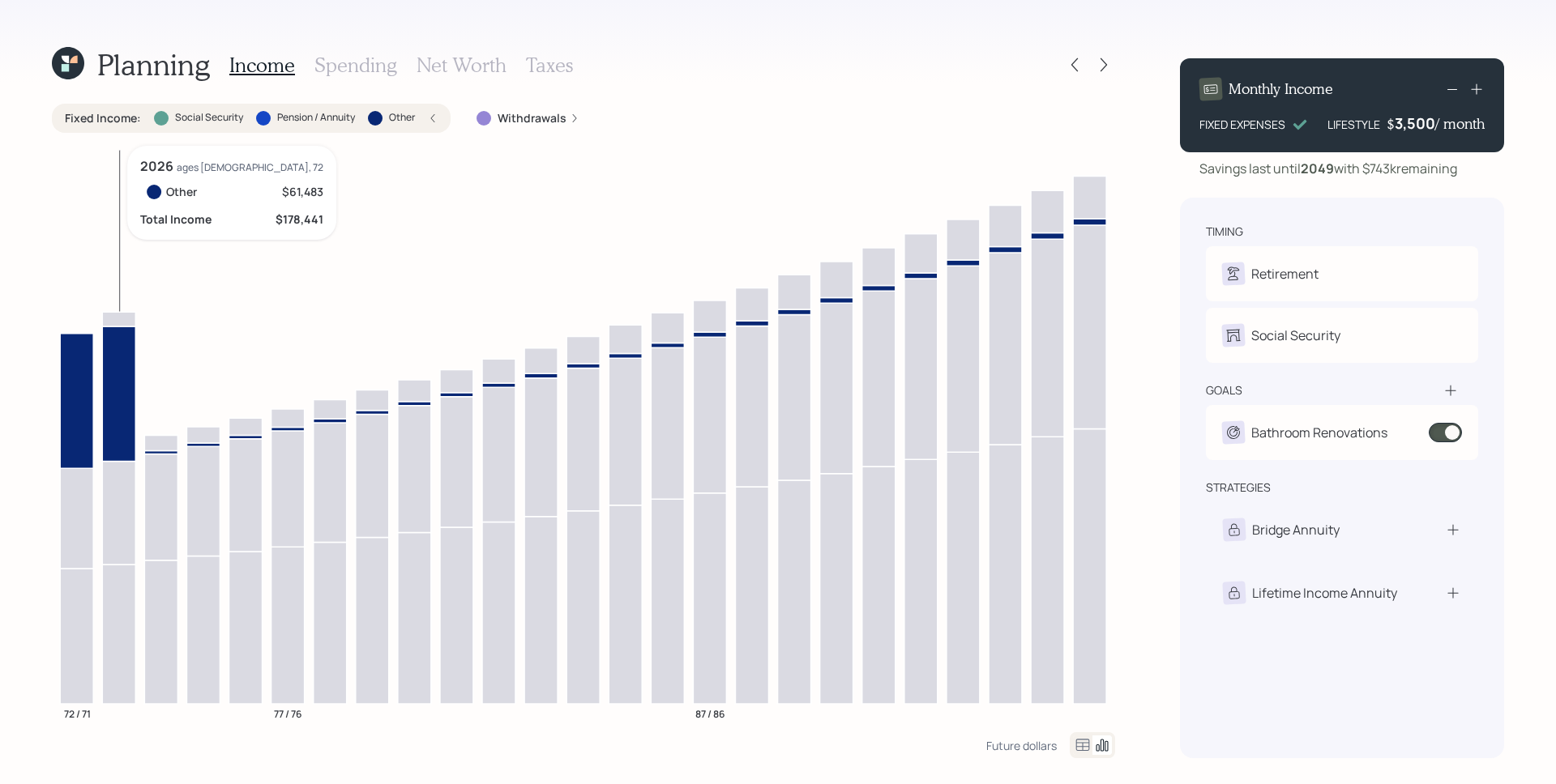
click at [116, 415] on icon at bounding box center [118, 393] width 33 height 136
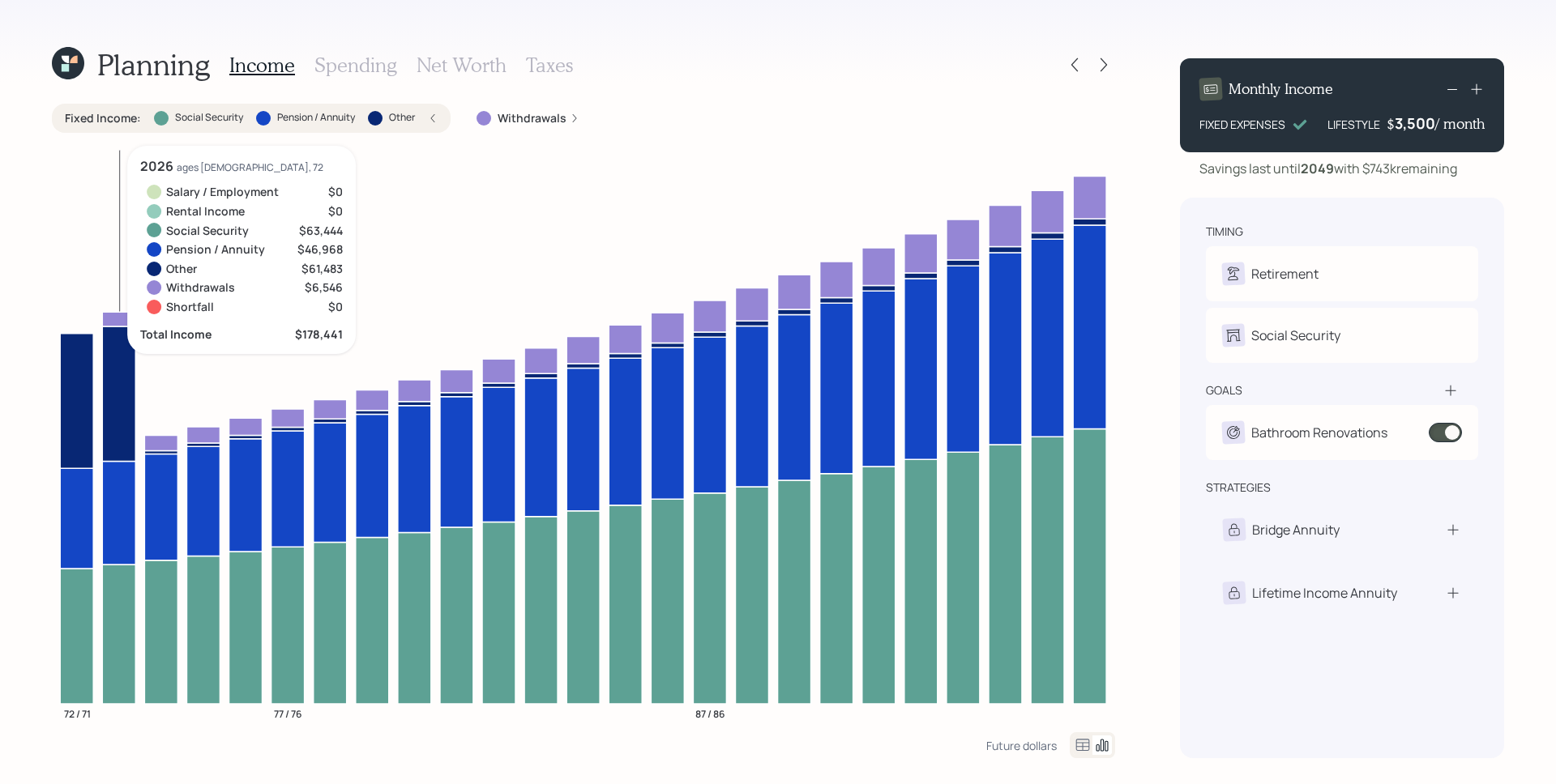
click at [115, 319] on icon at bounding box center [118, 319] width 33 height 14
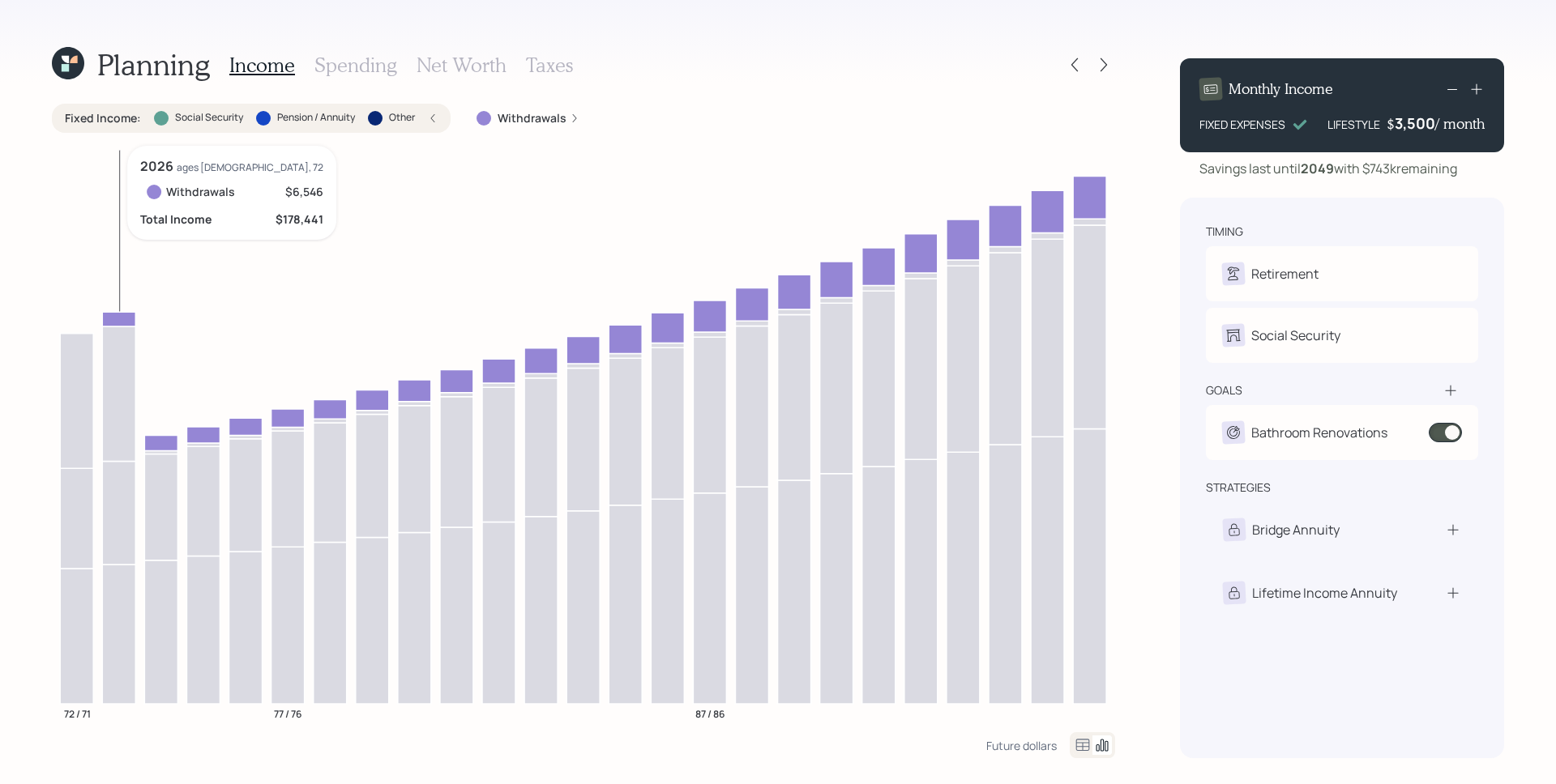
click at [113, 319] on icon at bounding box center [118, 319] width 33 height 14
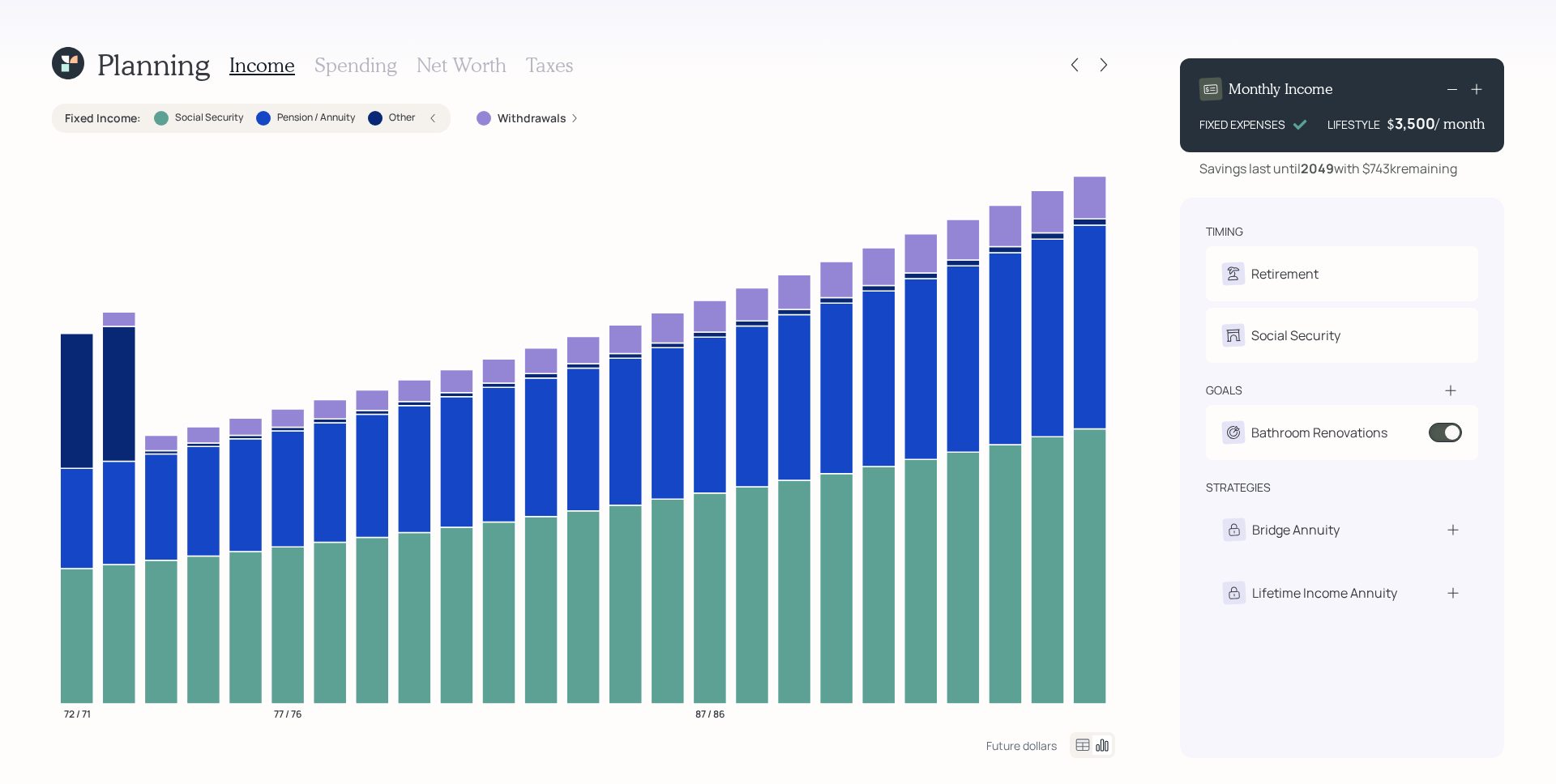
click at [564, 108] on div "Withdrawals" at bounding box center [527, 118] width 128 height 29
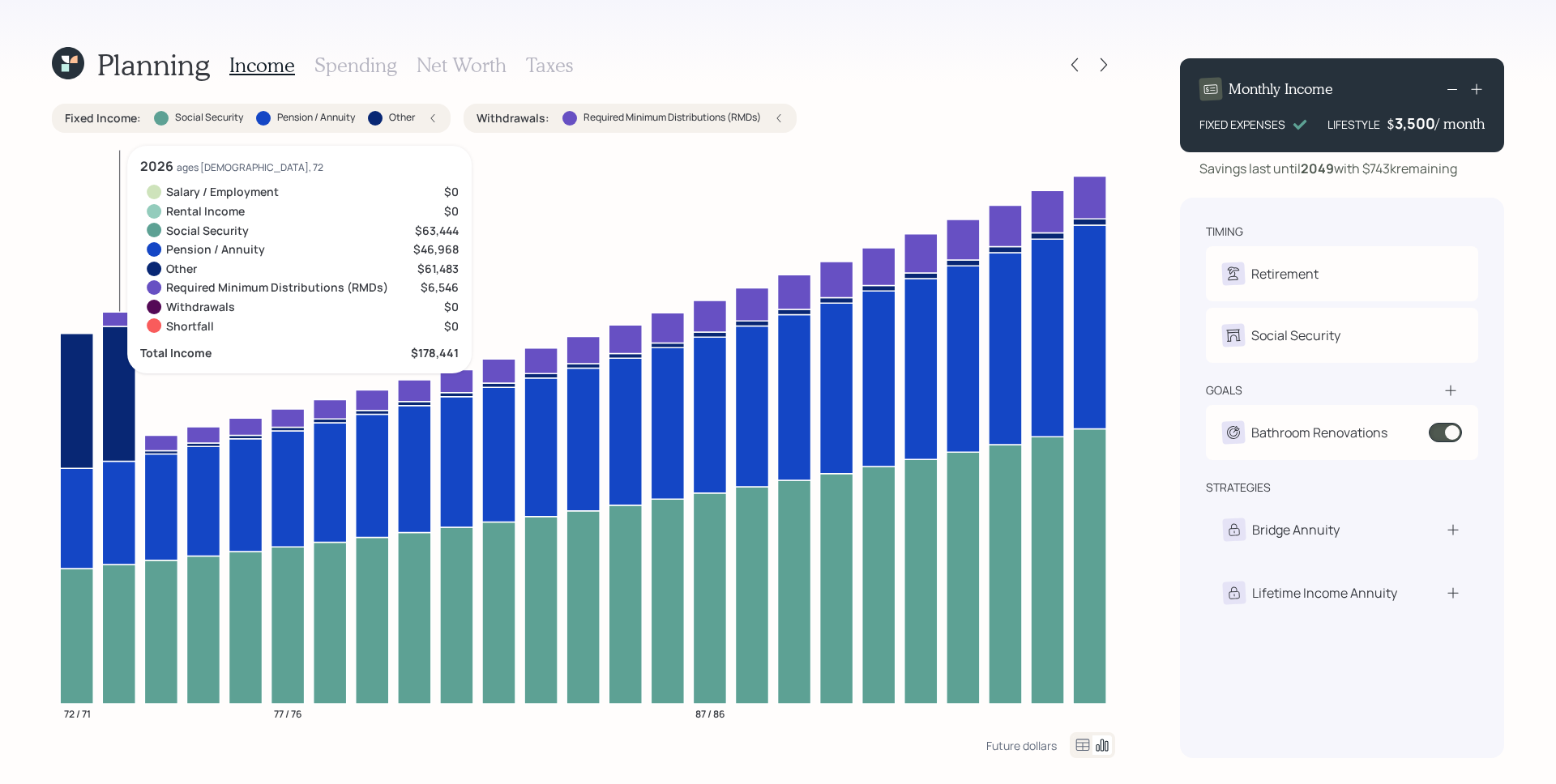
click at [120, 314] on icon at bounding box center [118, 319] width 33 height 14
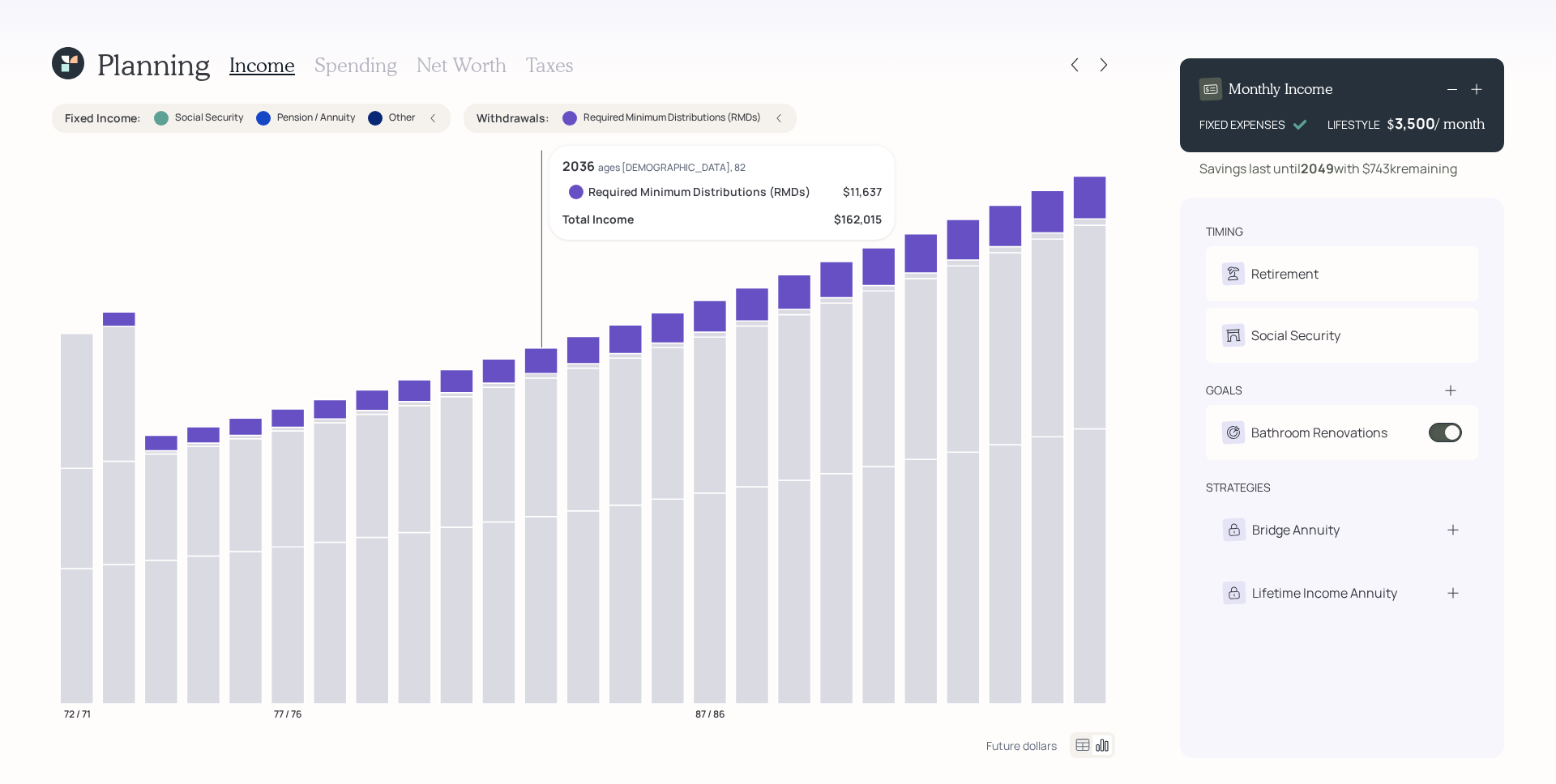
click at [550, 361] on icon at bounding box center [541, 360] width 33 height 26
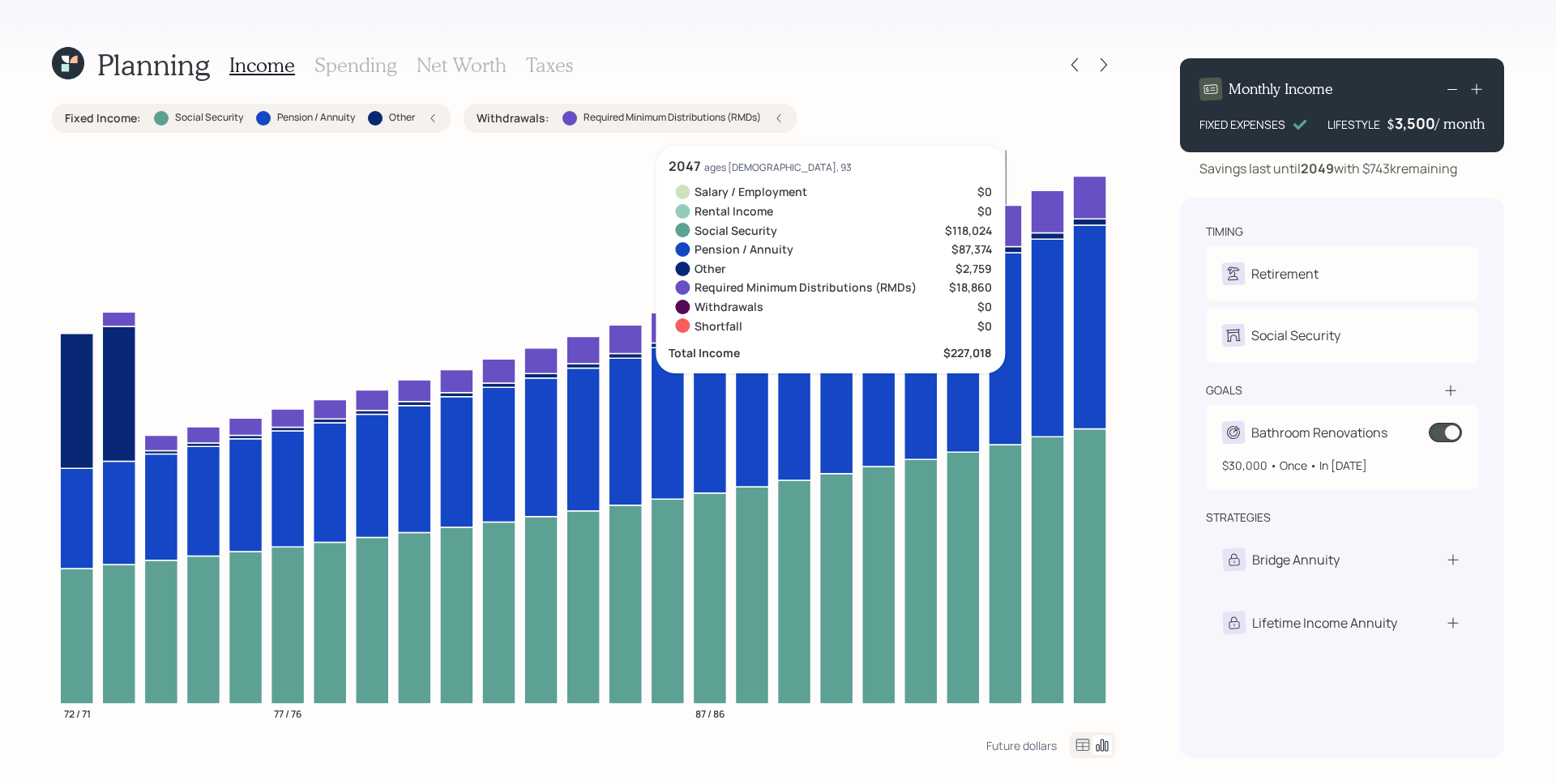
click at [1318, 441] on div "Bathroom Renovations" at bounding box center [1319, 432] width 136 height 19
select select "0"
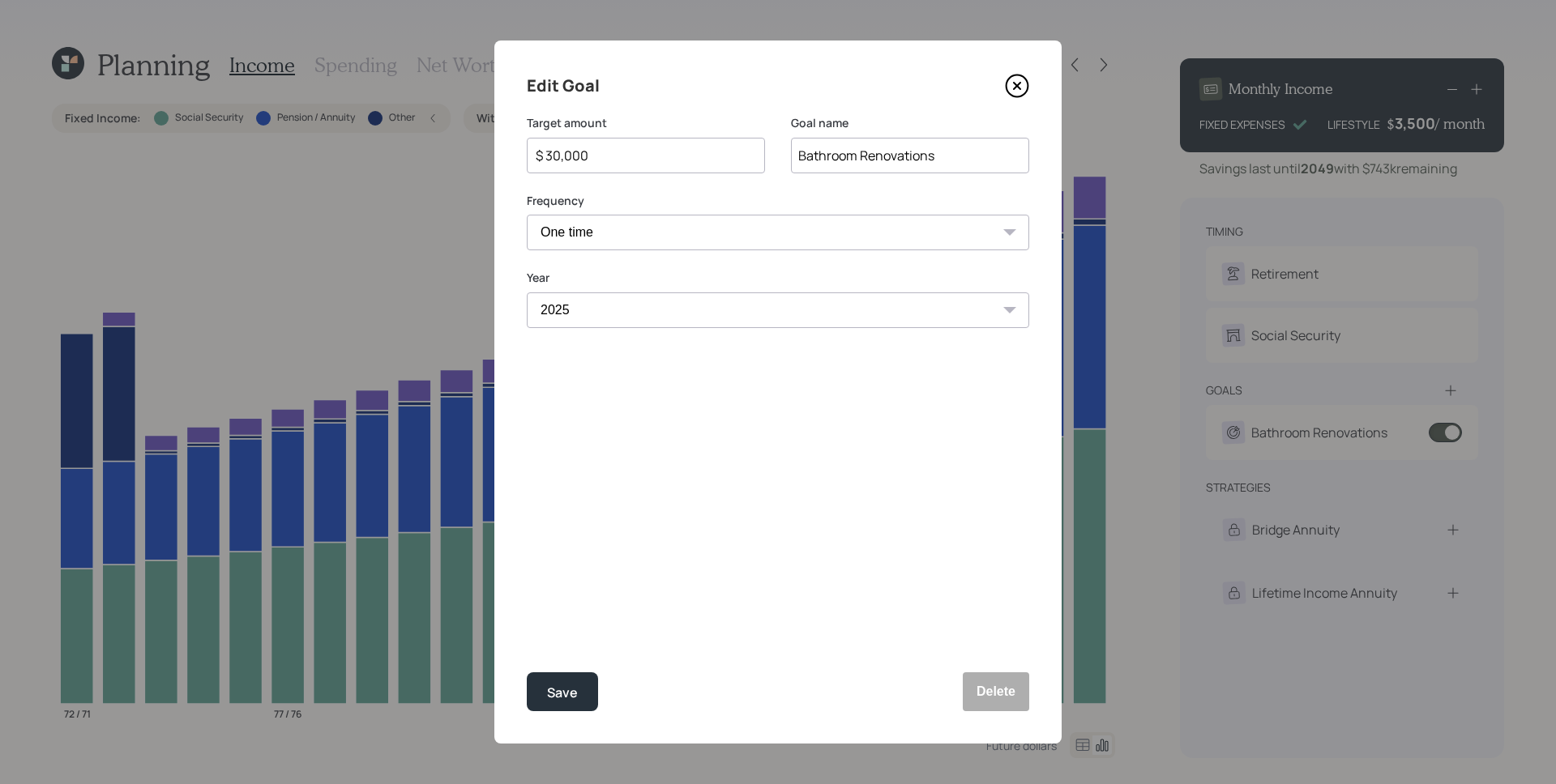
click at [617, 154] on input "$ 30,000" at bounding box center [640, 156] width 211 height 19
click at [526, 672] on button "Save" at bounding box center [562, 692] width 71 height 39
type input "$ 30,000"
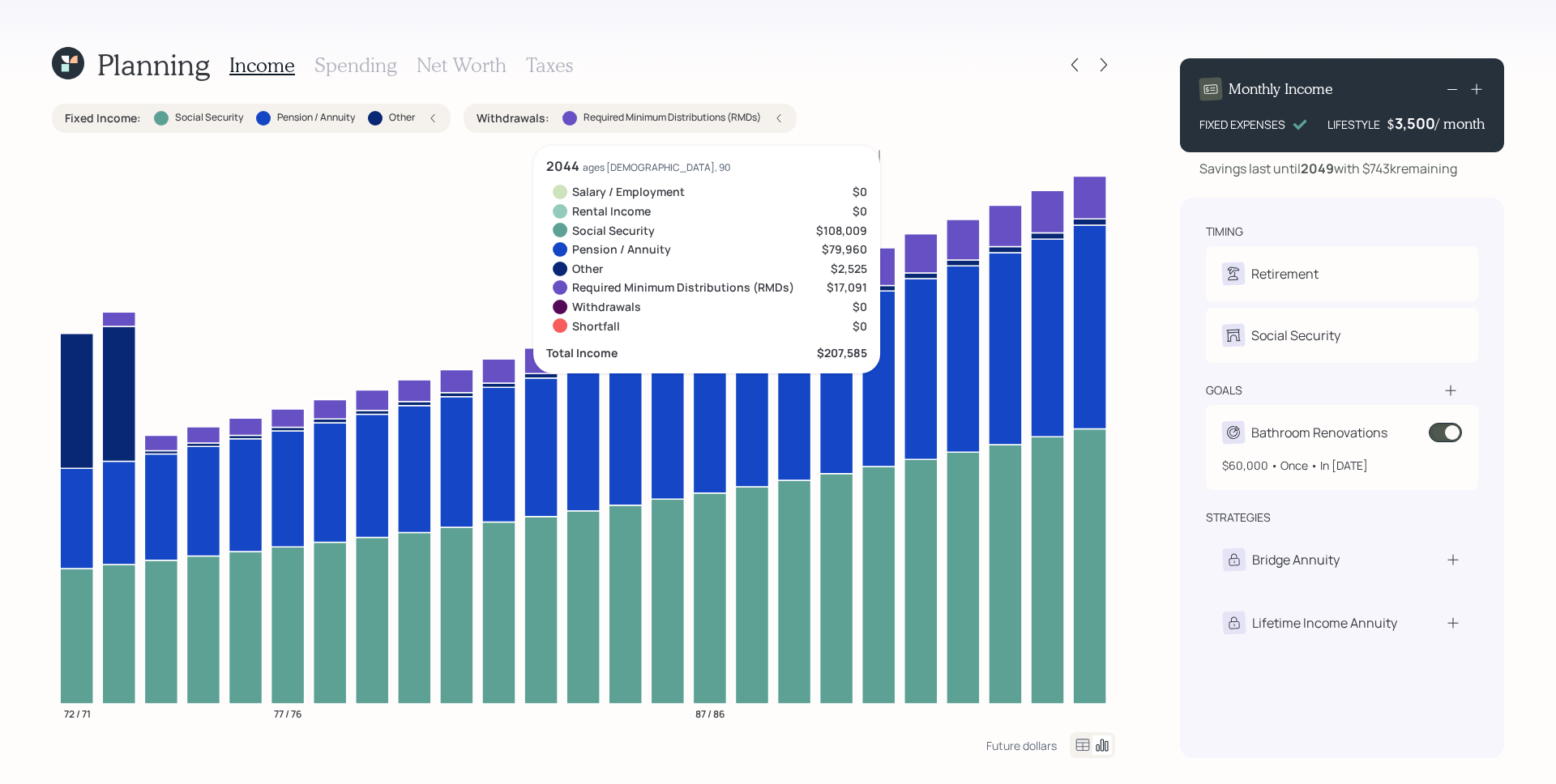
click at [1292, 435] on div "Bathroom Renovations" at bounding box center [1319, 432] width 136 height 19
select select "0"
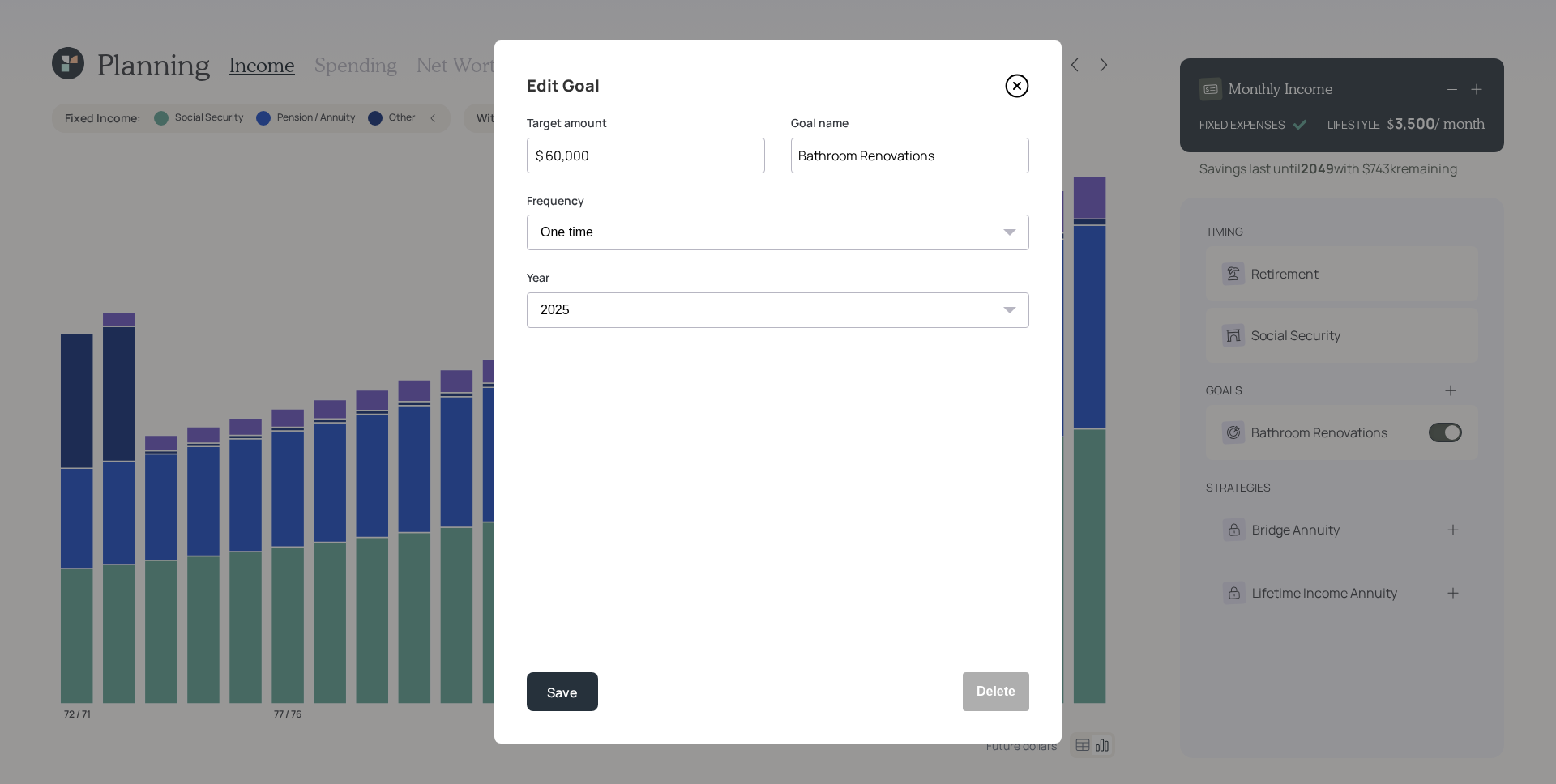
click at [1023, 90] on icon at bounding box center [1016, 85] width 24 height 24
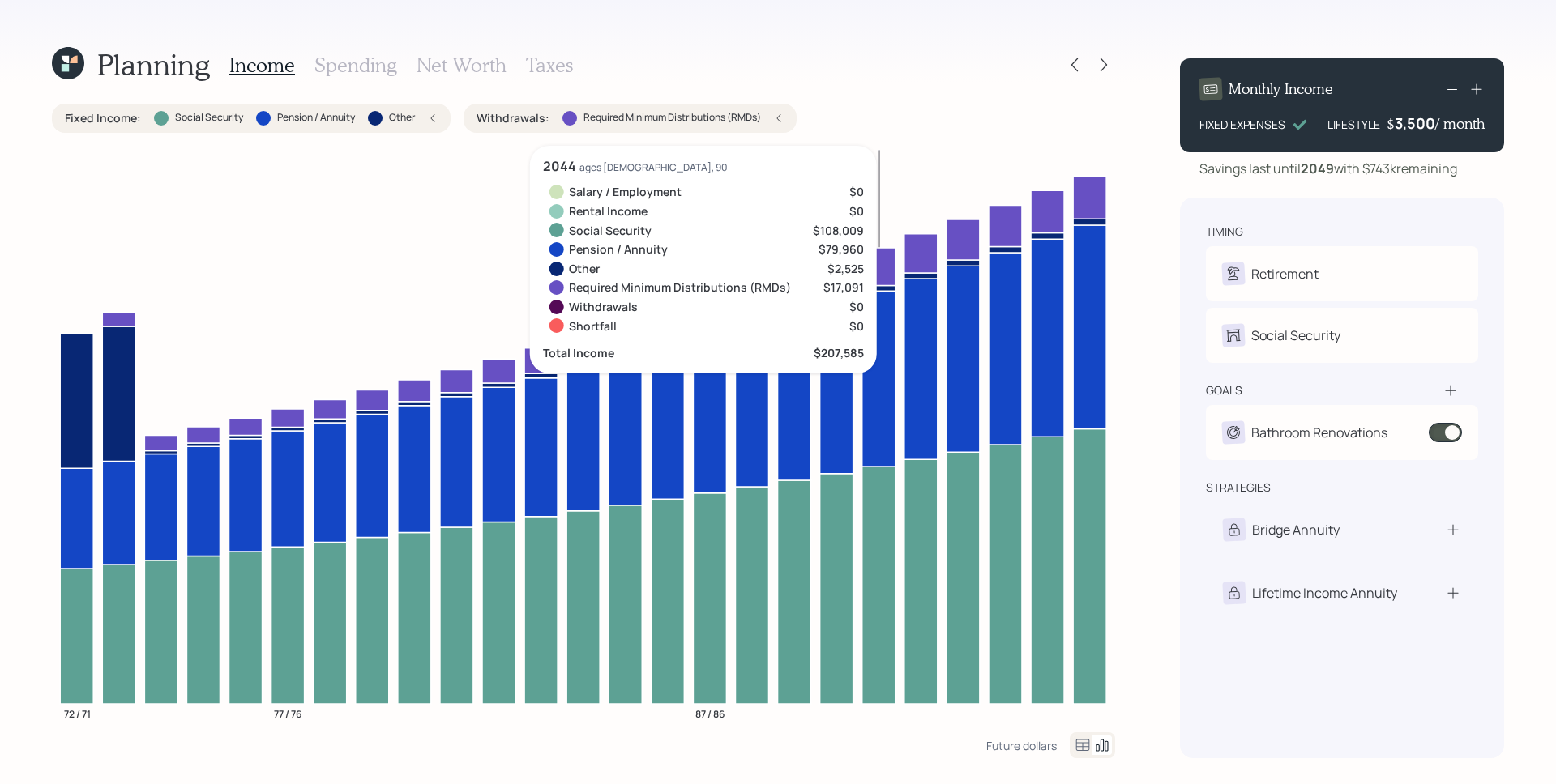
click at [284, 68] on h3 "Income" at bounding box center [262, 65] width 66 height 24
click at [342, 67] on h3 "Spending" at bounding box center [355, 65] width 82 height 24
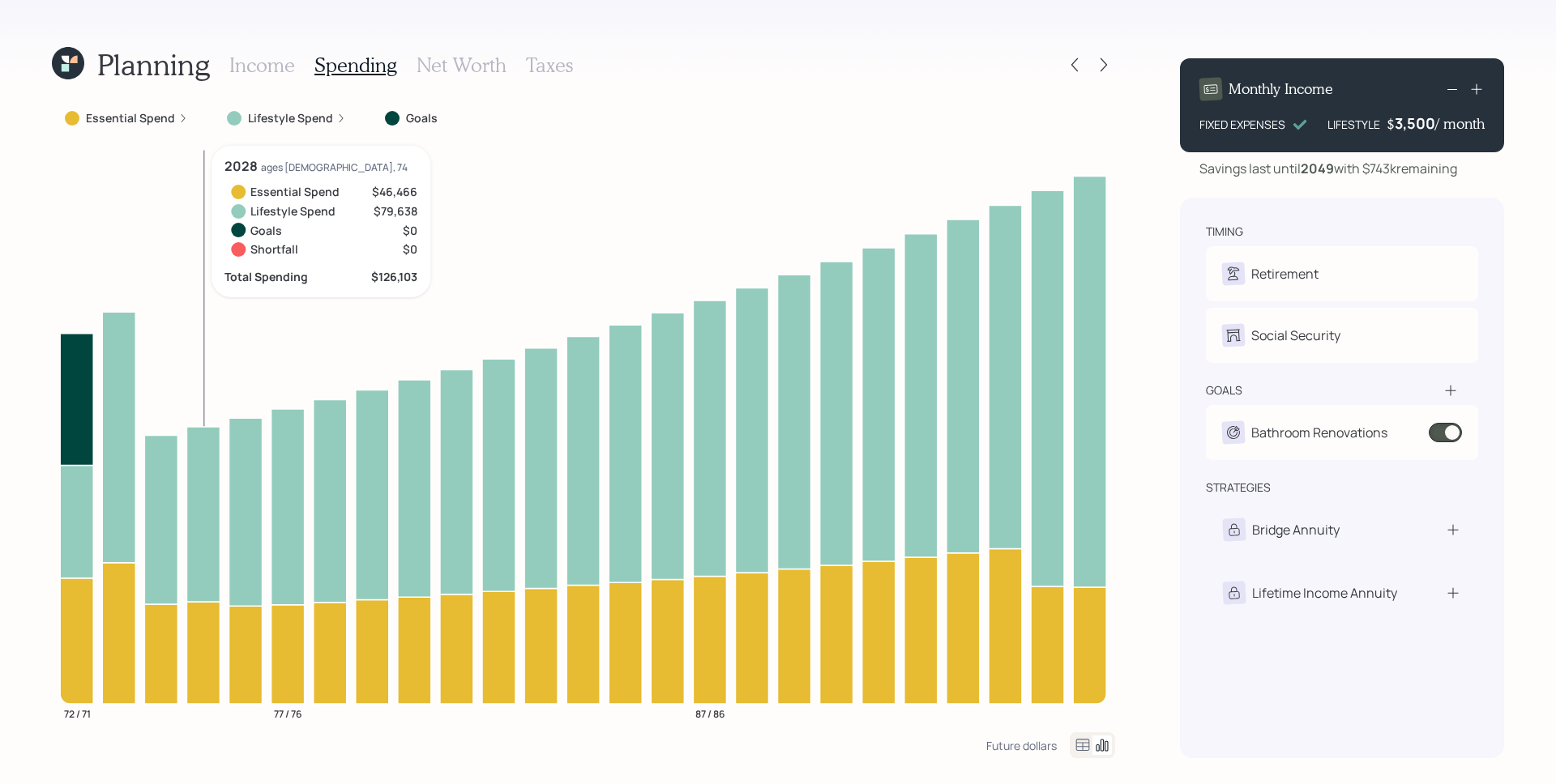
click at [300, 115] on label "Lifestyle Spend" at bounding box center [291, 118] width 85 height 16
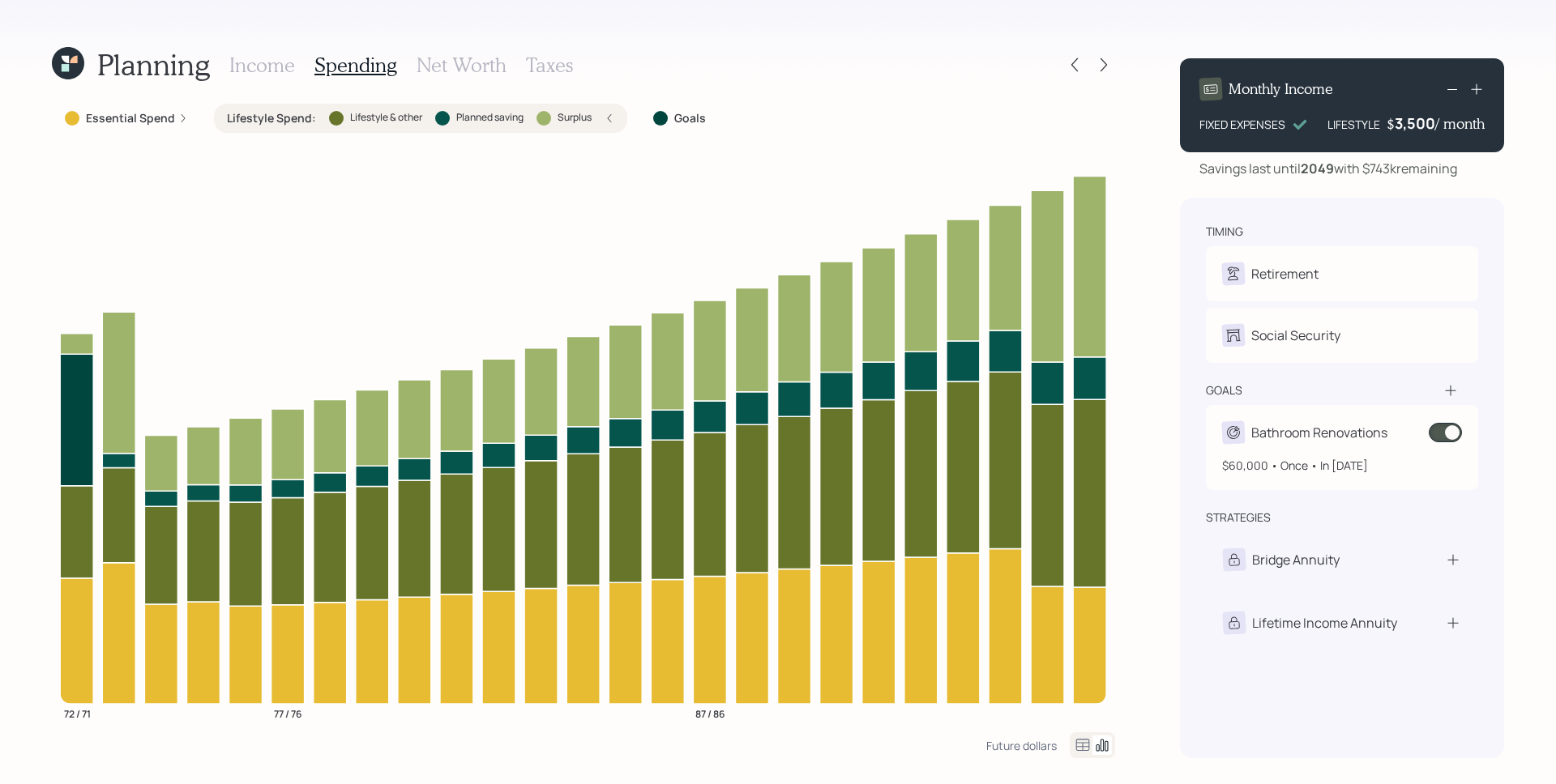
click at [1311, 433] on div "Bathroom Renovations" at bounding box center [1319, 432] width 136 height 19
select select "0"
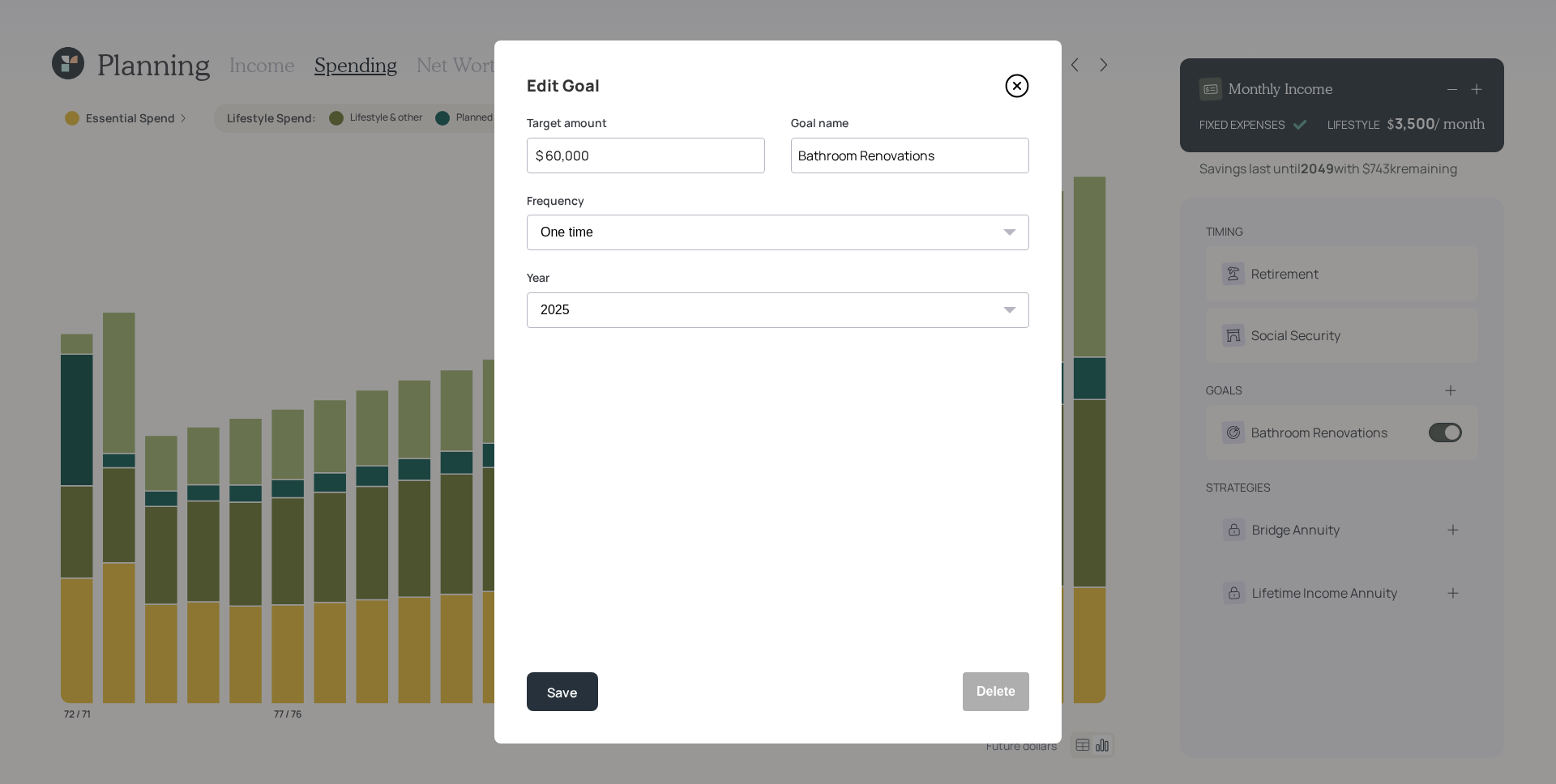
click at [634, 154] on input "$ 60,000" at bounding box center [640, 156] width 211 height 19
click at [526, 672] on button "Save" at bounding box center [562, 692] width 71 height 39
type input "$ 60,000"
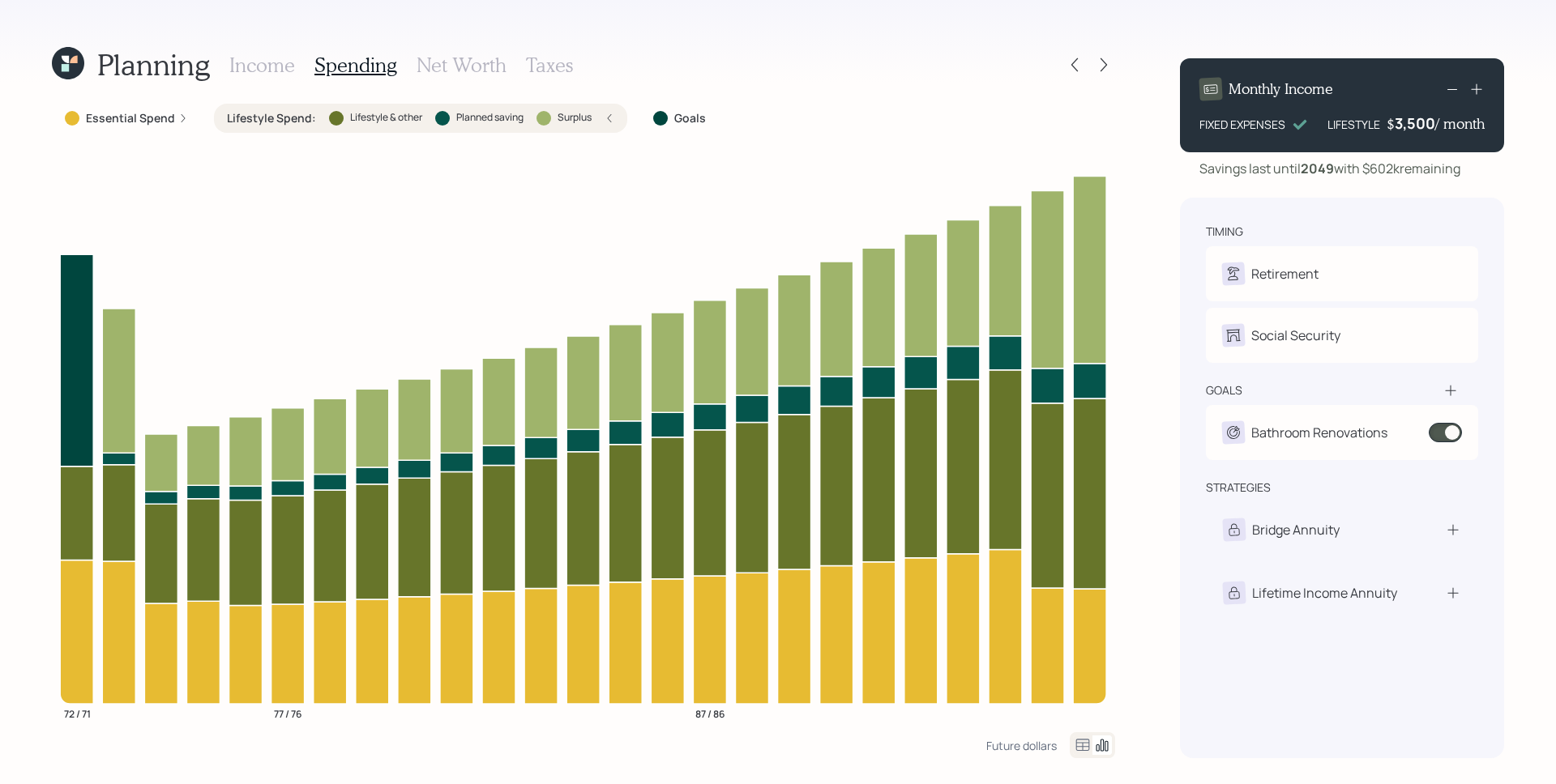
click at [253, 64] on h3 "Income" at bounding box center [262, 65] width 66 height 24
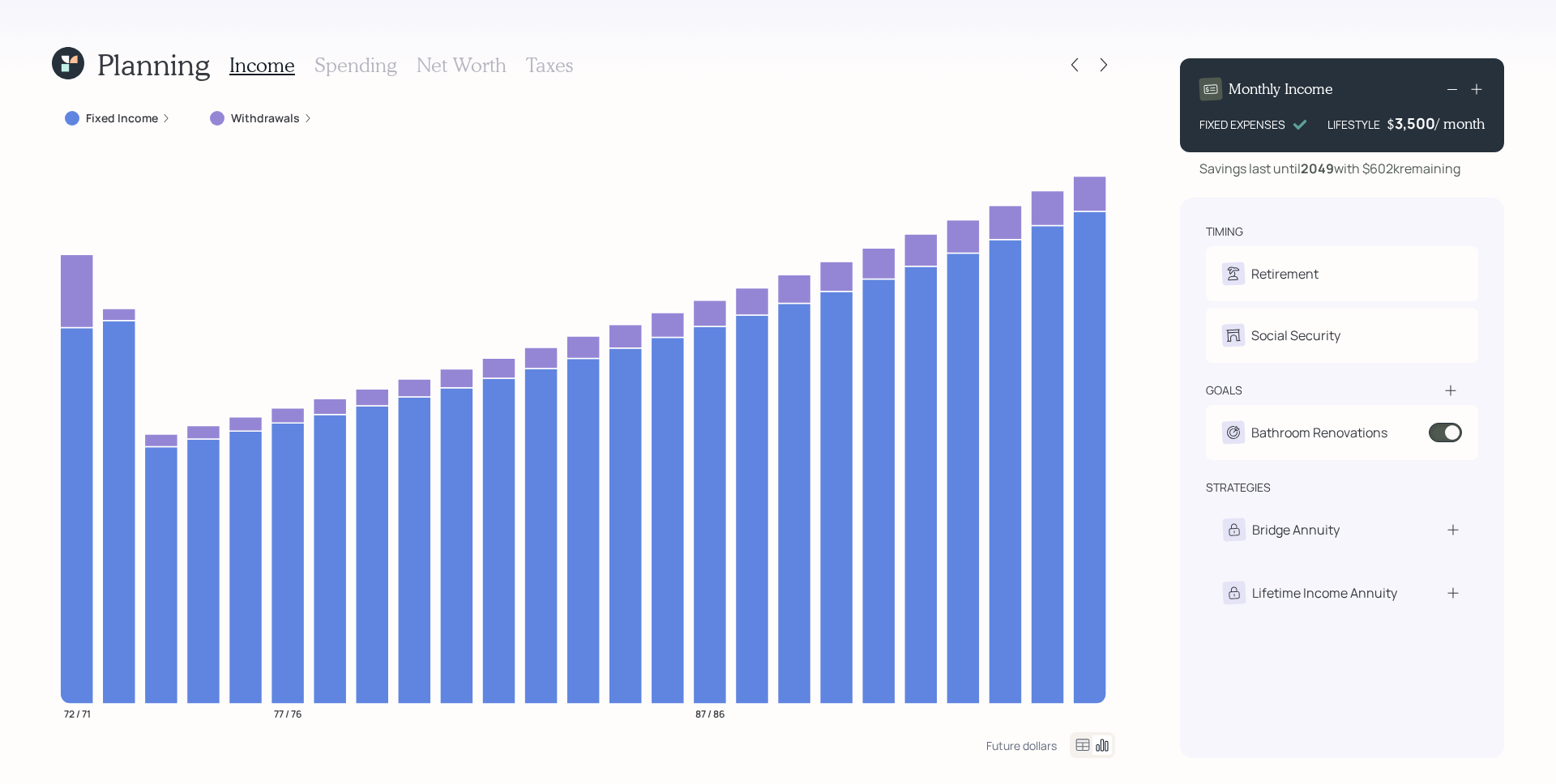
click at [357, 62] on h3 "Spending" at bounding box center [355, 65] width 82 height 24
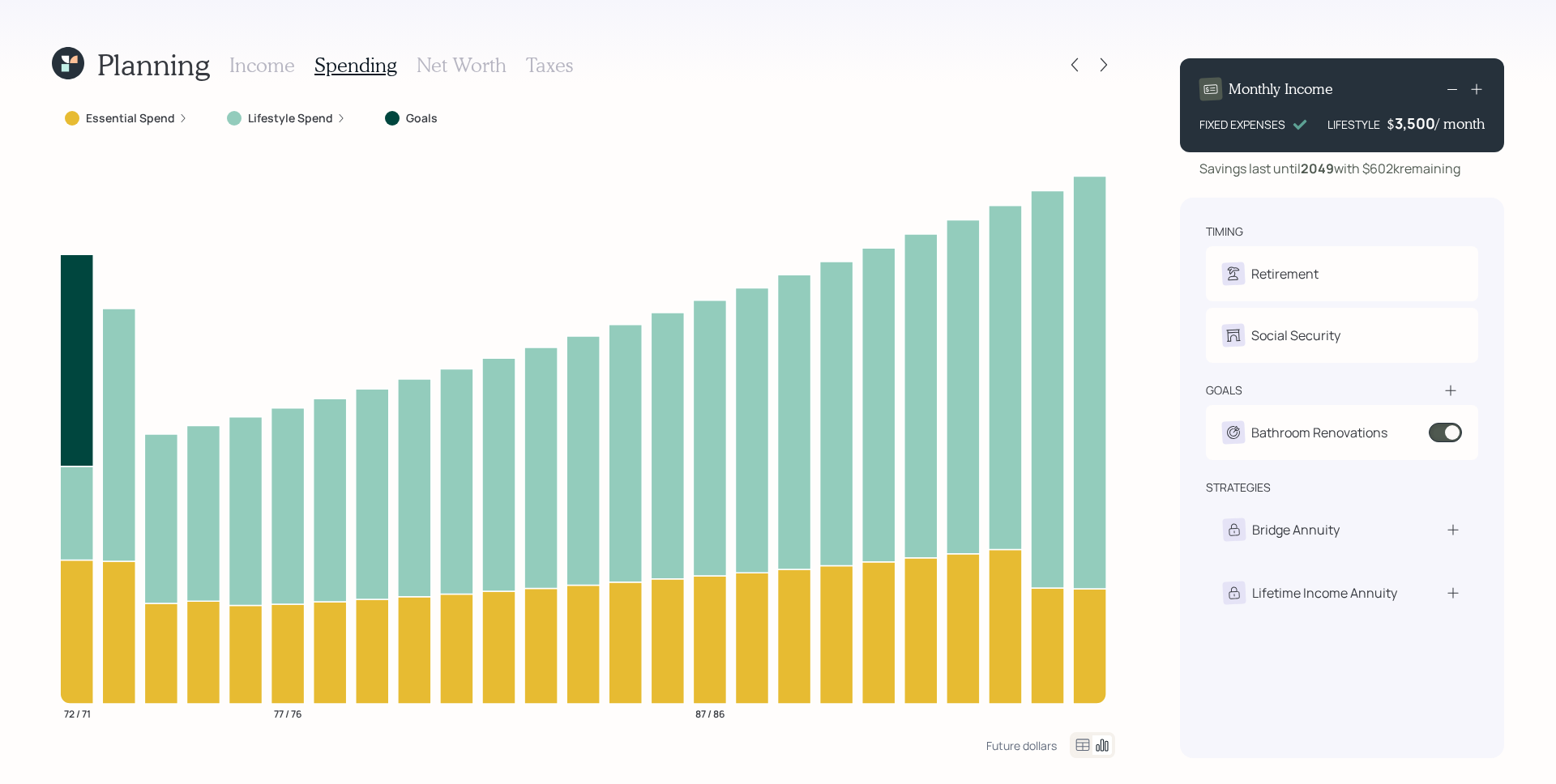
click at [290, 66] on h3 "Income" at bounding box center [262, 65] width 66 height 24
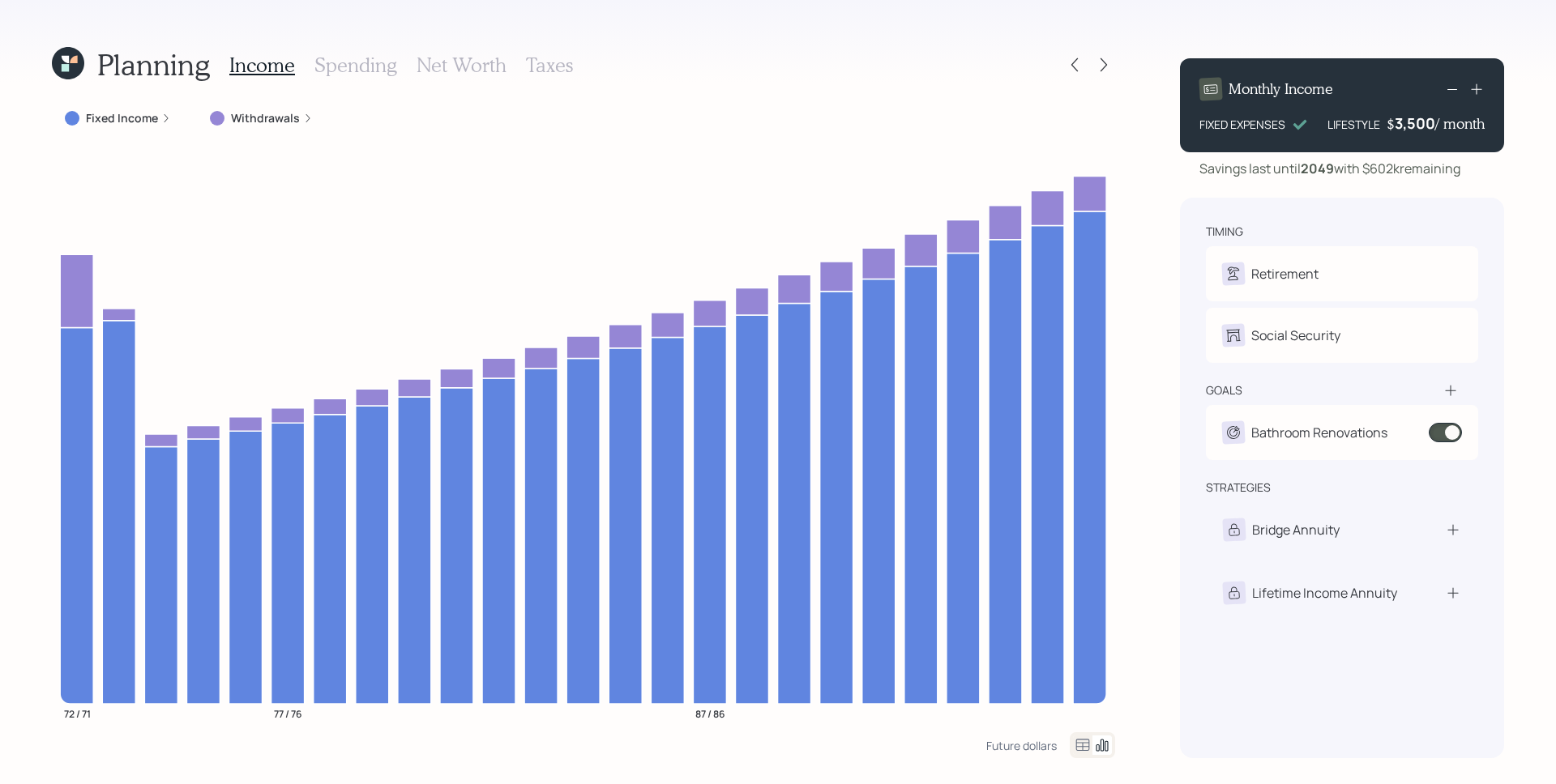
click at [378, 70] on h3 "Spending" at bounding box center [355, 65] width 82 height 24
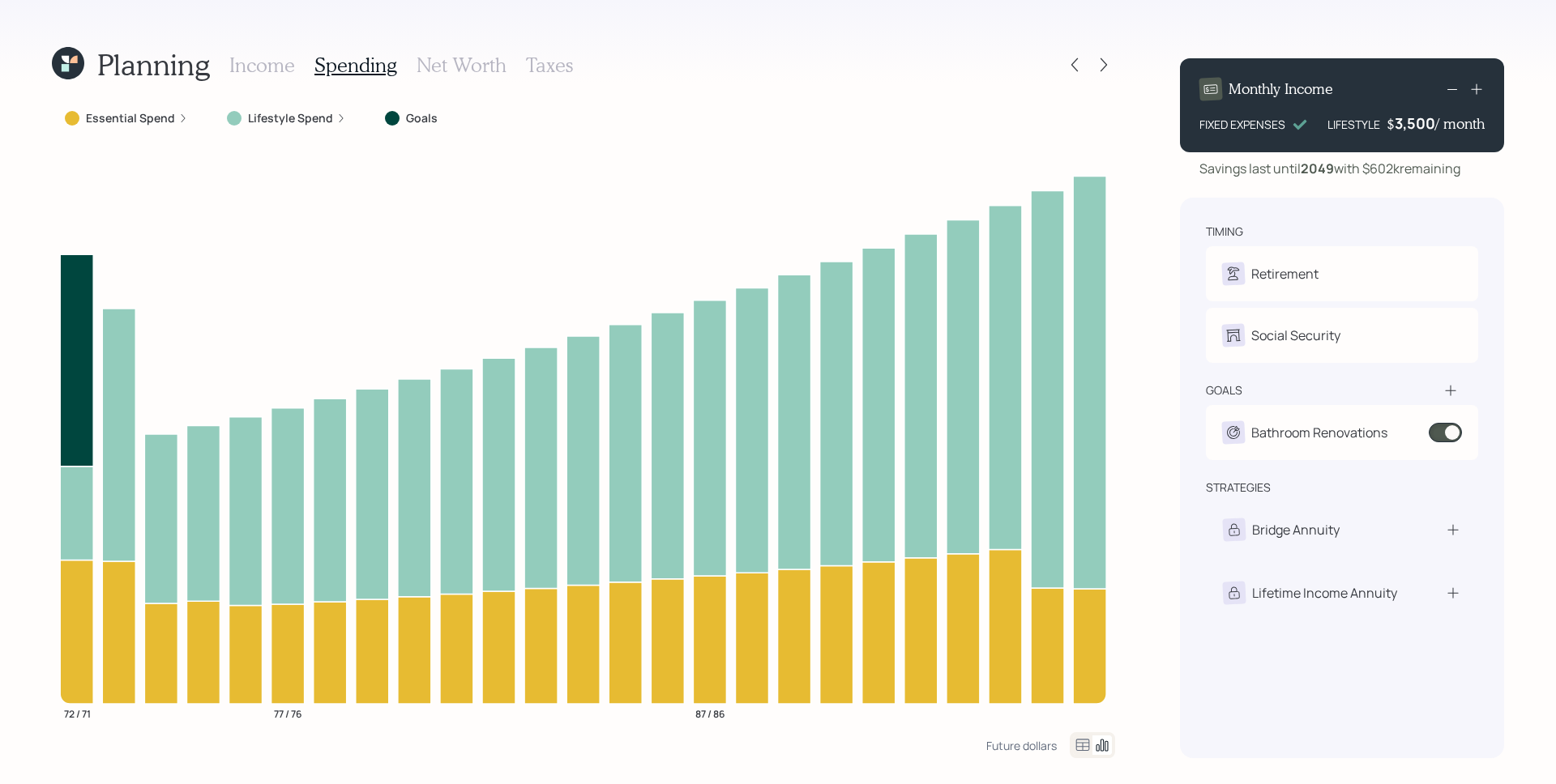
click at [300, 116] on label "Lifestyle Spend" at bounding box center [291, 118] width 85 height 16
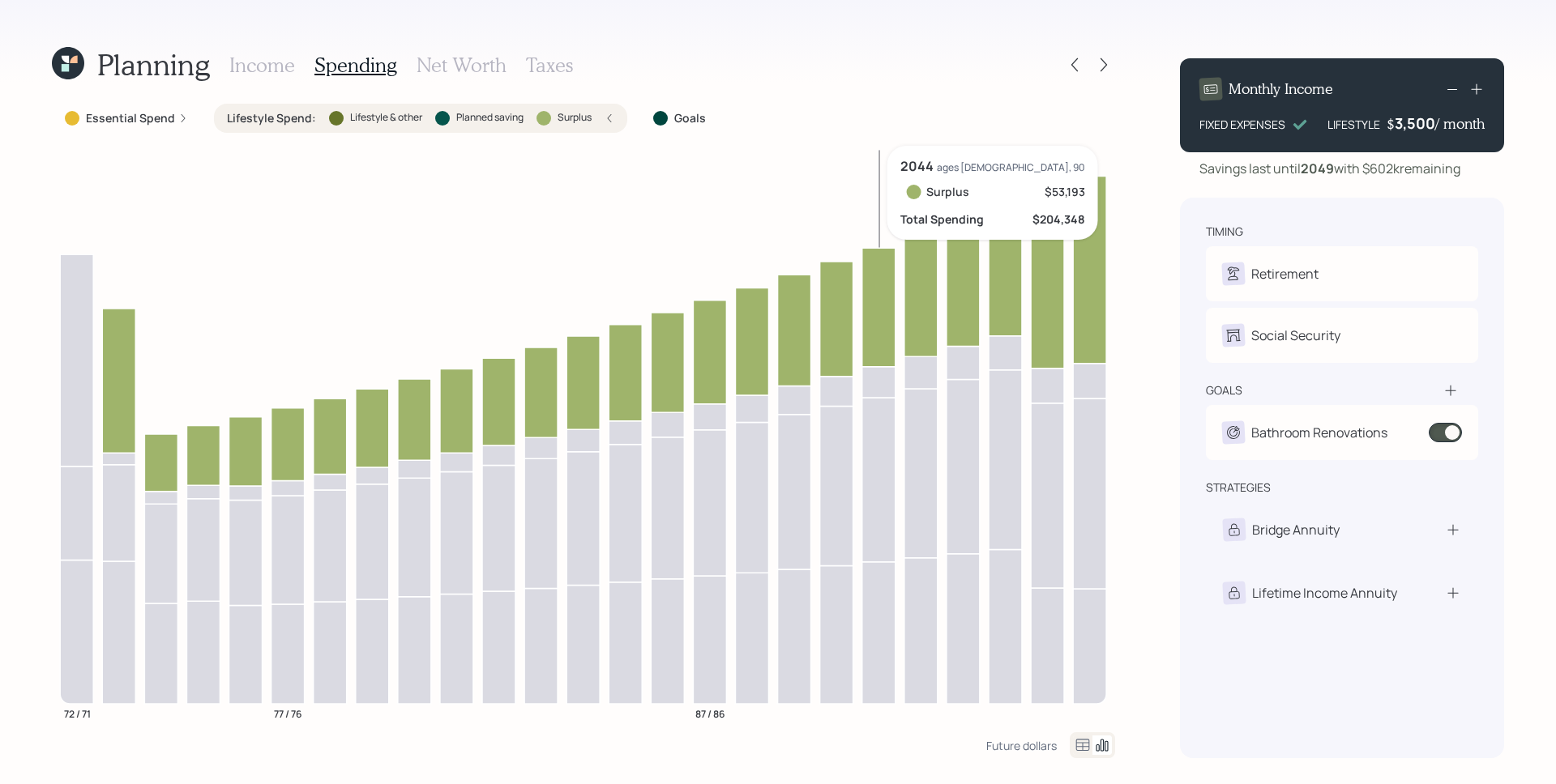
click at [873, 316] on icon at bounding box center [878, 307] width 33 height 119
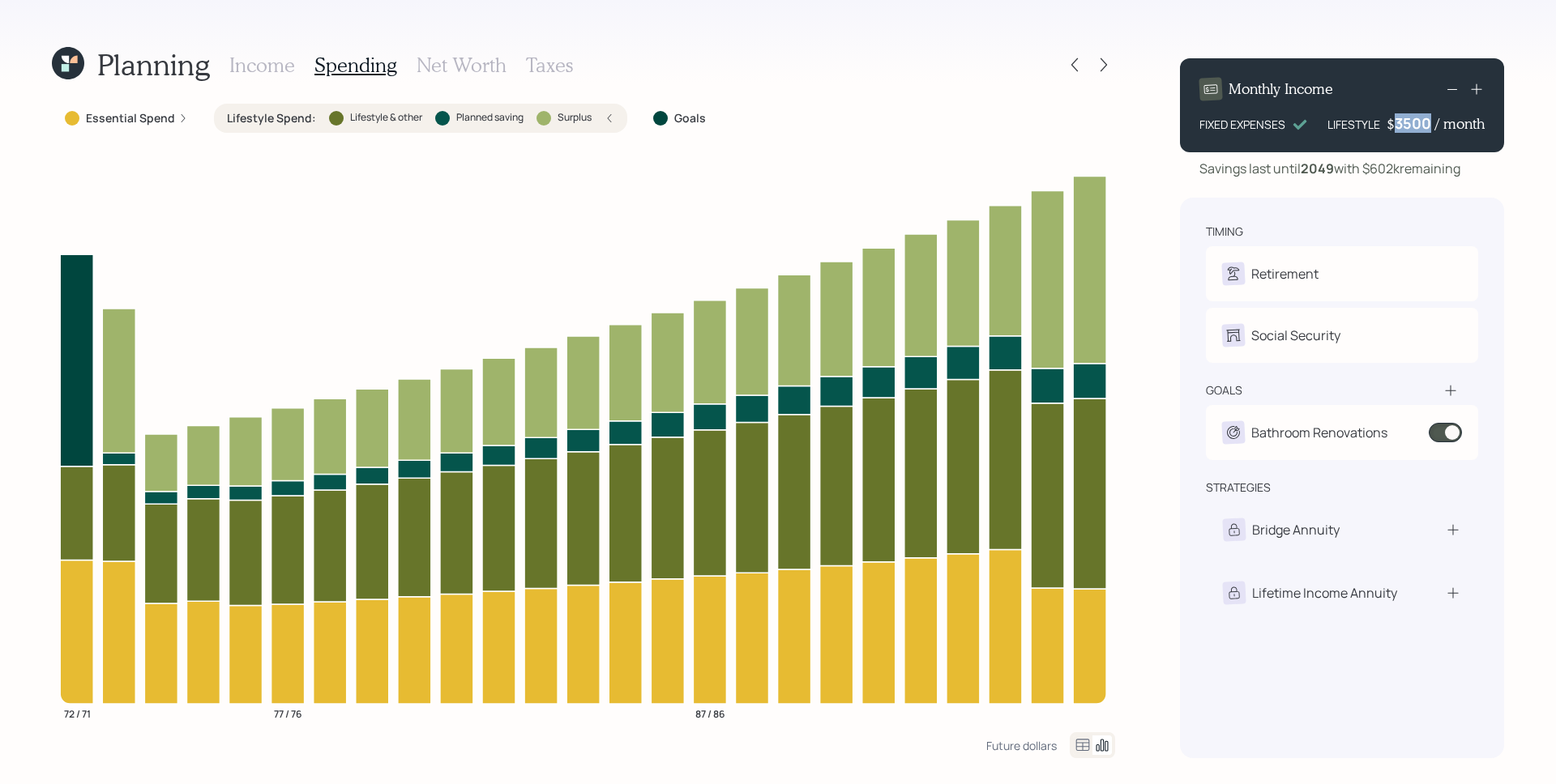
drag, startPoint x: 1397, startPoint y: 125, endPoint x: 1429, endPoint y: 124, distance: 32.0
click at [1429, 123] on div "3500" at bounding box center [1415, 123] width 41 height 19
click at [1442, 151] on div "Monthly Income FIXED EXPENSES LIFESTYLE $ 3,500 / month" at bounding box center [1342, 105] width 324 height 94
click at [1469, 114] on div "$ 3,500 / month" at bounding box center [1435, 123] width 98 height 19
click at [1474, 90] on icon at bounding box center [1476, 89] width 16 height 16
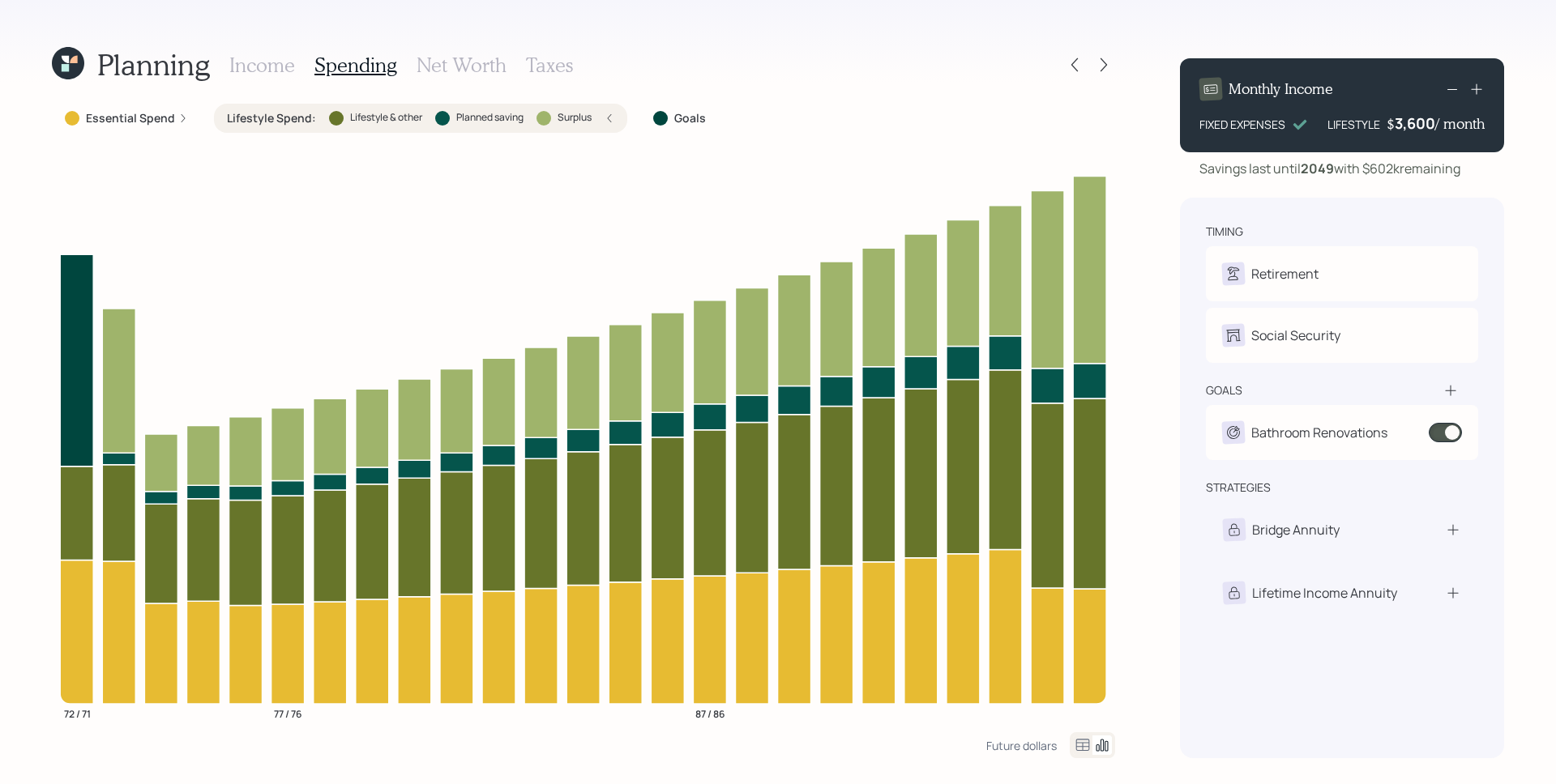
click at [1474, 90] on icon at bounding box center [1476, 89] width 16 height 16
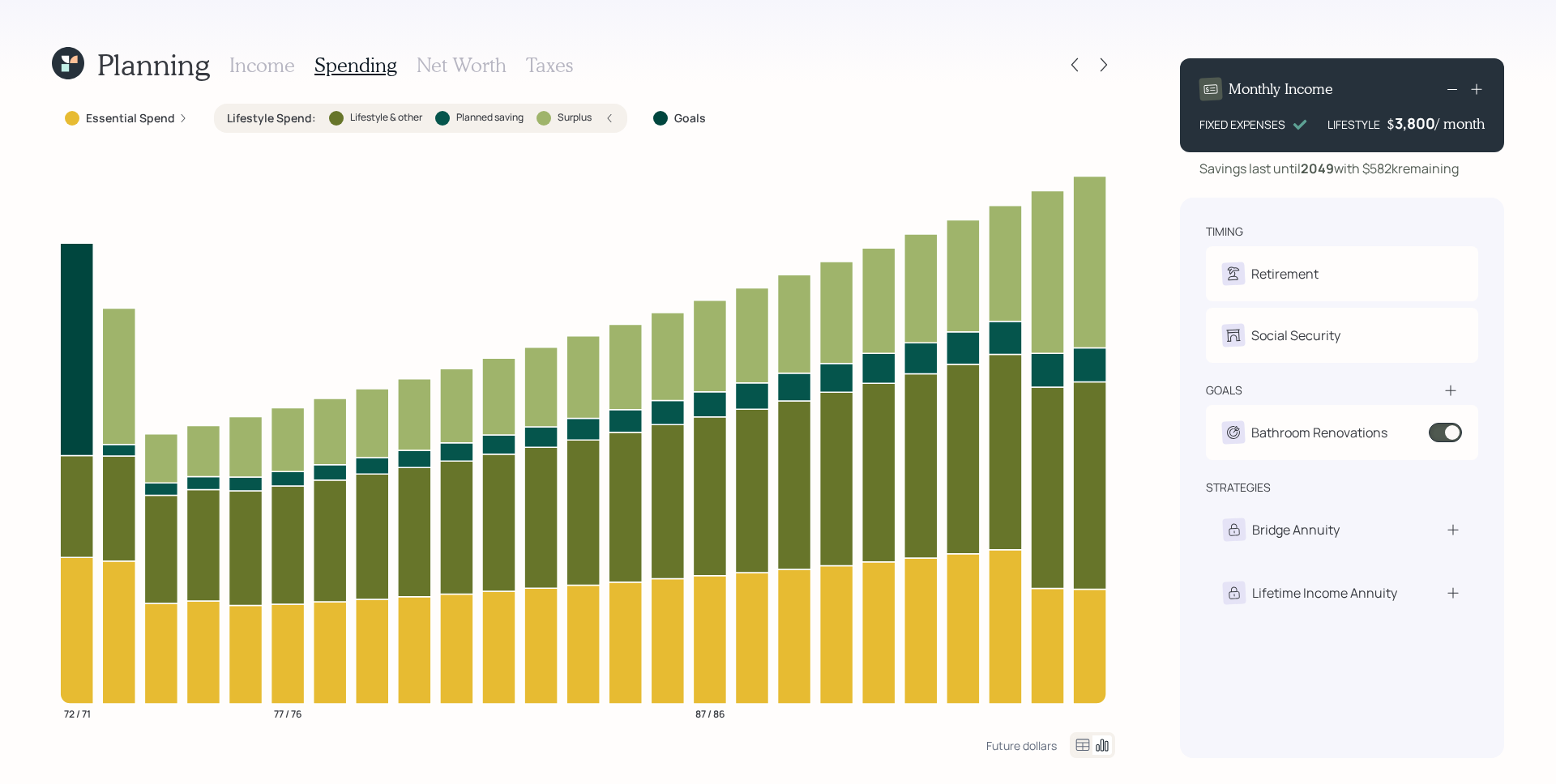
click at [1474, 90] on icon at bounding box center [1476, 89] width 16 height 16
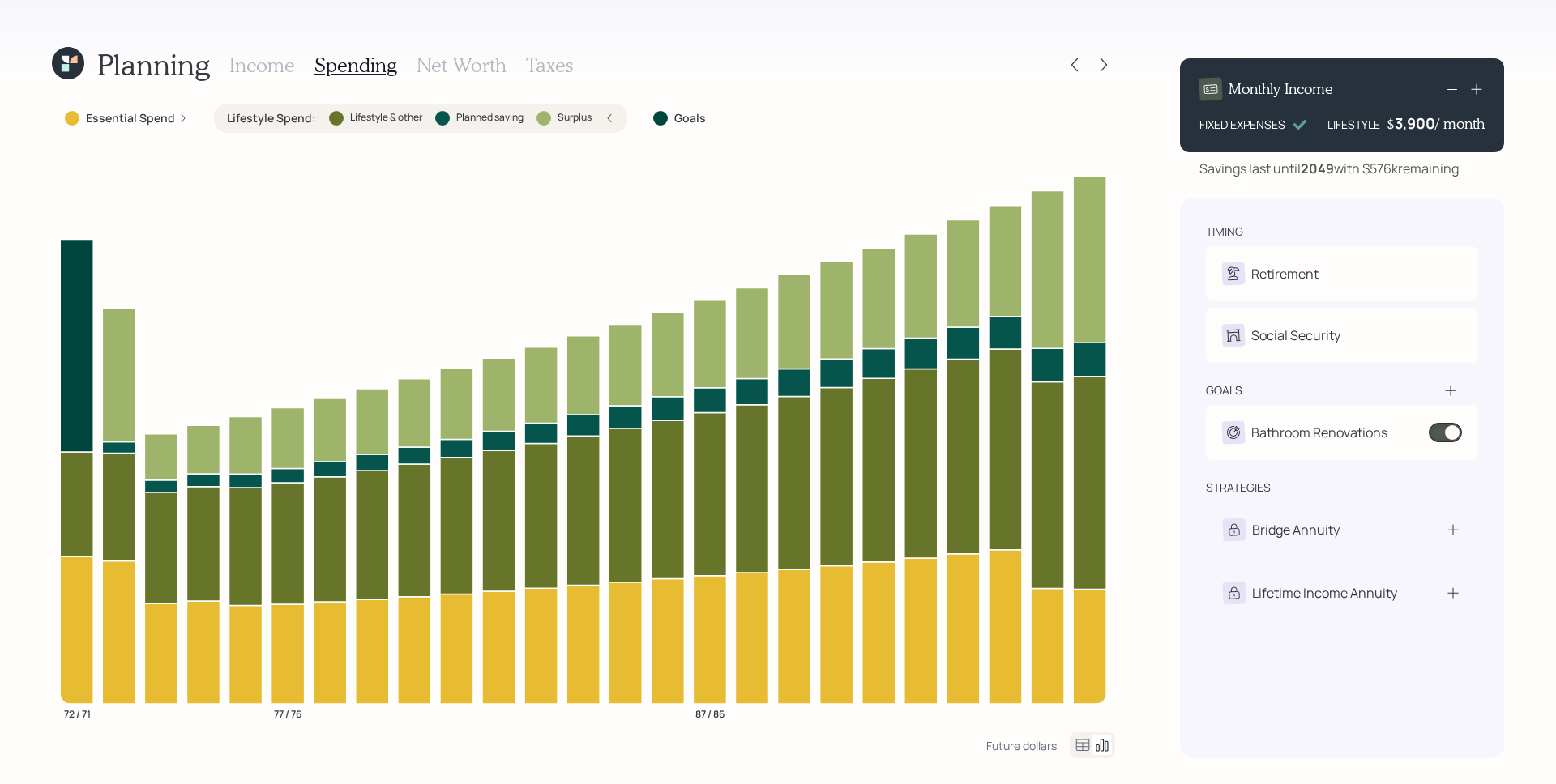
click at [1474, 90] on icon at bounding box center [1476, 89] width 16 height 16
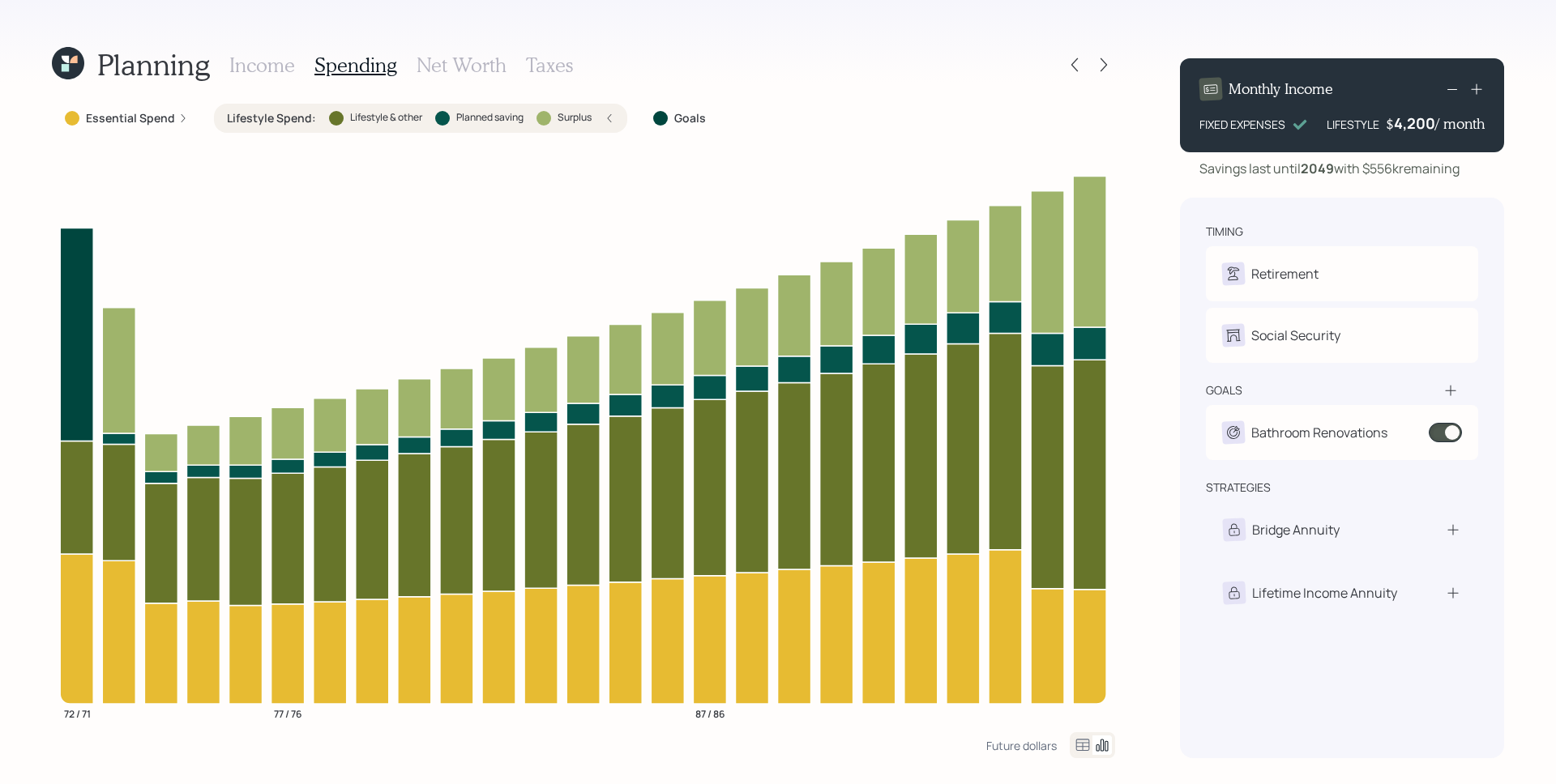
click at [1473, 89] on icon at bounding box center [1476, 89] width 11 height 11
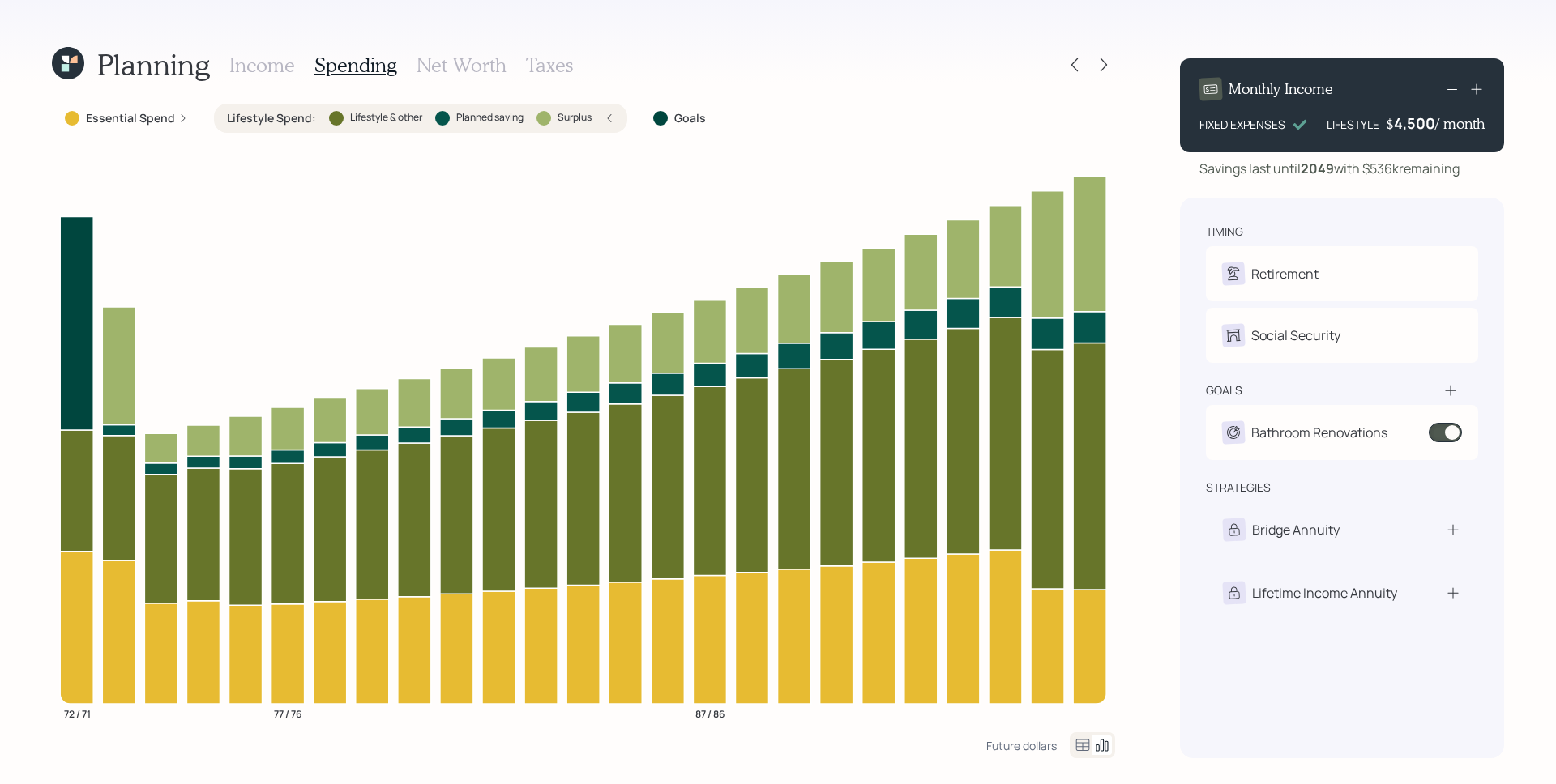
click at [1473, 87] on icon at bounding box center [1476, 89] width 16 height 16
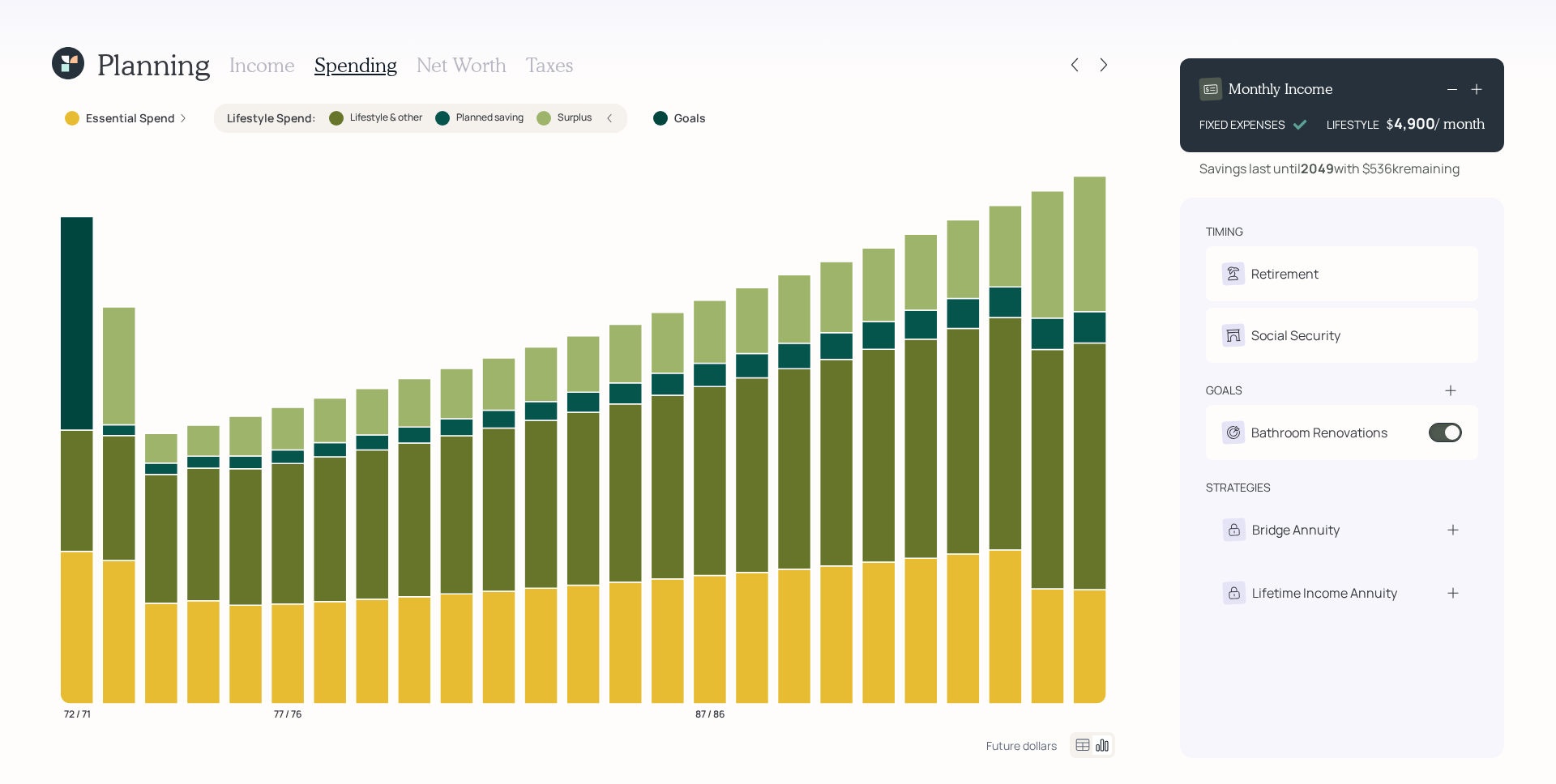
click at [1473, 87] on icon at bounding box center [1476, 89] width 16 height 16
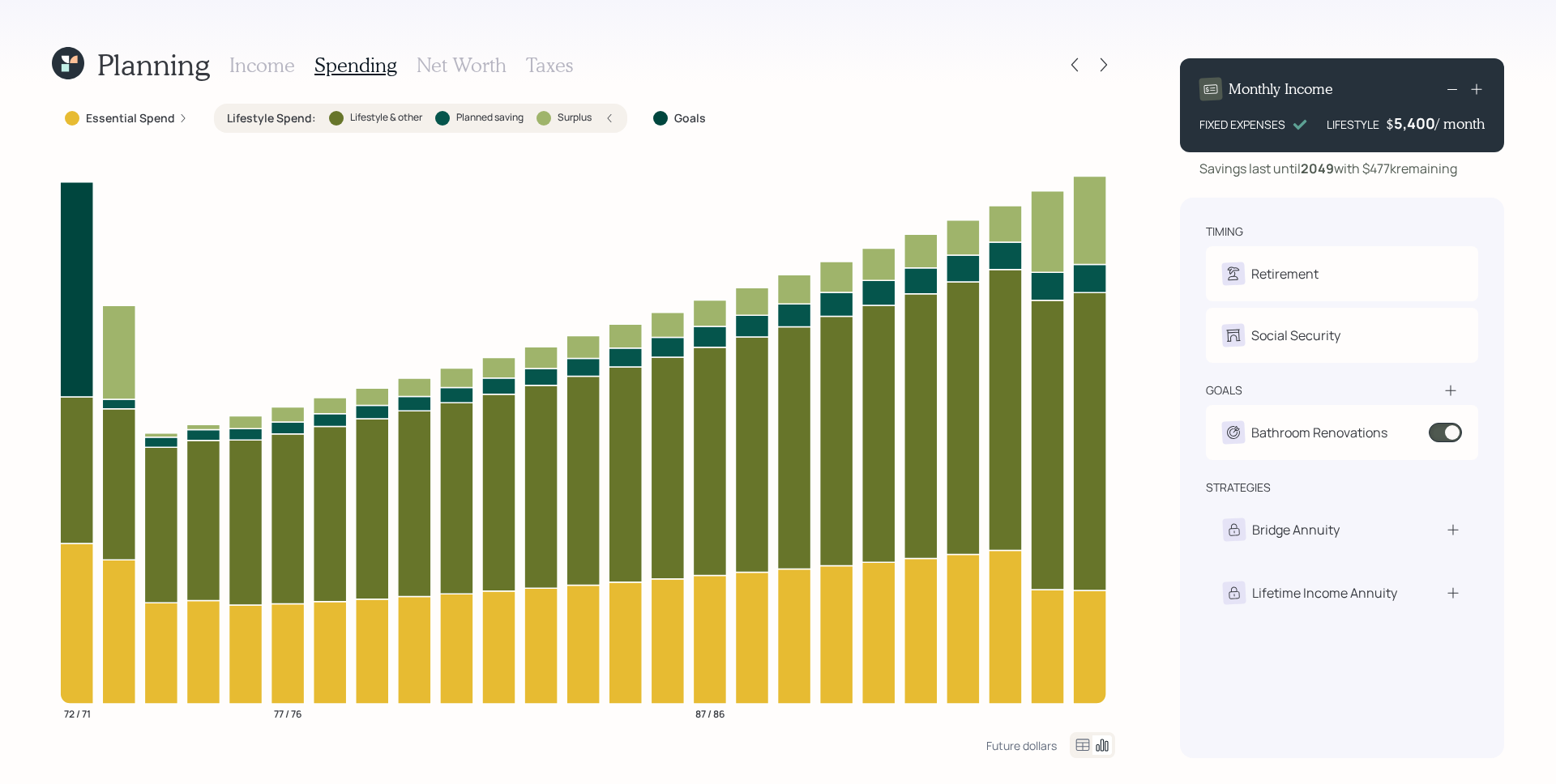
click at [1472, 86] on icon at bounding box center [1476, 89] width 16 height 16
click at [1473, 85] on icon at bounding box center [1476, 89] width 16 height 16
click at [1474, 85] on icon at bounding box center [1476, 89] width 16 height 16
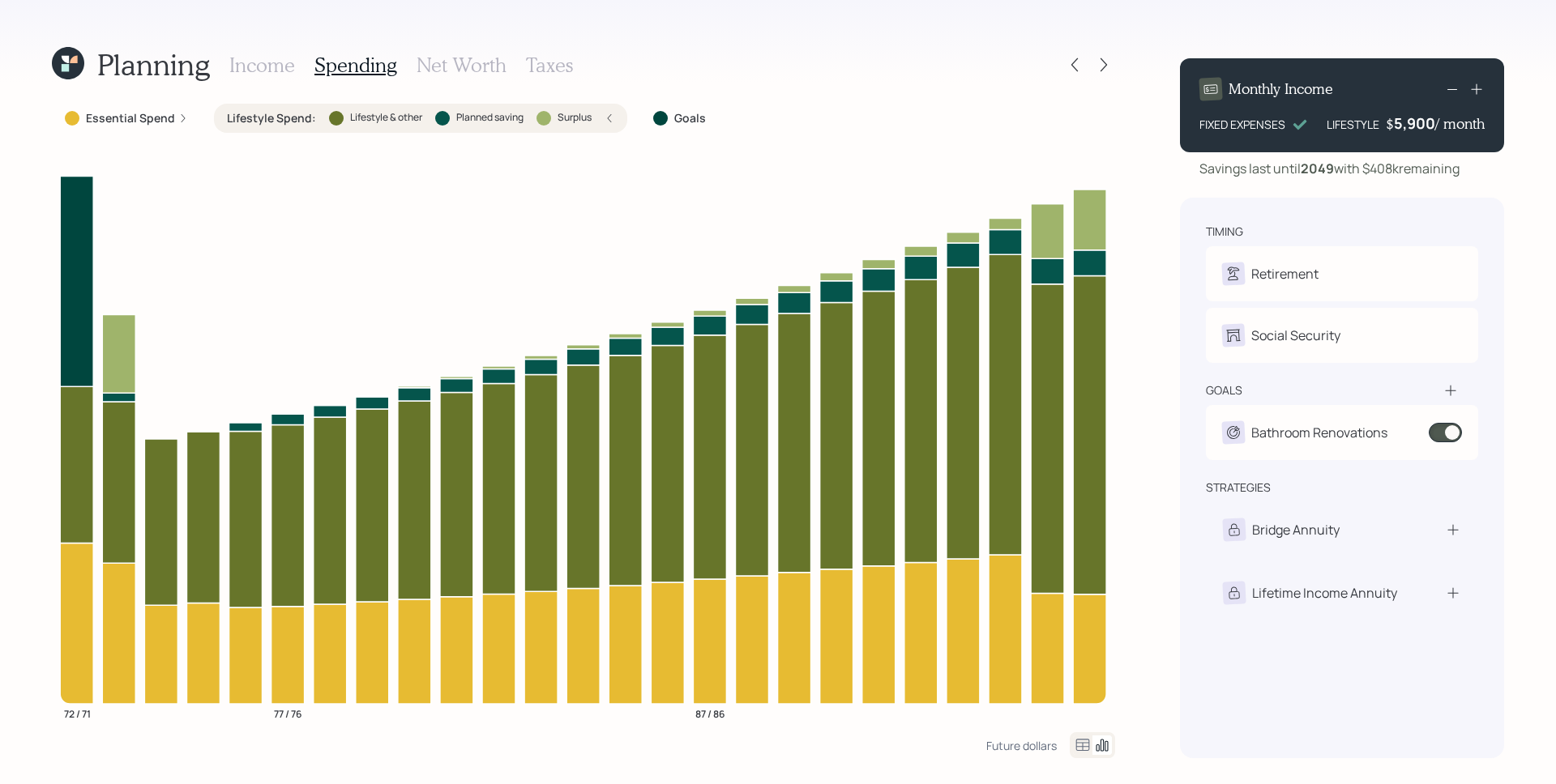
click at [1474, 84] on icon at bounding box center [1476, 89] width 16 height 16
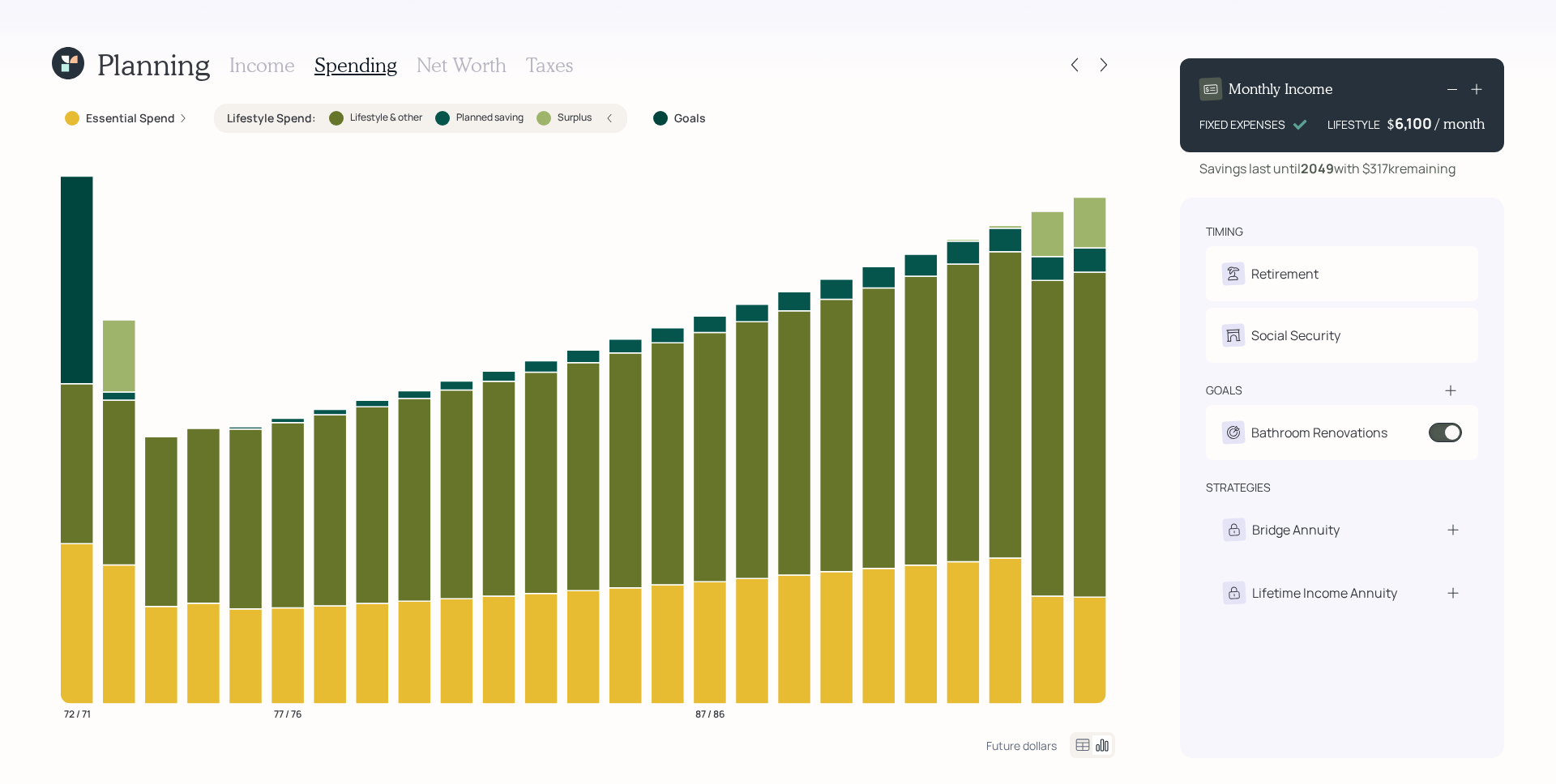
click at [1474, 84] on icon at bounding box center [1476, 89] width 16 height 16
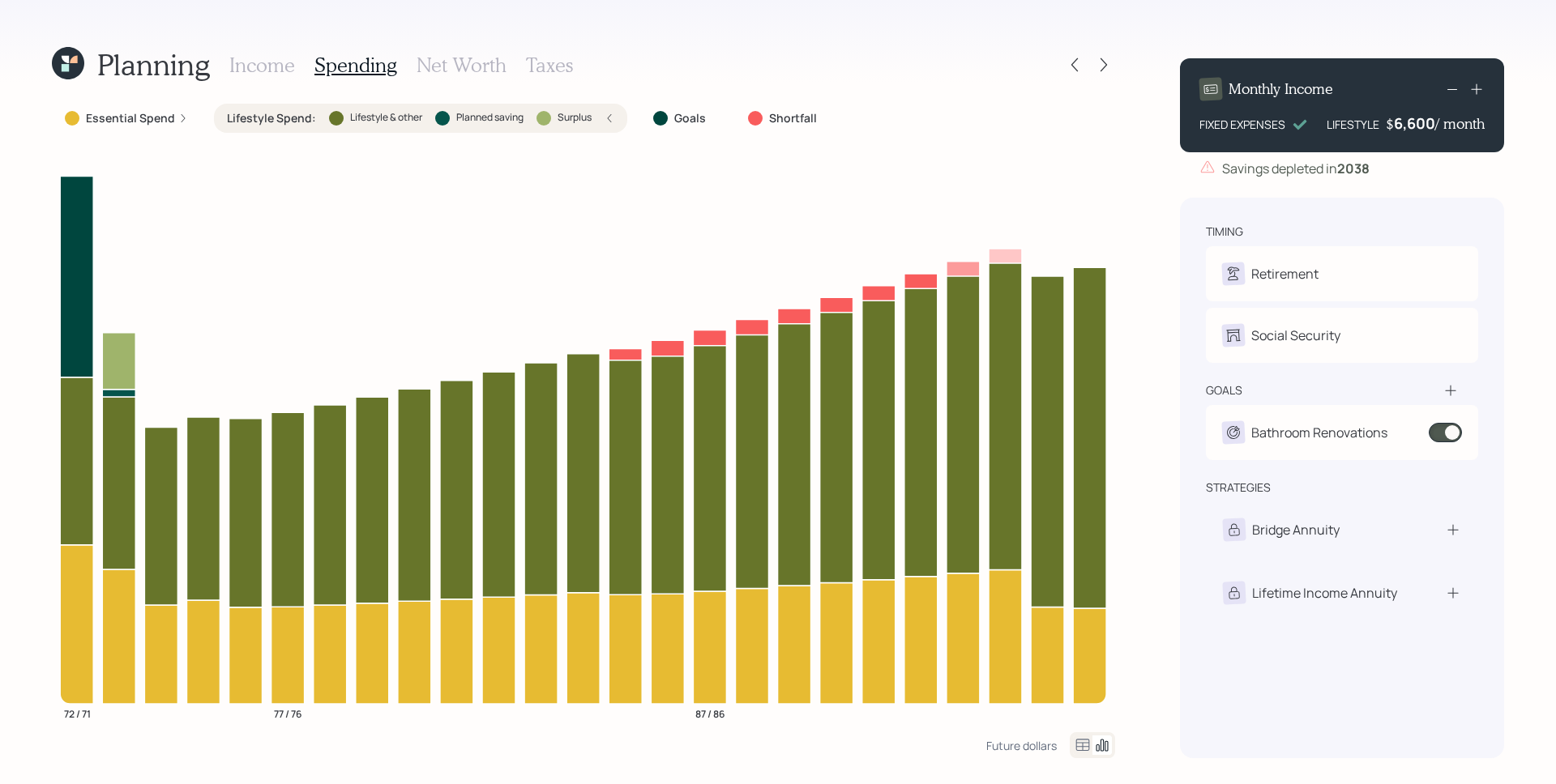
click at [1448, 89] on rect at bounding box center [1451, 89] width 10 height 1
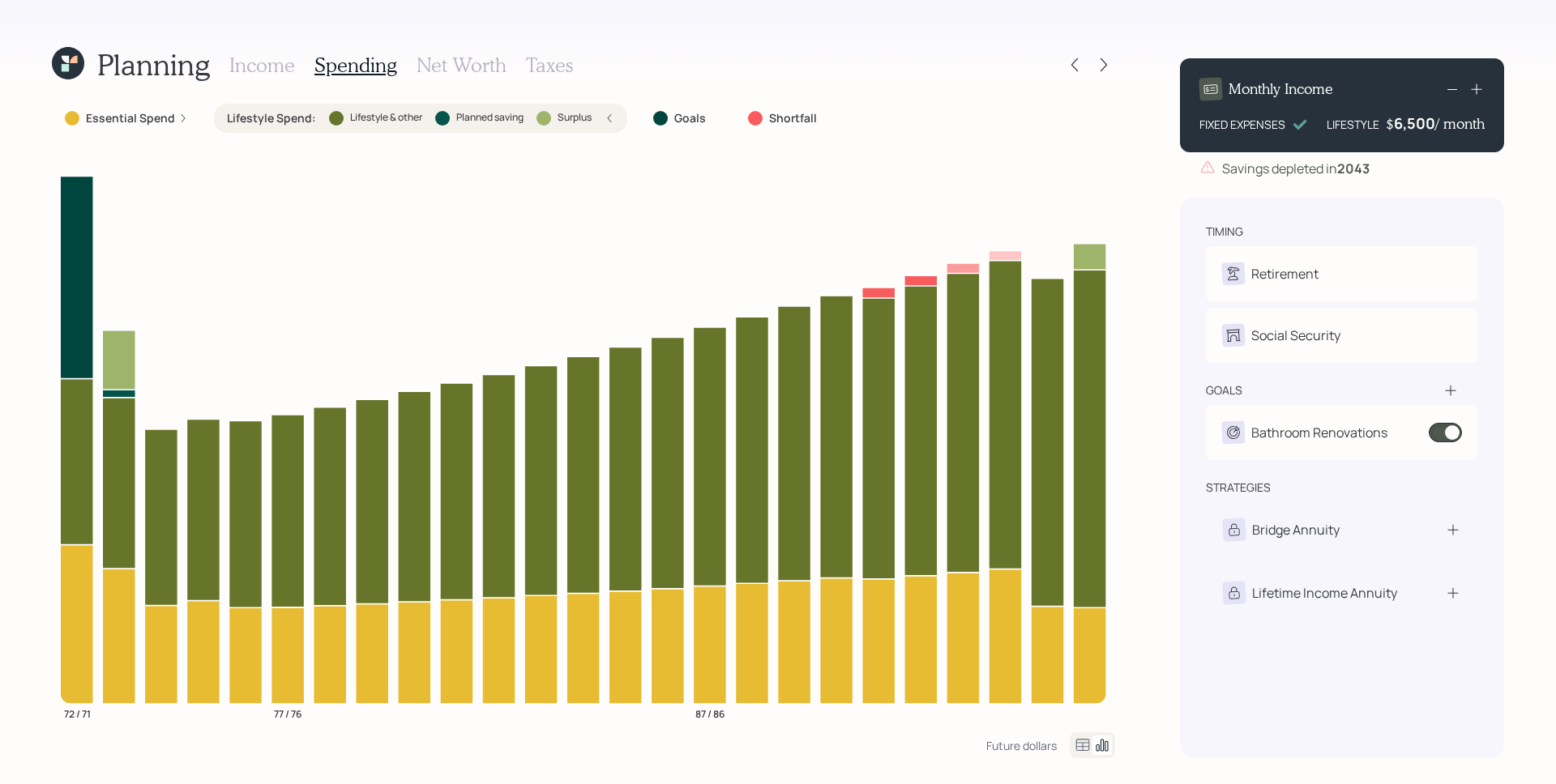
click at [1448, 89] on rect at bounding box center [1451, 89] width 10 height 1
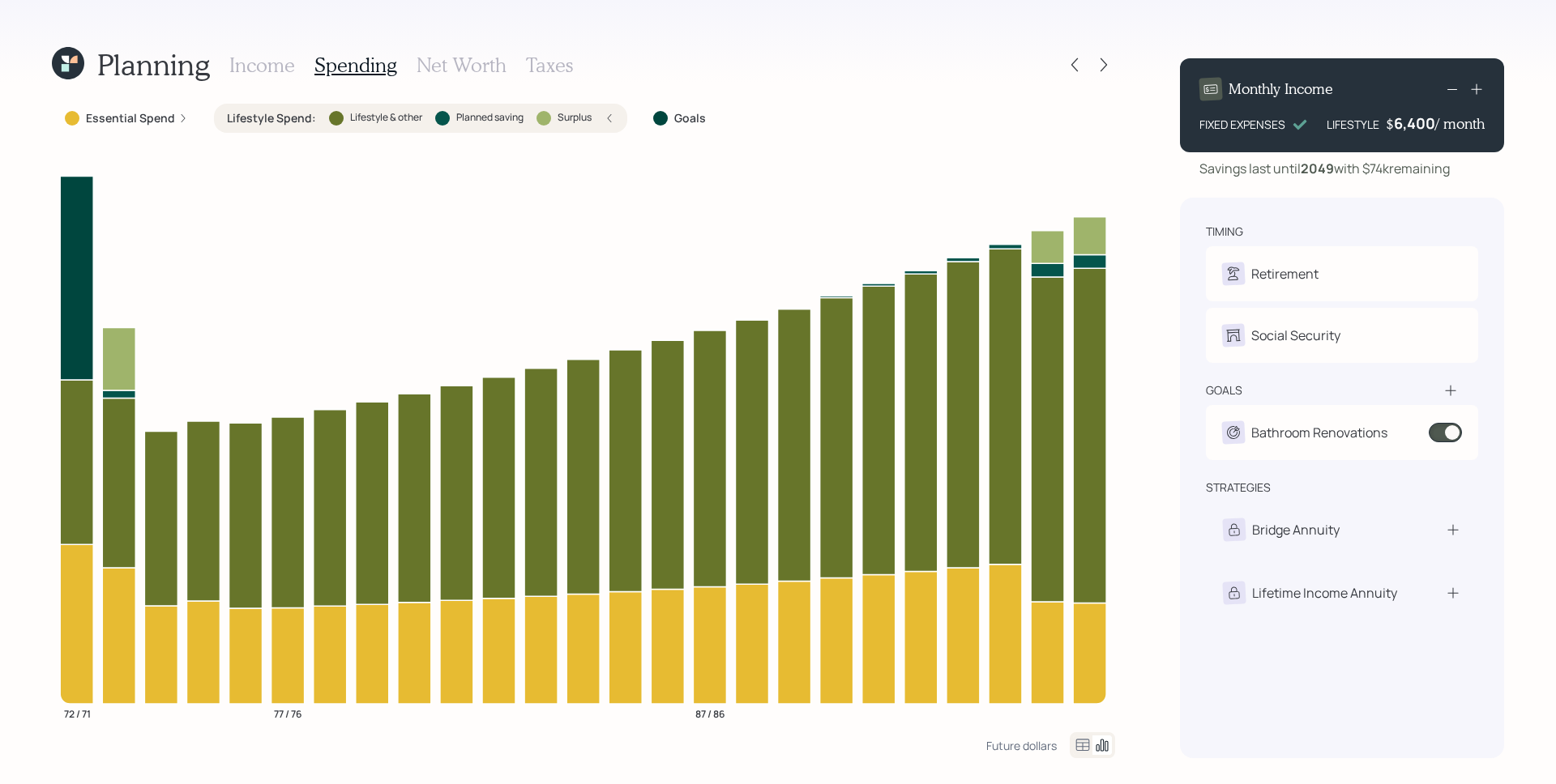
click at [1476, 88] on icon at bounding box center [1476, 89] width 11 height 11
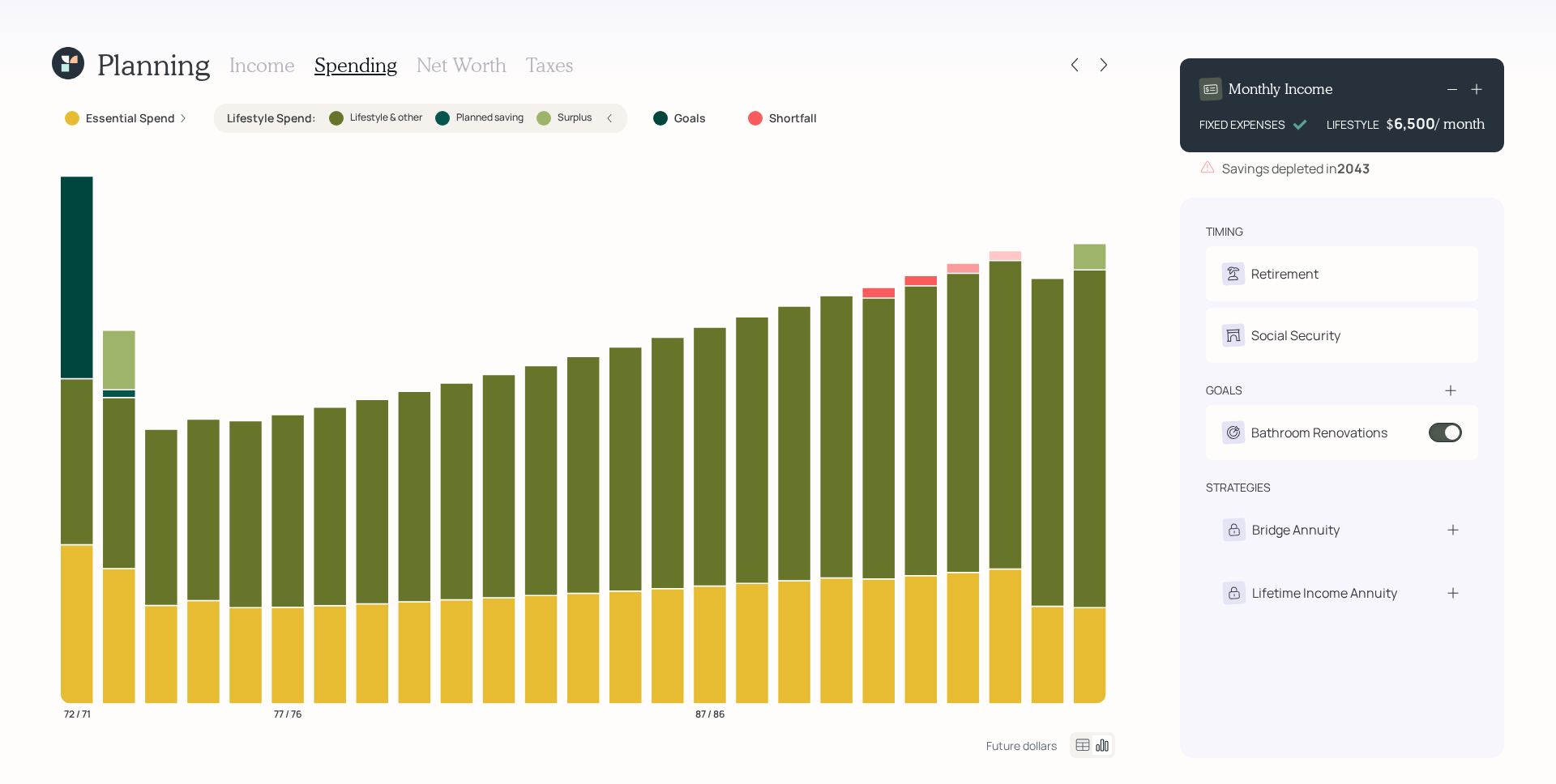
click at [1419, 128] on div "6,500" at bounding box center [1414, 123] width 42 height 19
click at [1419, 128] on div "6500" at bounding box center [1415, 123] width 41 height 19
click at [1455, 89] on rect at bounding box center [1451, 89] width 10 height 1
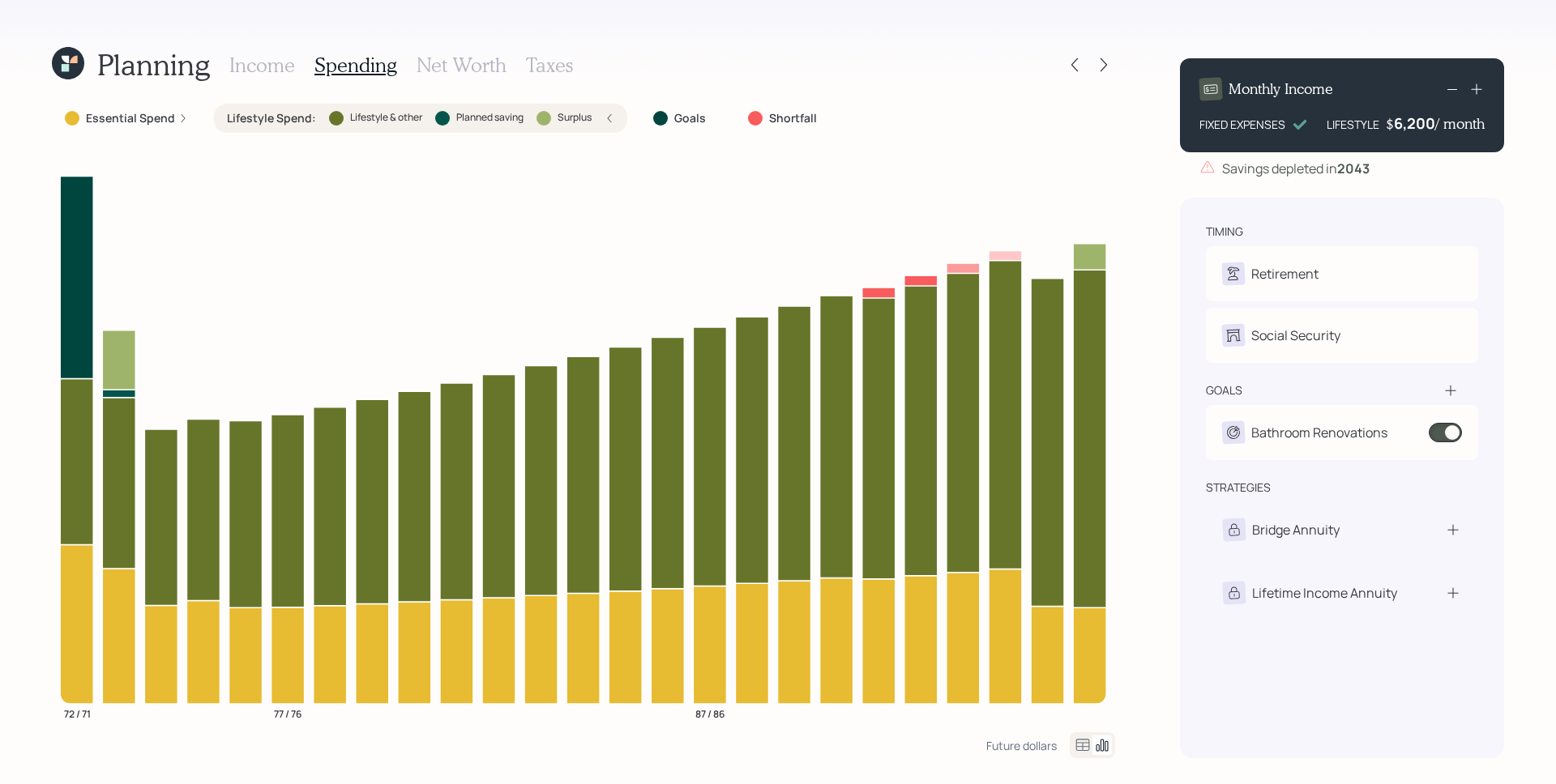
click at [1423, 118] on div "6,200" at bounding box center [1414, 123] width 42 height 19
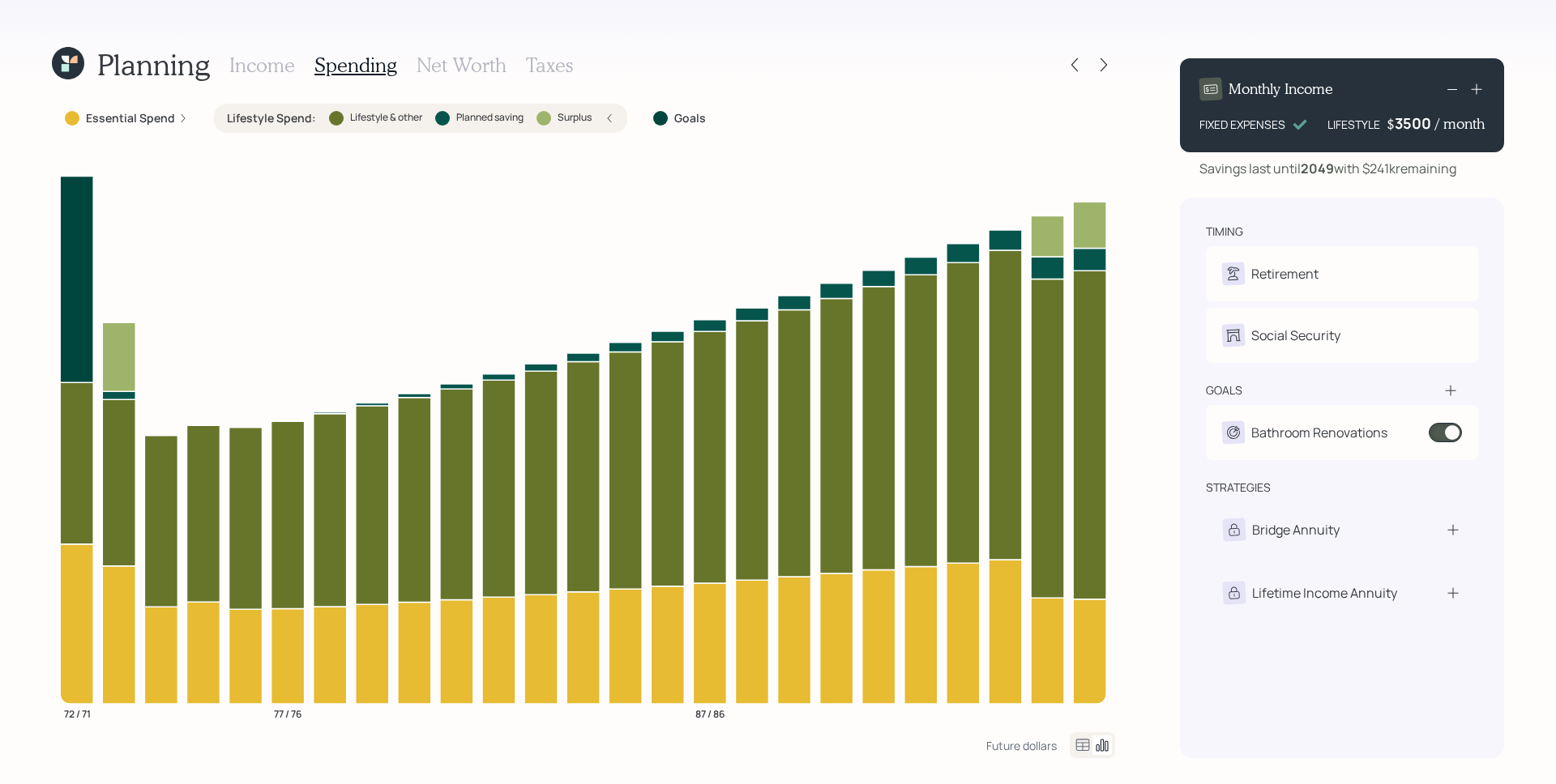
click at [1397, 216] on div "timing Retirement R Retired N Retired Social Security R Receiving N Receiving g…" at bounding box center [1342, 477] width 324 height 561
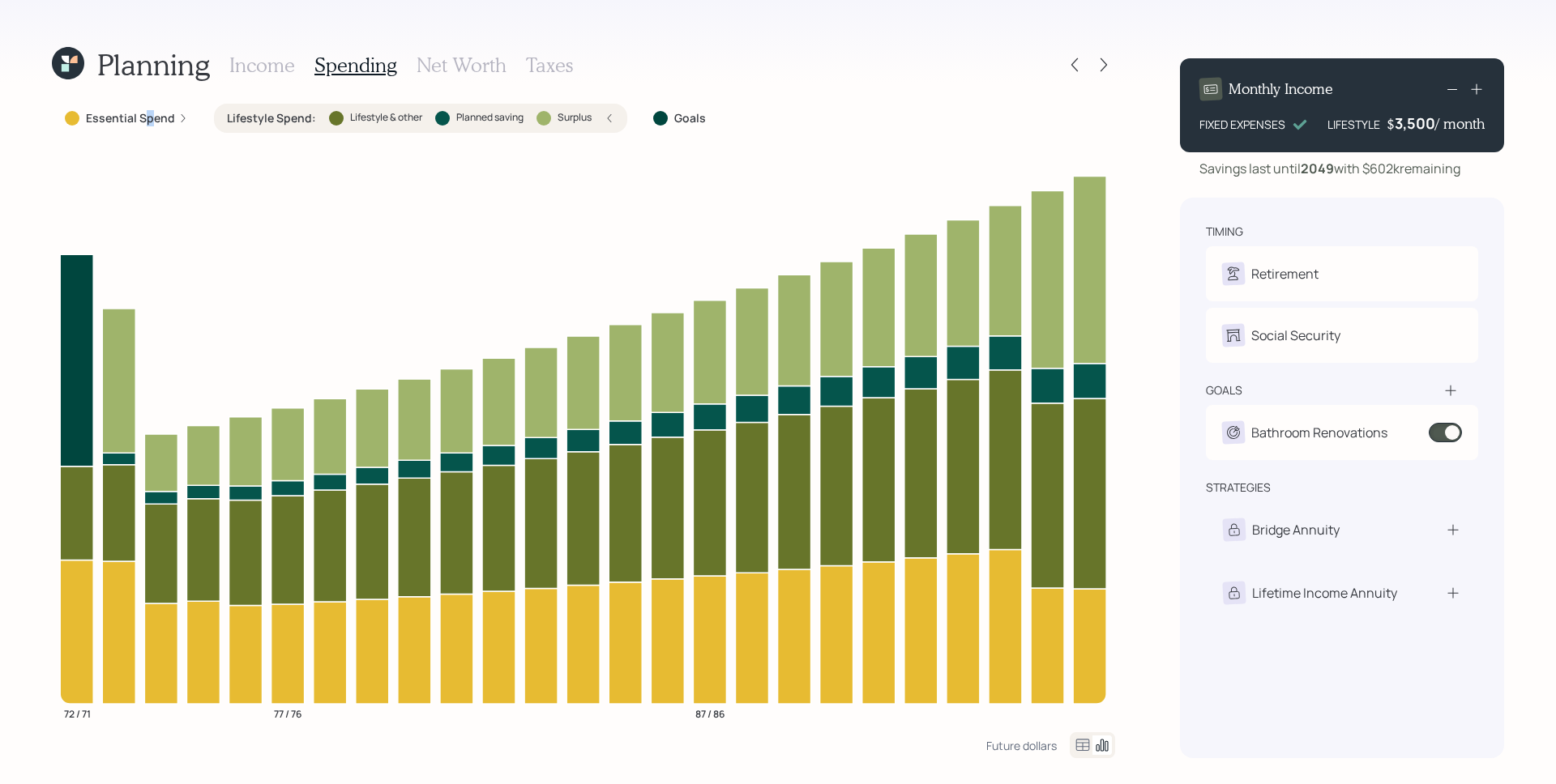
click at [151, 115] on label "Essential Spend" at bounding box center [130, 118] width 89 height 16
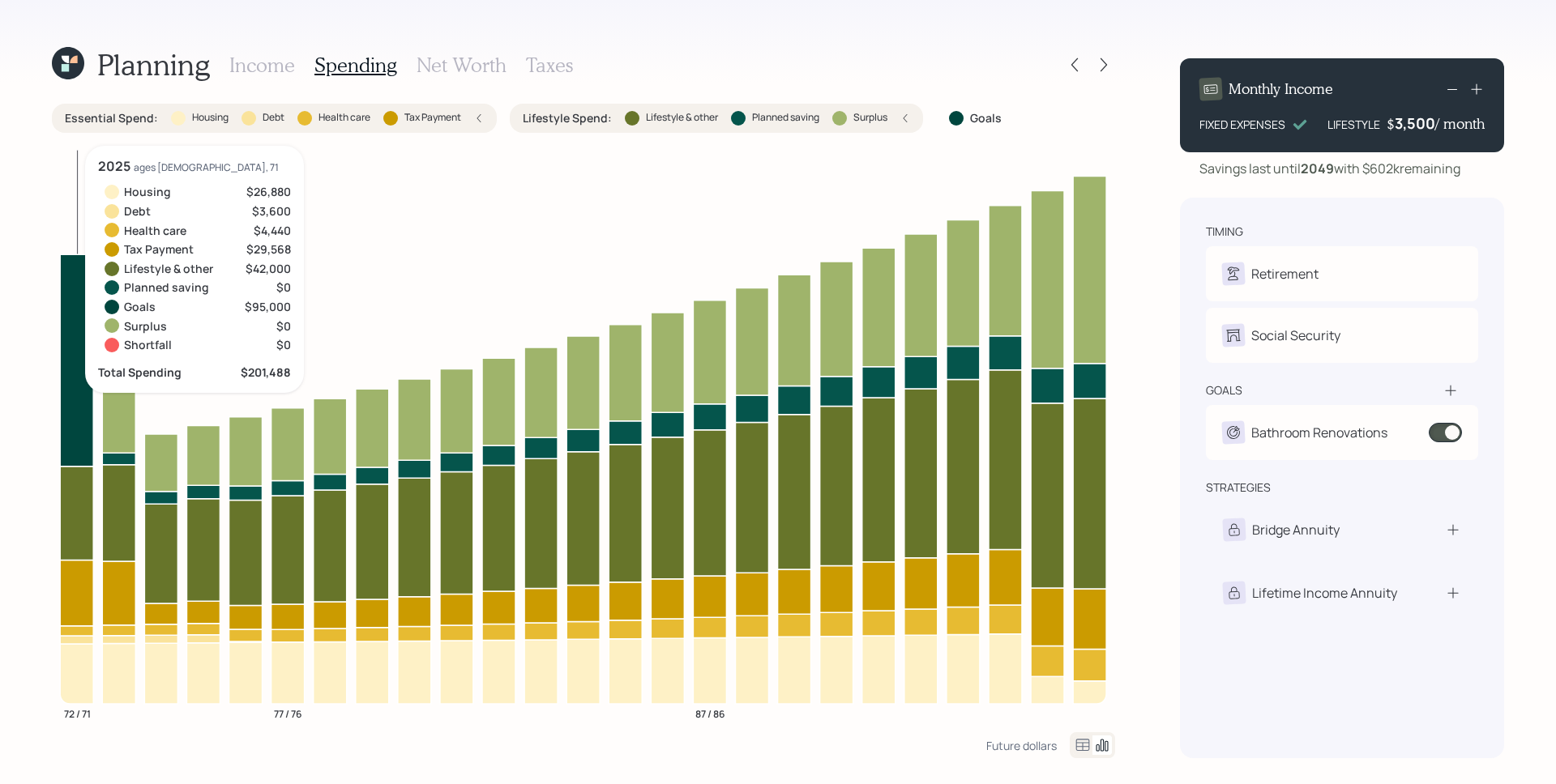
click at [79, 658] on icon at bounding box center [76, 674] width 33 height 60
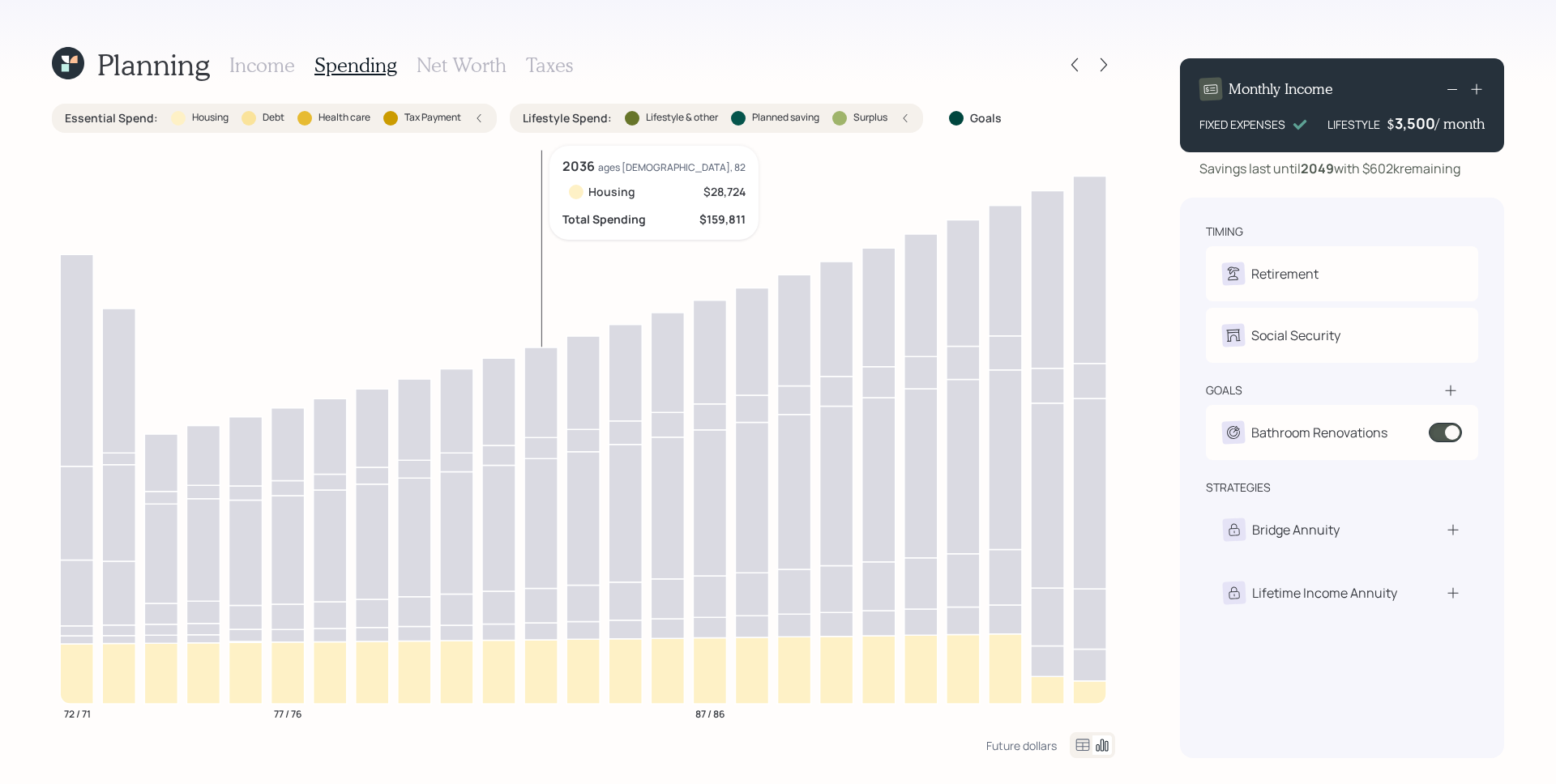
click at [522, 659] on icon "72 / 71 77 / 76 87 / 86" at bounding box center [584, 439] width 1063 height 586
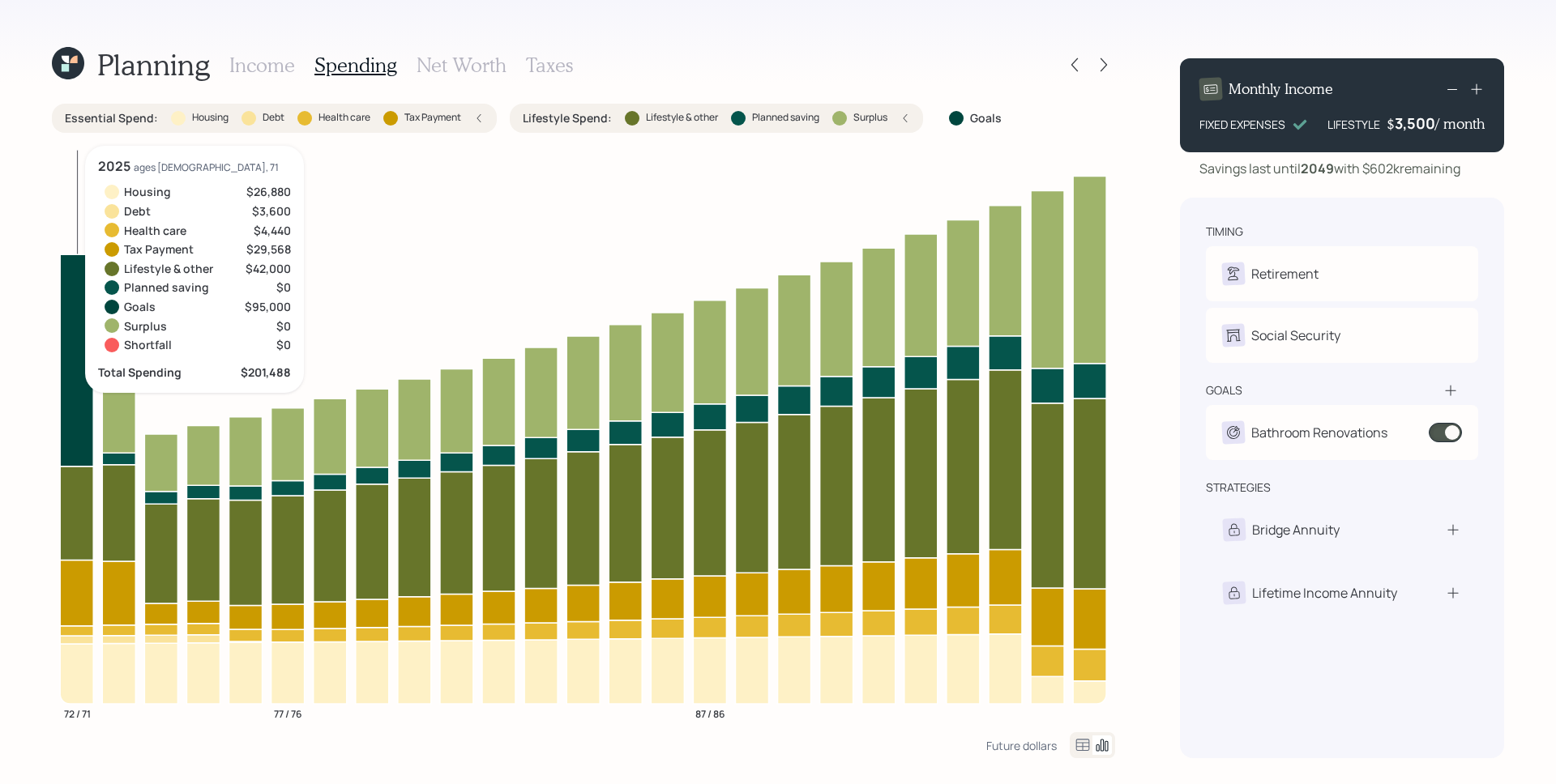
click at [81, 641] on icon at bounding box center [76, 640] width 33 height 8
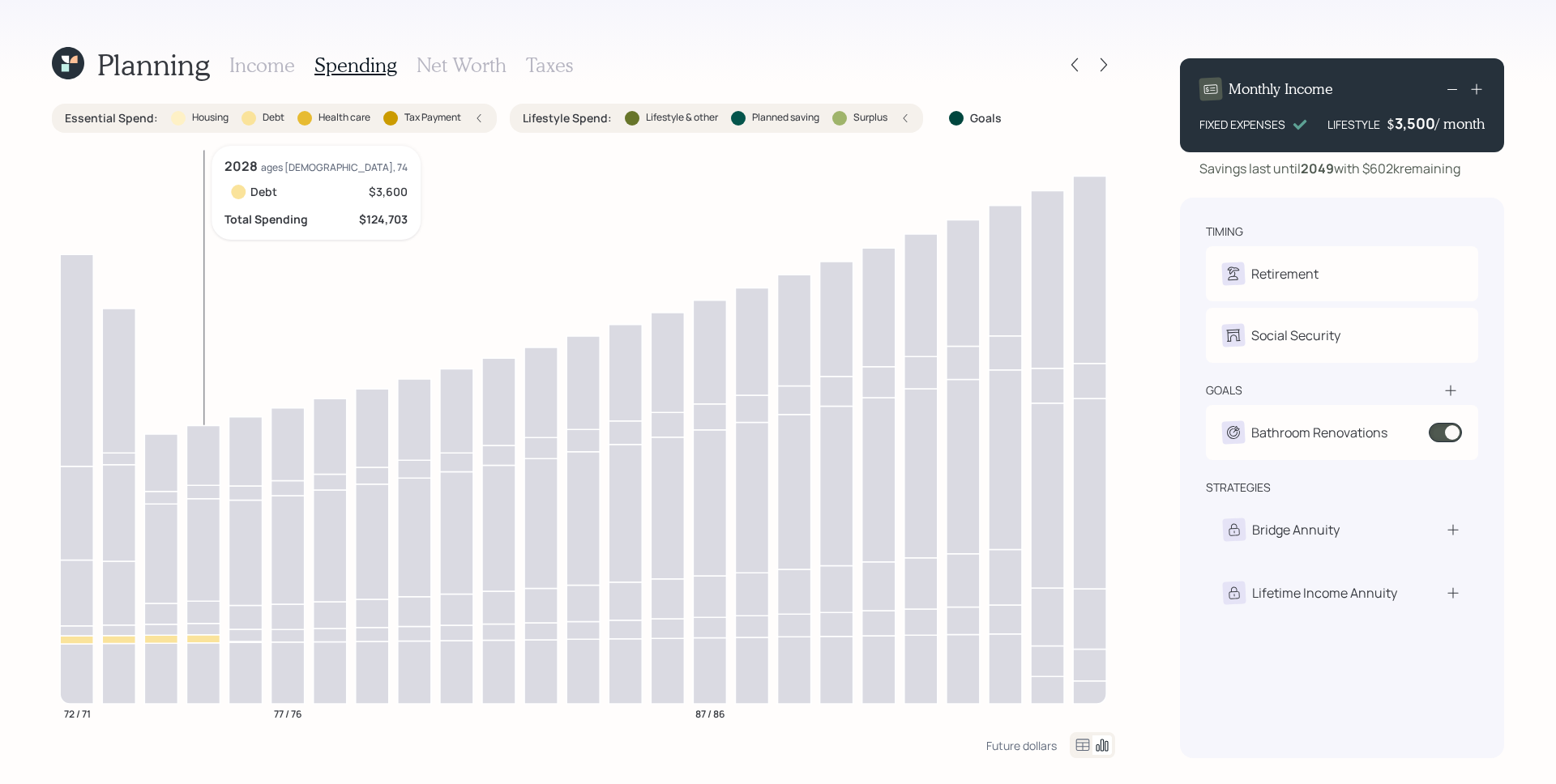
click at [198, 640] on icon at bounding box center [202, 638] width 33 height 8
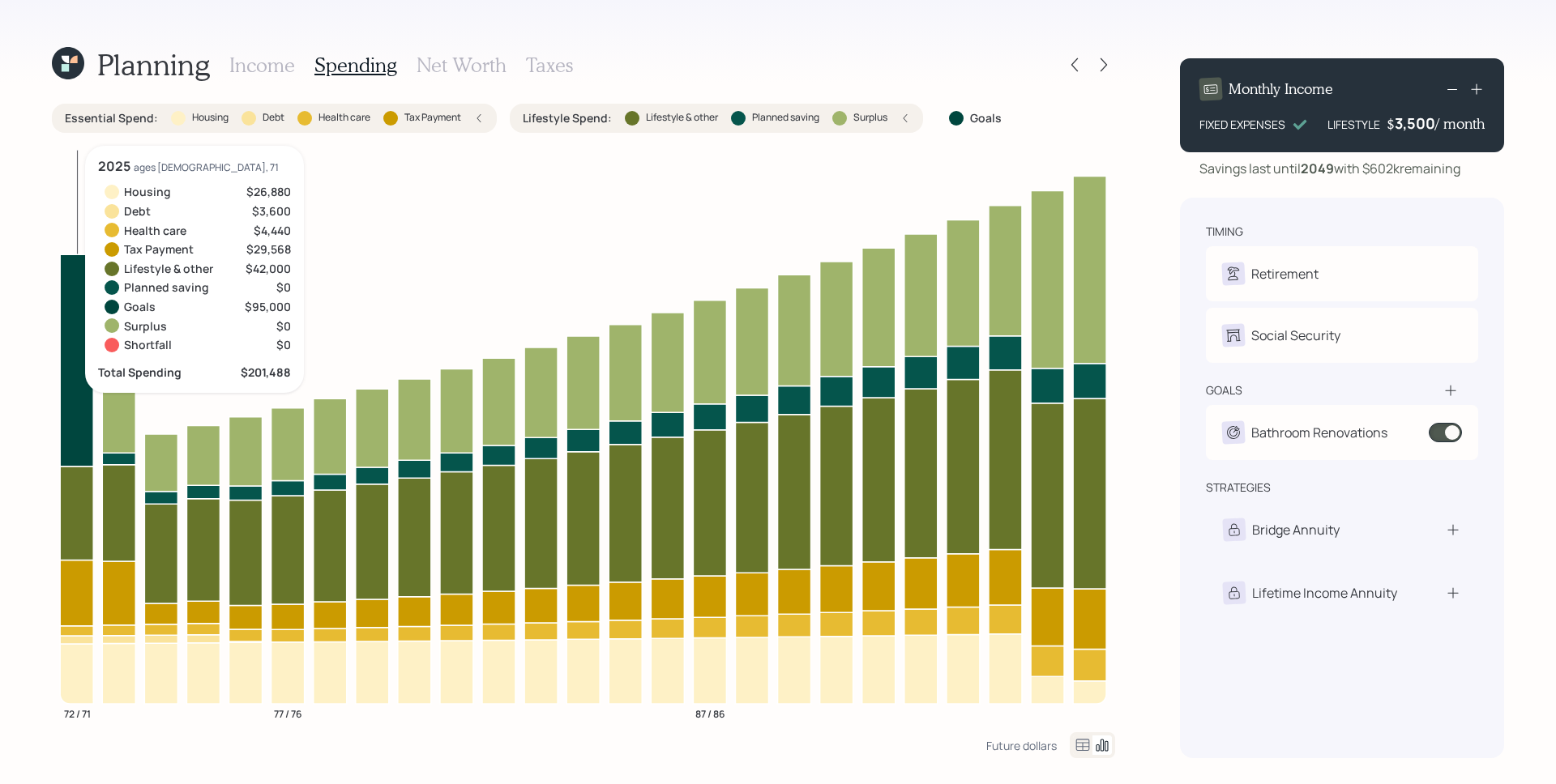
click at [84, 599] on icon at bounding box center [76, 593] width 33 height 66
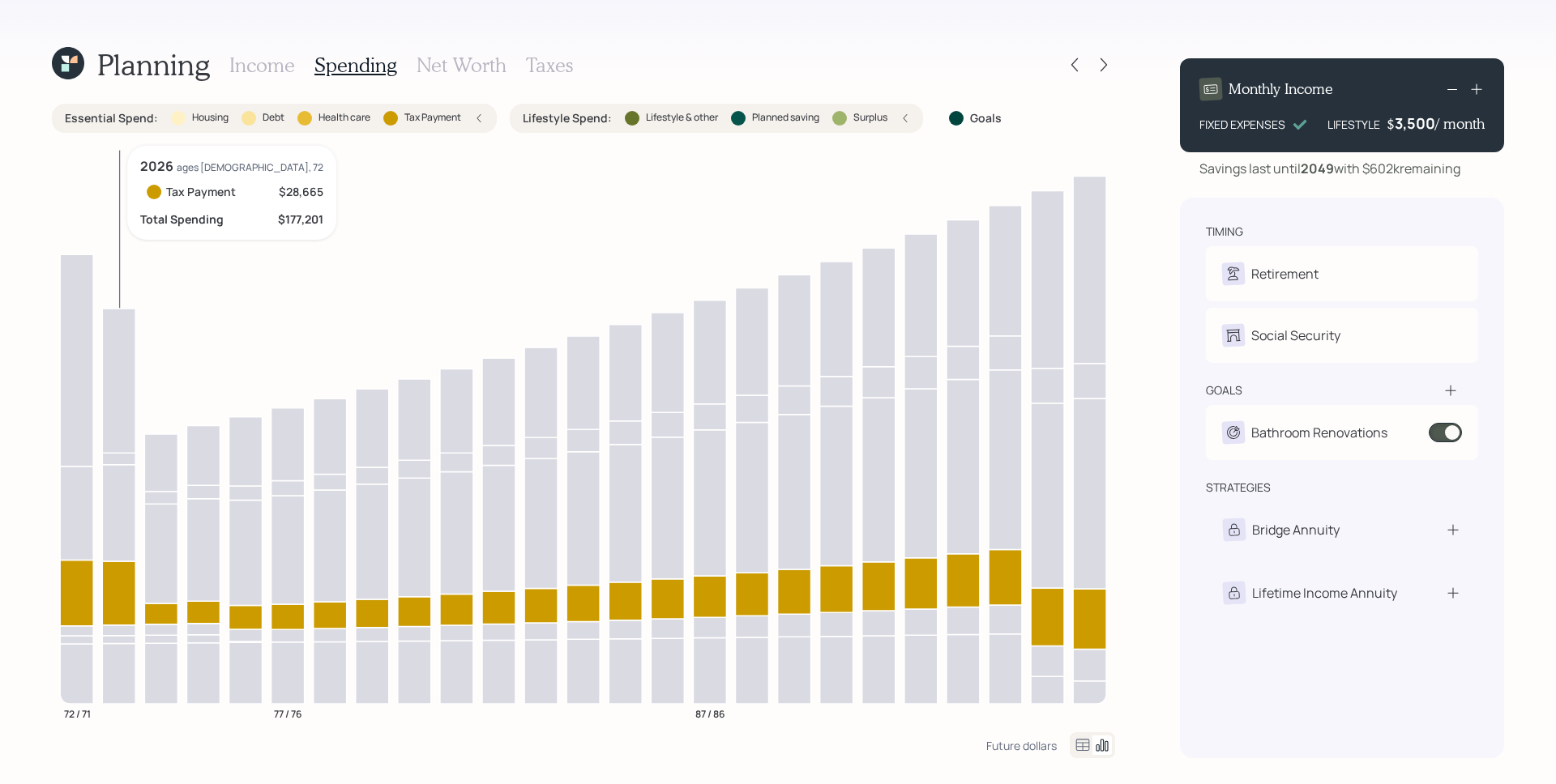
click at [109, 593] on icon at bounding box center [118, 593] width 33 height 64
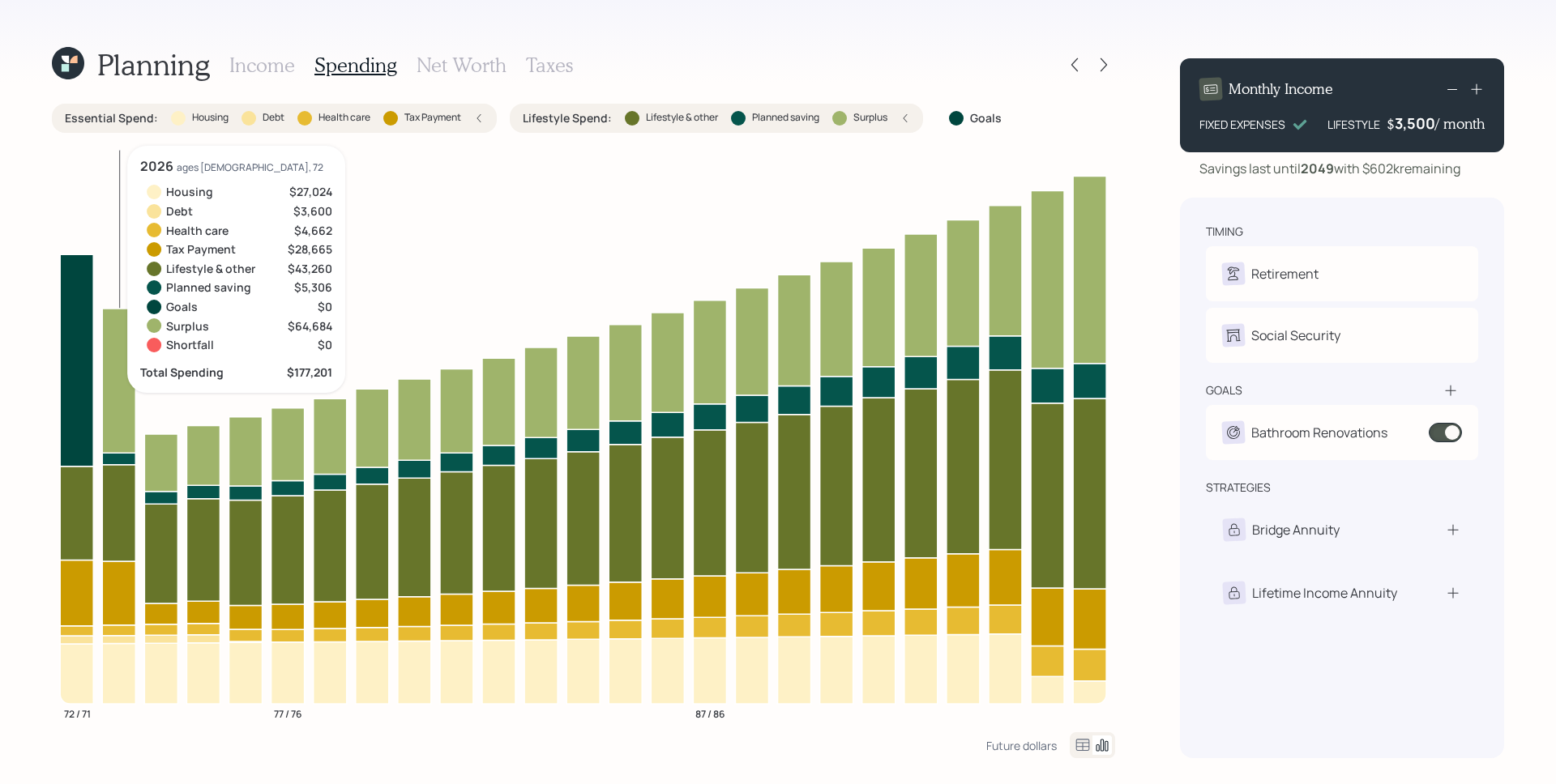
click at [102, 589] on icon at bounding box center [118, 593] width 33 height 64
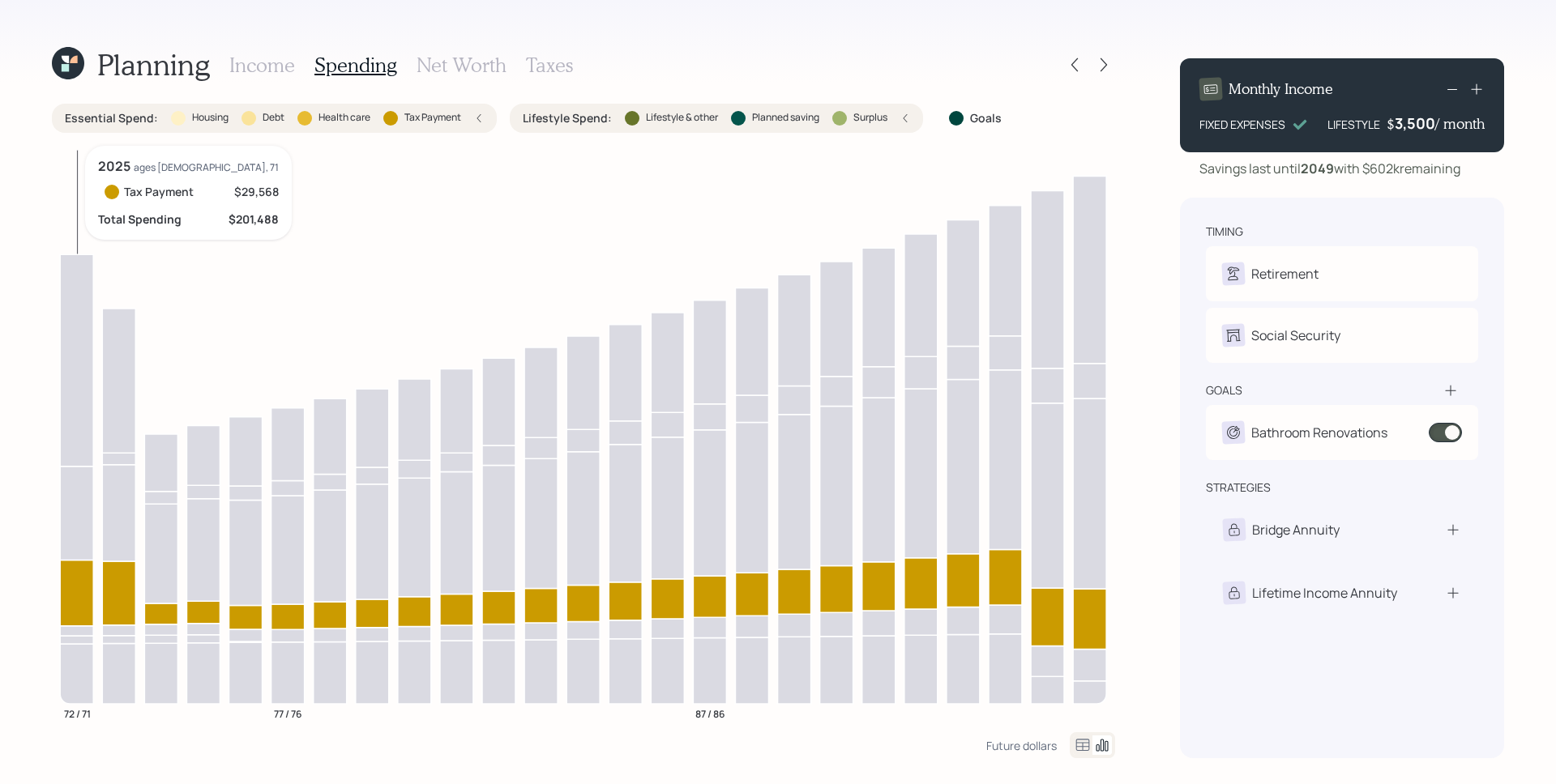
click at [76, 587] on icon at bounding box center [76, 593] width 33 height 66
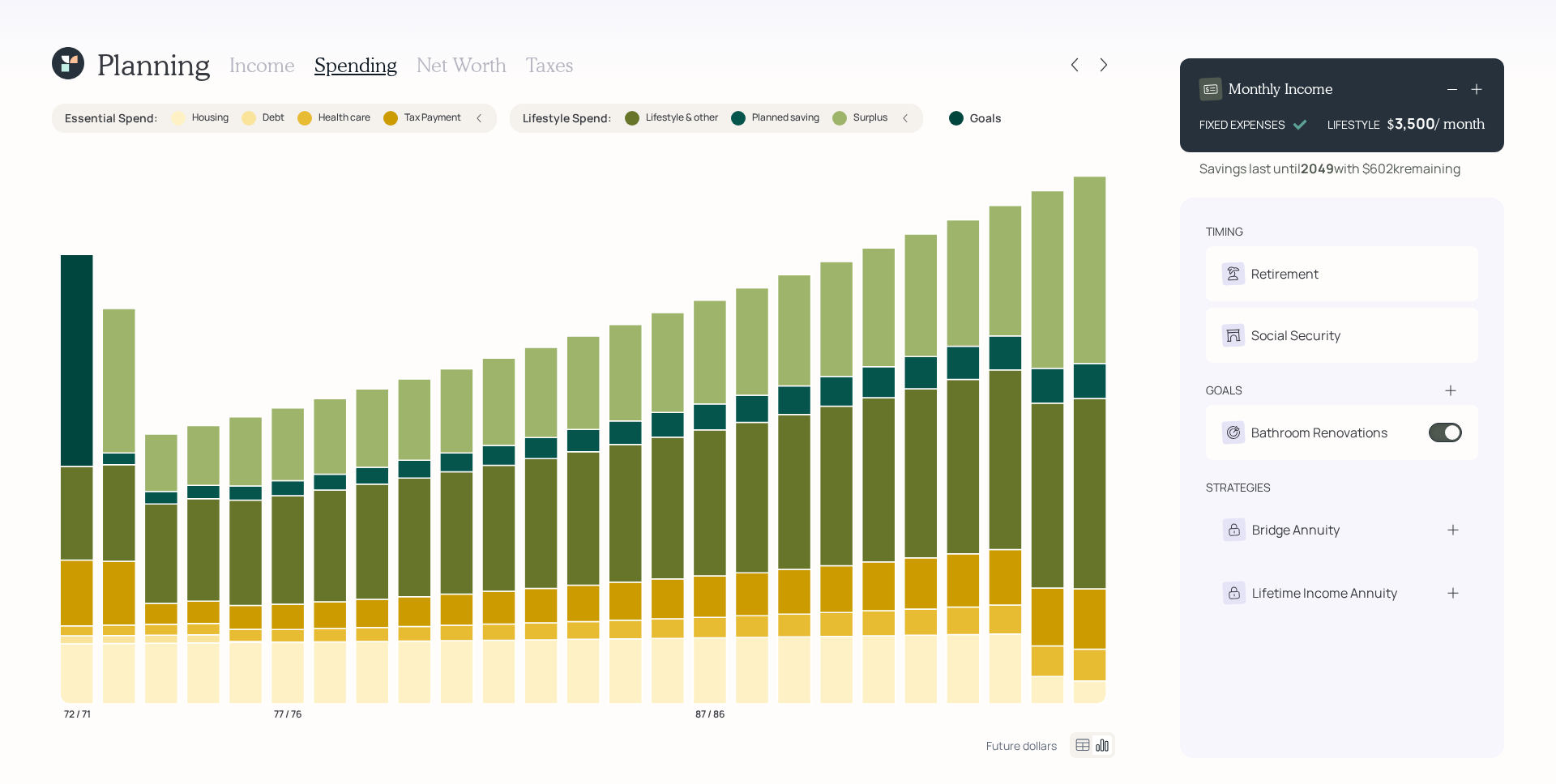
click at [904, 126] on div "Lifestyle Spend : Lifestyle & other Planned saving Surplus" at bounding box center [716, 118] width 387 height 16
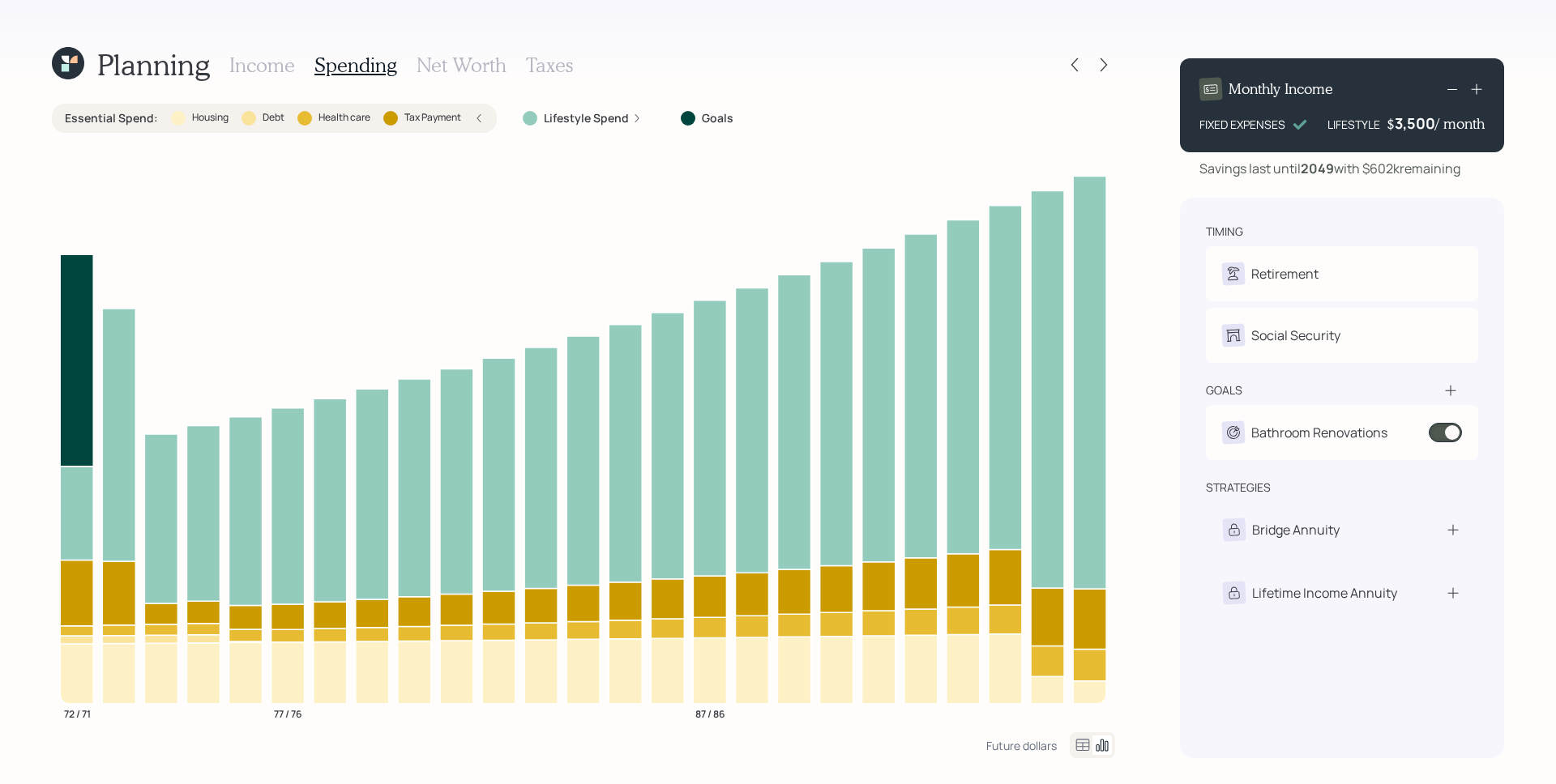
click at [476, 118] on icon at bounding box center [478, 118] width 10 height 10
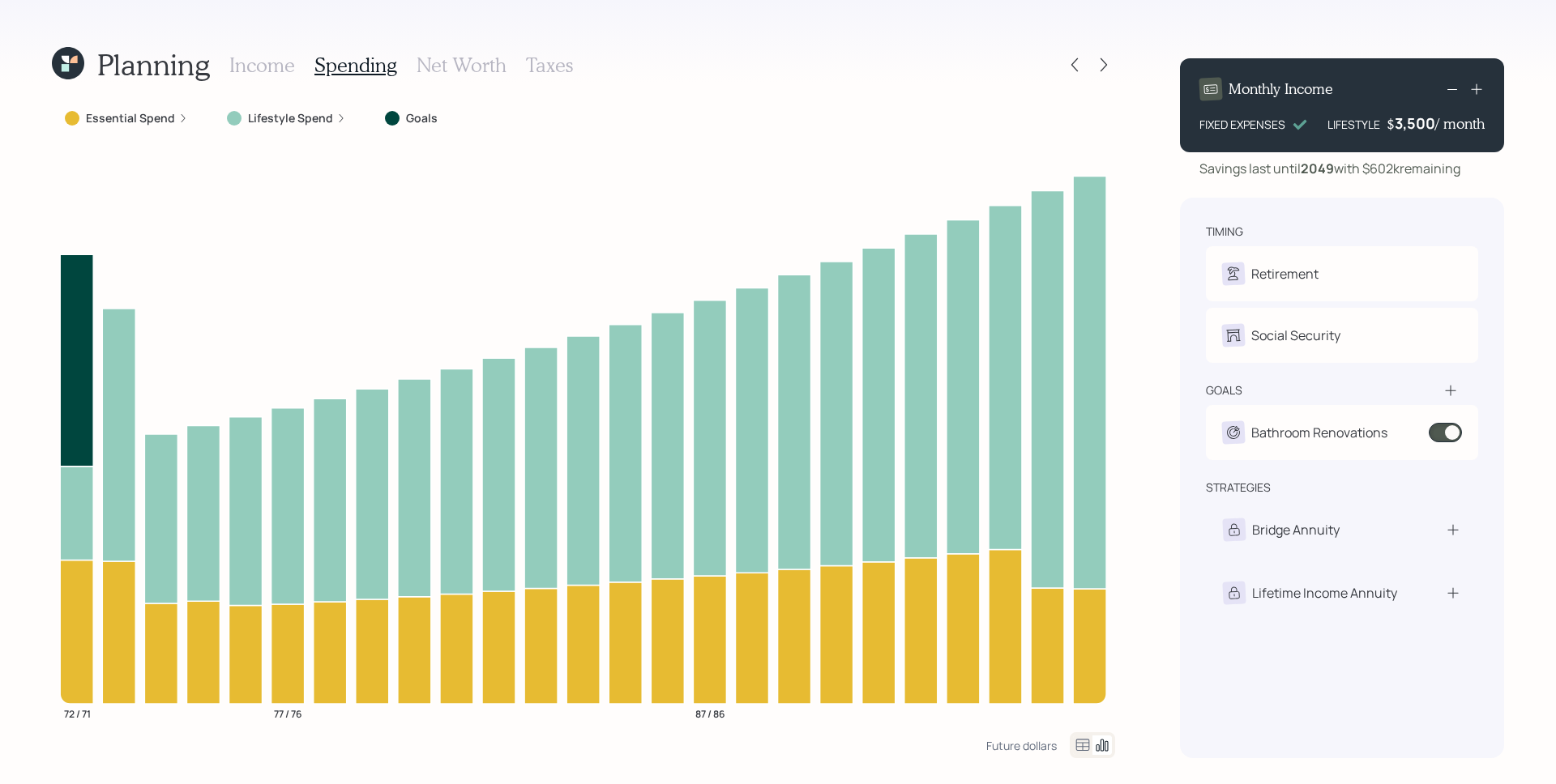
click at [269, 76] on div "Income Spending Net Worth Taxes" at bounding box center [401, 65] width 344 height 39
drag, startPoint x: 268, startPoint y: 73, endPoint x: 276, endPoint y: 82, distance: 12.0
click at [268, 73] on h3 "Income" at bounding box center [262, 65] width 66 height 24
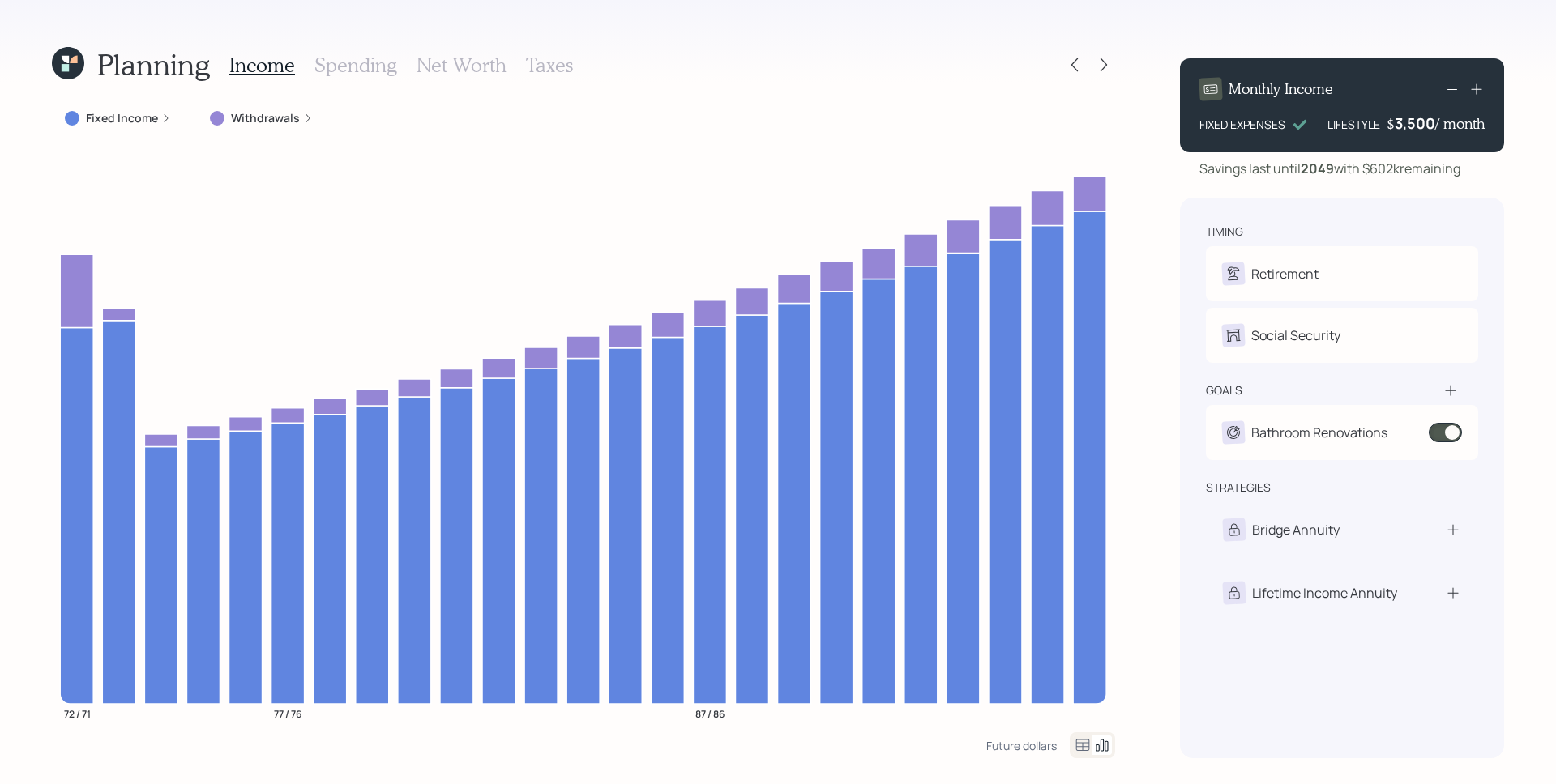
click at [474, 63] on h3 "Net Worth" at bounding box center [462, 65] width 90 height 24
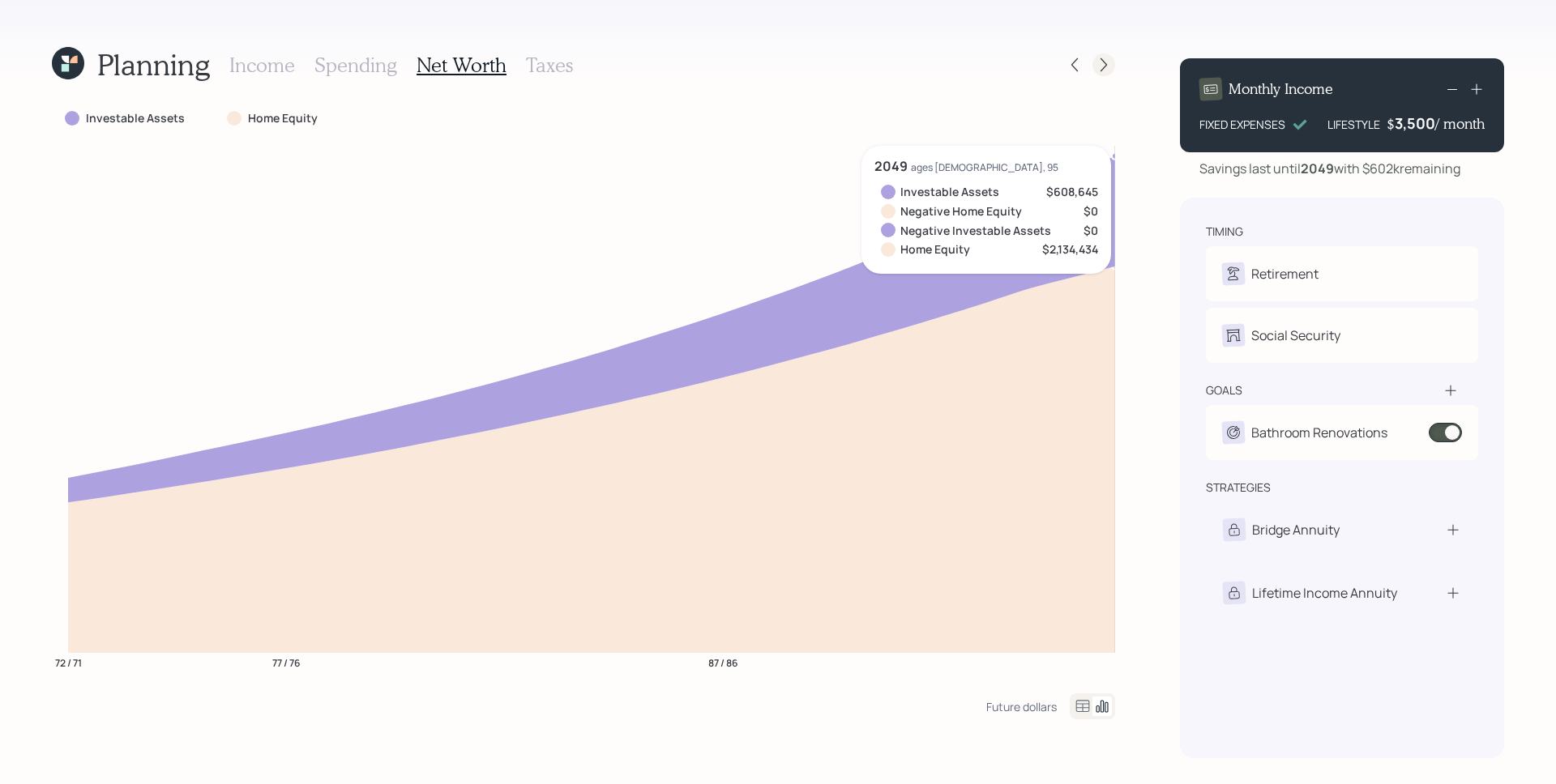
click at [1108, 71] on icon at bounding box center [1103, 65] width 16 height 16
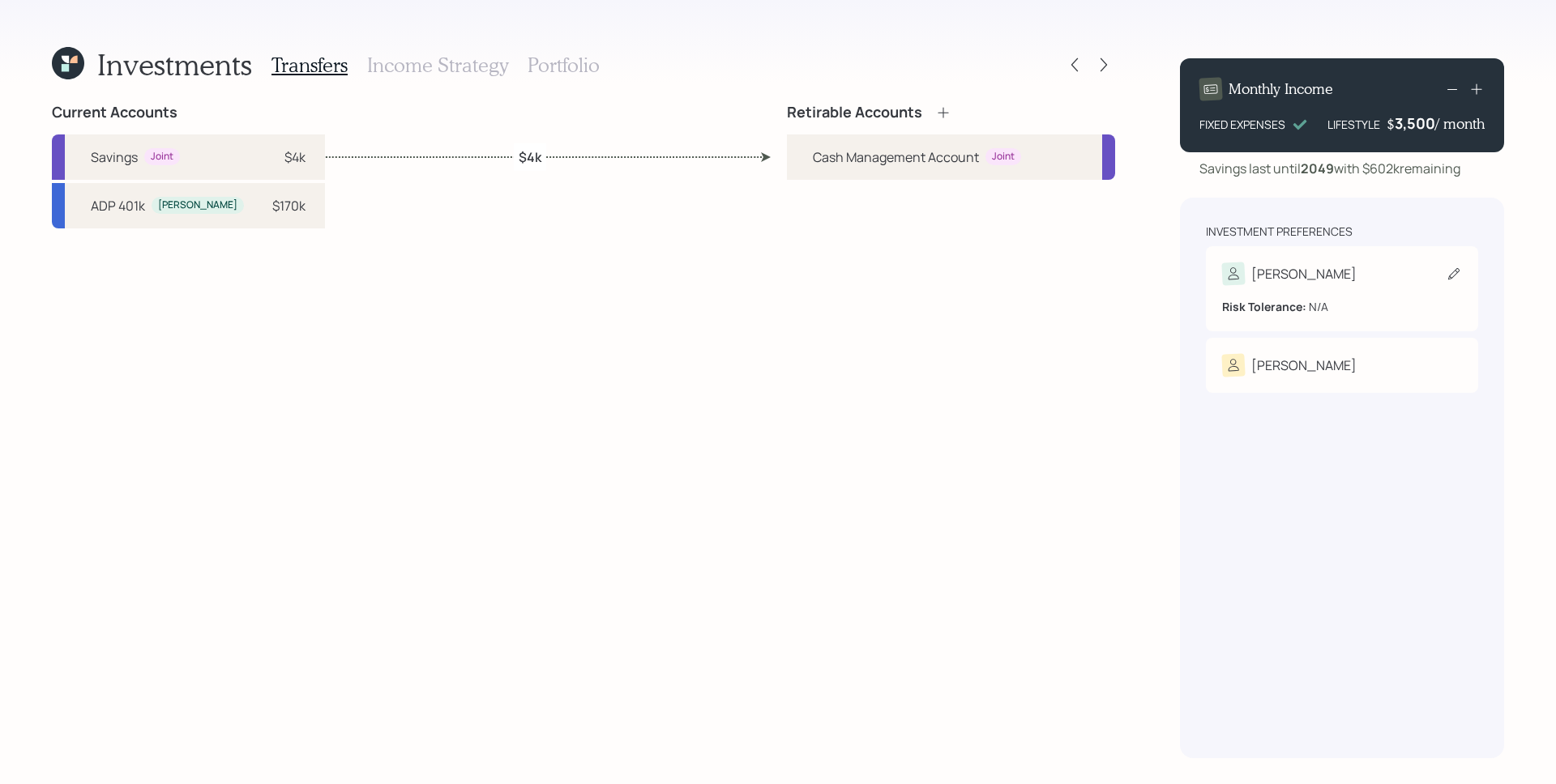
click at [1284, 274] on div "[PERSON_NAME]" at bounding box center [1303, 274] width 105 height 19
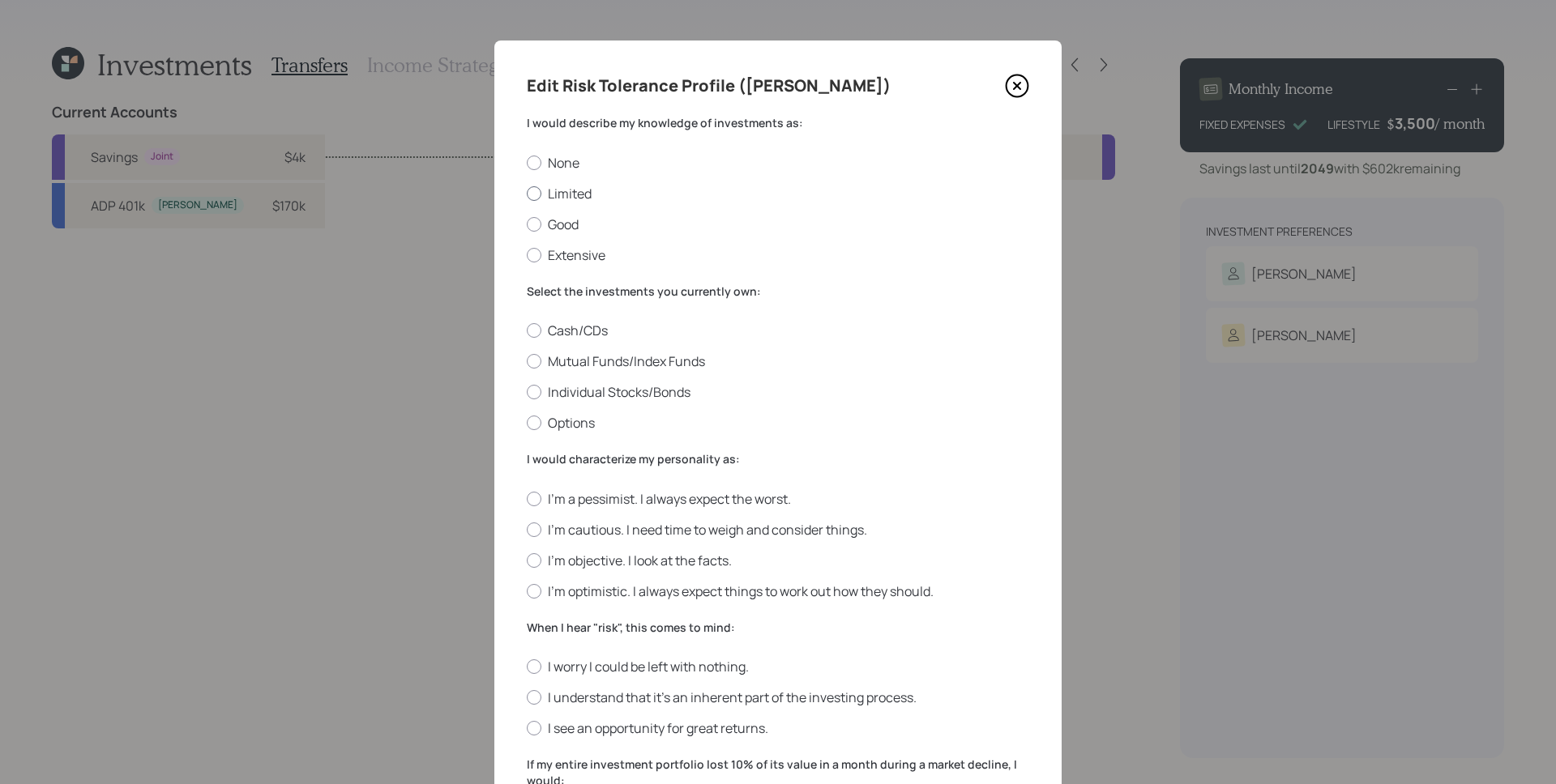
click at [568, 185] on label "Limited" at bounding box center [777, 194] width 502 height 18
click at [526, 193] on input "Limited" at bounding box center [526, 193] width 1 height 1
radio input "true"
click at [712, 365] on label "Mutual Funds/Index Funds" at bounding box center [777, 361] width 502 height 18
click at [526, 362] on input "Mutual Funds/Index Funds" at bounding box center [526, 361] width 1 height 1
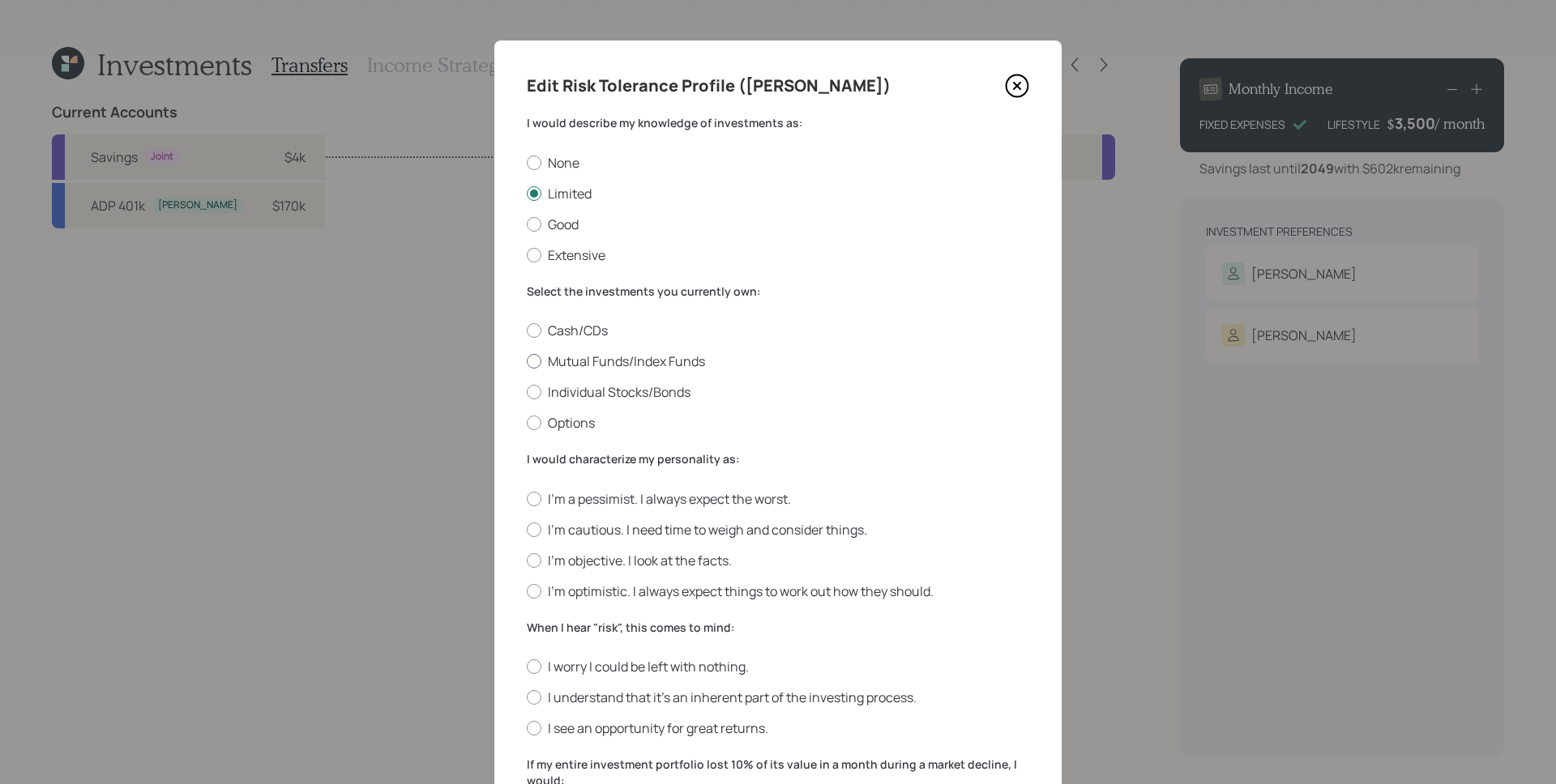
radio input "true"
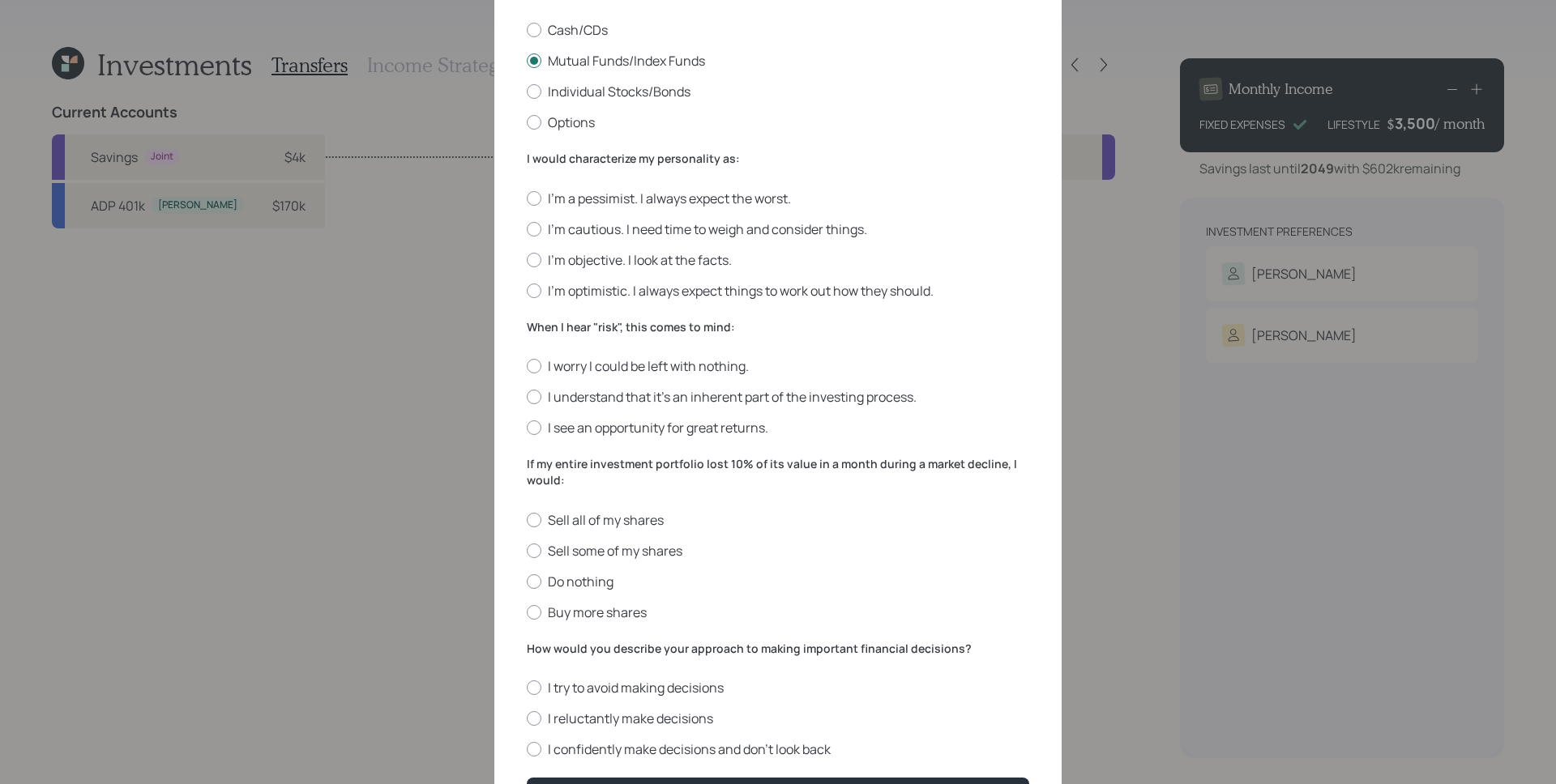
scroll to position [318, 0]
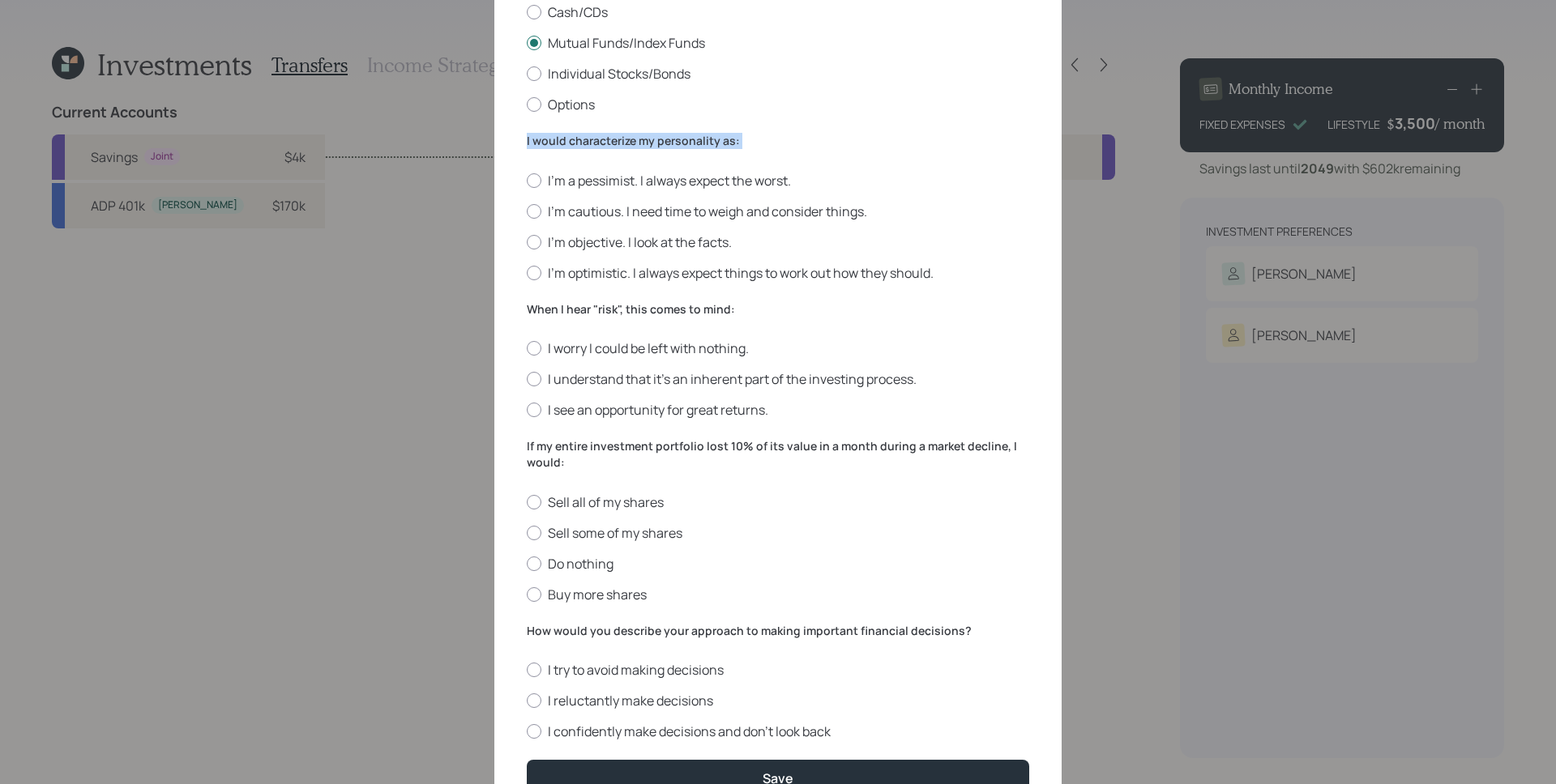
drag, startPoint x: 528, startPoint y: 144, endPoint x: 749, endPoint y: 166, distance: 222.1
click at [749, 166] on div "Edit Risk Tolerance Profile ([PERSON_NAME] would describe my knowledge of inves…" at bounding box center [778, 275] width 567 height 1106
click at [1010, 158] on div "I would characterize my personality as: I'm a pessimist. I always expect the wo…" at bounding box center [777, 207] width 502 height 149
click at [618, 208] on label "I'm cautious. I need time to weigh and consider things." at bounding box center [777, 212] width 502 height 18
click at [526, 211] on input "I'm cautious. I need time to weigh and consider things." at bounding box center [526, 211] width 1 height 1
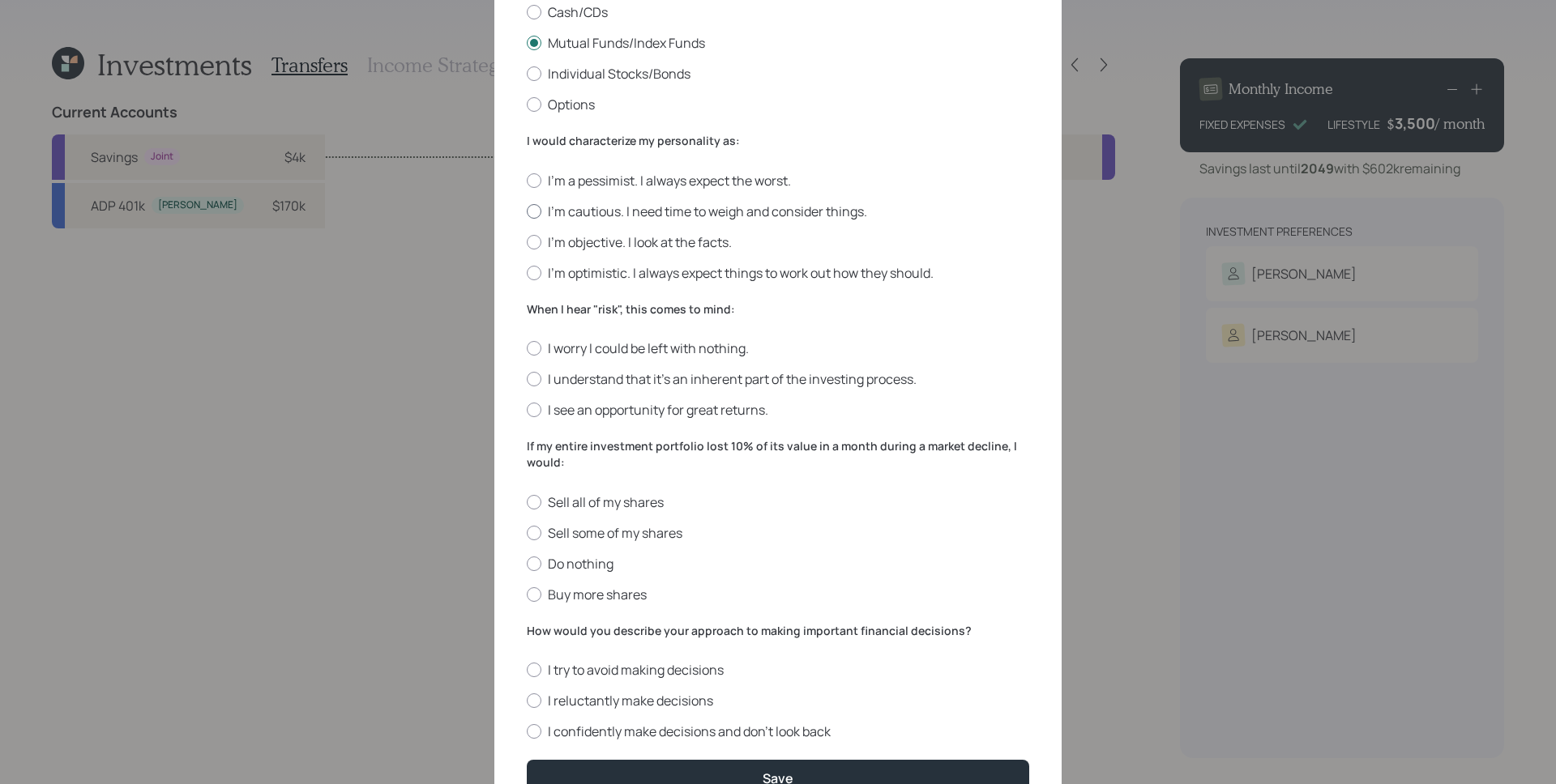
radio input "true"
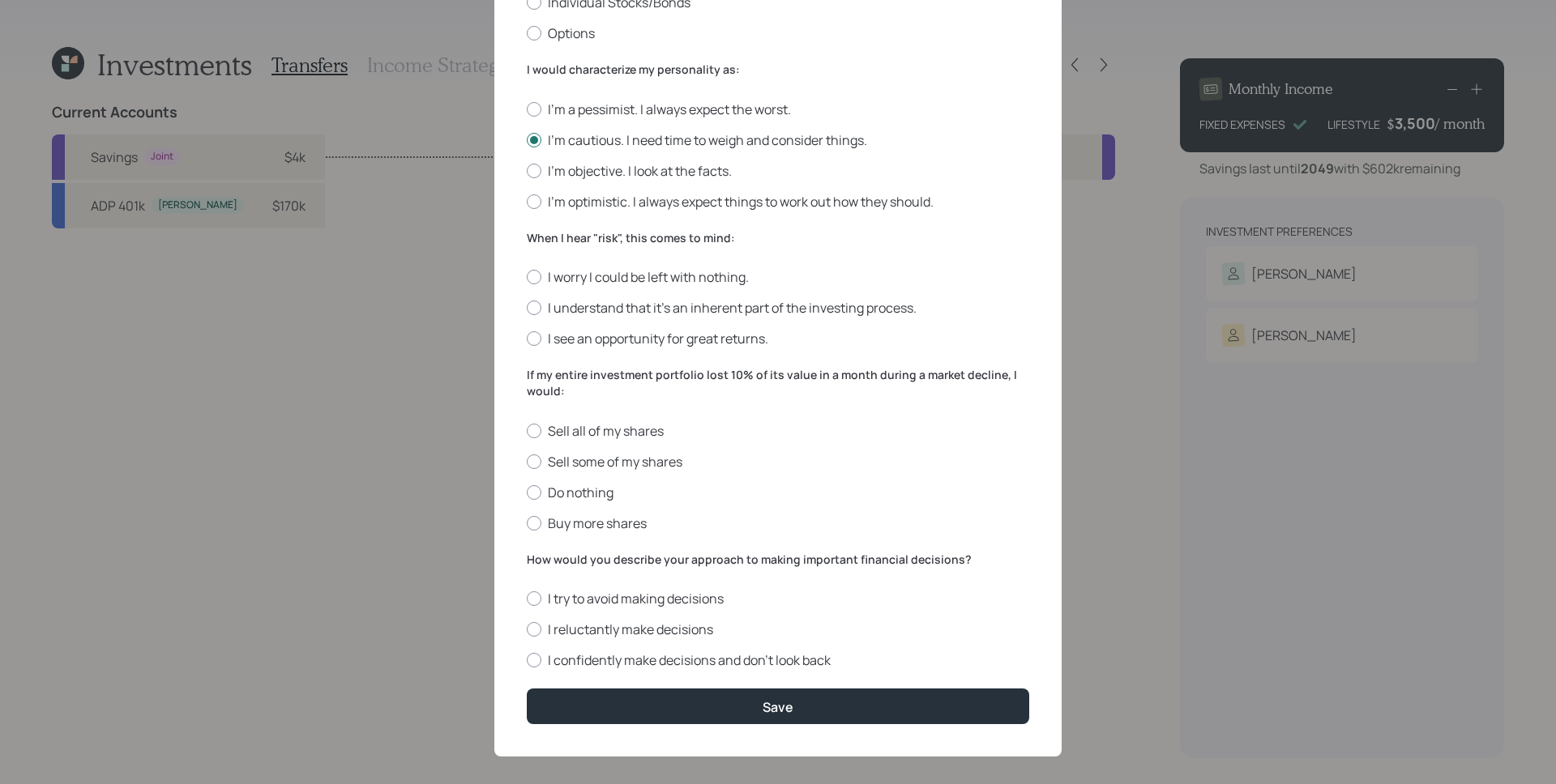
scroll to position [403, 0]
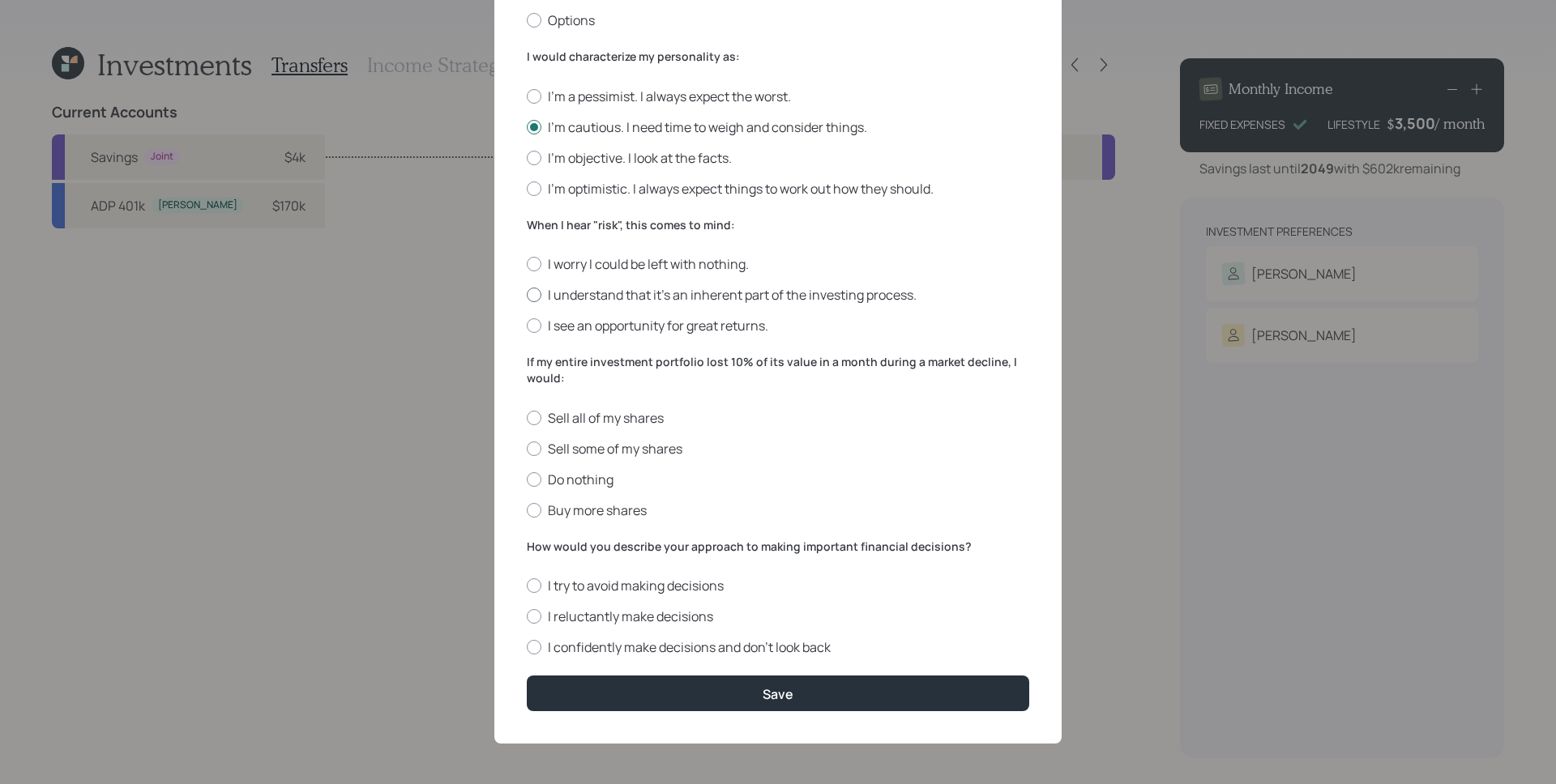
click at [805, 292] on label "I understand that it’s an inherent part of the investing process." at bounding box center [777, 295] width 502 height 18
click at [526, 295] on input "I understand that it’s an inherent part of the investing process." at bounding box center [526, 295] width 1 height 1
radio input "true"
click at [619, 452] on label "Sell some of my shares" at bounding box center [777, 449] width 502 height 18
click at [526, 449] on input "Sell some of my shares" at bounding box center [526, 448] width 1 height 1
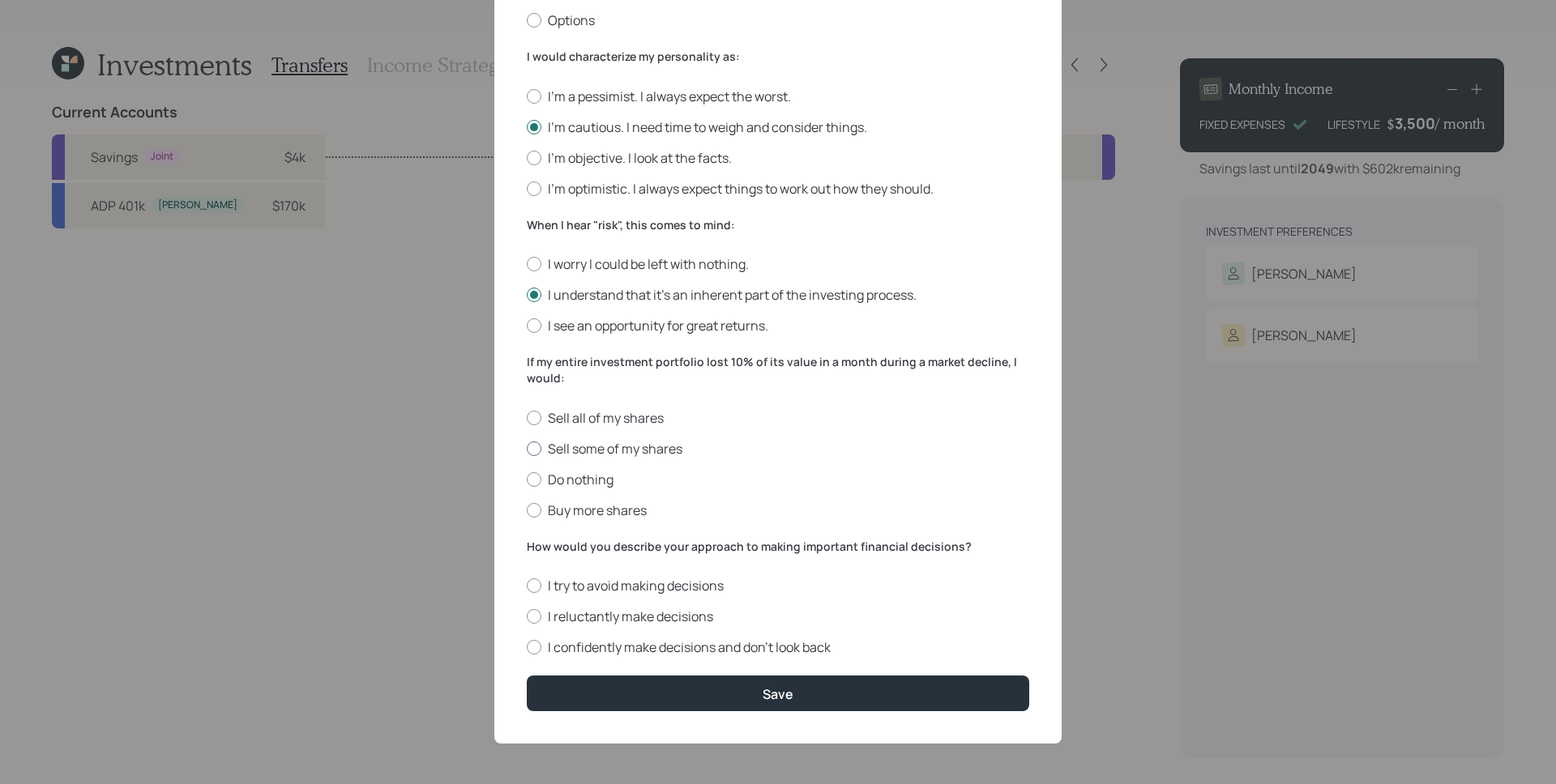
radio input "true"
click at [648, 622] on label "I reluctantly make decisions" at bounding box center [777, 617] width 502 height 18
click at [526, 617] on input "I reluctantly make decisions" at bounding box center [526, 617] width 1 height 1
radio input "true"
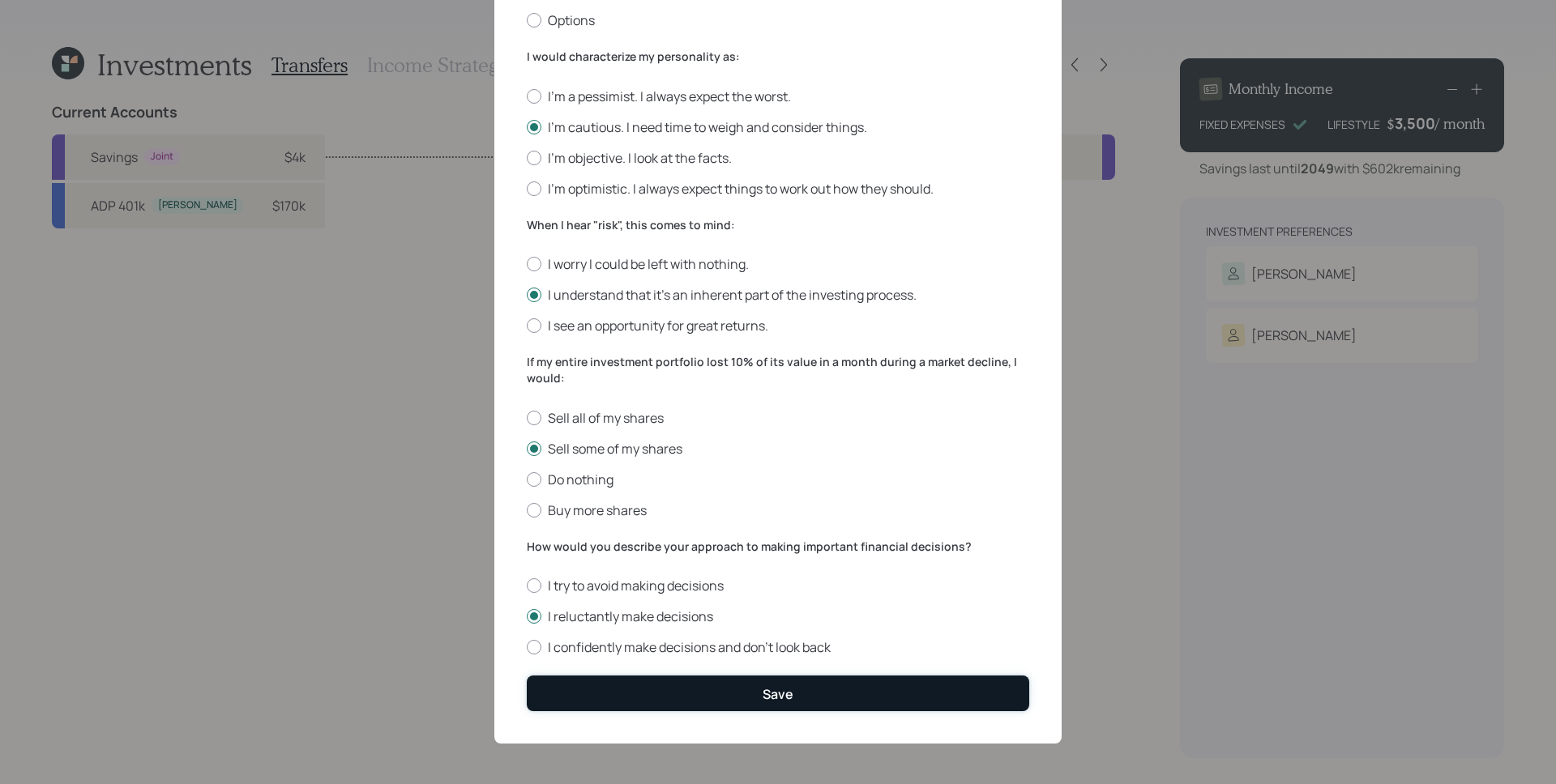
click at [807, 693] on button "Save" at bounding box center [777, 693] width 502 height 35
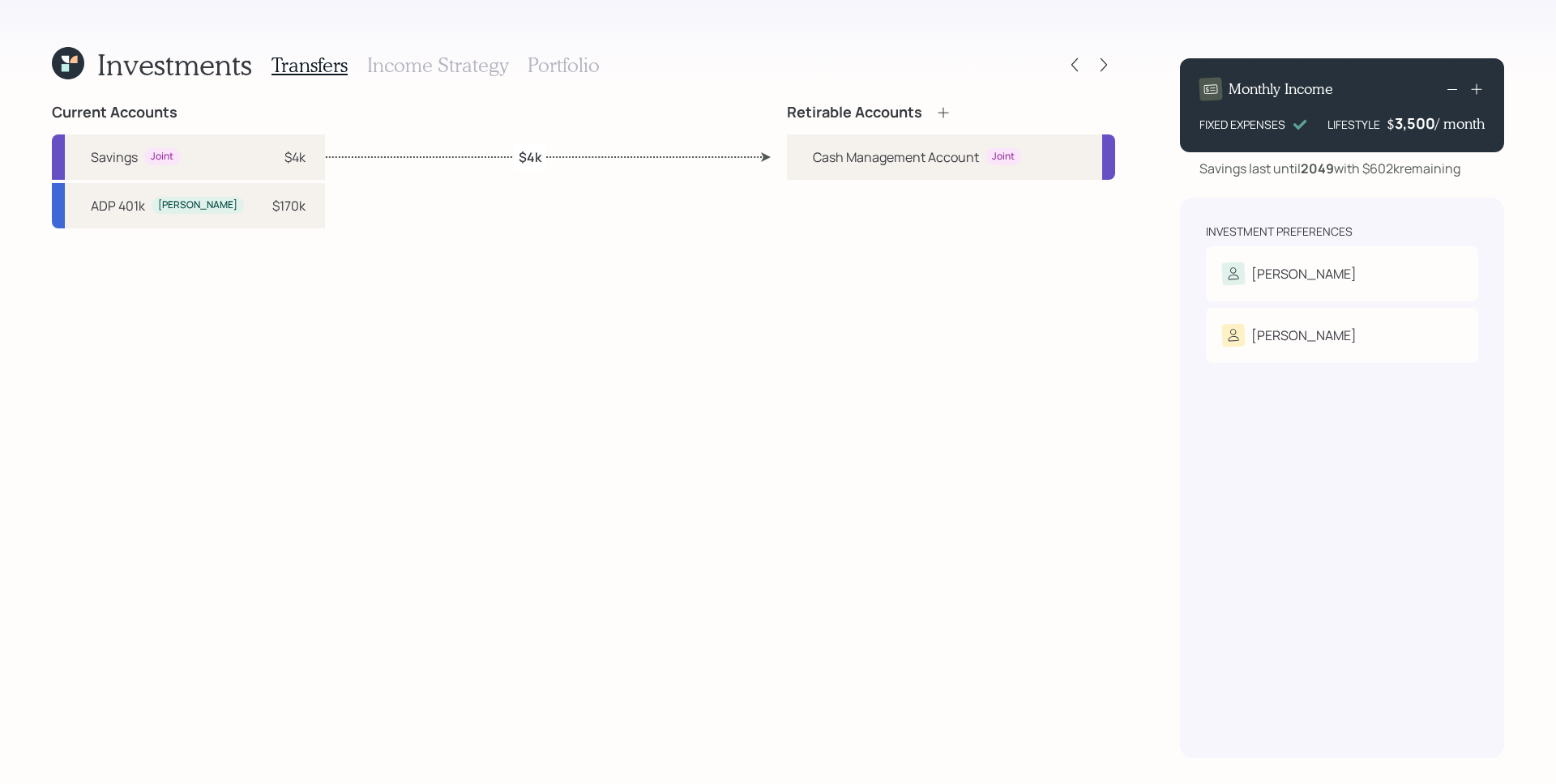
click at [631, 481] on div "Current Accounts Savings Joint $4k ADP 401k [PERSON_NAME] $170k Retirable Accou…" at bounding box center [584, 431] width 1063 height 655
click at [941, 112] on icon at bounding box center [943, 113] width 11 height 11
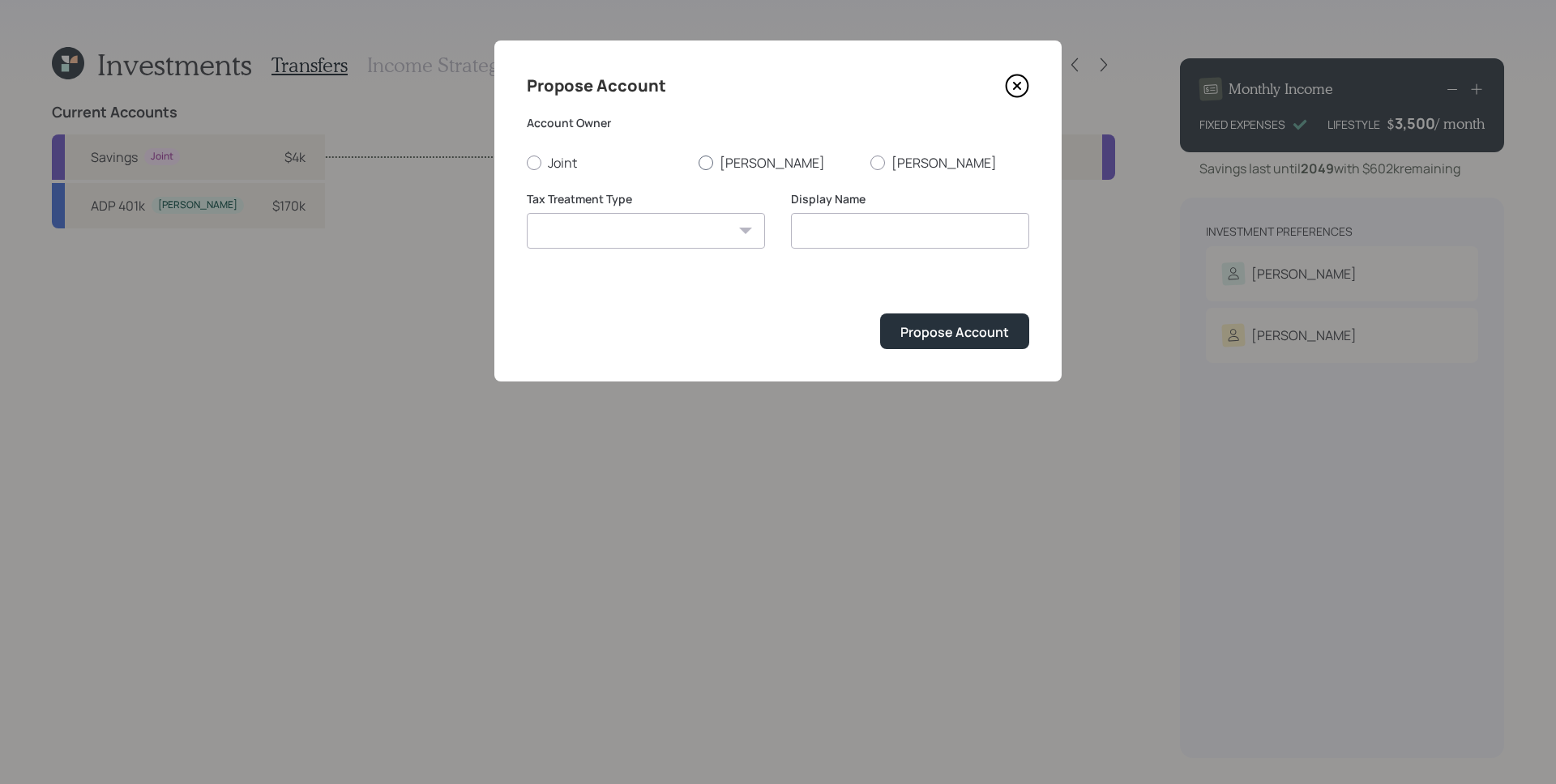
click at [746, 162] on label "[PERSON_NAME]" at bounding box center [777, 163] width 159 height 18
click at [698, 162] on input "[PERSON_NAME]" at bounding box center [697, 162] width 1 height 1
radio input "true"
click at [712, 219] on select "[PERSON_NAME] Taxable Traditional" at bounding box center [645, 231] width 238 height 35
select select "traditional"
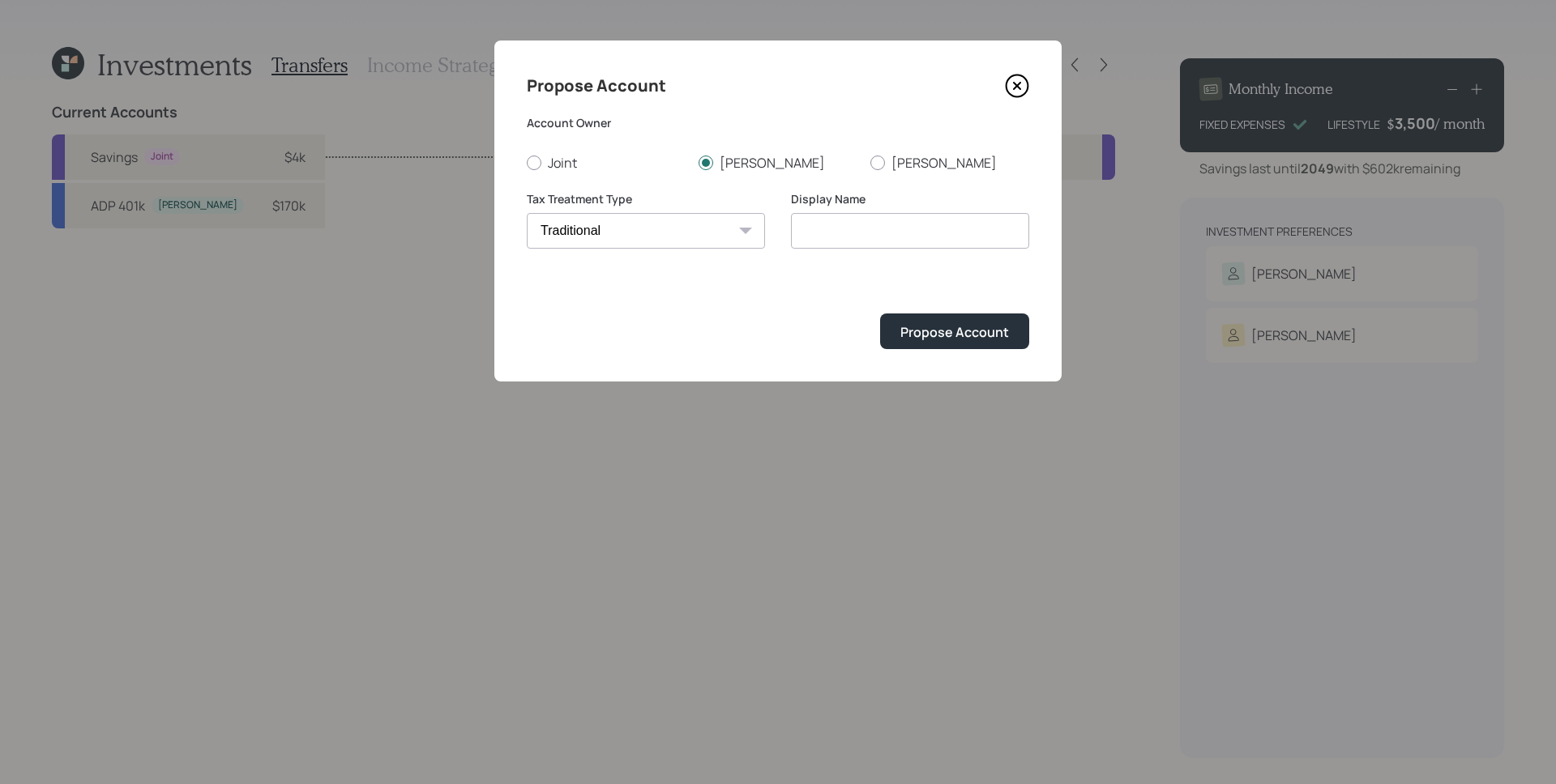
click at [526, 213] on select "[PERSON_NAME] Taxable Traditional" at bounding box center [645, 231] width 238 height 35
click at [918, 231] on input "Traditional" at bounding box center [910, 231] width 238 height 35
type input "Traditional IRA"
click at [880, 314] on button "Propose Account" at bounding box center [954, 330] width 149 height 35
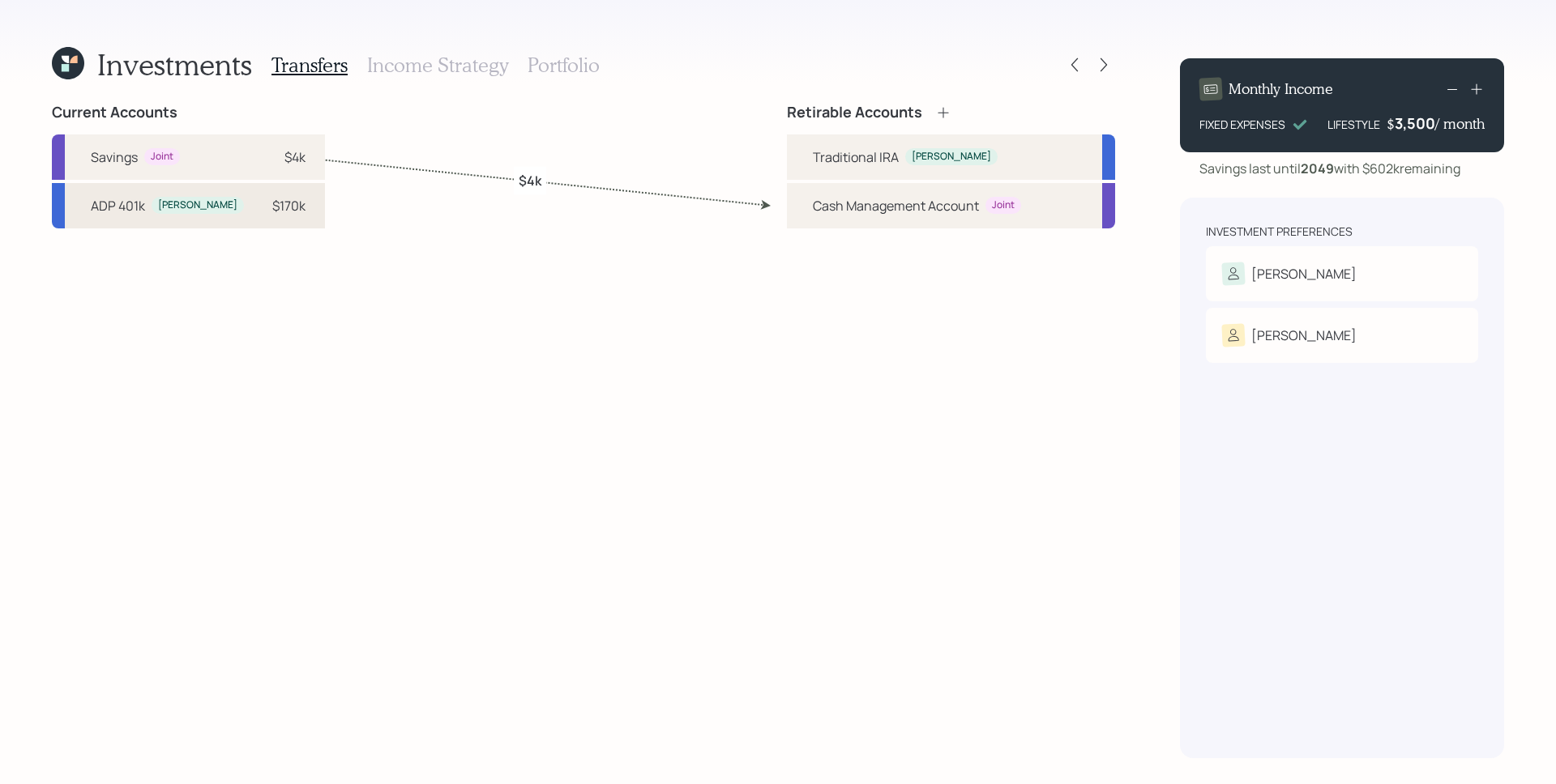
click at [272, 205] on div "$170k" at bounding box center [288, 206] width 33 height 19
click at [824, 160] on div "Traditional IRA" at bounding box center [855, 157] width 86 height 19
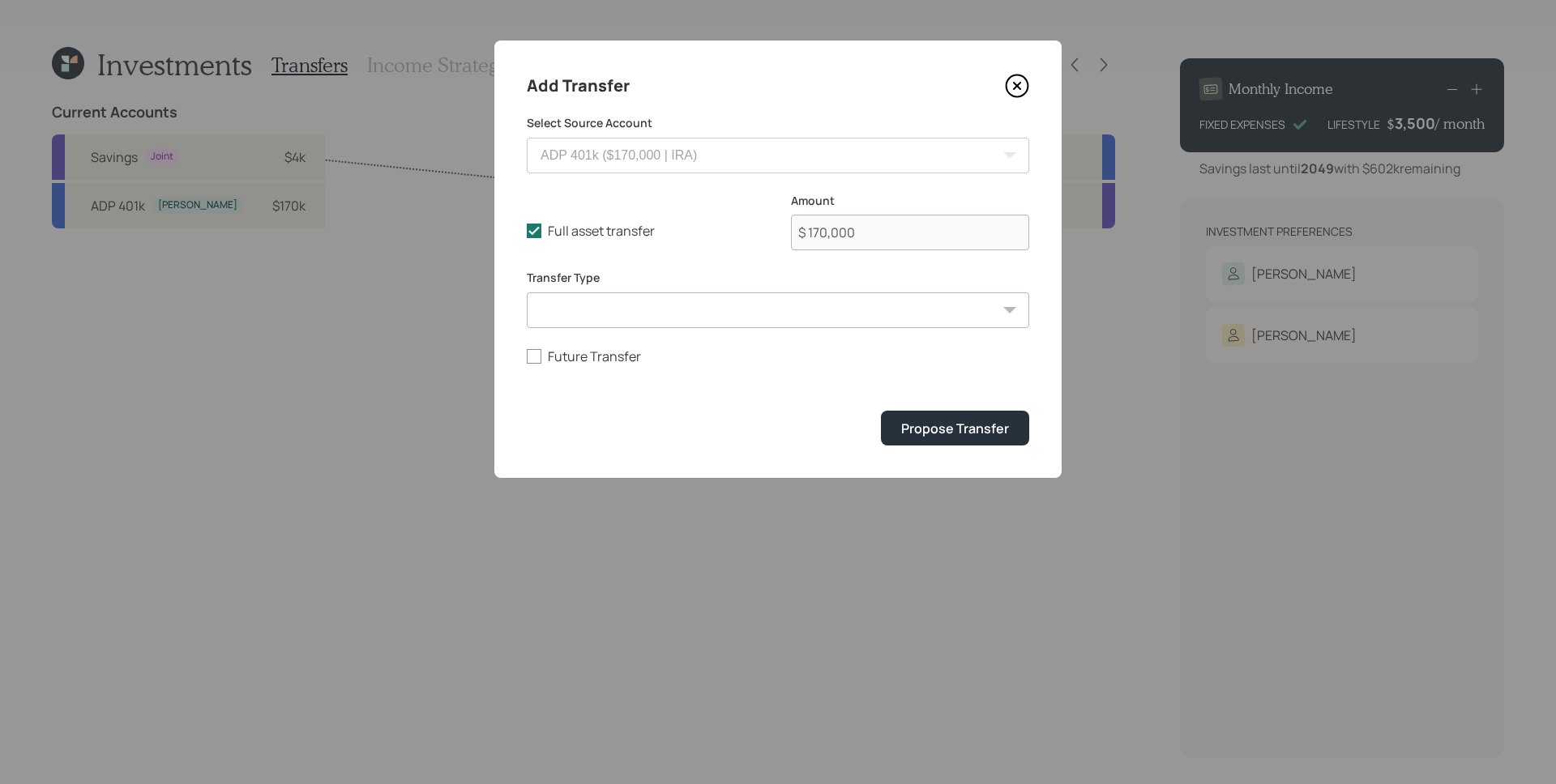
click at [587, 314] on select "ACAT Transfer Non ACAT Transfer Capitalize Rollover Rollover Deposit" at bounding box center [777, 310] width 502 height 35
select select "rollover"
click at [526, 292] on select "ACAT Transfer Non ACAT Transfer Capitalize Rollover Rollover Deposit" at bounding box center [777, 310] width 502 height 35
click at [962, 433] on div "Propose Transfer" at bounding box center [955, 429] width 108 height 18
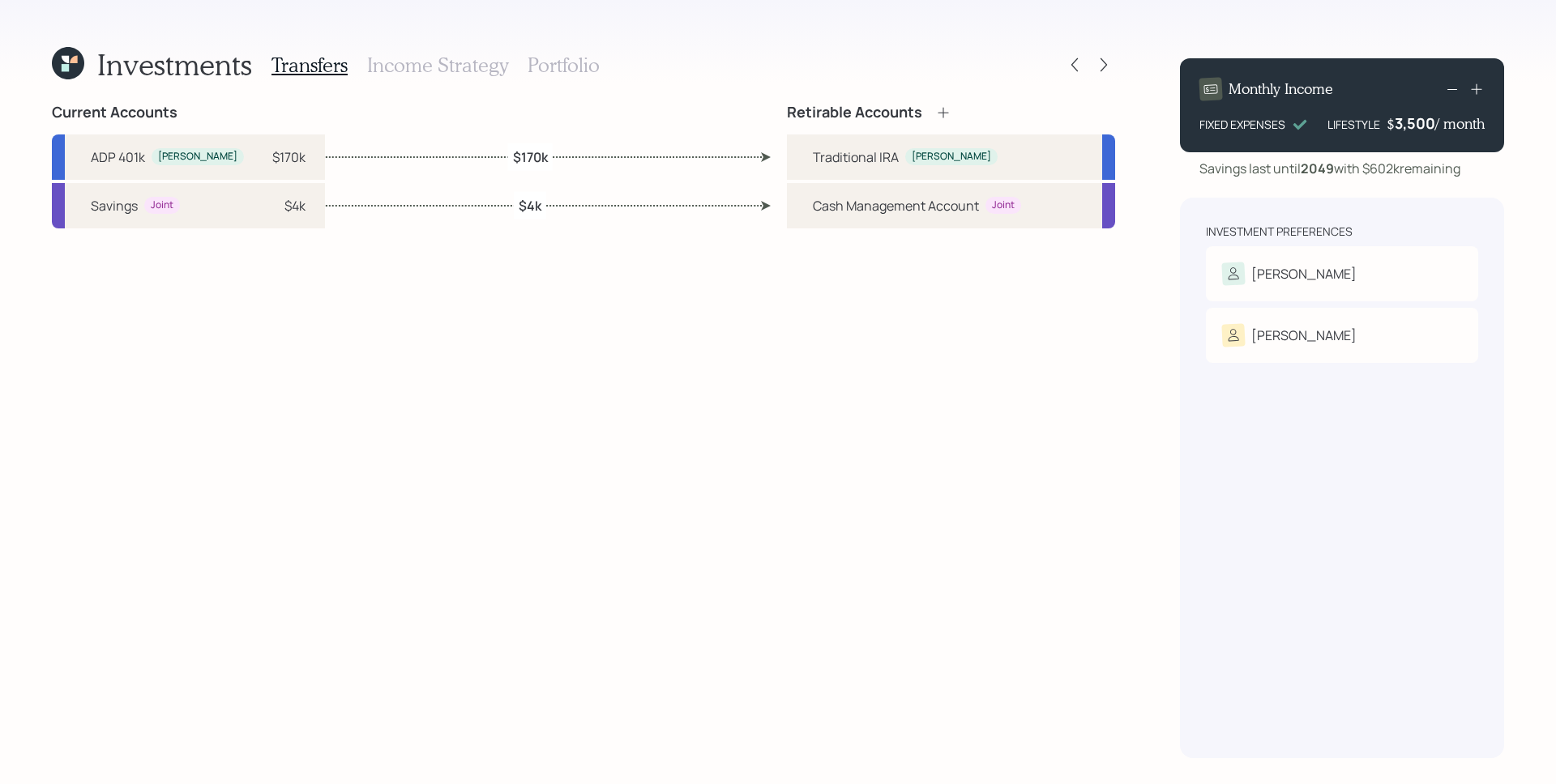
click at [457, 66] on h3 "Income Strategy" at bounding box center [437, 65] width 141 height 24
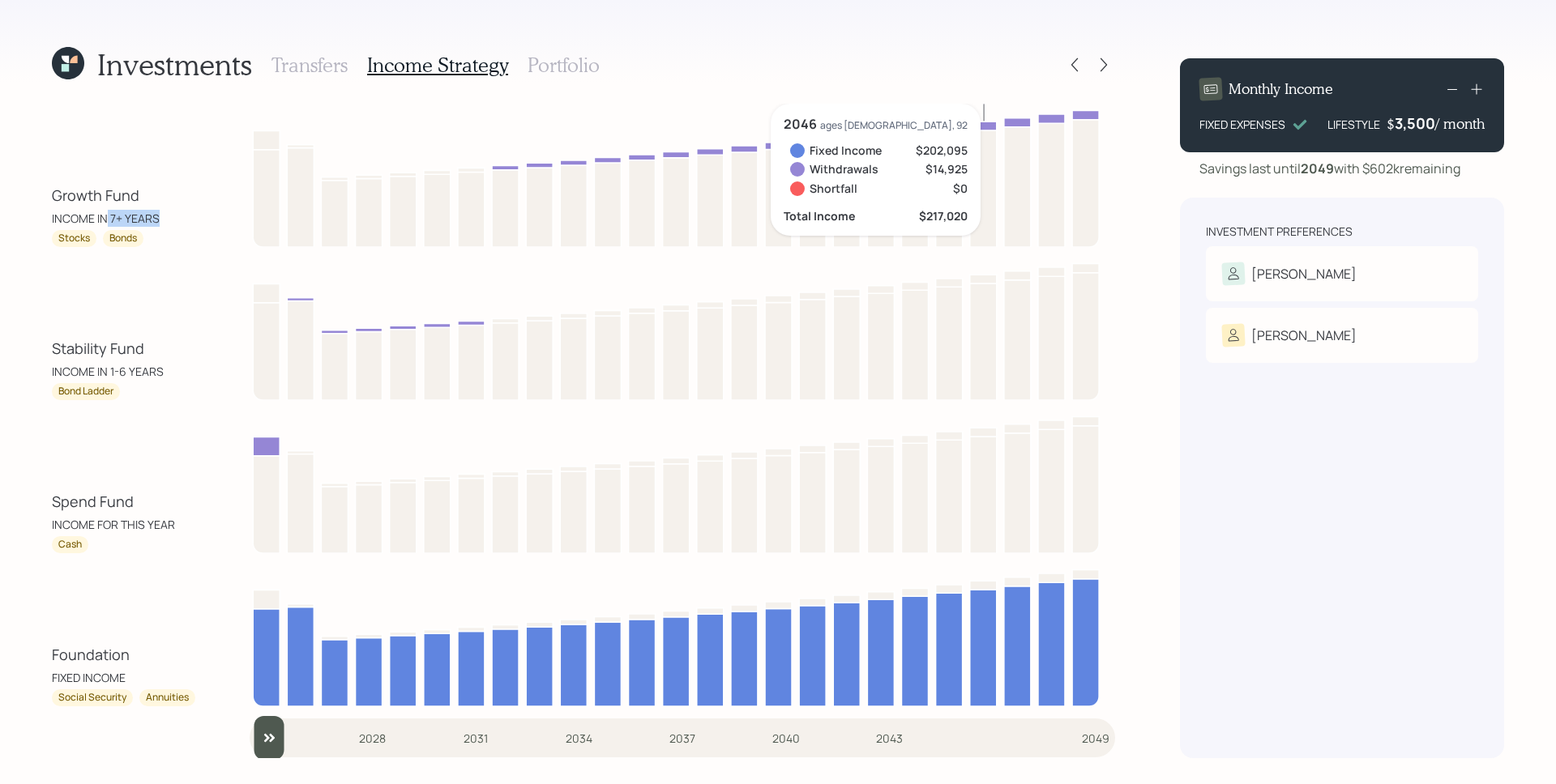
drag, startPoint x: 108, startPoint y: 220, endPoint x: 166, endPoint y: 221, distance: 58.0
click at [166, 221] on div "Growth Fund INCOME IN 7+ YEARS" at bounding box center [125, 206] width 146 height 43
drag, startPoint x: 166, startPoint y: 221, endPoint x: 102, endPoint y: 222, distance: 64.0
click at [102, 222] on div "Growth Fund INCOME IN 7+ YEARS" at bounding box center [125, 206] width 146 height 43
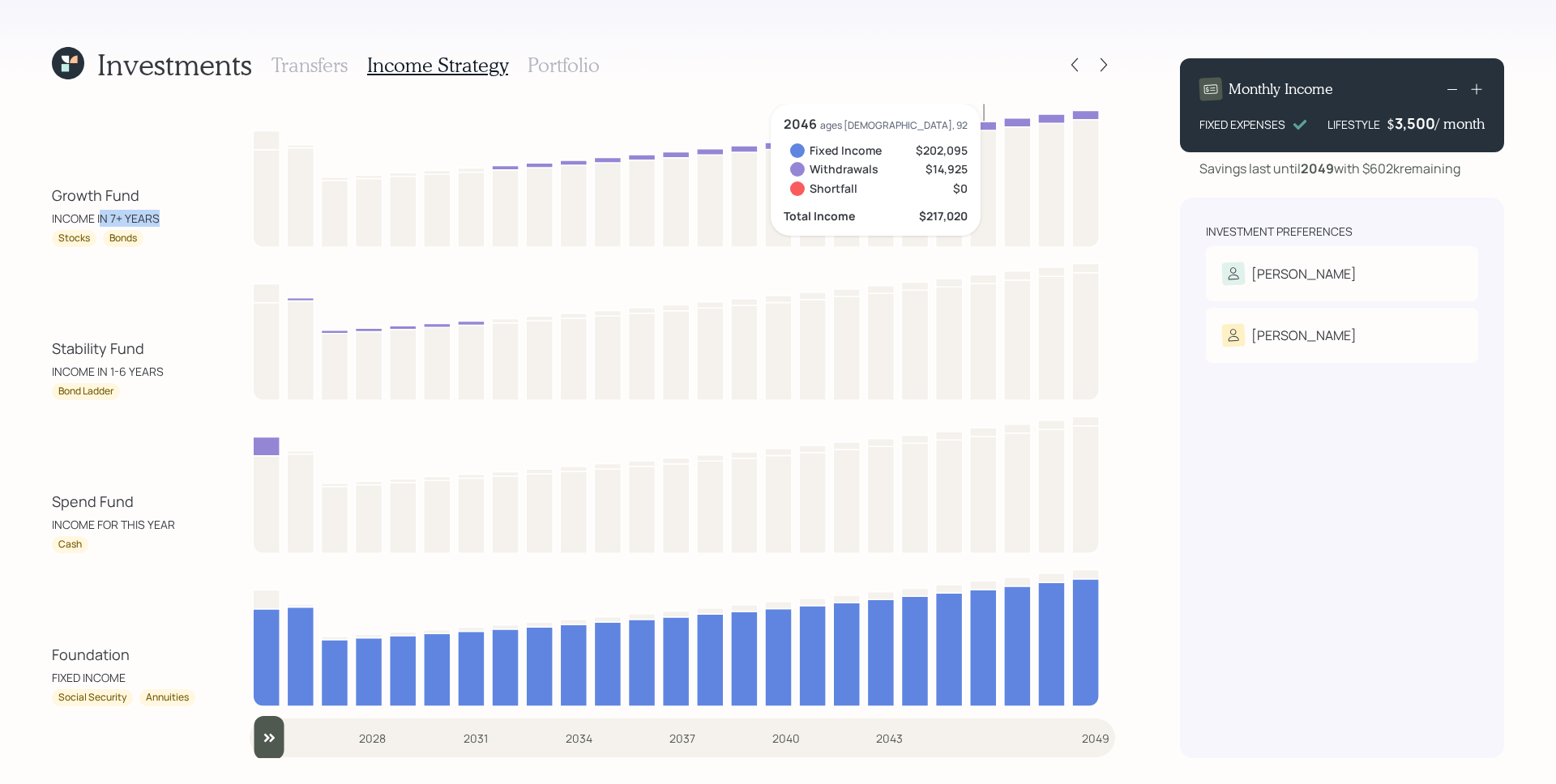
click at [102, 222] on div "INCOME IN 7+ YEARS" at bounding box center [106, 218] width 108 height 17
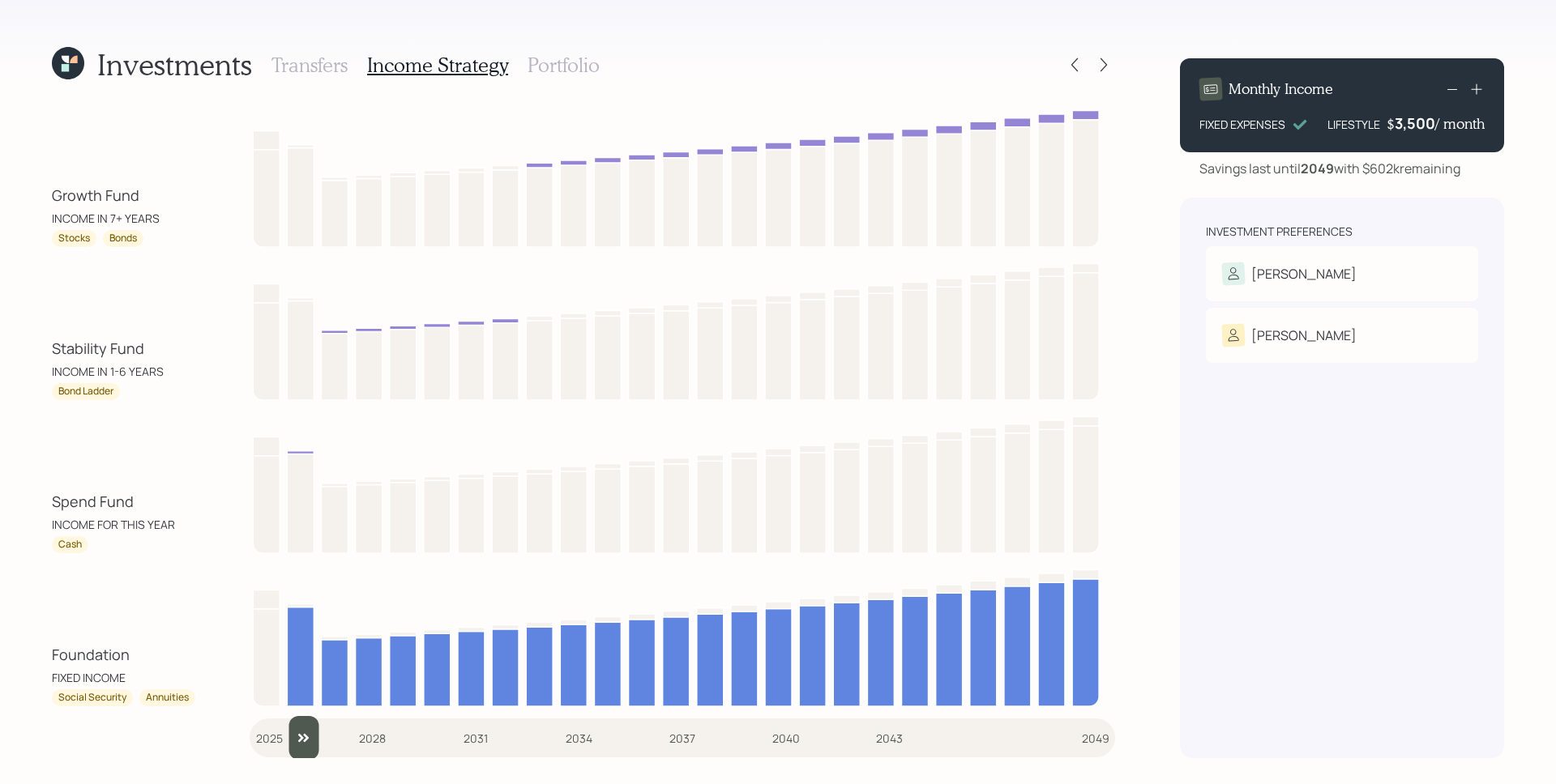
type input "2025"
drag, startPoint x: 278, startPoint y: 737, endPoint x: 189, endPoint y: 706, distance: 94.2
click at [250, 736] on input "slider" at bounding box center [682, 737] width 866 height 43
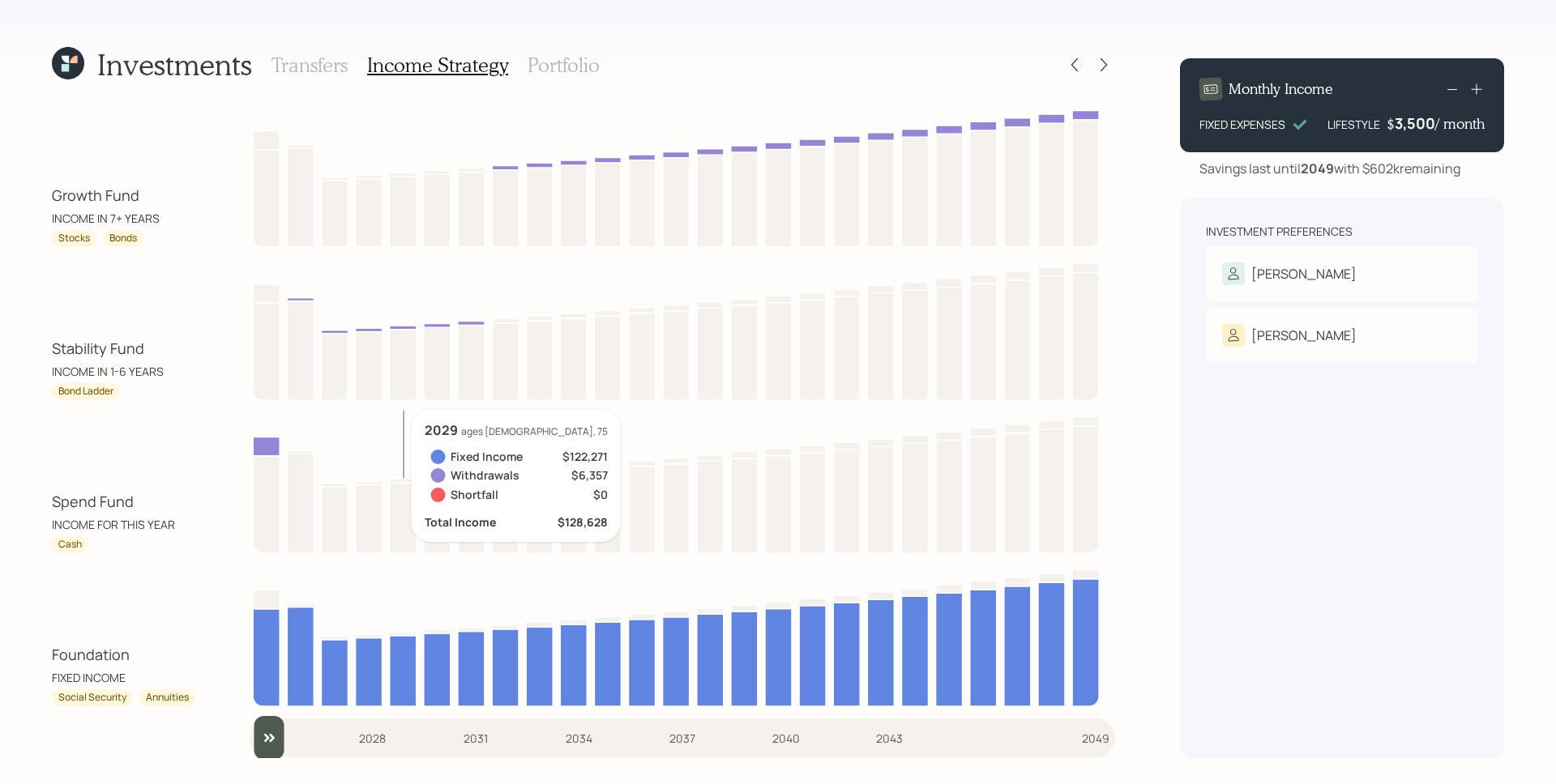
click at [410, 429] on icon at bounding box center [676, 482] width 853 height 144
click at [566, 71] on h3 "Portfolio" at bounding box center [563, 65] width 72 height 24
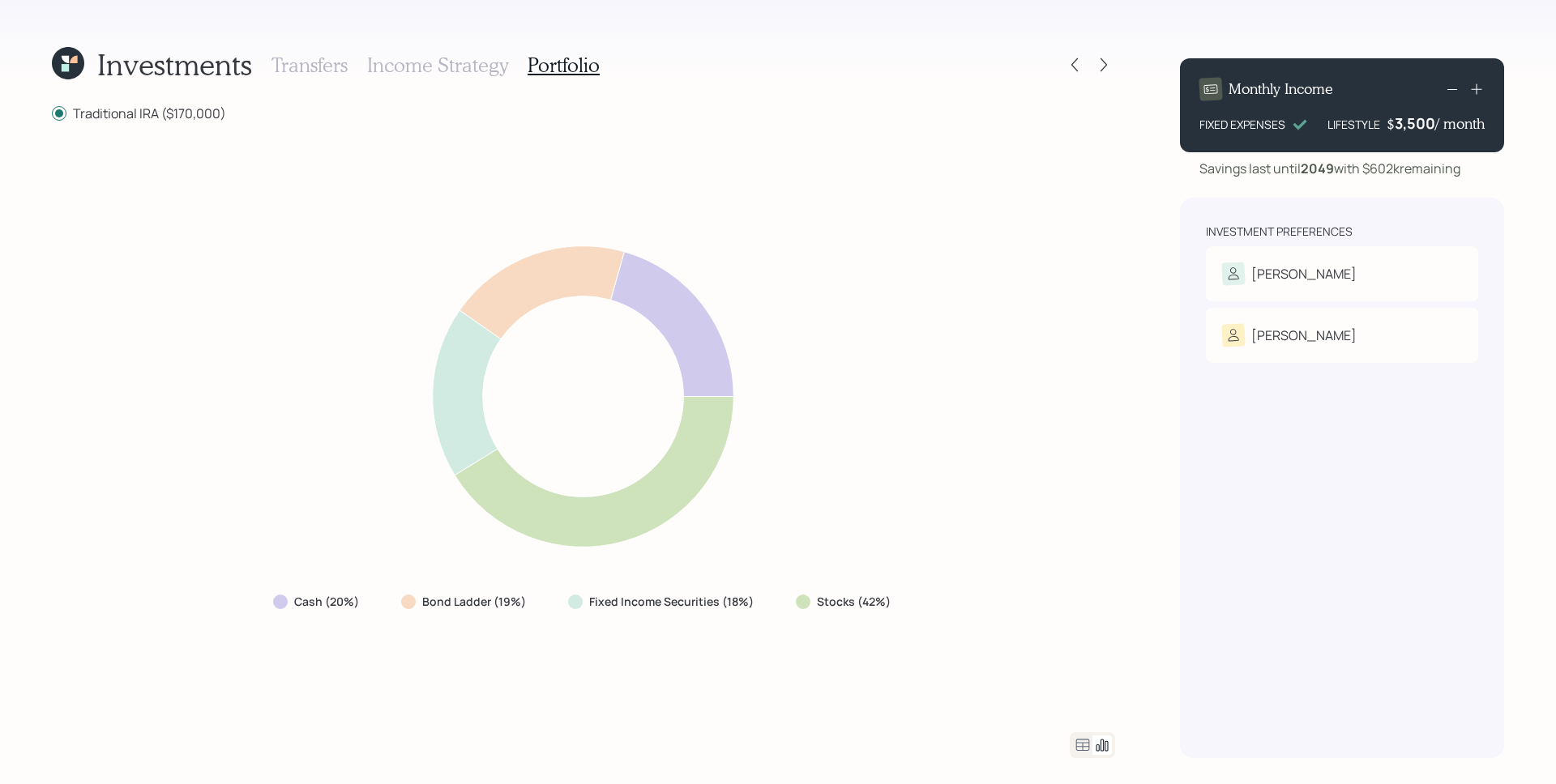
click at [866, 364] on icon at bounding box center [583, 396] width 638 height 343
click at [1085, 746] on icon at bounding box center [1083, 745] width 14 height 12
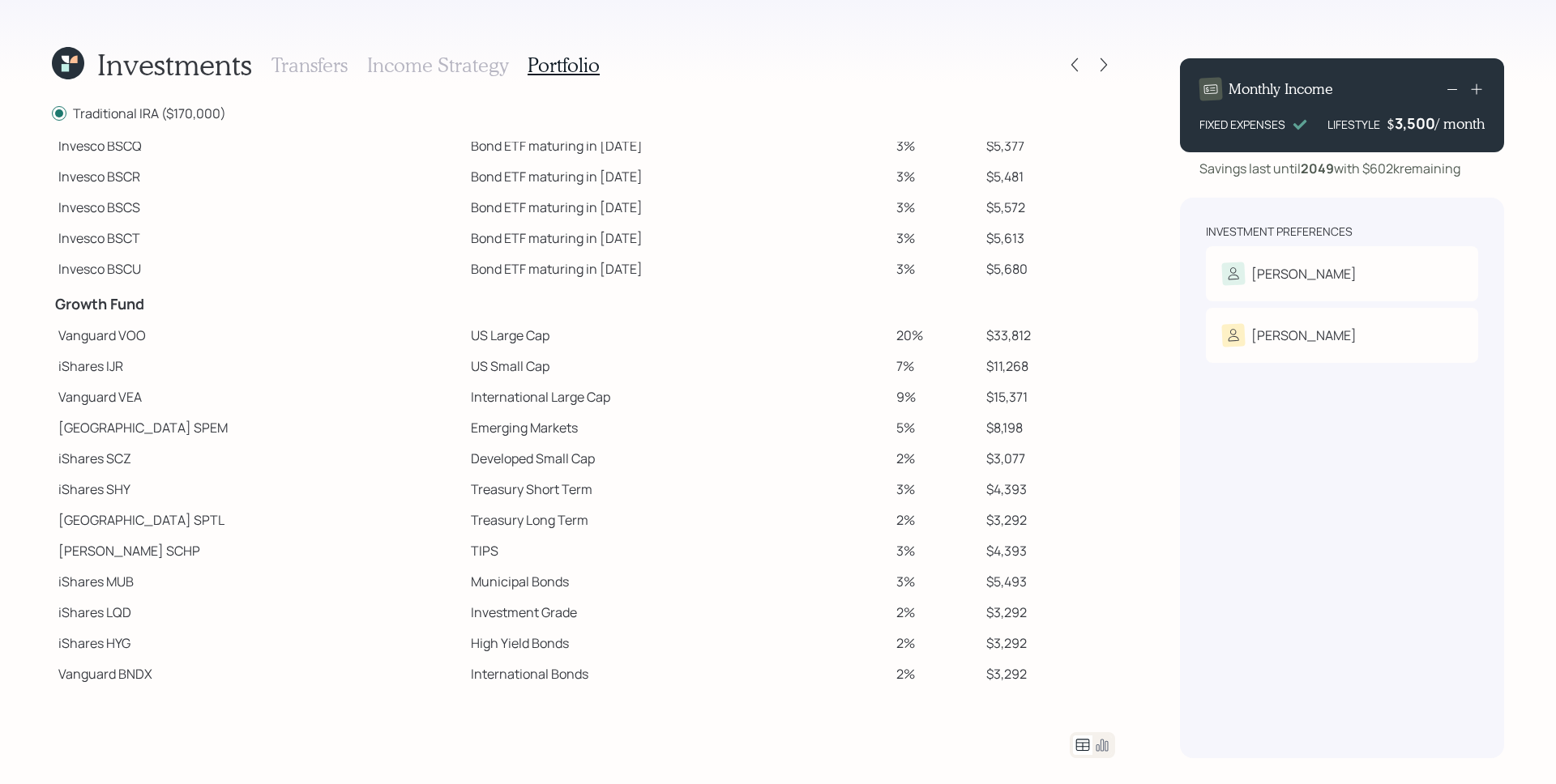
scroll to position [207, 0]
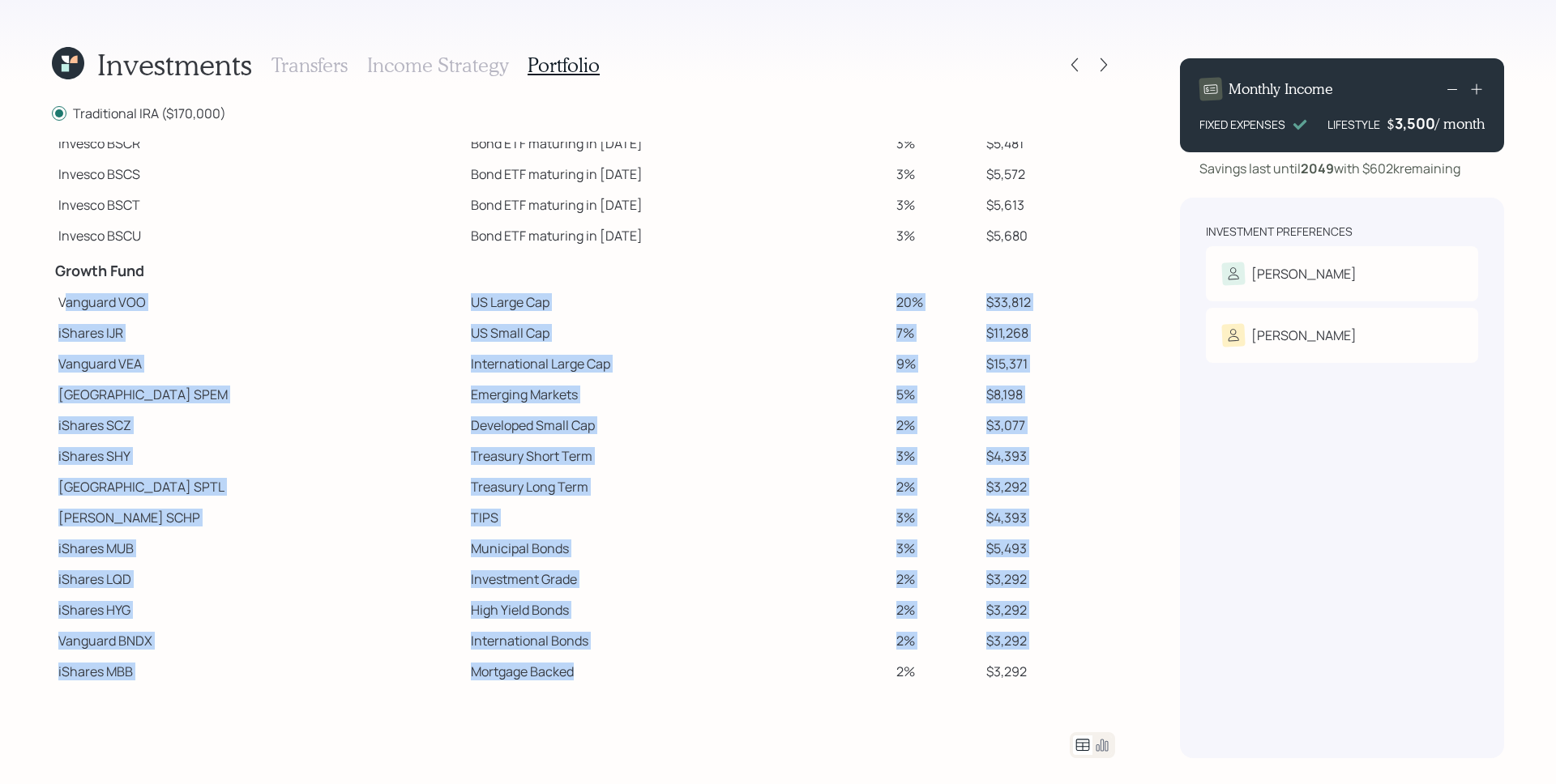
drag, startPoint x: 62, startPoint y: 301, endPoint x: 508, endPoint y: 672, distance: 580.1
click at [508, 672] on tbody "Spend Fund CASH Cash 19% $32,852 CASH Cash (Account Management) 1% $1,700 Stabi…" at bounding box center [584, 311] width 1063 height 753
click at [508, 672] on td "Mortgage Backed" at bounding box center [677, 671] width 425 height 31
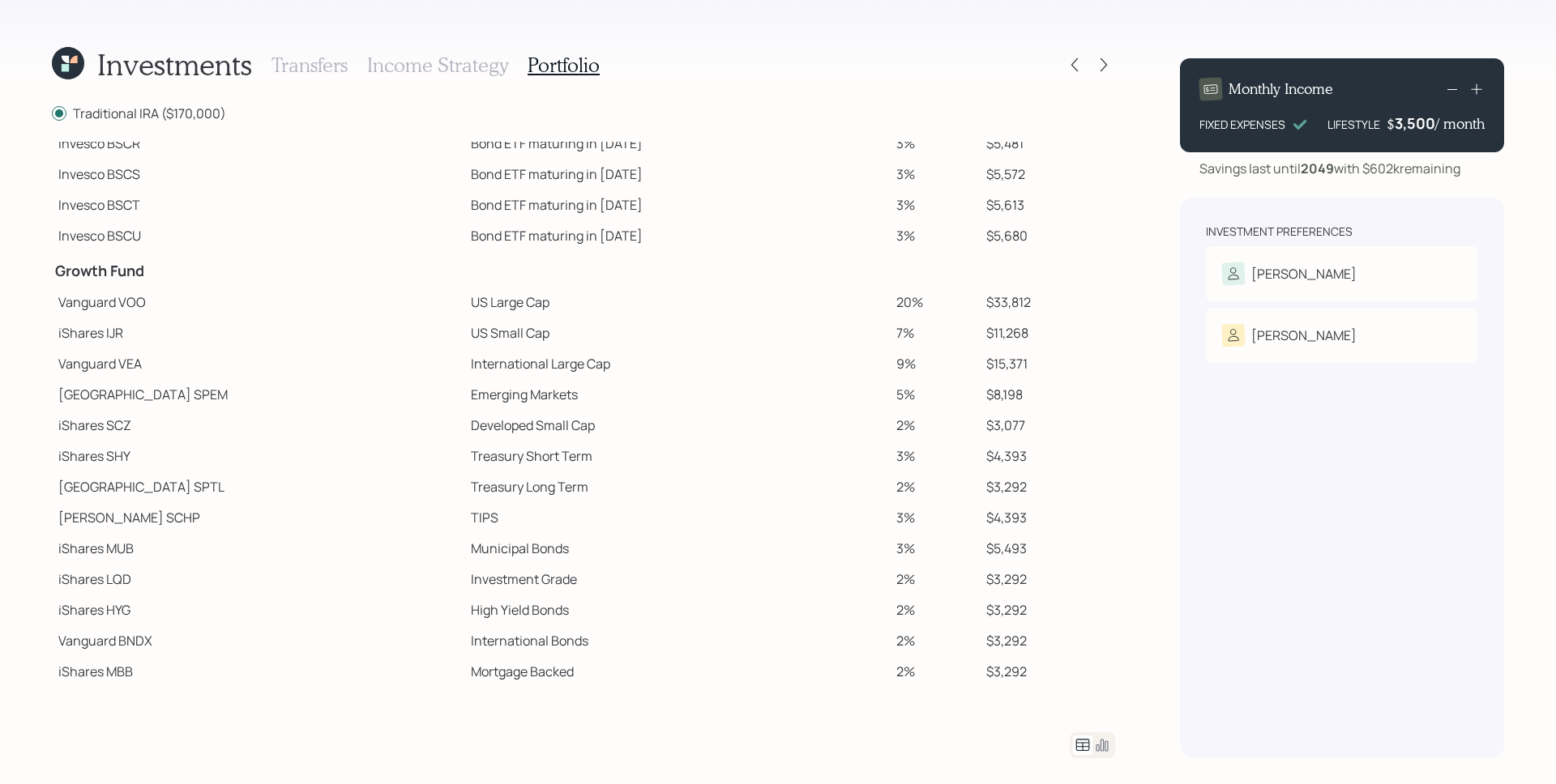
click at [1099, 744] on icon at bounding box center [1102, 746] width 12 height 12
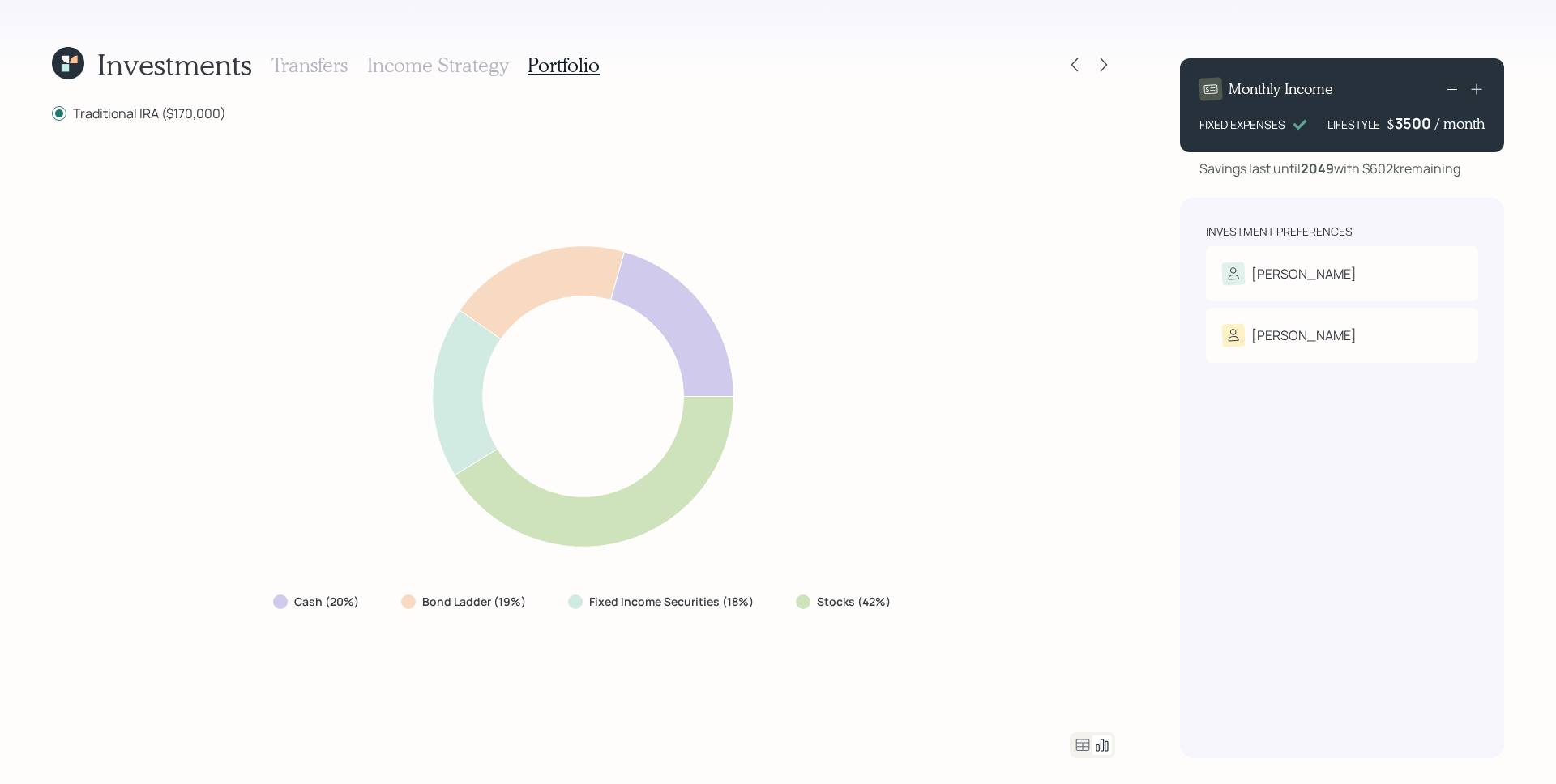
click at [1419, 121] on div "3500" at bounding box center [1415, 123] width 41 height 19
click at [1019, 353] on div "Cash (20%) Bond Ladder (19%) Fixed Income Securities (18%) Stocks (42%)" at bounding box center [584, 427] width 1063 height 571
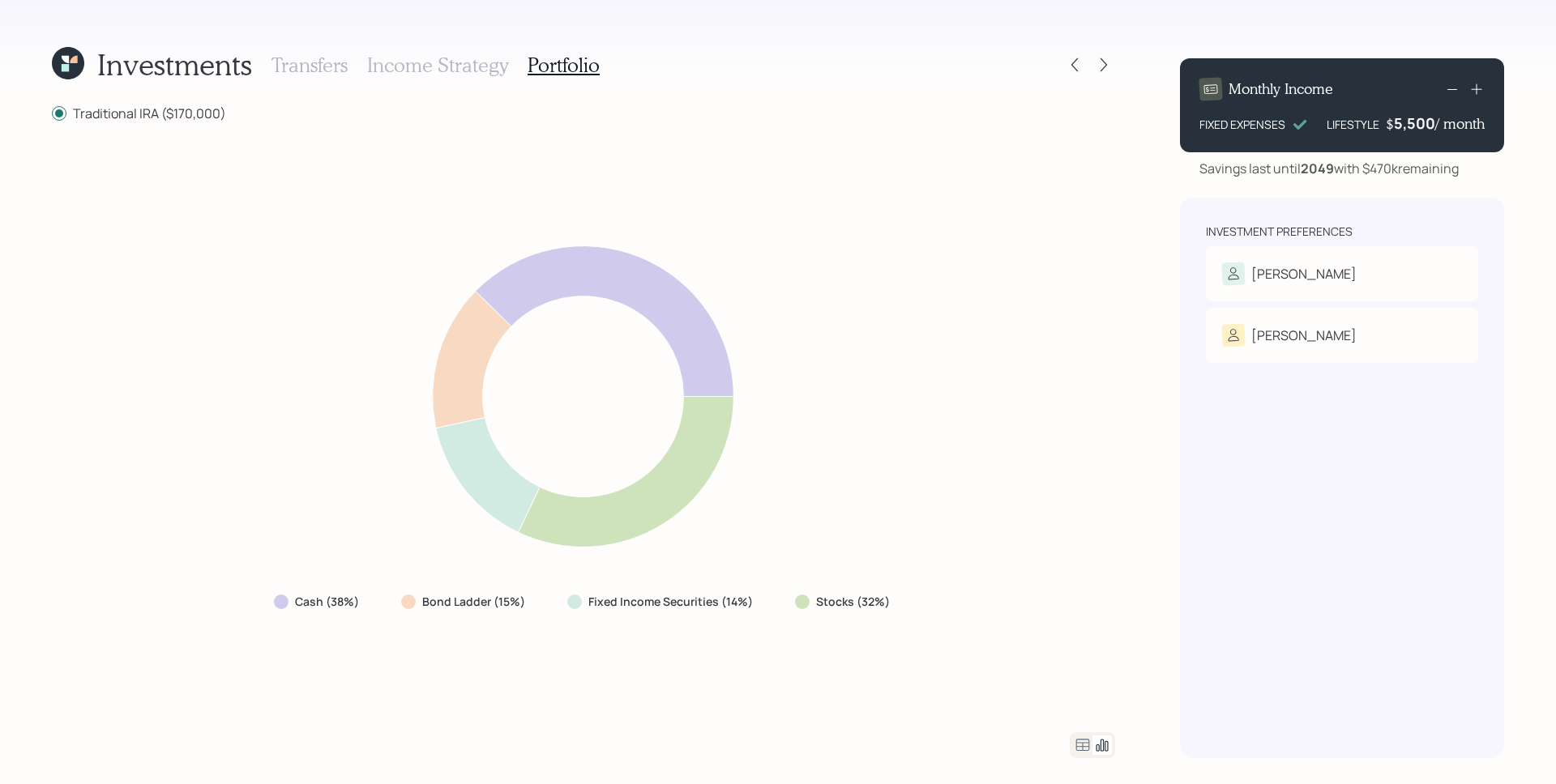
drag, startPoint x: 495, startPoint y: 299, endPoint x: 721, endPoint y: 332, distance: 228.4
click at [721, 332] on icon at bounding box center [583, 396] width 638 height 343
click at [1420, 119] on div "5,500" at bounding box center [1414, 123] width 42 height 19
click at [1420, 119] on div "5500" at bounding box center [1415, 123] width 41 height 19
click at [964, 607] on div "Cash (38%) Bond Ladder (15%) Fixed Income Securities (14%) Stocks (32%)" at bounding box center [584, 427] width 1063 height 571
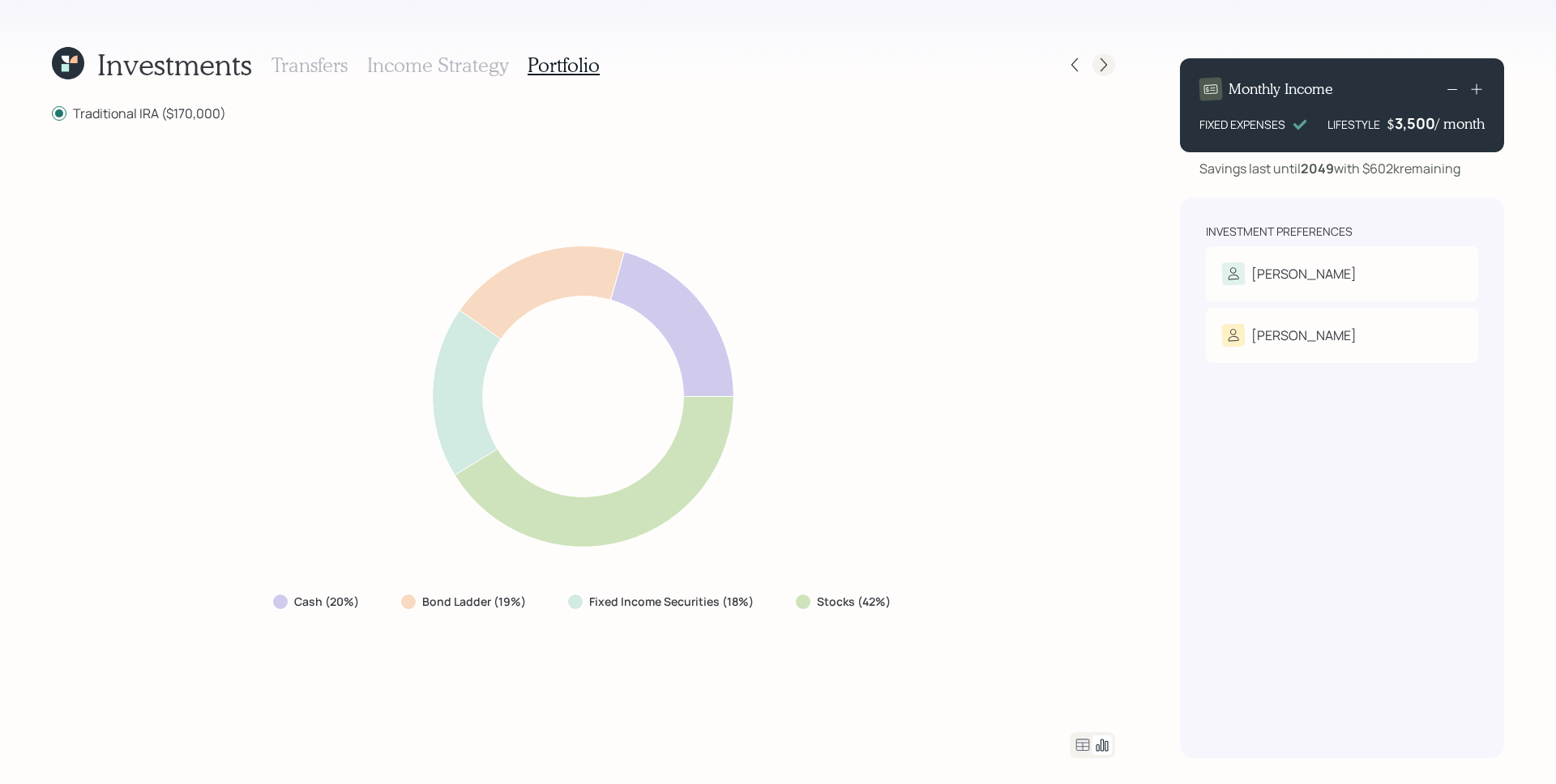
click at [1103, 68] on icon at bounding box center [1103, 65] width 16 height 16
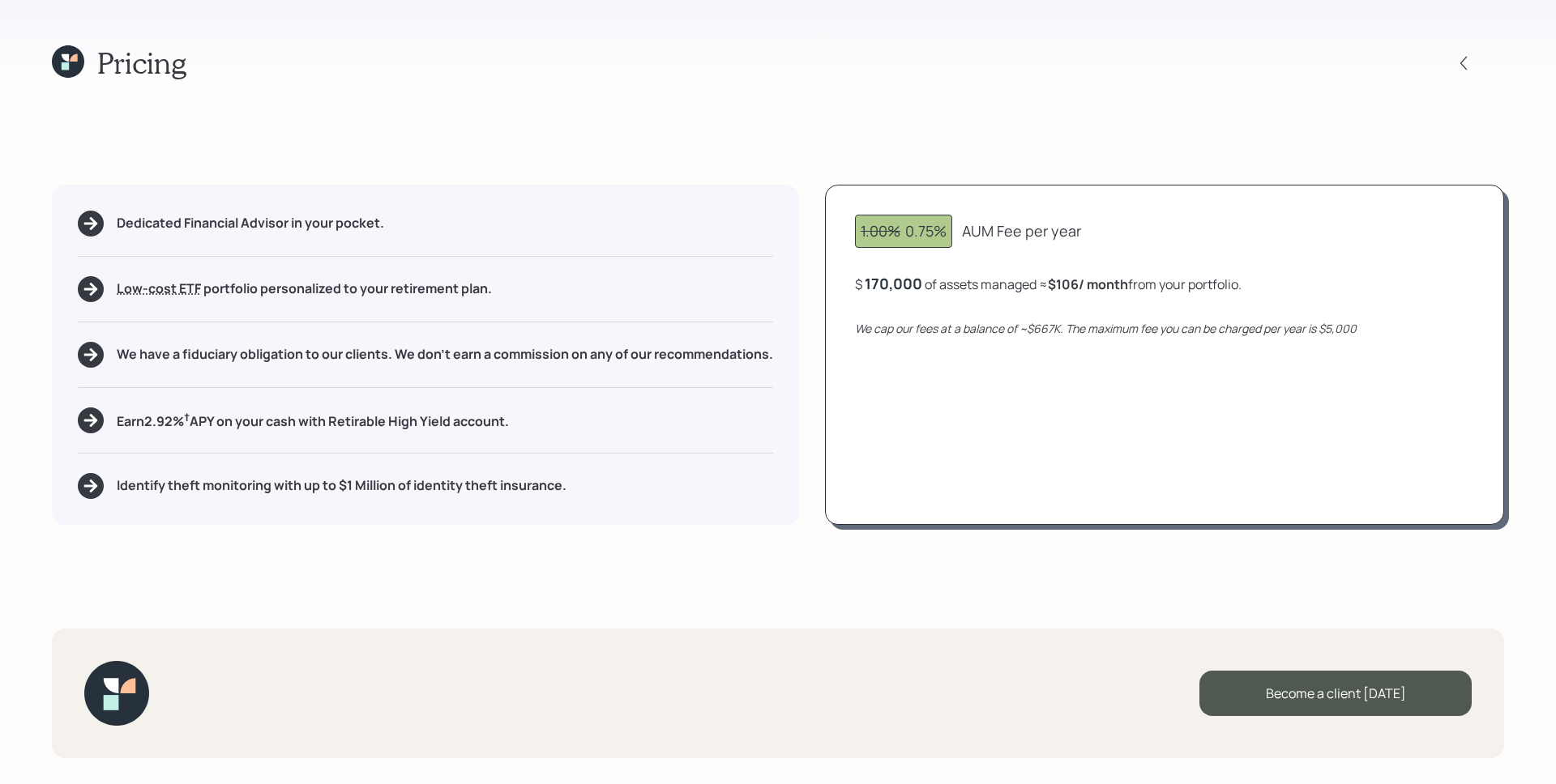
click at [1288, 262] on div "1.00% 0.75% AUM Fee per year $ 170,000 of assets managed ≈ $106 / month from yo…" at bounding box center [1164, 355] width 679 height 340
click at [1434, 396] on div "1.00% 0.75% AUM Fee per year $ 170,000 of assets managed ≈ $106 / month from yo…" at bounding box center [1164, 355] width 679 height 340
click at [917, 291] on div "170,000" at bounding box center [893, 283] width 58 height 19
click at [917, 291] on div "170000" at bounding box center [891, 283] width 53 height 19
click at [915, 291] on div "170000" at bounding box center [891, 283] width 53 height 19
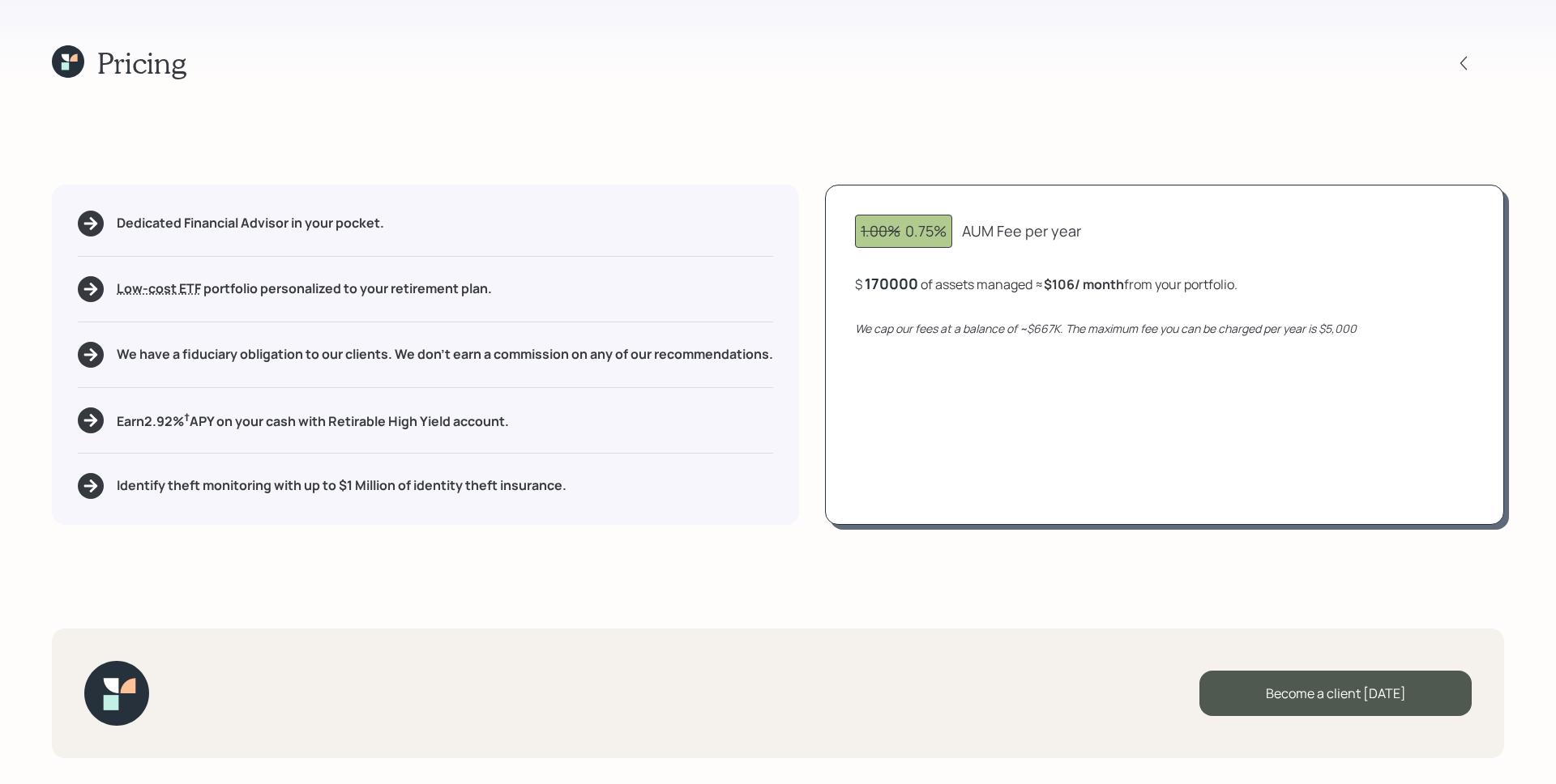
click at [915, 291] on div "170000" at bounding box center [891, 283] width 53 height 19
click at [913, 293] on div "$ 170000 of assets managed ≈ $106 / month from your portfolio ." at bounding box center [1046, 283] width 383 height 20
click at [895, 286] on div "170000" at bounding box center [891, 283] width 53 height 19
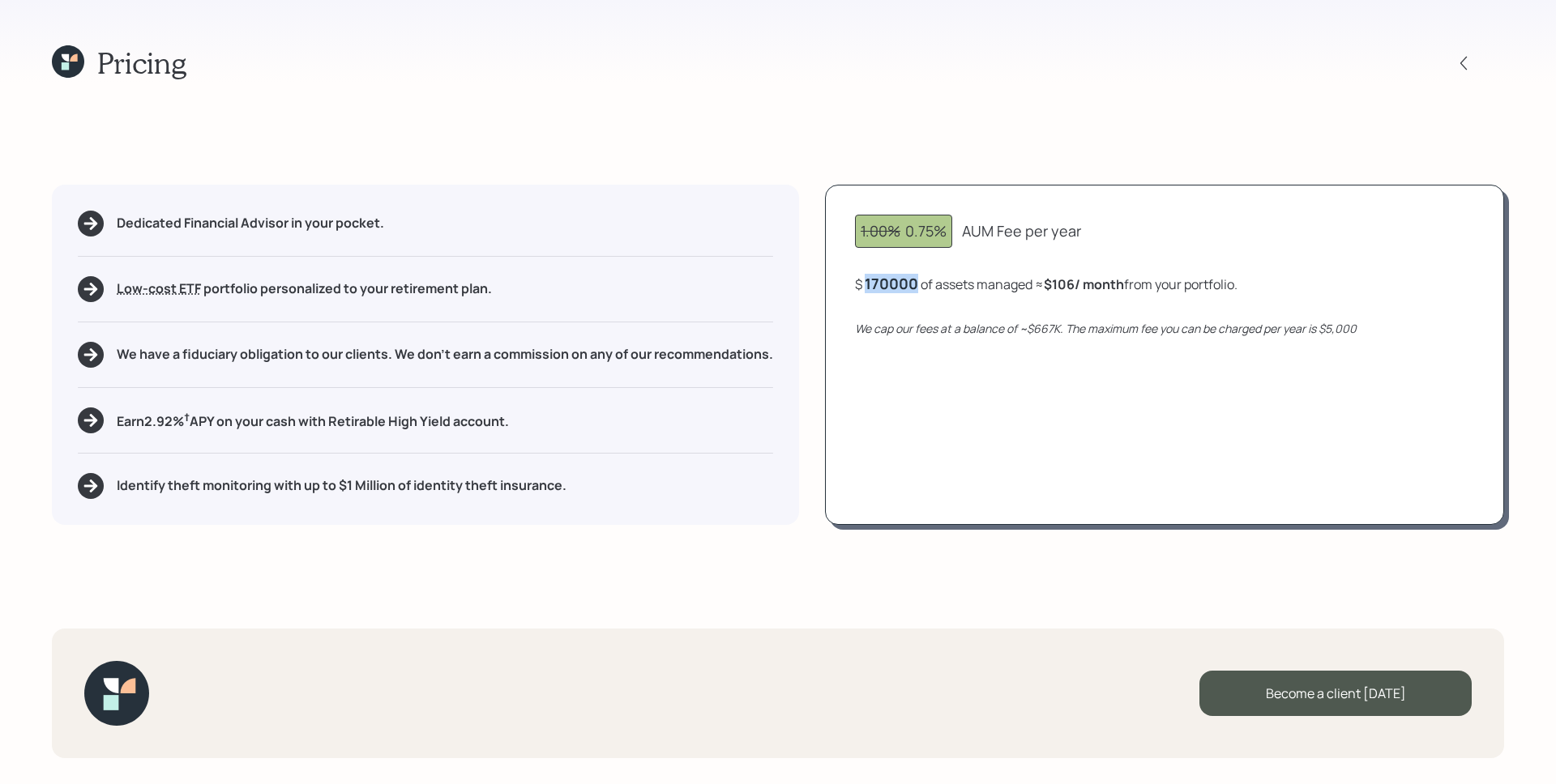
click at [907, 290] on div "170000" at bounding box center [891, 283] width 53 height 19
click at [897, 283] on div "170000" at bounding box center [891, 283] width 53 height 19
click at [896, 280] on div "170000" at bounding box center [891, 283] width 53 height 19
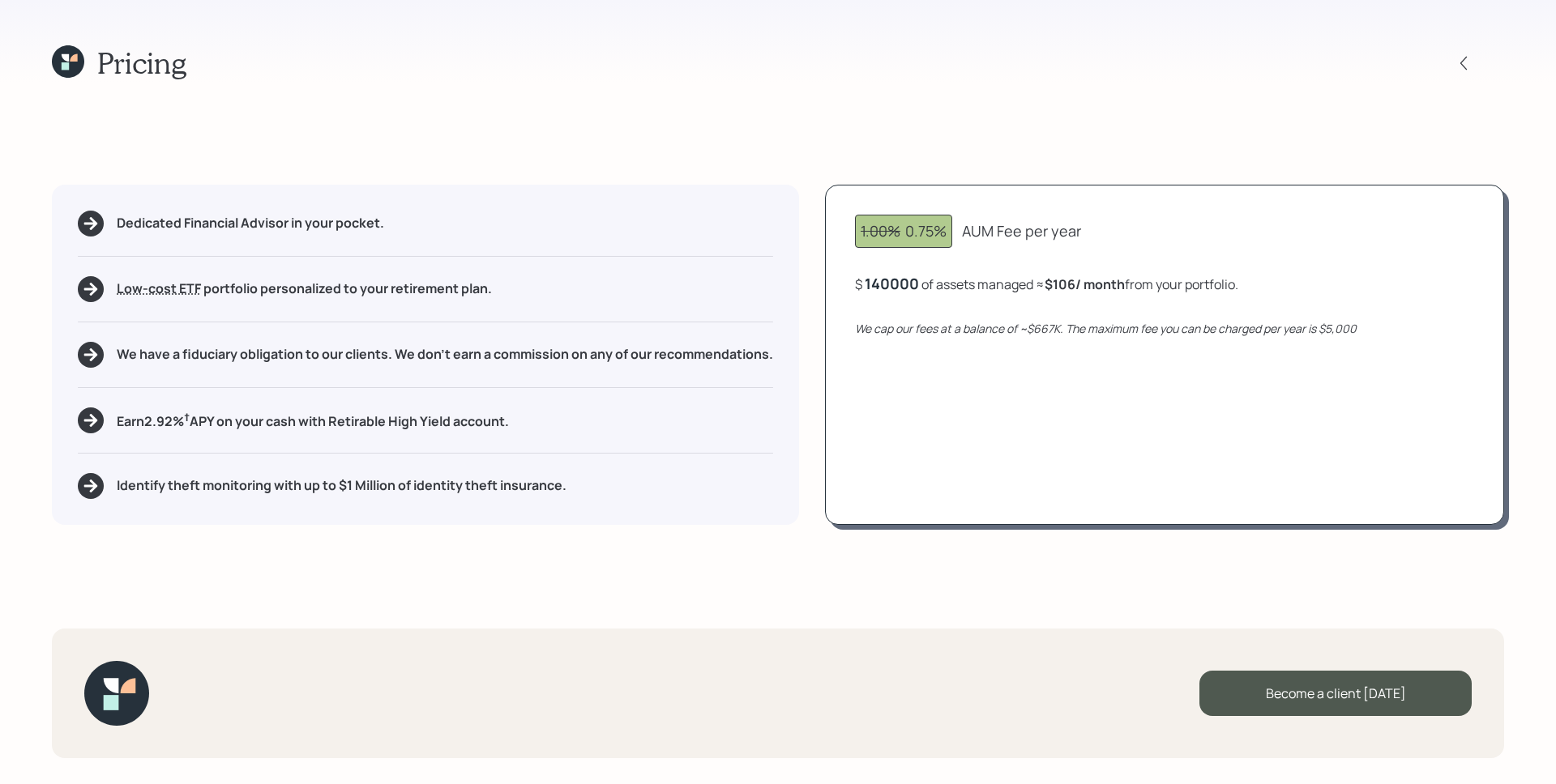
click at [1000, 435] on div "1.00% 0.75% AUM Fee per year $ 140000 of assets managed ≈ $106 / month from you…" at bounding box center [1164, 355] width 679 height 340
drag, startPoint x: 1056, startPoint y: 288, endPoint x: 1082, endPoint y: 288, distance: 26.0
click at [1082, 288] on b "$88 / month" at bounding box center [1085, 284] width 74 height 18
click at [1253, 154] on div "Pricing Dedicated Financial Advisor in your pocket. Low-cost ETF Retirable uses…" at bounding box center [778, 392] width 1556 height 784
click at [906, 289] on div "140,000" at bounding box center [894, 283] width 58 height 19
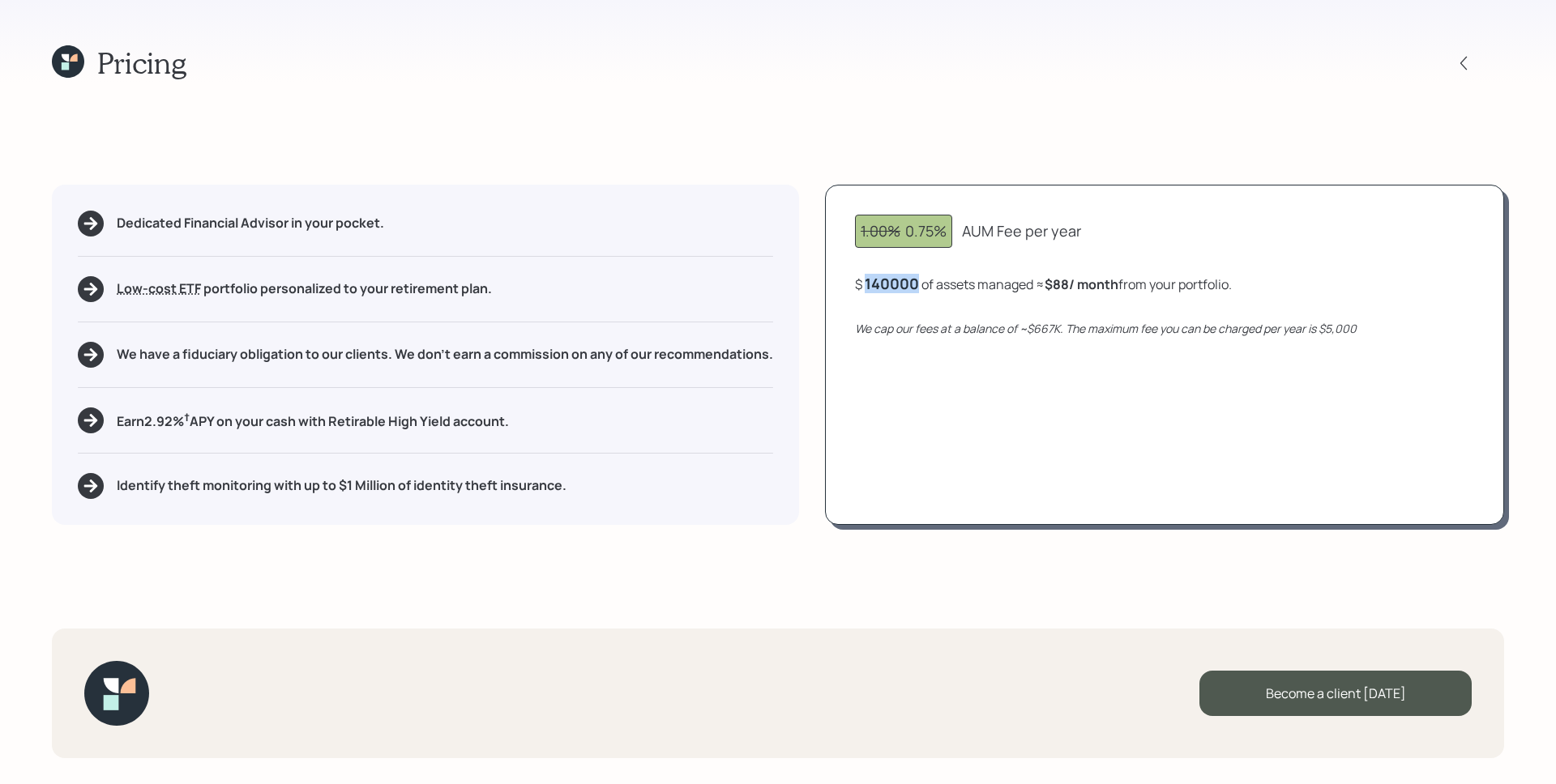
click at [906, 289] on div "140000" at bounding box center [891, 283] width 54 height 19
click at [1112, 375] on div "1.00% 0.75% AUM Fee per year $ 150,000 of assets managed ≈ $94 / month from you…" at bounding box center [1164, 355] width 679 height 340
click at [923, 283] on div "$ 150000 of assets managed ≈ $94 / month from your portfolio ." at bounding box center [1043, 283] width 377 height 20
click at [922, 283] on div "$ 150000 of assets managed ≈ $94 / month from your portfolio ." at bounding box center [1043, 283] width 377 height 20
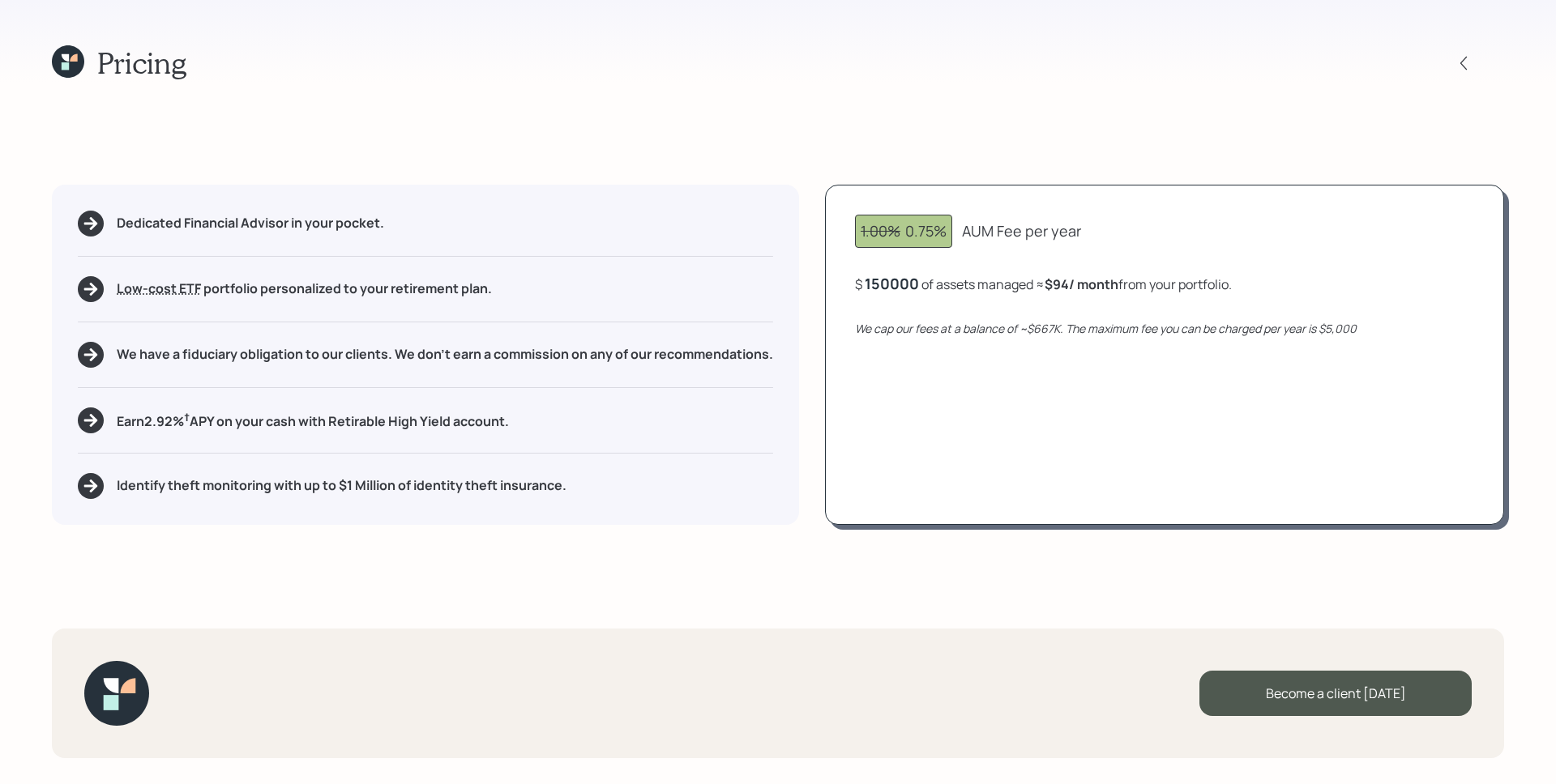
click at [903, 280] on div "150000" at bounding box center [891, 283] width 54 height 19
click at [1072, 352] on div "1.00% 0.75% AUM Fee per year $ 130000 of assets managed ≈ $94 / month from your…" at bounding box center [1164, 355] width 679 height 340
click at [914, 280] on div "130,000" at bounding box center [893, 283] width 58 height 19
click at [914, 280] on div "130000" at bounding box center [891, 283] width 53 height 19
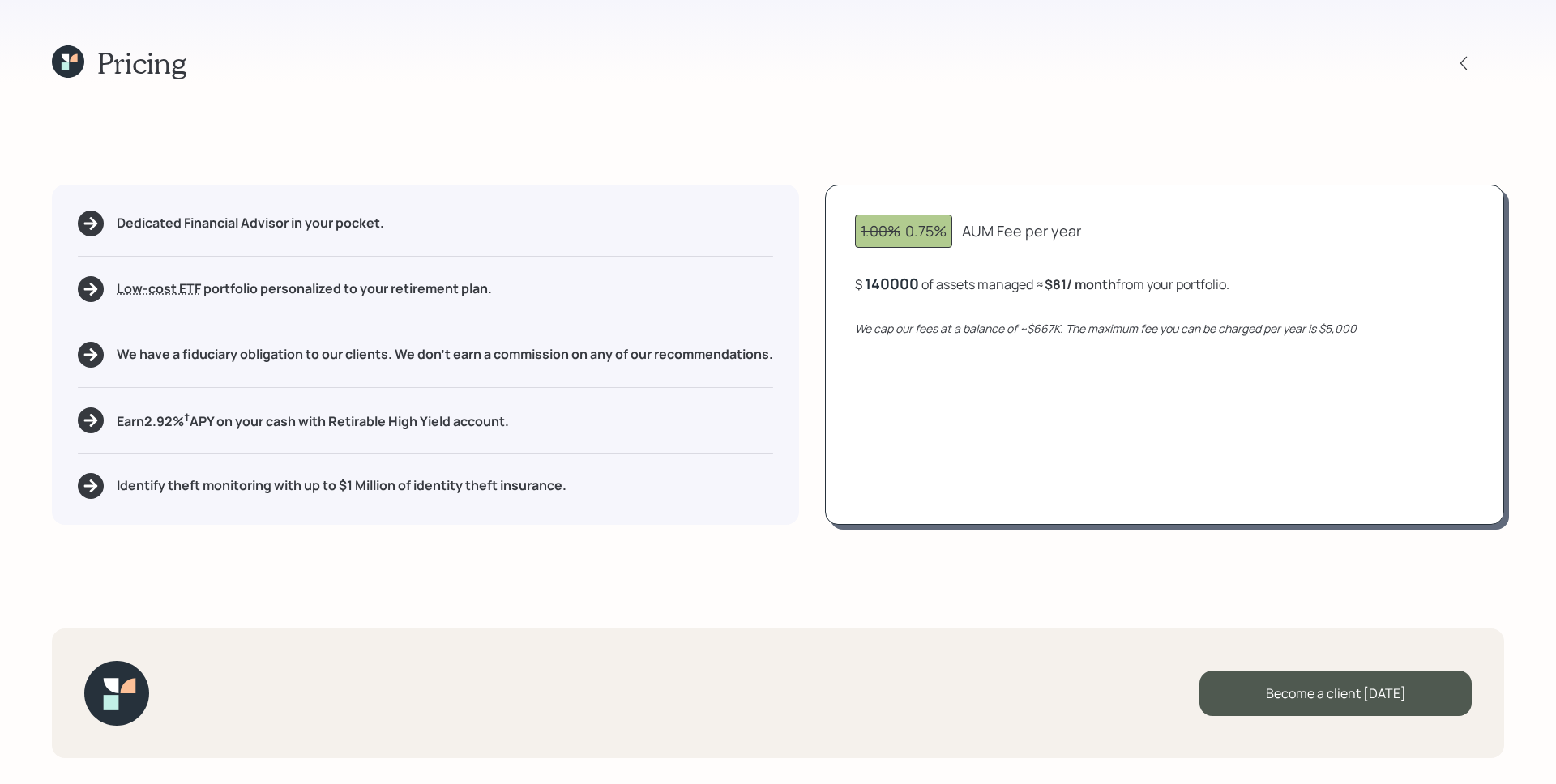
click at [1055, 385] on div "1.00% 0.75% AUM Fee per year $ 140000 of assets managed ≈ $81 / month from your…" at bounding box center [1164, 355] width 679 height 340
drag, startPoint x: 1033, startPoint y: 330, endPoint x: 1064, endPoint y: 334, distance: 31.3
click at [1064, 334] on icon "We cap our fees at a balance of ~$667K. The maximum fee you can be charged per …" at bounding box center [1106, 328] width 502 height 15
click at [1070, 422] on div "1.00% 0.75% AUM Fee per year $ 140,000 of assets managed ≈ $88 / month from you…" at bounding box center [1164, 355] width 679 height 340
click at [903, 286] on div "140000" at bounding box center [891, 283] width 54 height 19
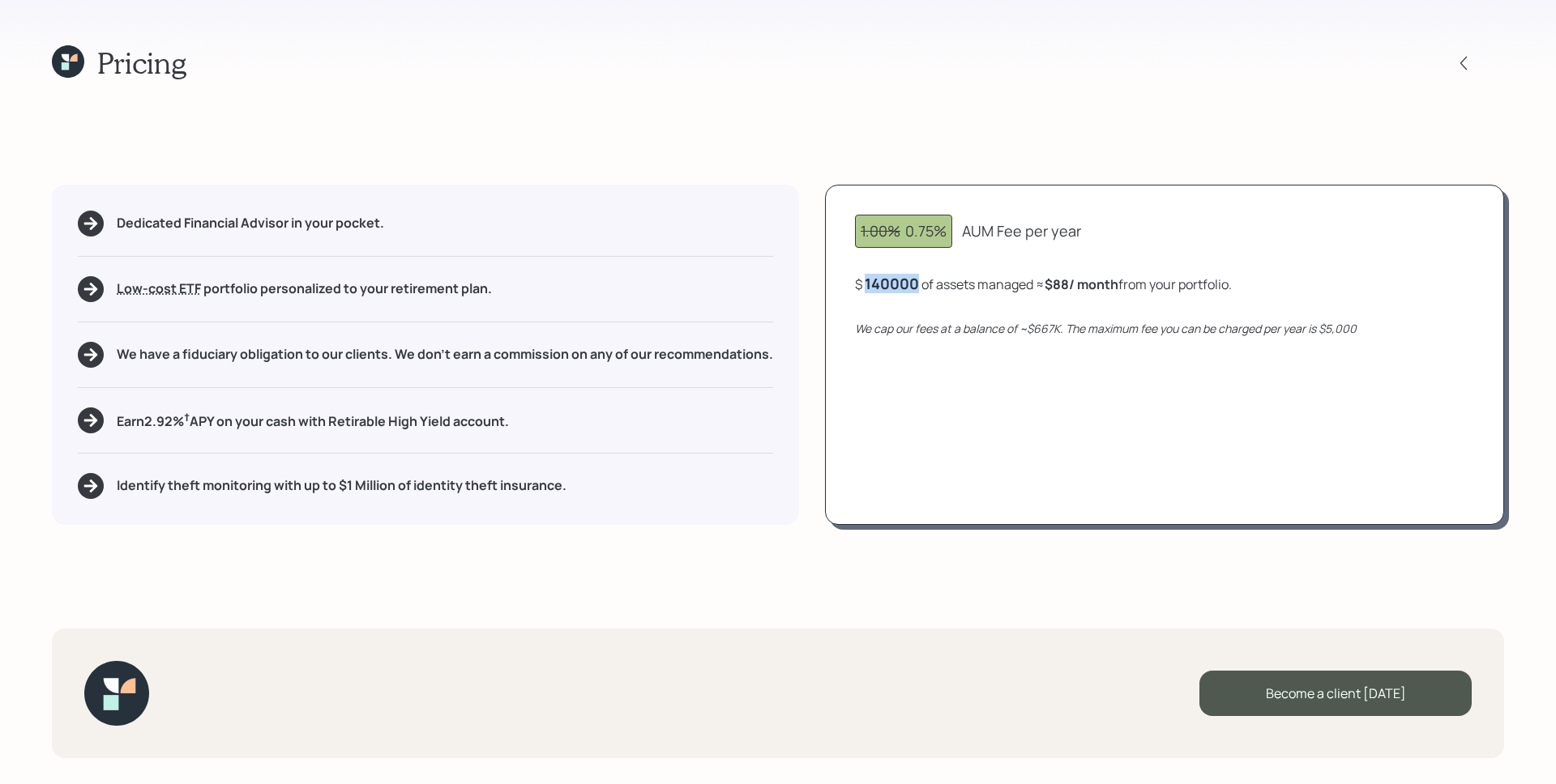
click at [903, 286] on div "140000" at bounding box center [891, 283] width 54 height 19
click at [1128, 423] on div "1.00% 0.75% Base AUM Fee per year $ 750,000 of assets managed ≈ $417 / month fr…" at bounding box center [1164, 355] width 679 height 340
drag, startPoint x: 1265, startPoint y: 283, endPoint x: 1305, endPoint y: 282, distance: 40.0
click at [1305, 282] on b "0.67 % AUM" at bounding box center [1286, 284] width 72 height 18
click at [1326, 379] on div "1.00% 0.75% Base AUM Fee per year $ 750,000 of assets managed ≈ $417 / month fr…" at bounding box center [1164, 355] width 679 height 340
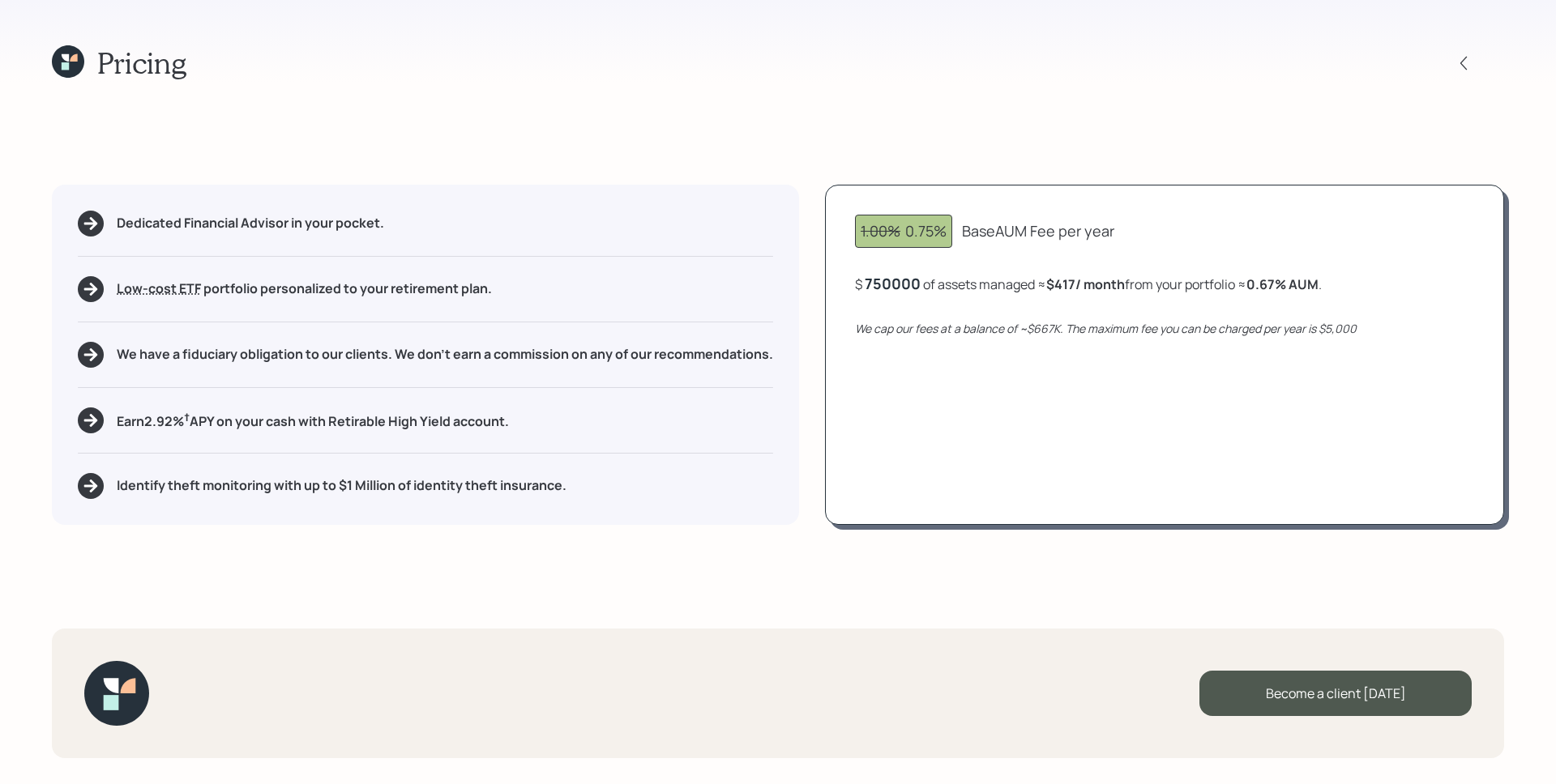
click at [883, 289] on div "750000" at bounding box center [892, 283] width 56 height 19
click at [1029, 412] on div "1.00% 0.75% AUM Fee per year $ 140,000 of assets managed ≈ $88 / month from you…" at bounding box center [1164, 355] width 679 height 340
click at [1471, 66] on icon at bounding box center [1463, 63] width 16 height 16
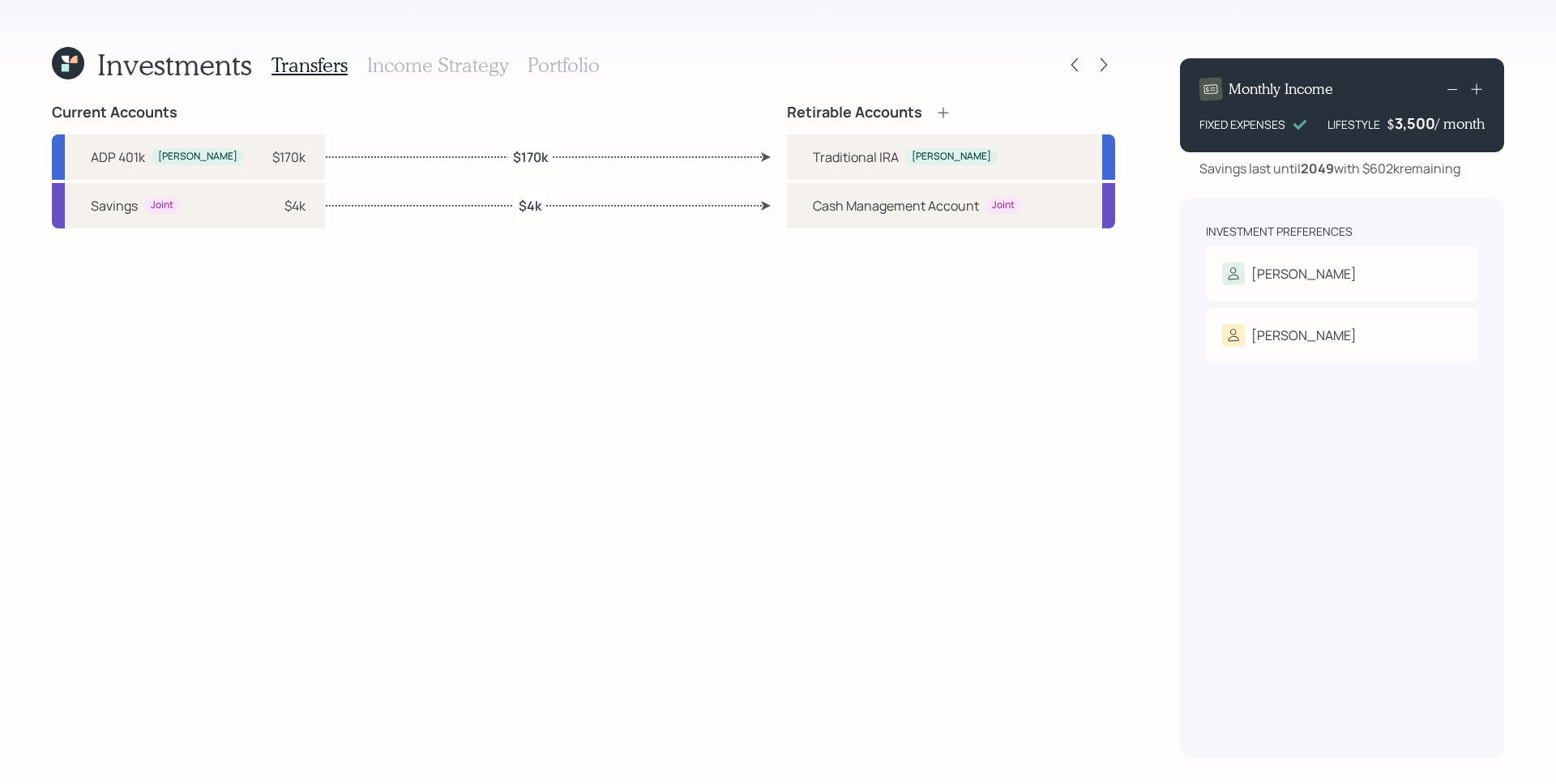
click at [540, 70] on h3 "Portfolio" at bounding box center [563, 65] width 72 height 24
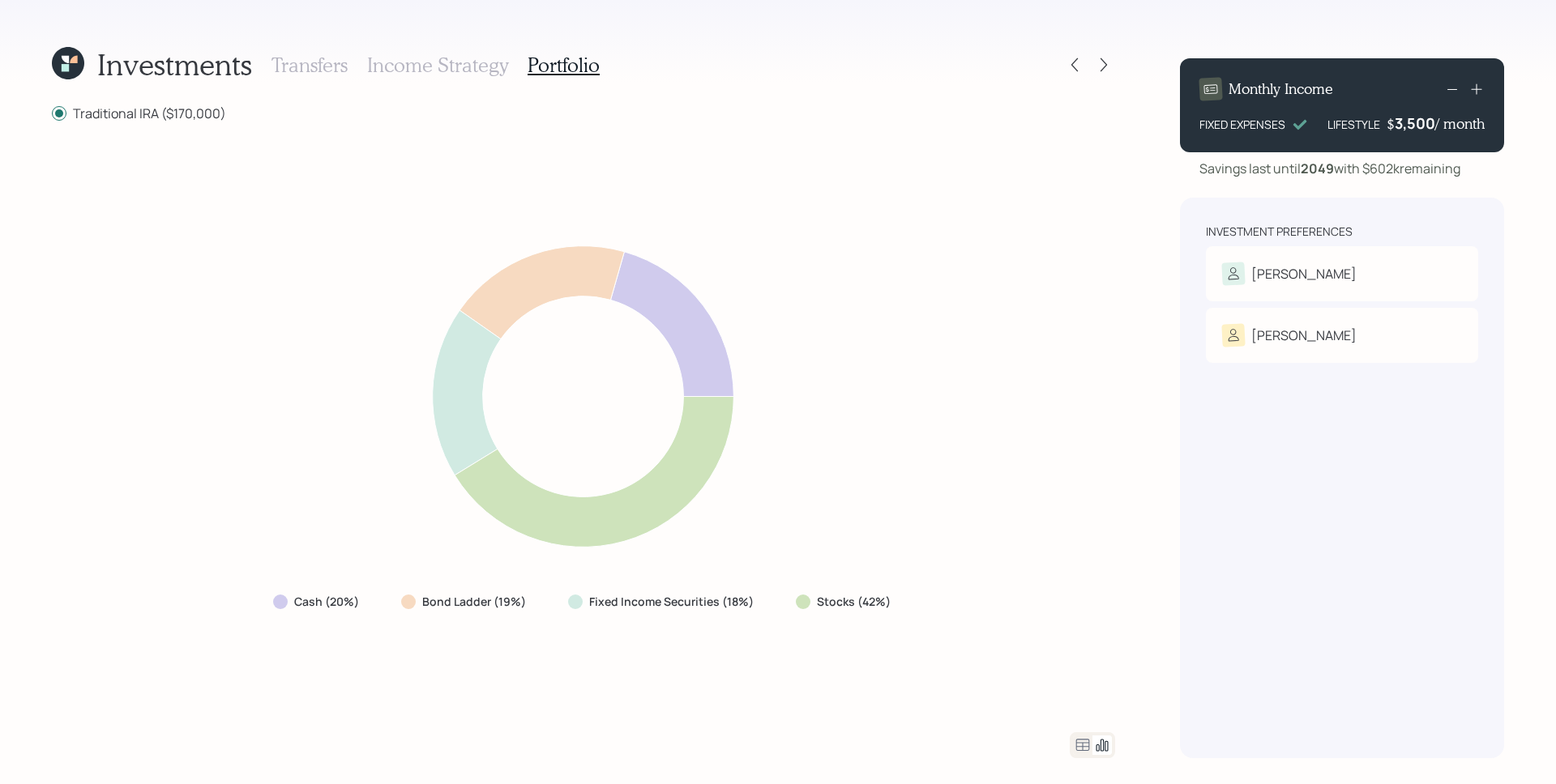
click at [1085, 741] on icon at bounding box center [1083, 745] width 19 height 19
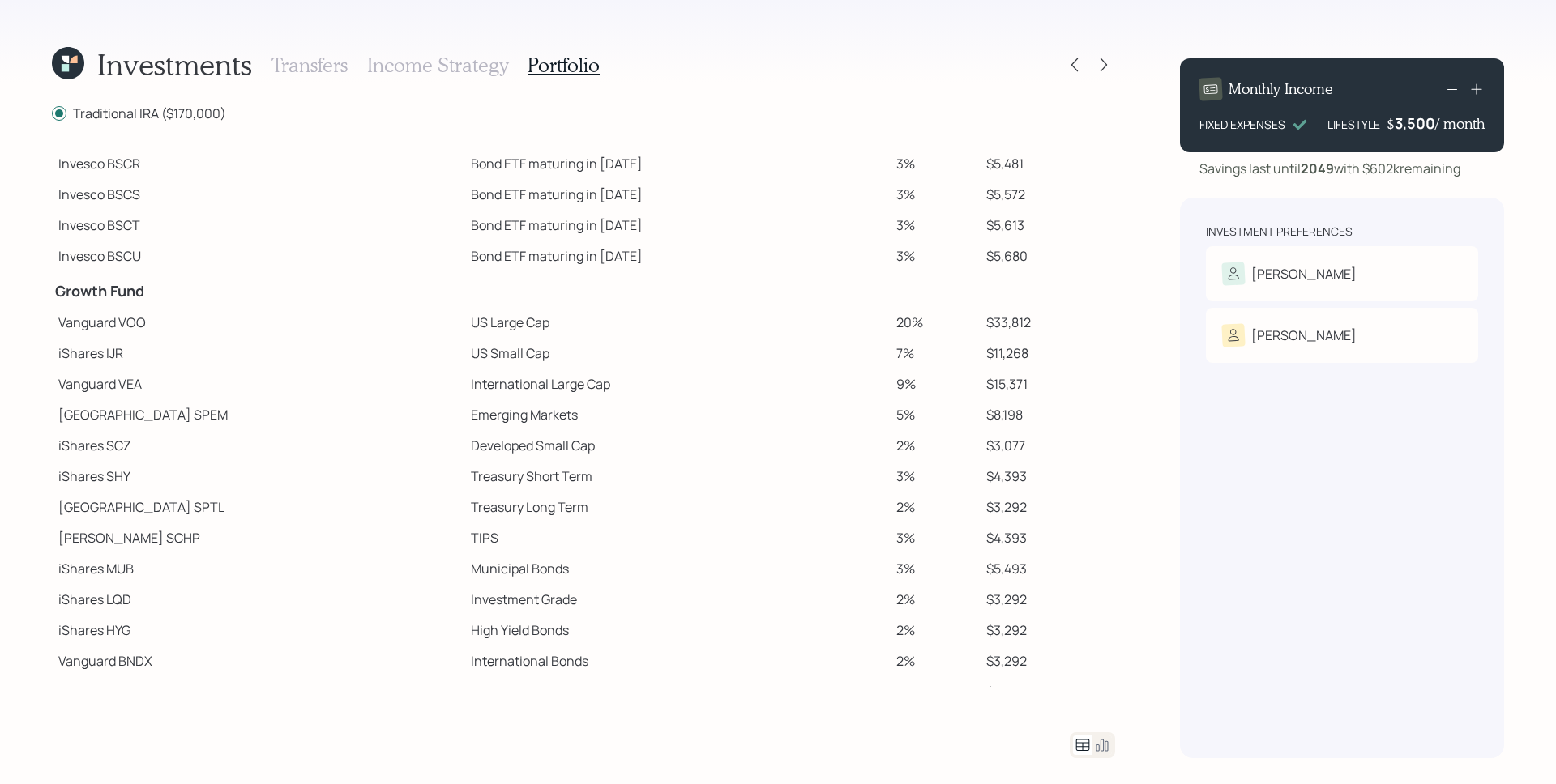
scroll to position [207, 0]
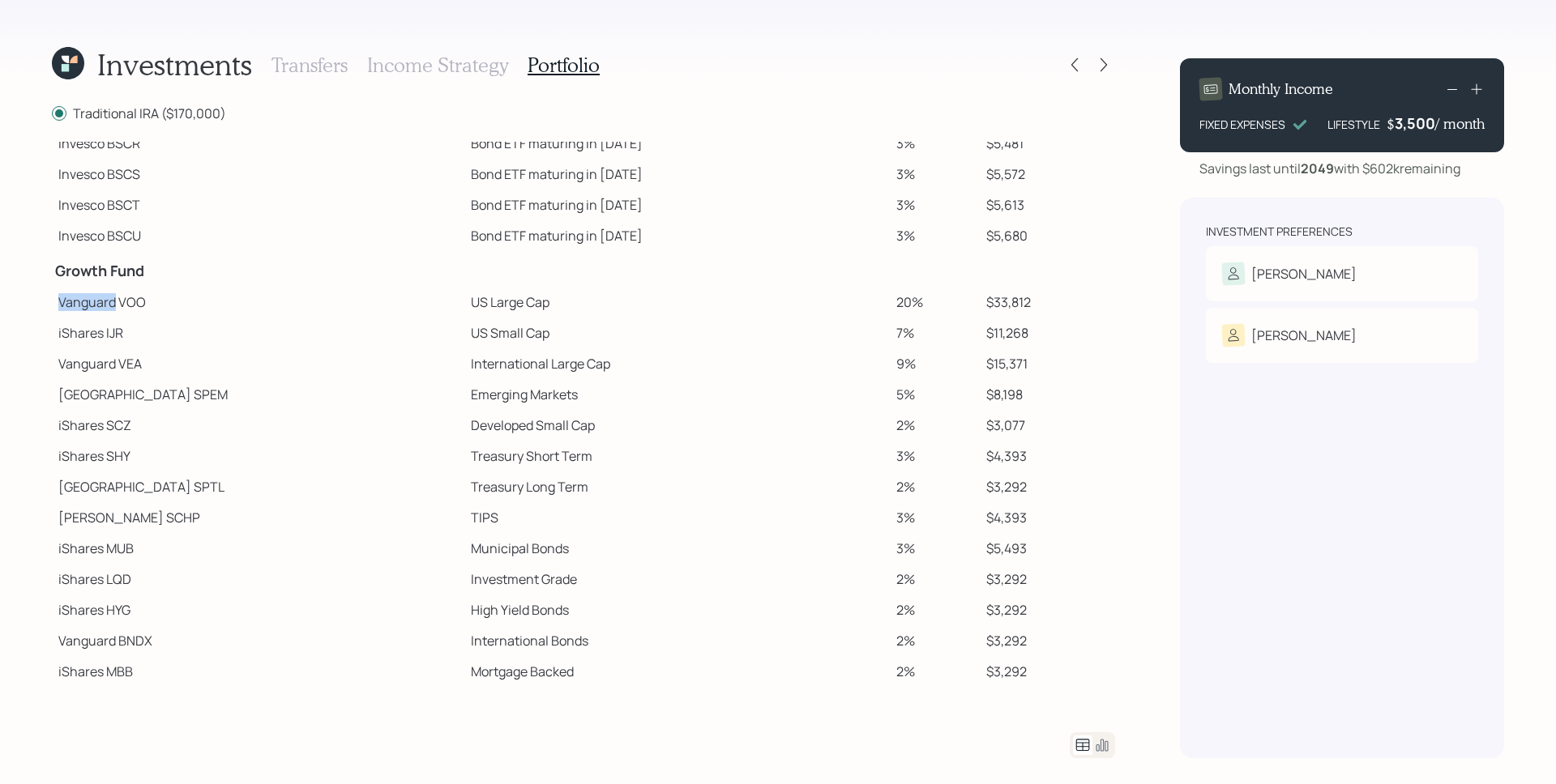
drag, startPoint x: 56, startPoint y: 304, endPoint x: 116, endPoint y: 307, distance: 60.1
click at [116, 307] on td "Vanguard VOO" at bounding box center [258, 302] width 412 height 31
drag, startPoint x: 91, startPoint y: 513, endPoint x: 109, endPoint y: 508, distance: 18.7
click at [113, 509] on td "[PERSON_NAME] SCHP" at bounding box center [258, 517] width 412 height 31
click at [1107, 65] on icon at bounding box center [1103, 65] width 16 height 16
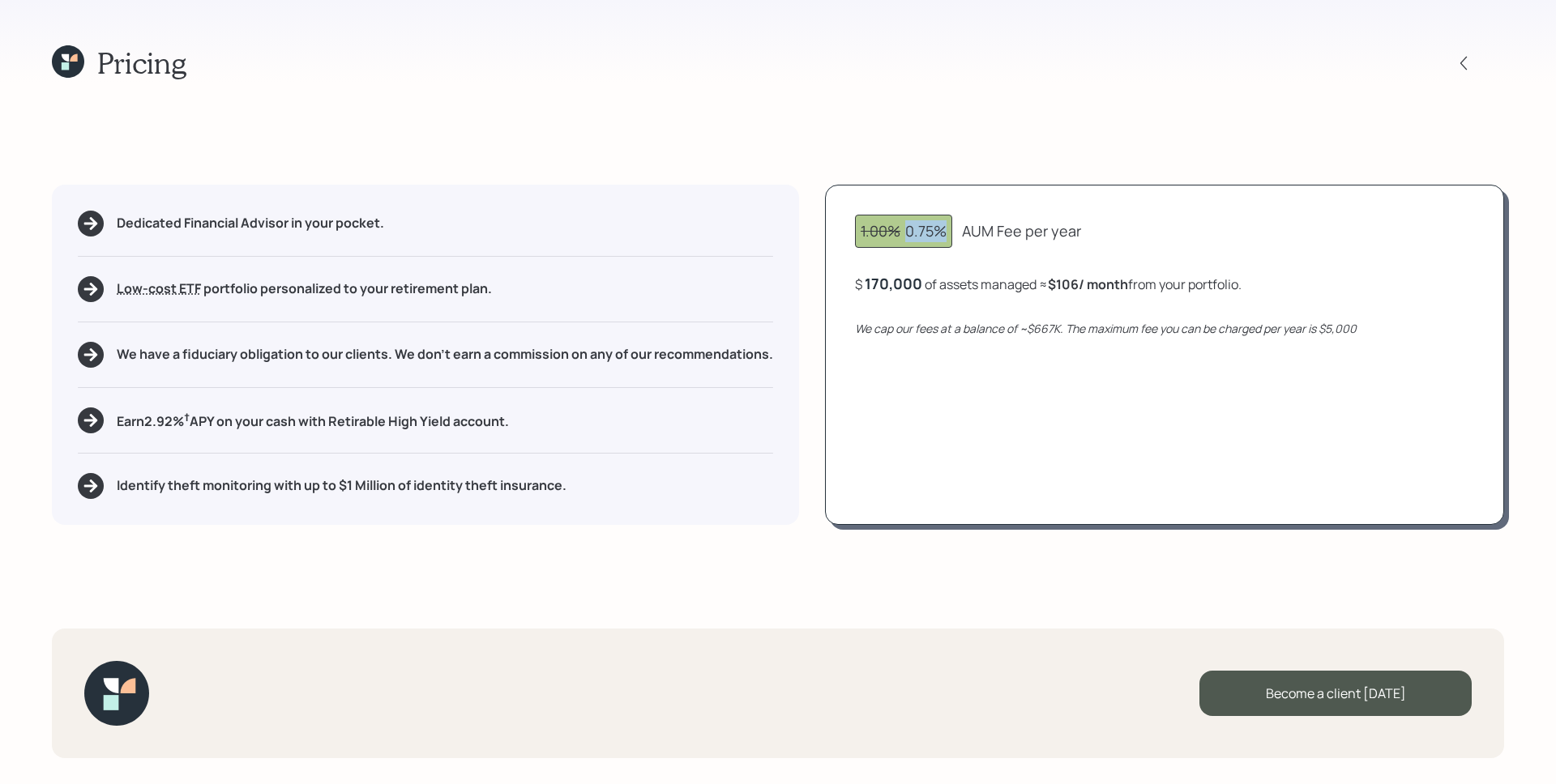
drag, startPoint x: 901, startPoint y: 236, endPoint x: 951, endPoint y: 230, distance: 50.4
click at [951, 230] on div "1.00% 0.75%" at bounding box center [904, 230] width 97 height 33
click at [1027, 217] on div "1.00% 0.75% AUM Fee per year" at bounding box center [1164, 230] width 619 height 33
click at [66, 61] on icon at bounding box center [68, 61] width 33 height 33
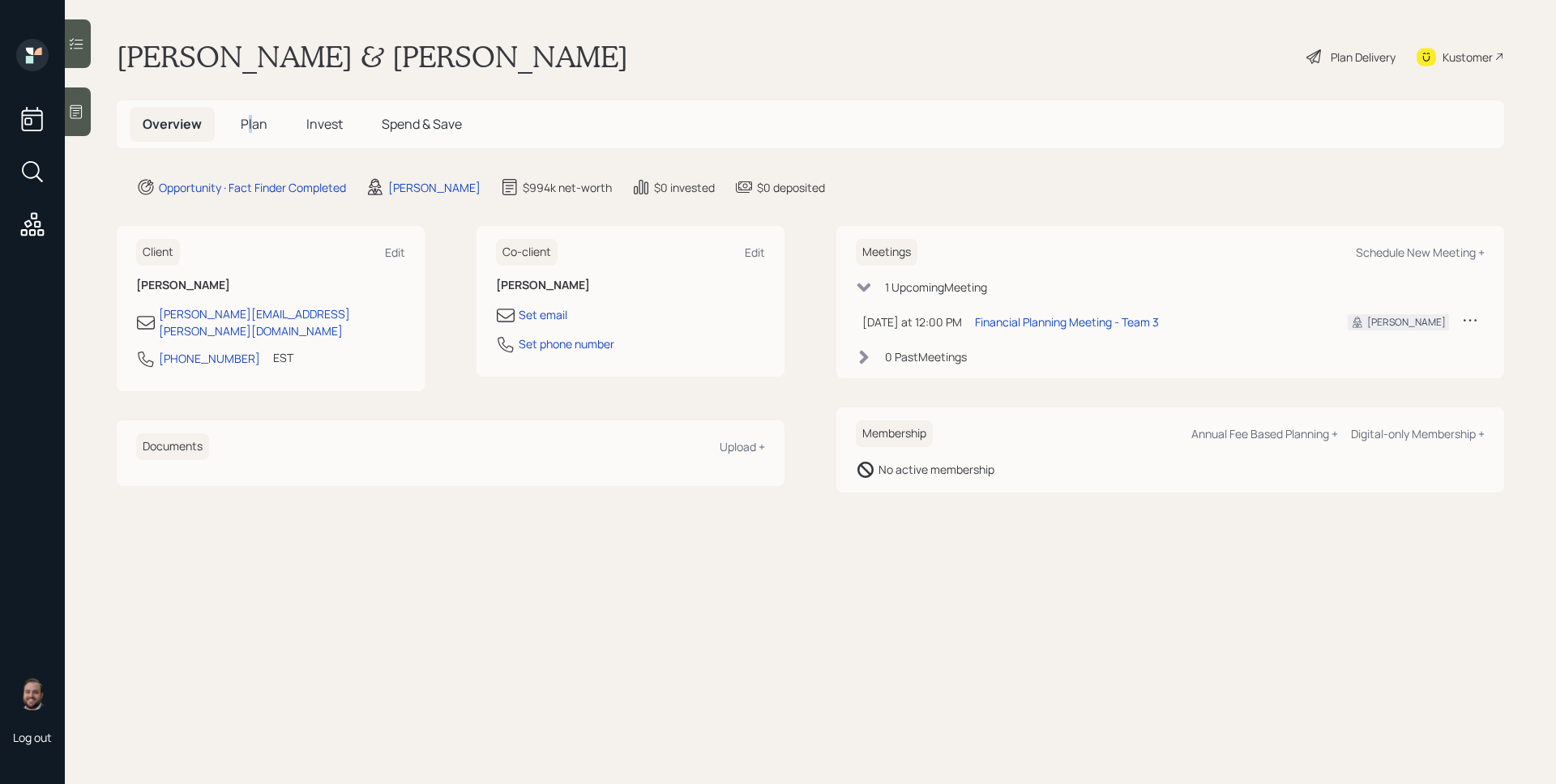
click at [250, 127] on span "Plan" at bounding box center [254, 124] width 27 height 18
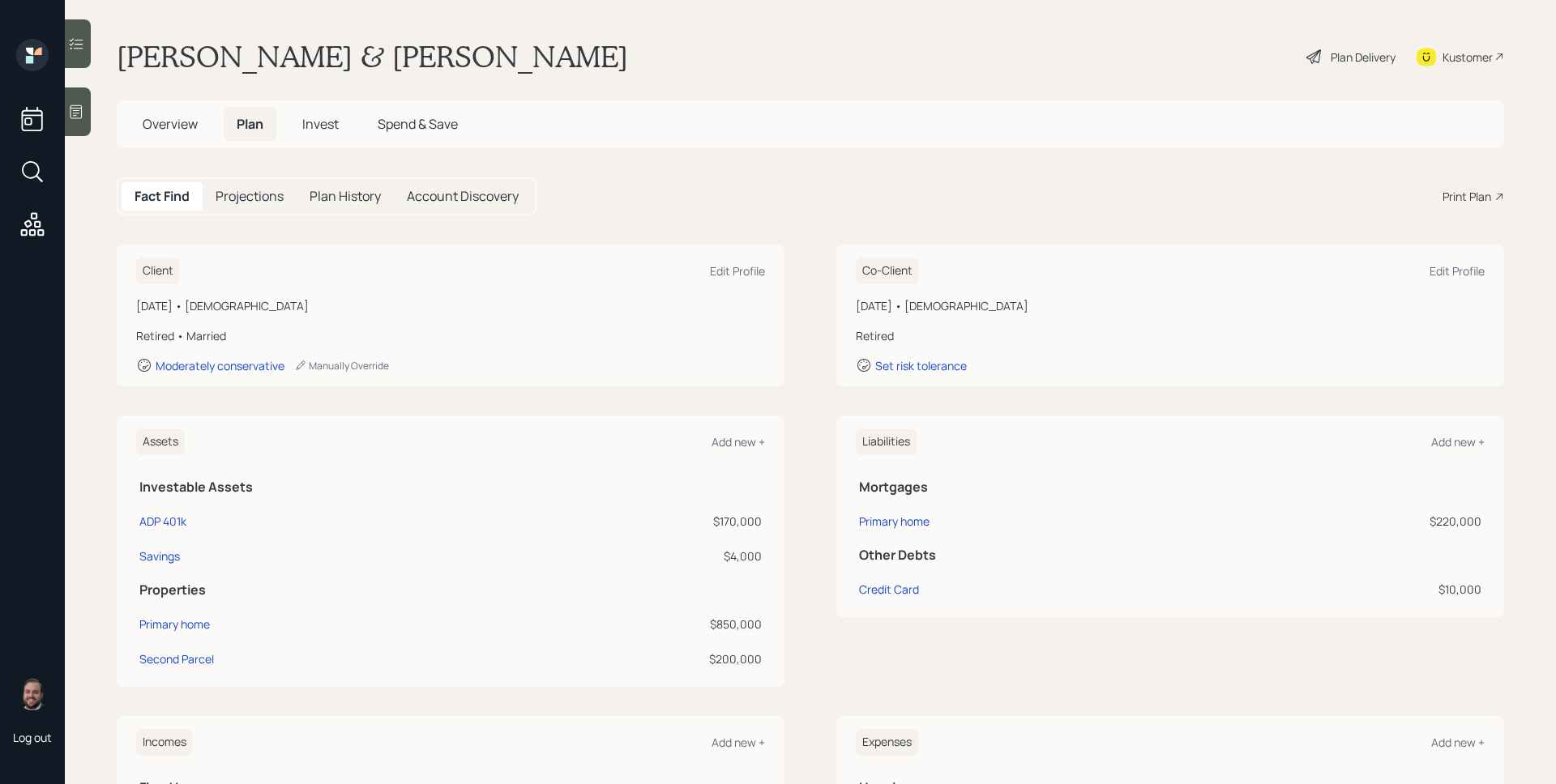
click at [167, 125] on span "Overview" at bounding box center [170, 124] width 55 height 18
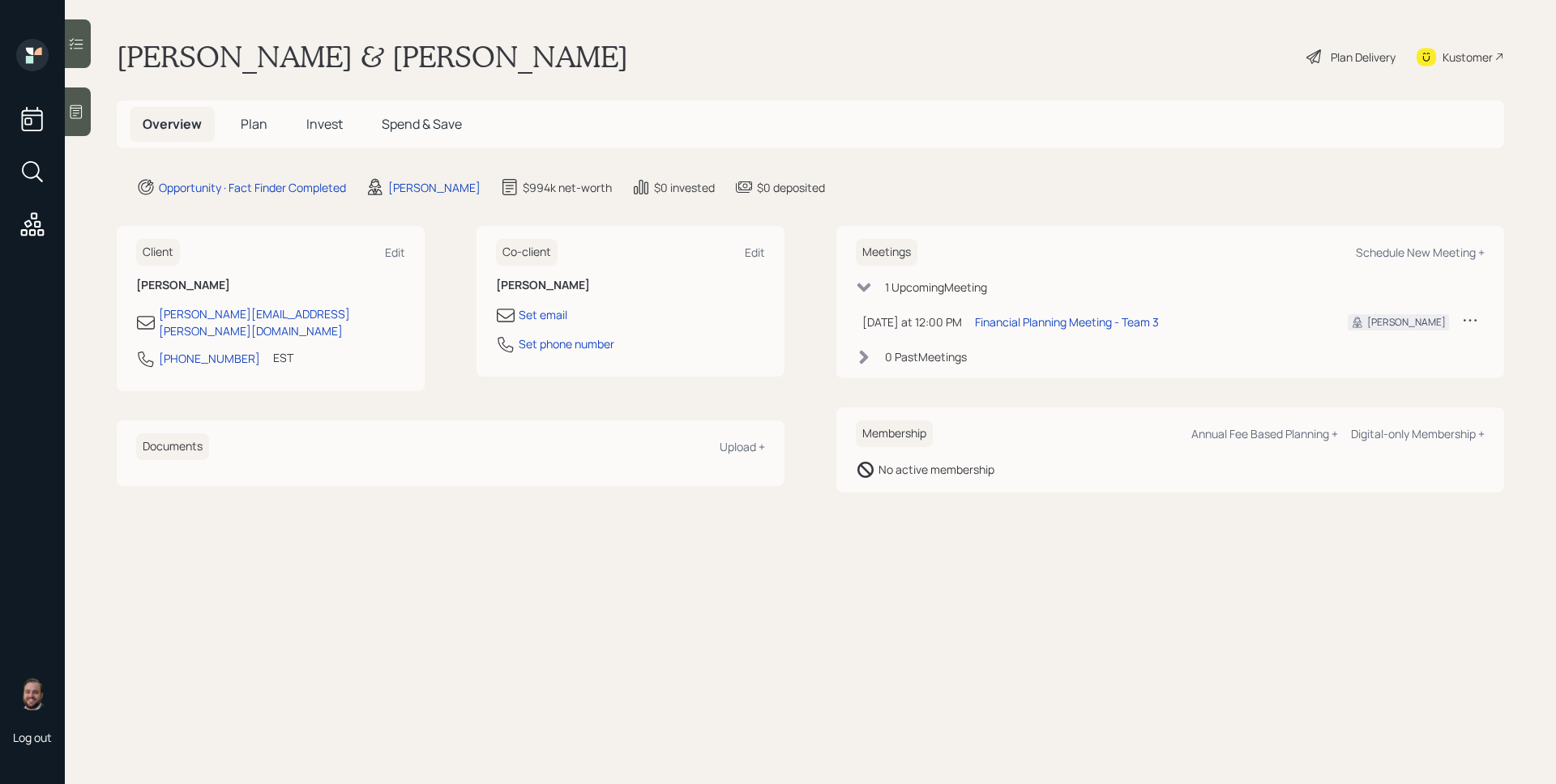
click at [759, 59] on div "[PERSON_NAME] & [PERSON_NAME] Plan Delivery Kustomer" at bounding box center [811, 57] width 1388 height 35
click at [1428, 262] on div "Meetings Schedule New Meeting +" at bounding box center [1171, 252] width 629 height 27
click at [1429, 251] on div "Schedule New Meeting +" at bounding box center [1420, 252] width 128 height 15
select select "d946c976-65aa-4529-ac9d-02c4f1114fc0"
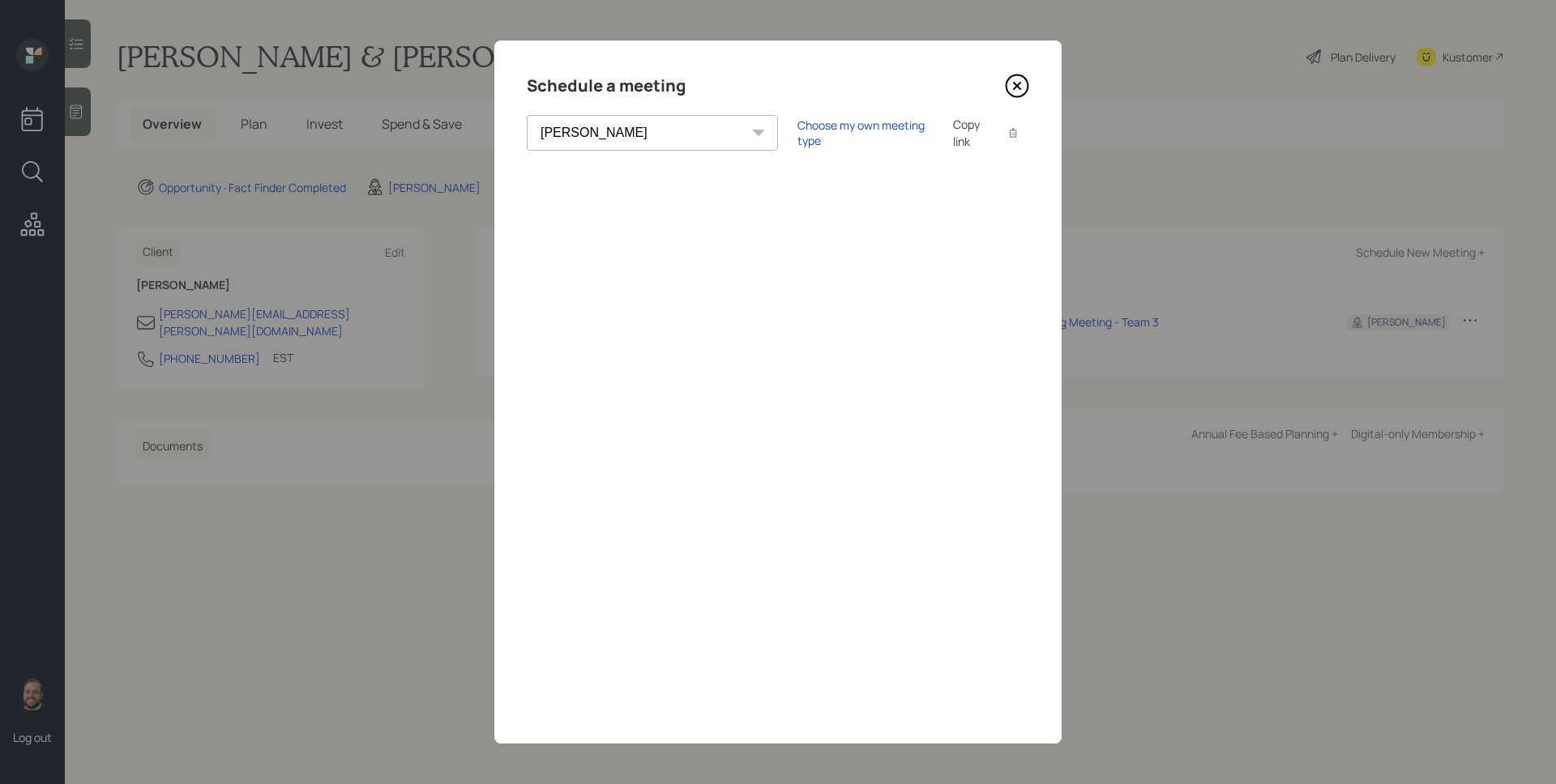
click at [1015, 81] on icon at bounding box center [1016, 85] width 24 height 24
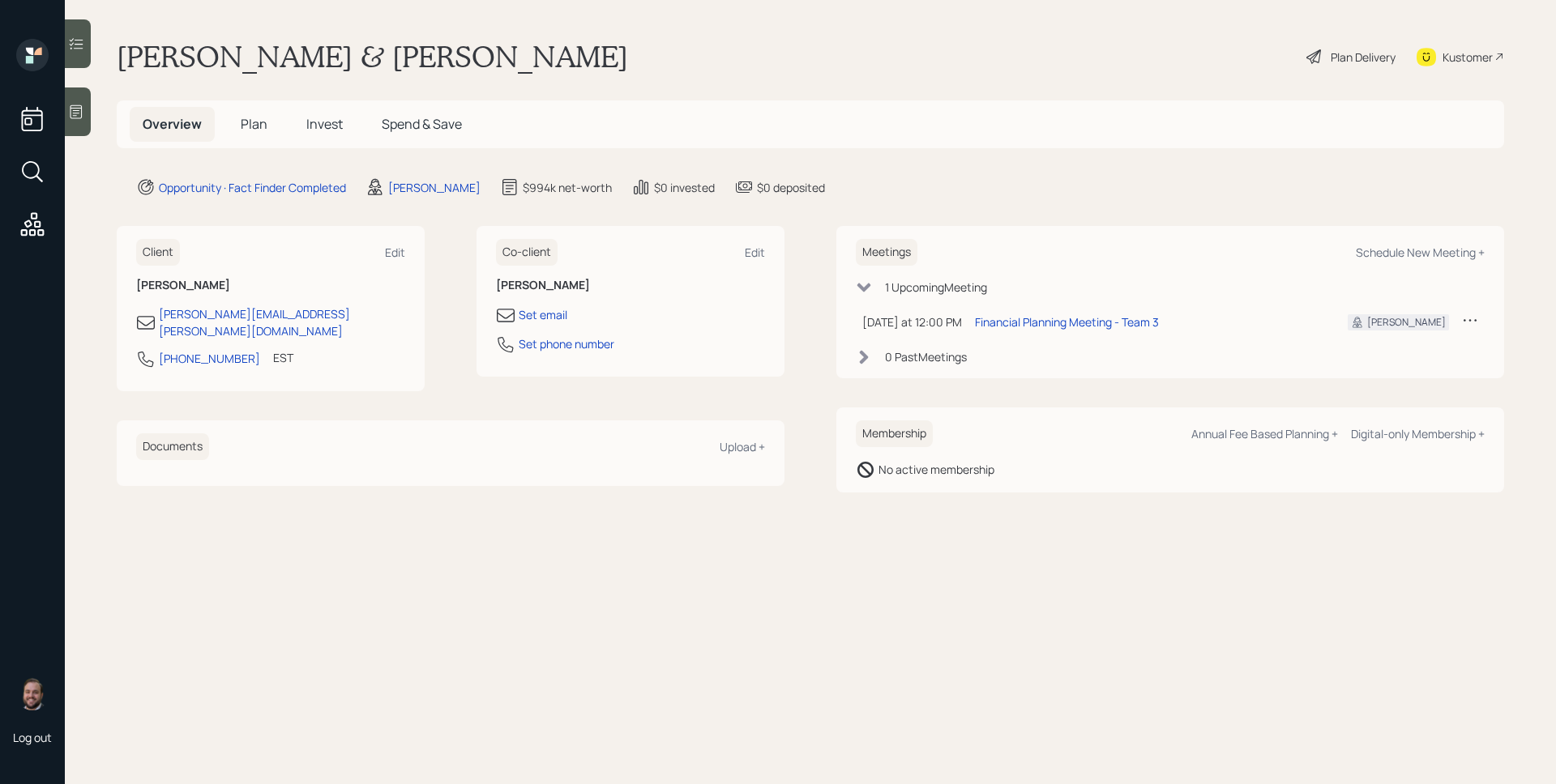
click at [1039, 55] on div "[PERSON_NAME] & [PERSON_NAME] Plan Delivery Kustomer" at bounding box center [811, 57] width 1388 height 35
click at [258, 118] on span "Plan" at bounding box center [254, 124] width 27 height 18
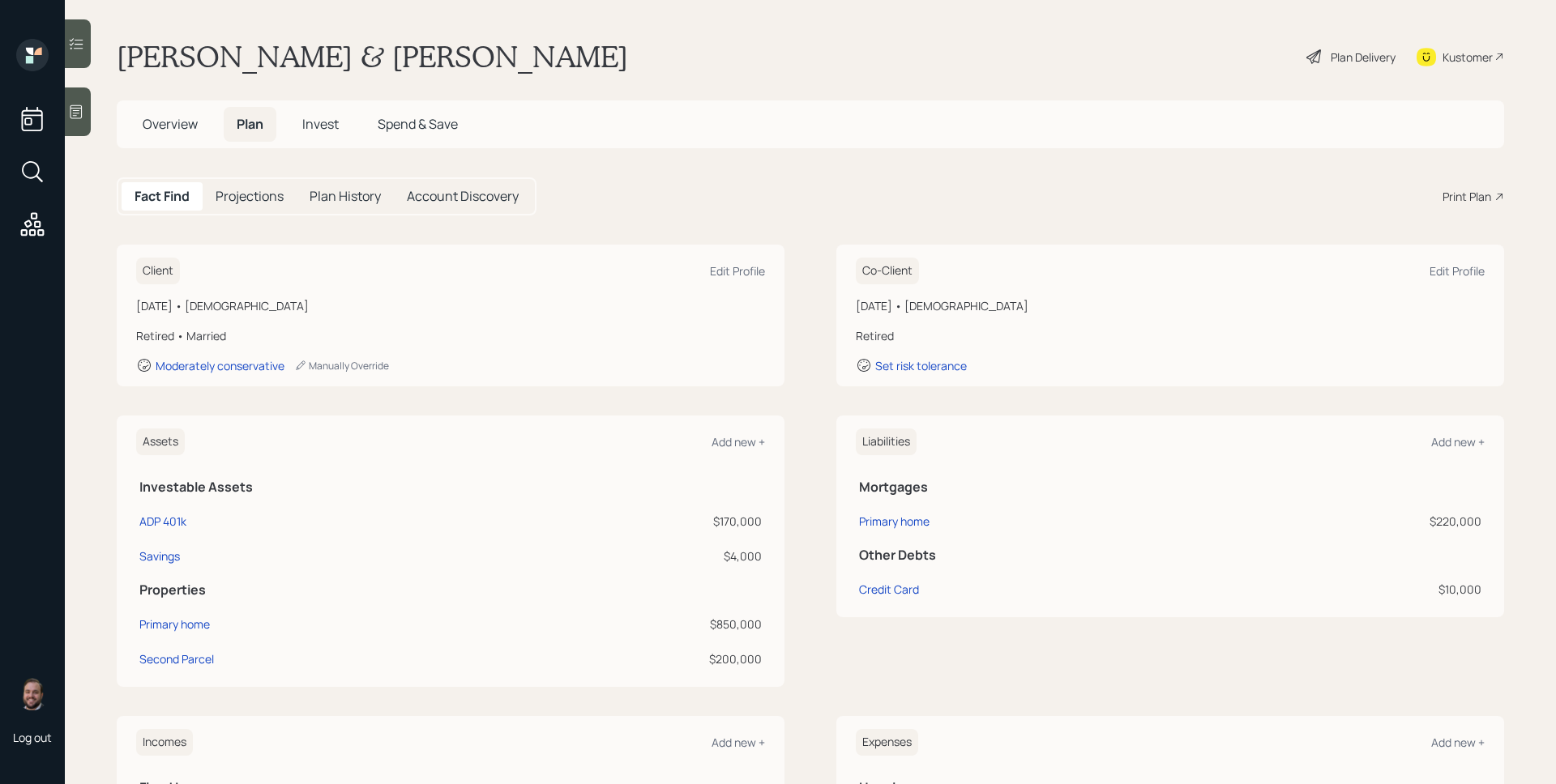
click at [1443, 194] on div "Print Plan" at bounding box center [1467, 196] width 49 height 17
